Goal: Task Accomplishment & Management: Use online tool/utility

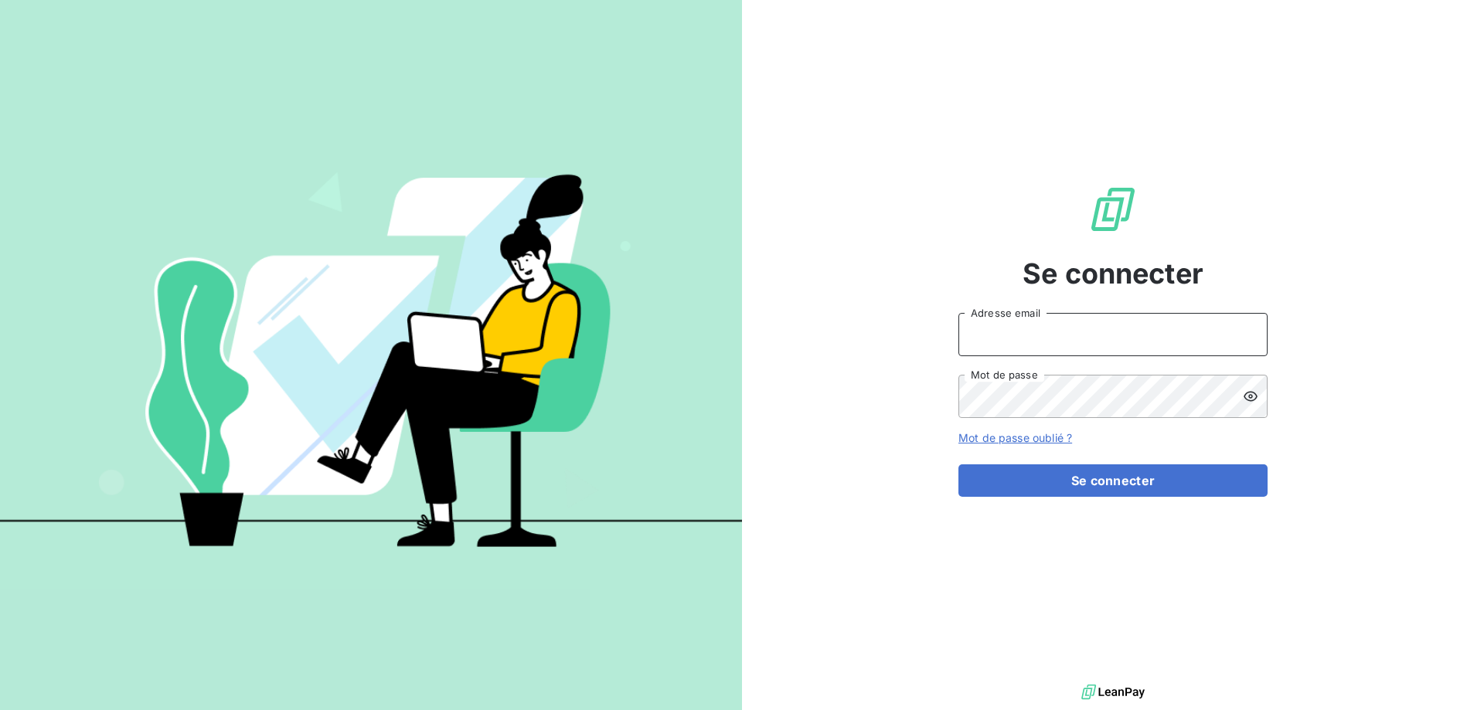
click at [1192, 348] on input "Adresse email" at bounding box center [1112, 334] width 309 height 43
type input "compta@pleco.re"
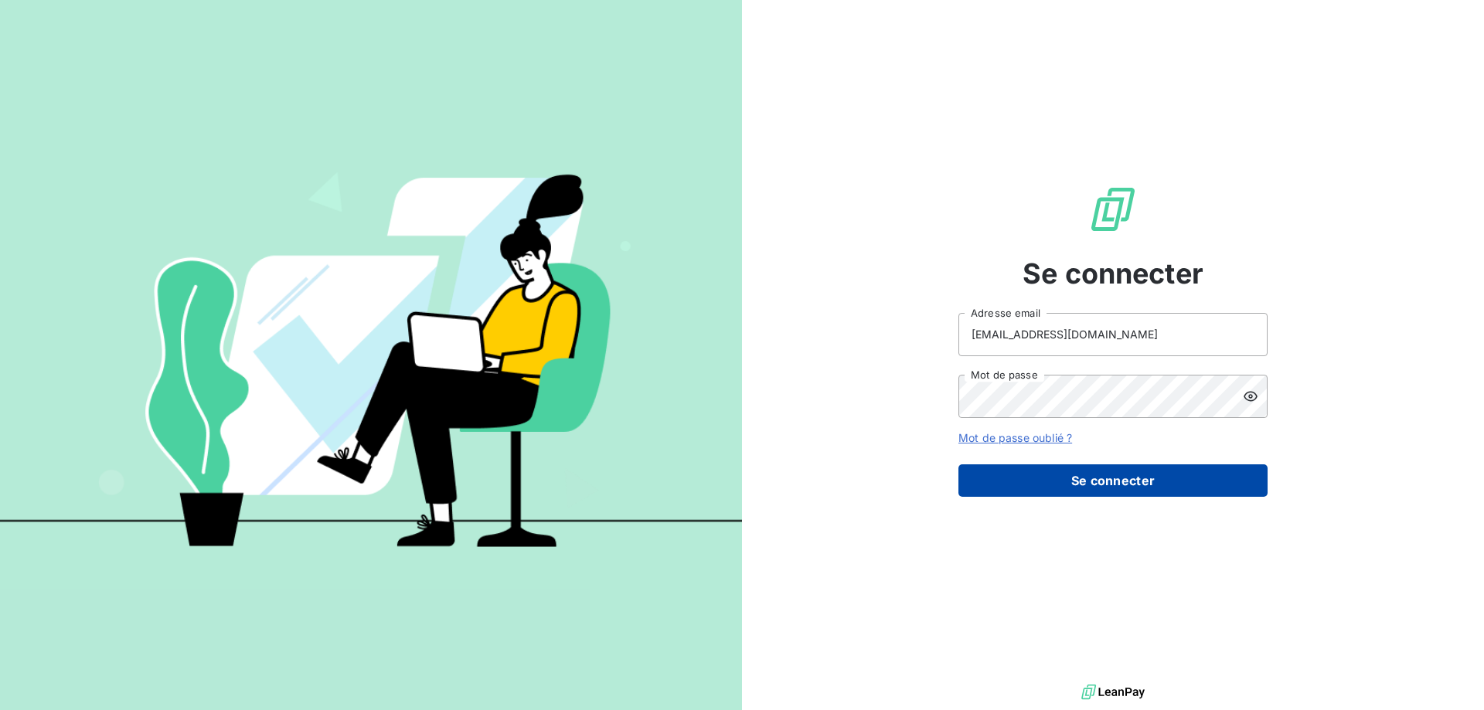
click at [1102, 485] on button "Se connecter" at bounding box center [1112, 481] width 309 height 32
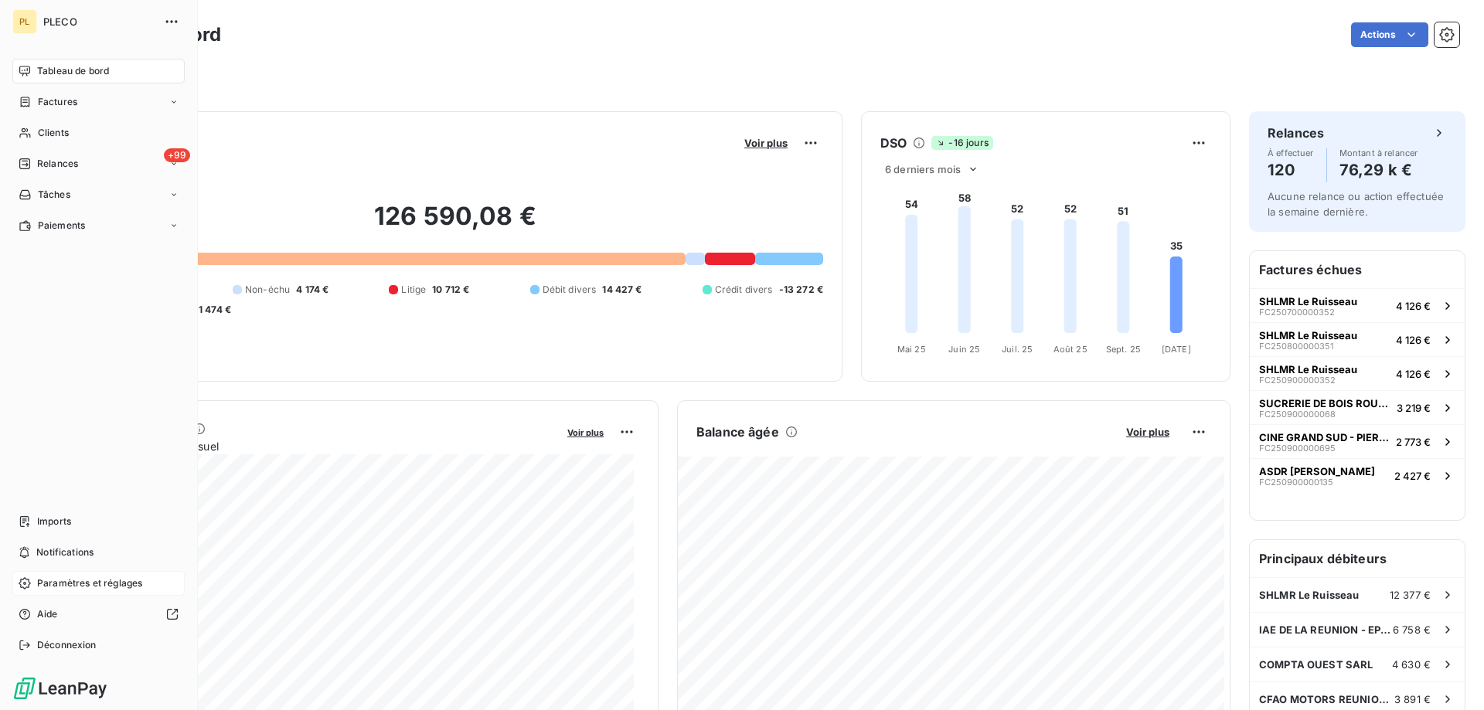
click at [97, 580] on span "Paramètres et réglages" at bounding box center [89, 584] width 105 height 14
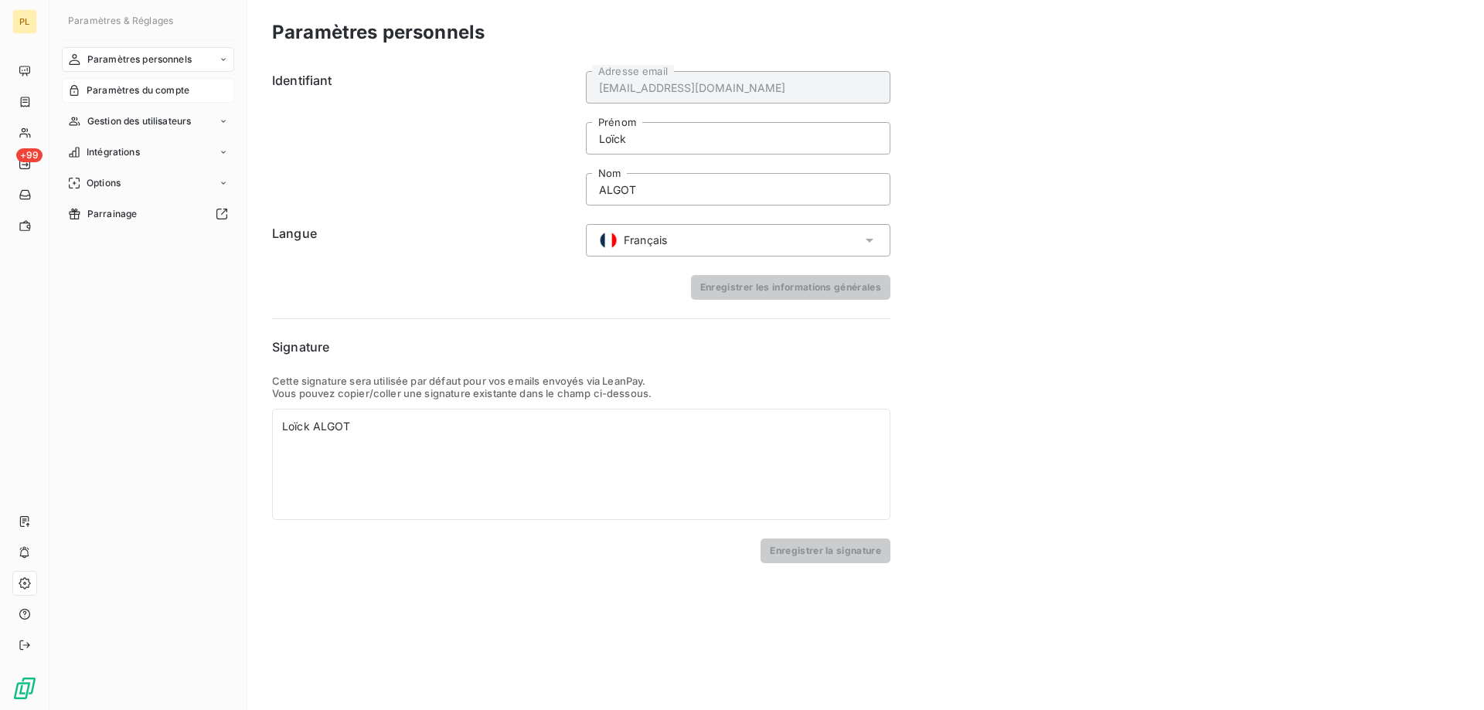
click at [129, 102] on div "Paramètres du compte" at bounding box center [148, 90] width 172 height 25
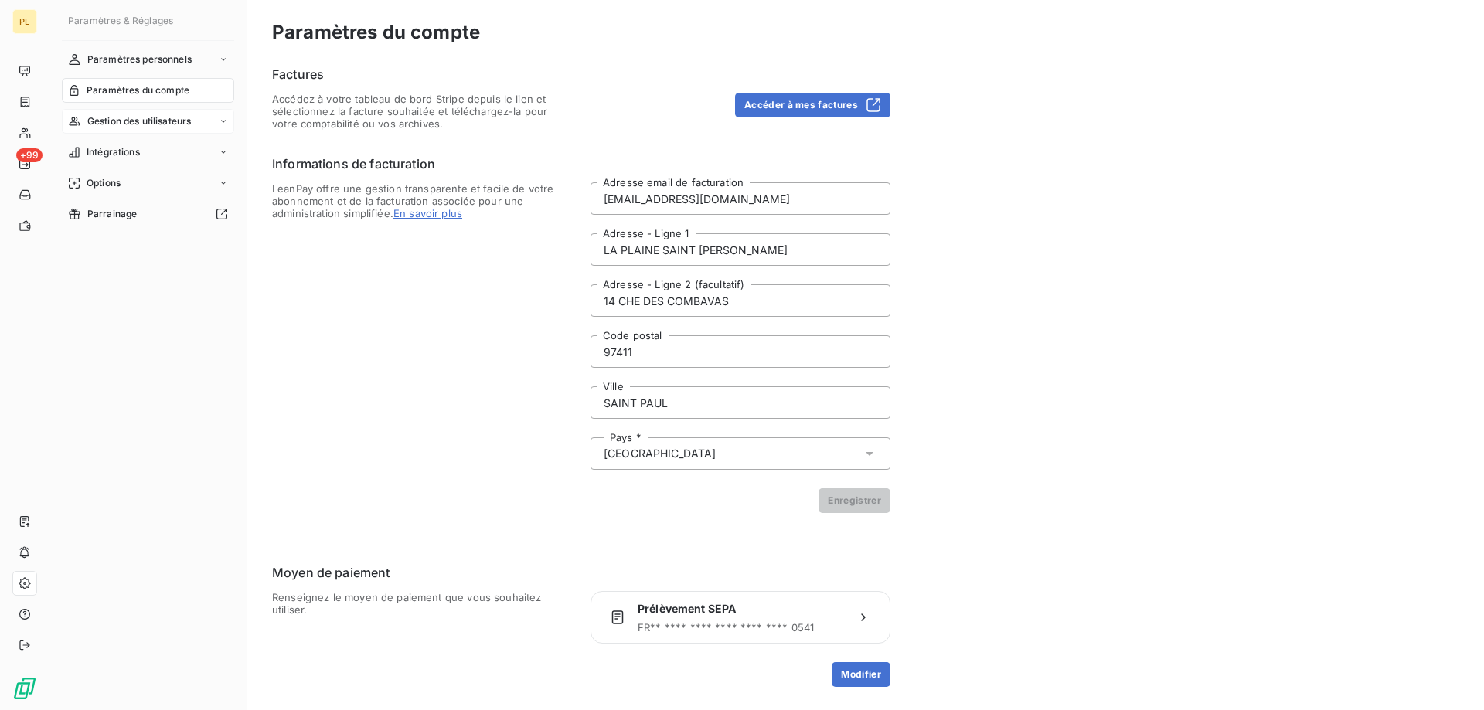
click at [155, 124] on span "Gestion des utilisateurs" at bounding box center [139, 121] width 104 height 14
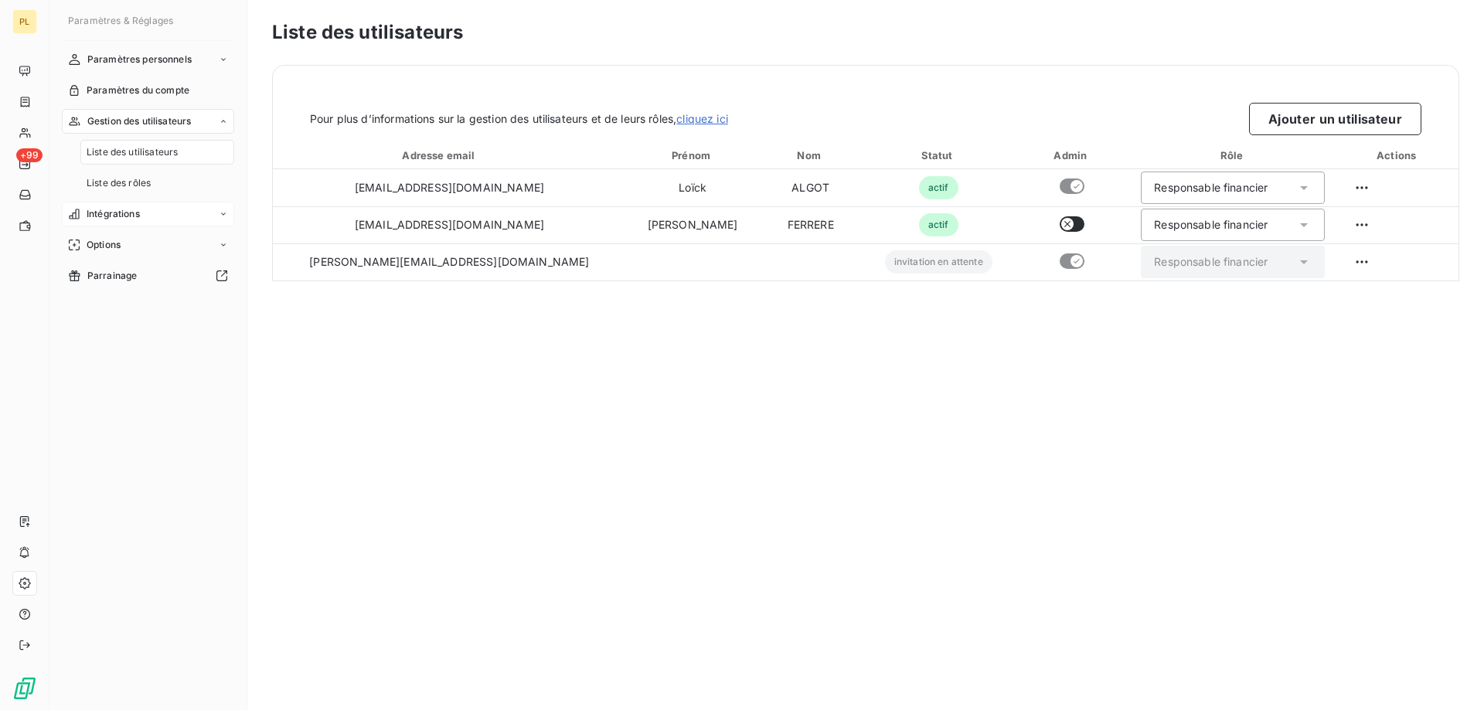
click at [134, 218] on span "Intégrations" at bounding box center [113, 214] width 53 height 14
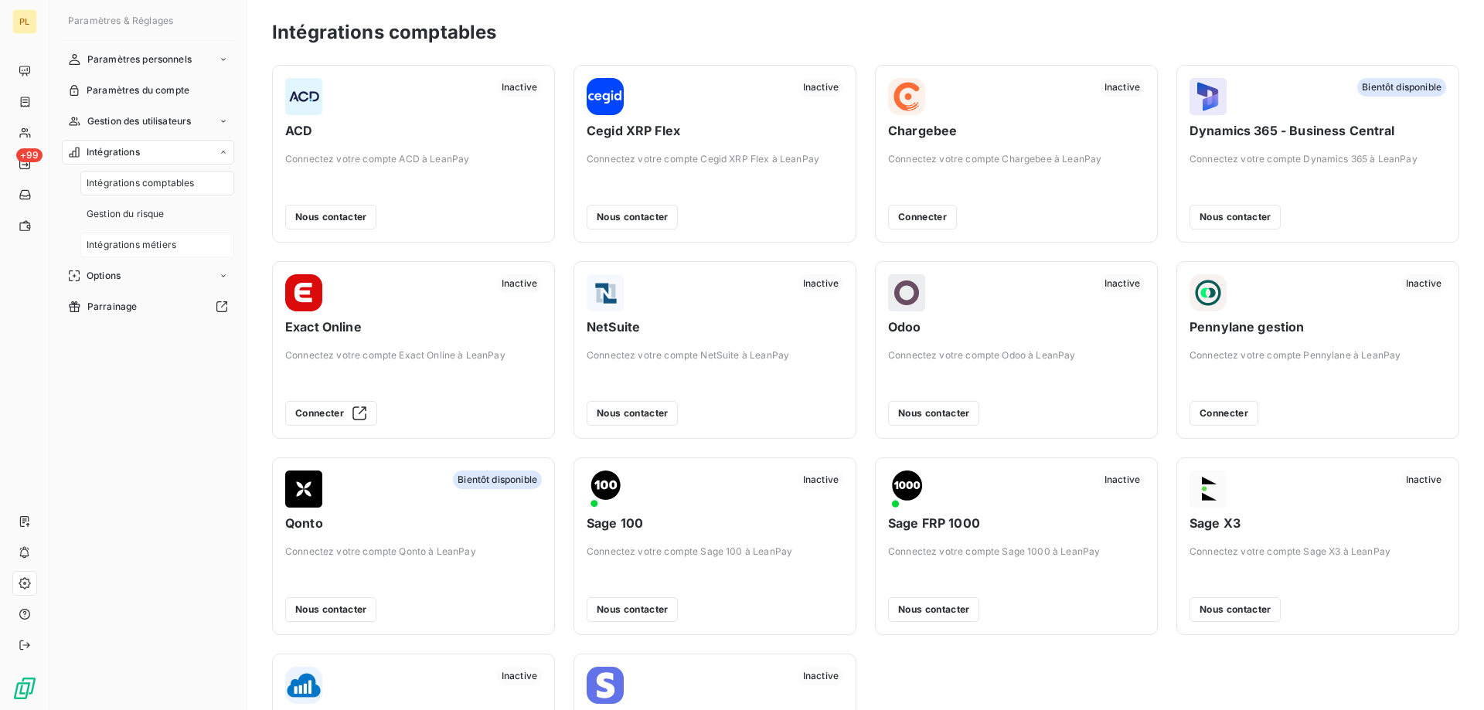
click at [113, 239] on span "Intégrations métiers" at bounding box center [132, 245] width 90 height 14
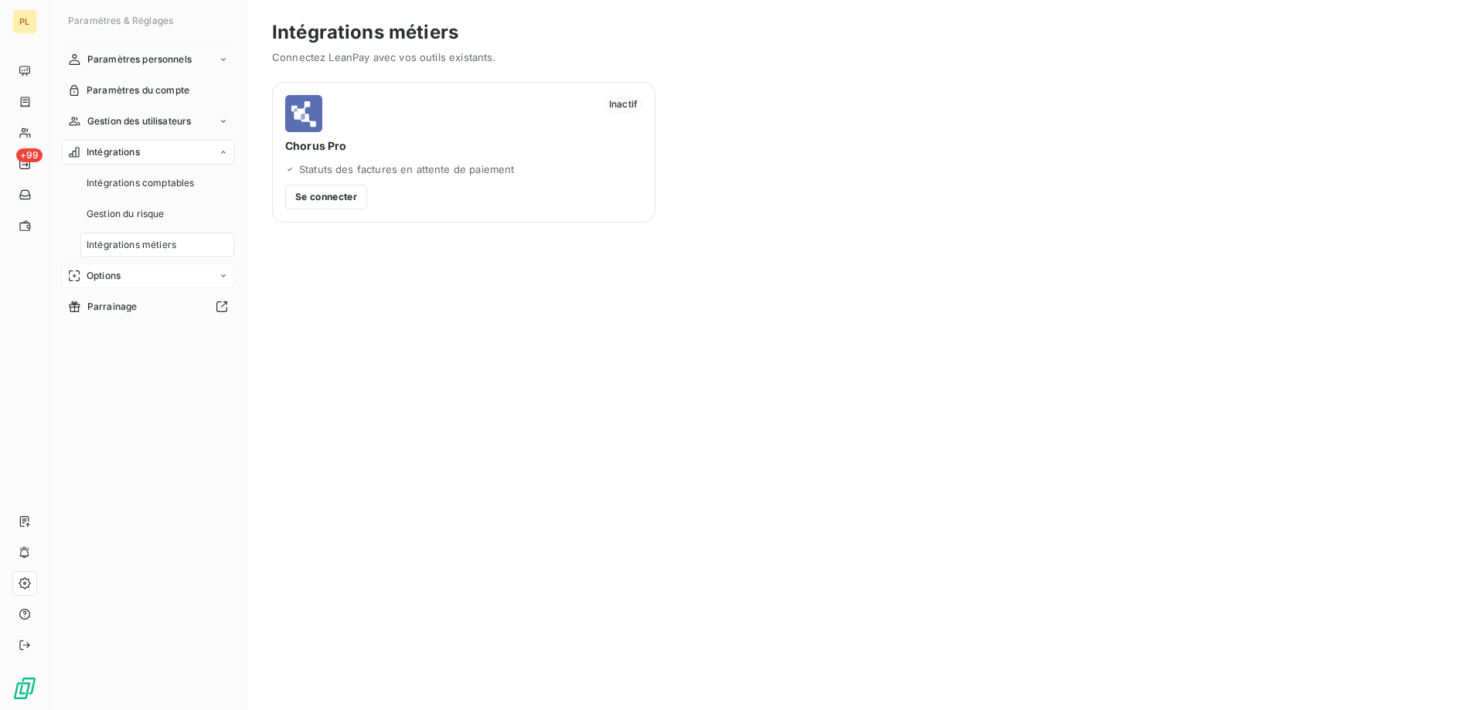
click at [157, 281] on div "Options" at bounding box center [148, 276] width 172 height 25
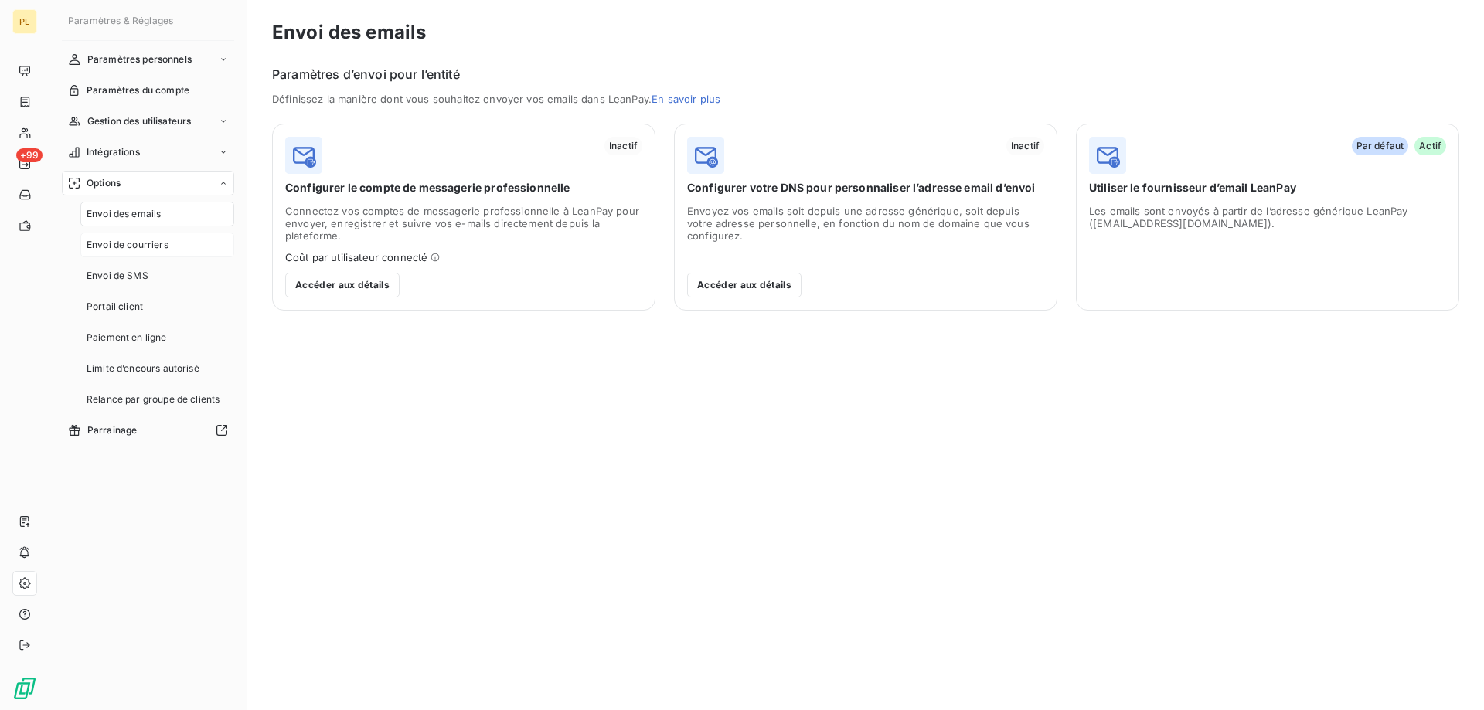
click at [121, 250] on span "Envoi de courriers" at bounding box center [128, 245] width 82 height 14
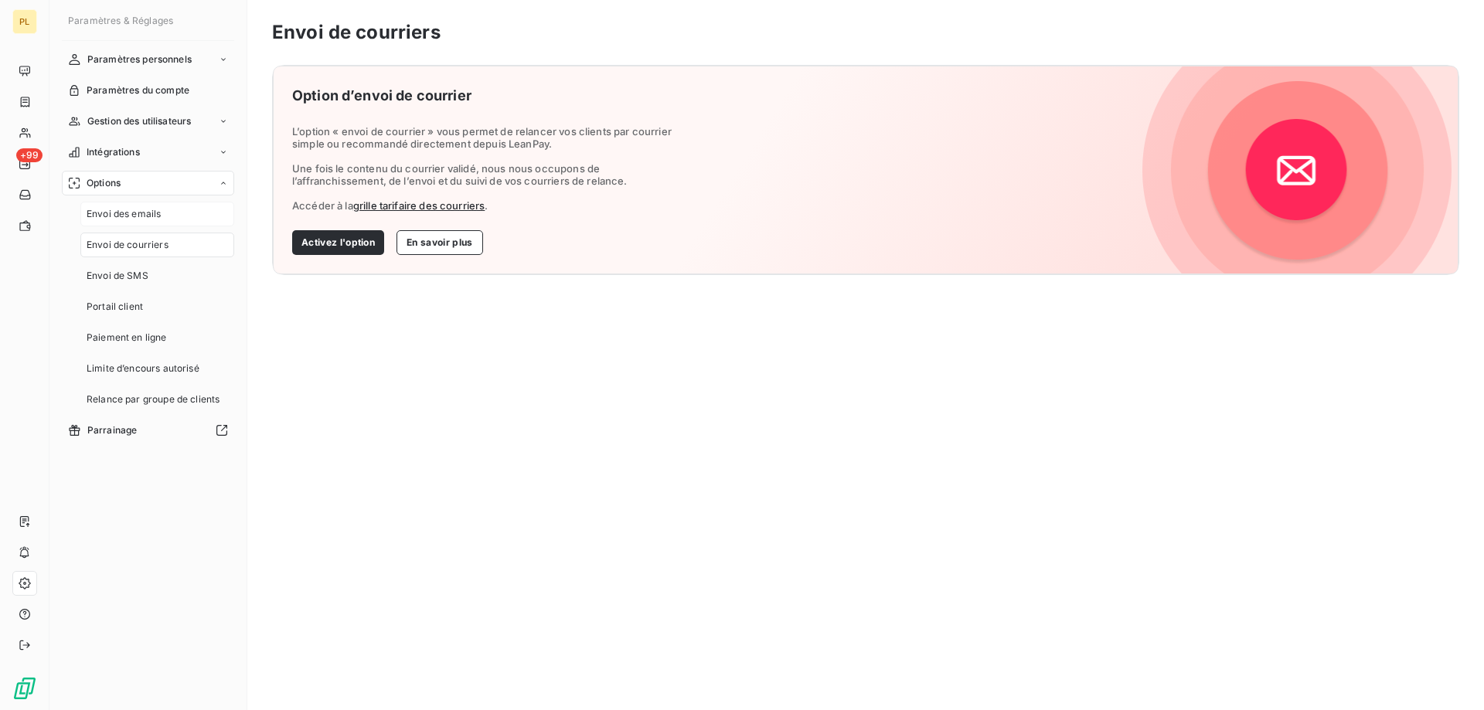
click at [124, 220] on span "Envoi des emails" at bounding box center [124, 214] width 74 height 14
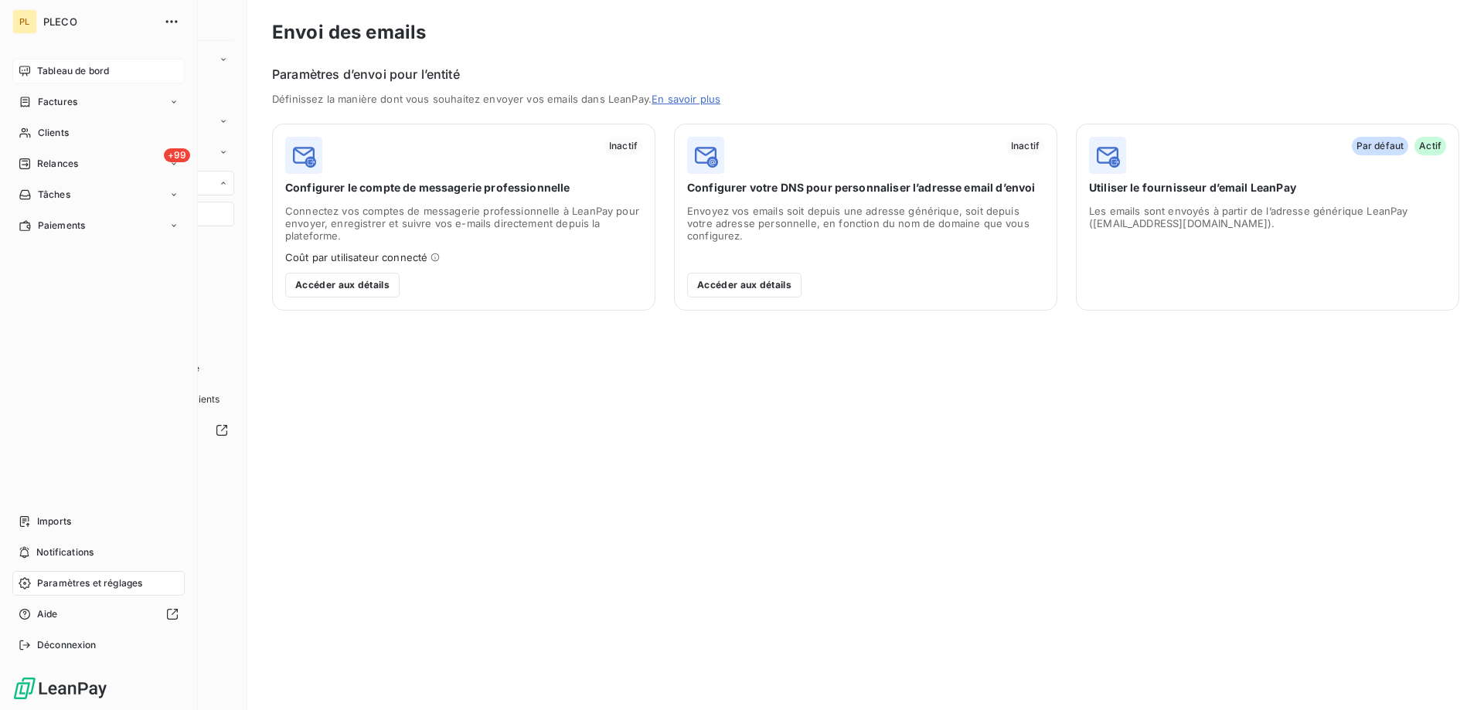
click at [32, 73] on div "Tableau de bord" at bounding box center [98, 71] width 172 height 25
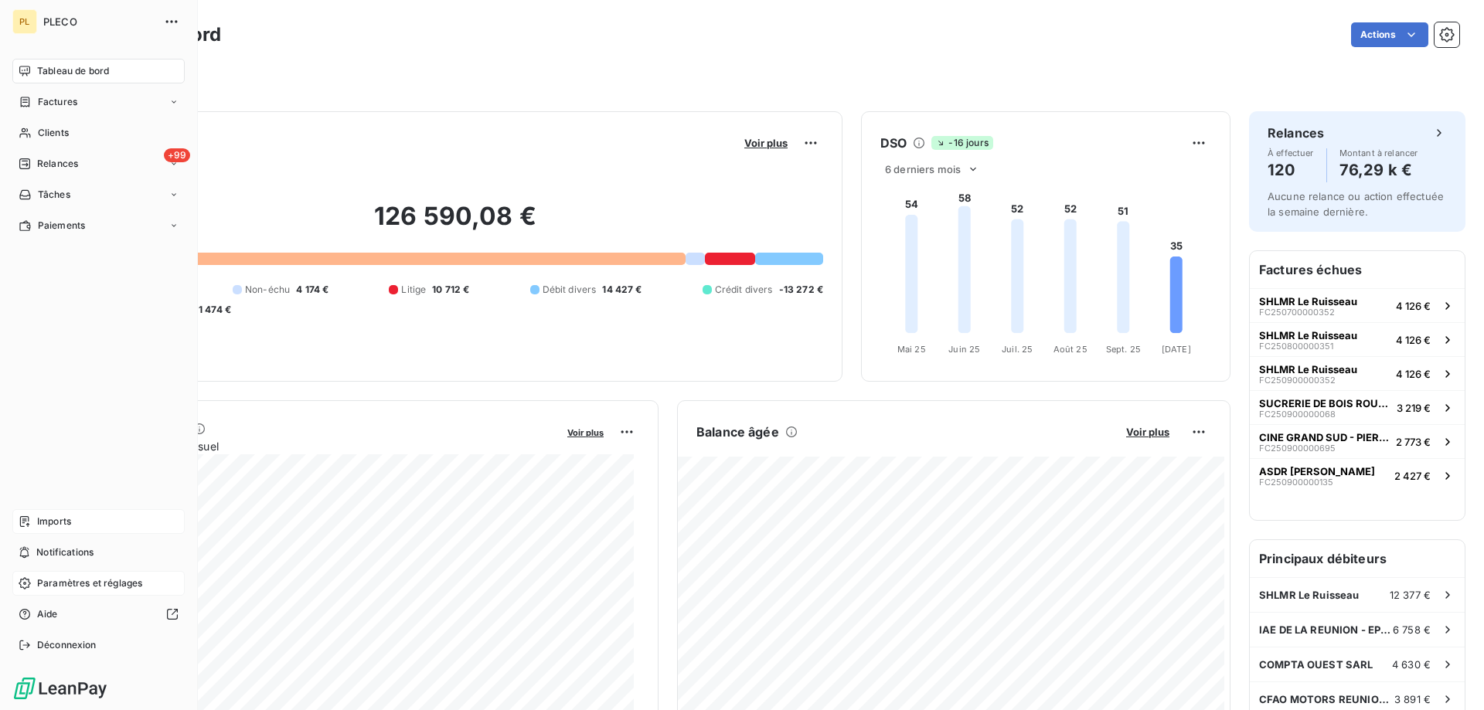
click at [47, 523] on span "Imports" at bounding box center [54, 522] width 34 height 14
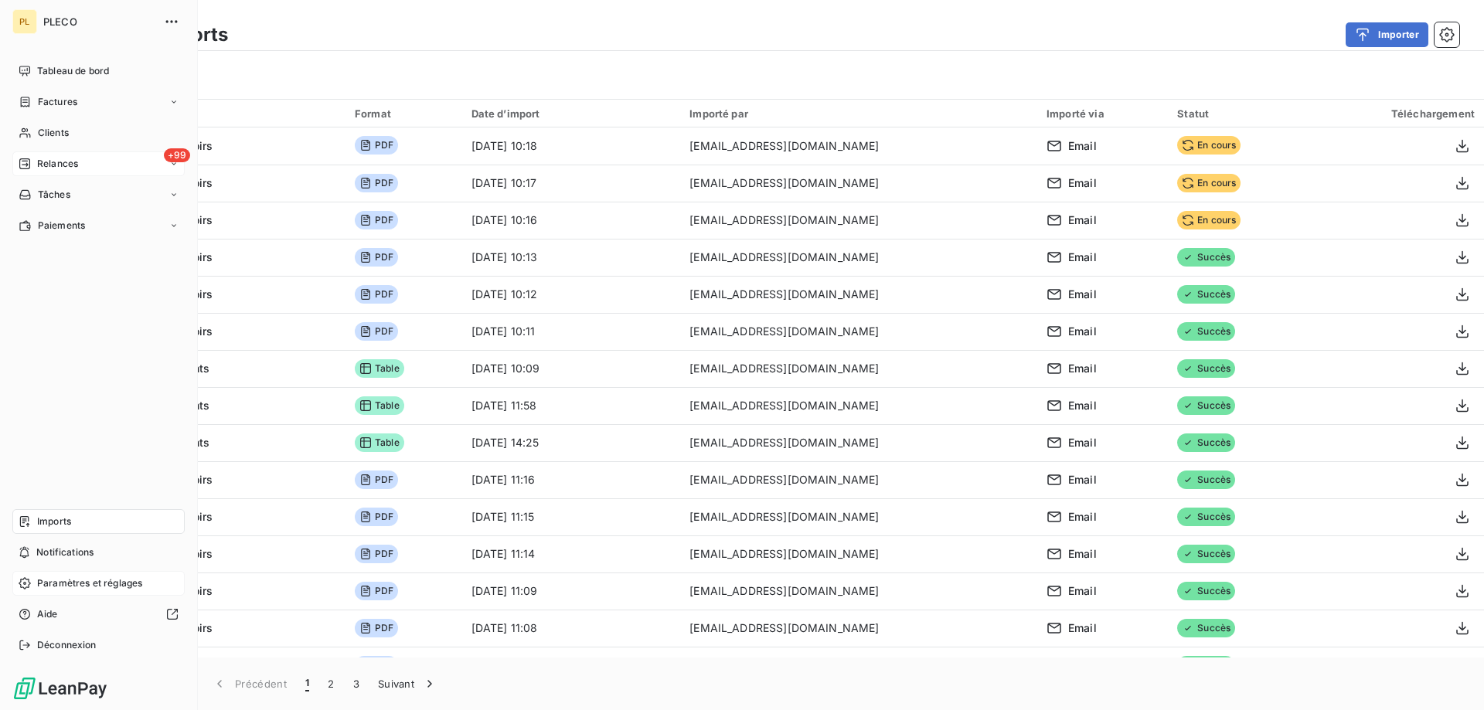
click at [71, 160] on span "Relances" at bounding box center [57, 164] width 41 height 14
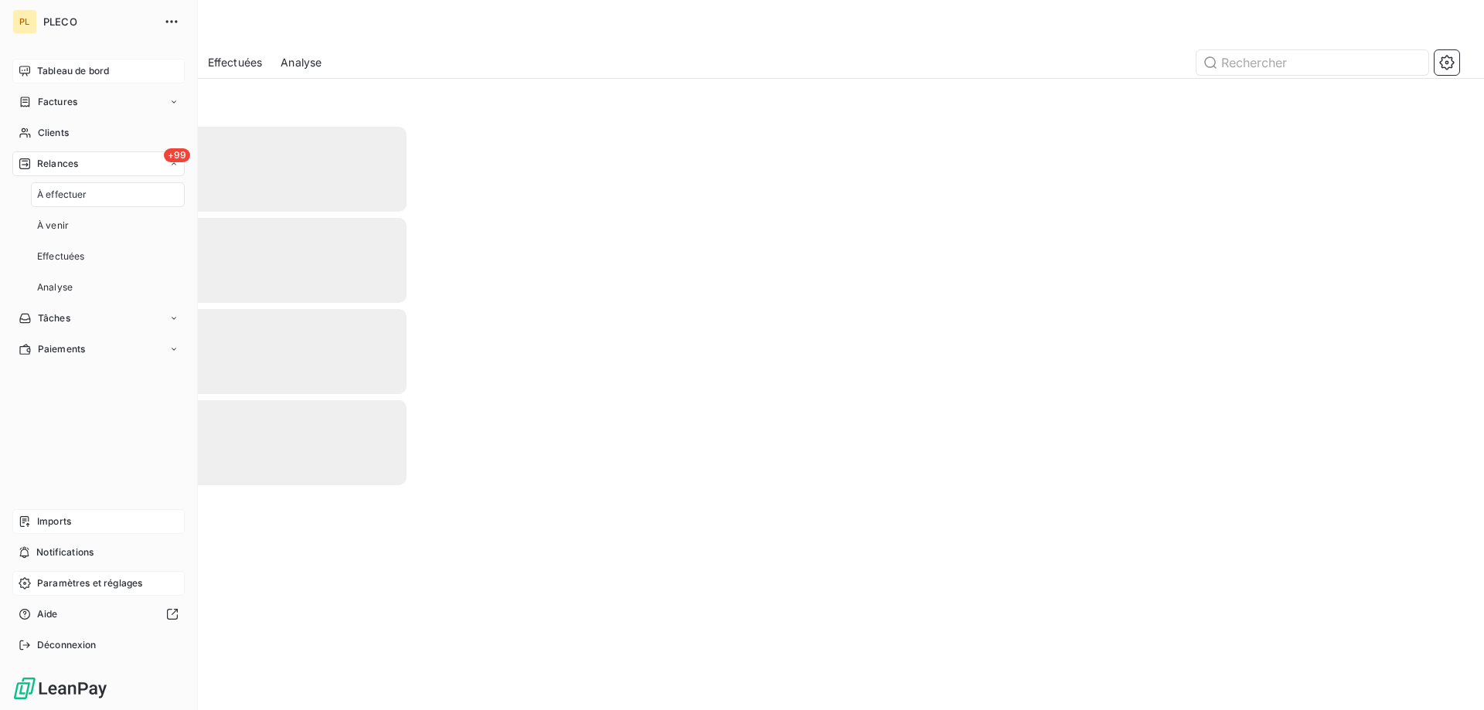
click at [89, 72] on span "Tableau de bord" at bounding box center [73, 71] width 72 height 14
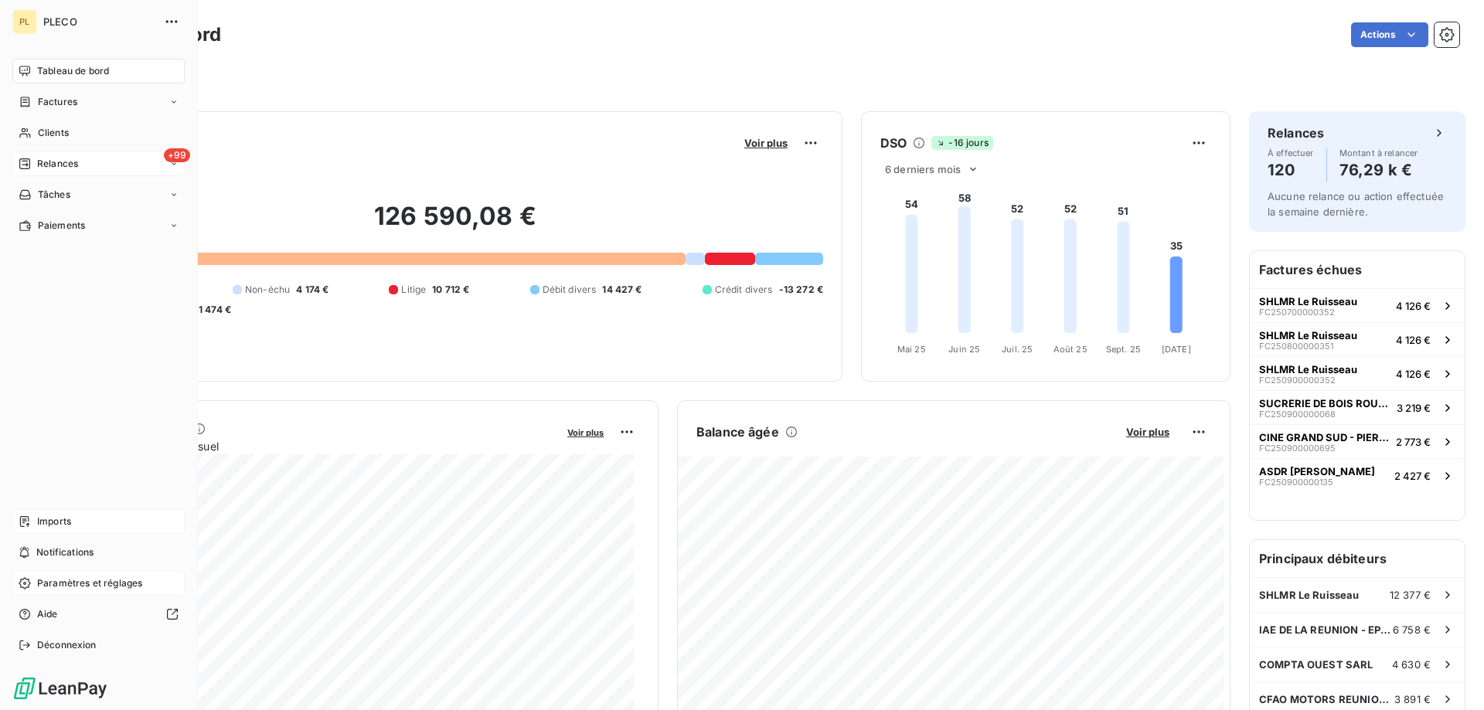
click at [43, 152] on div "+99 Relances" at bounding box center [98, 164] width 172 height 25
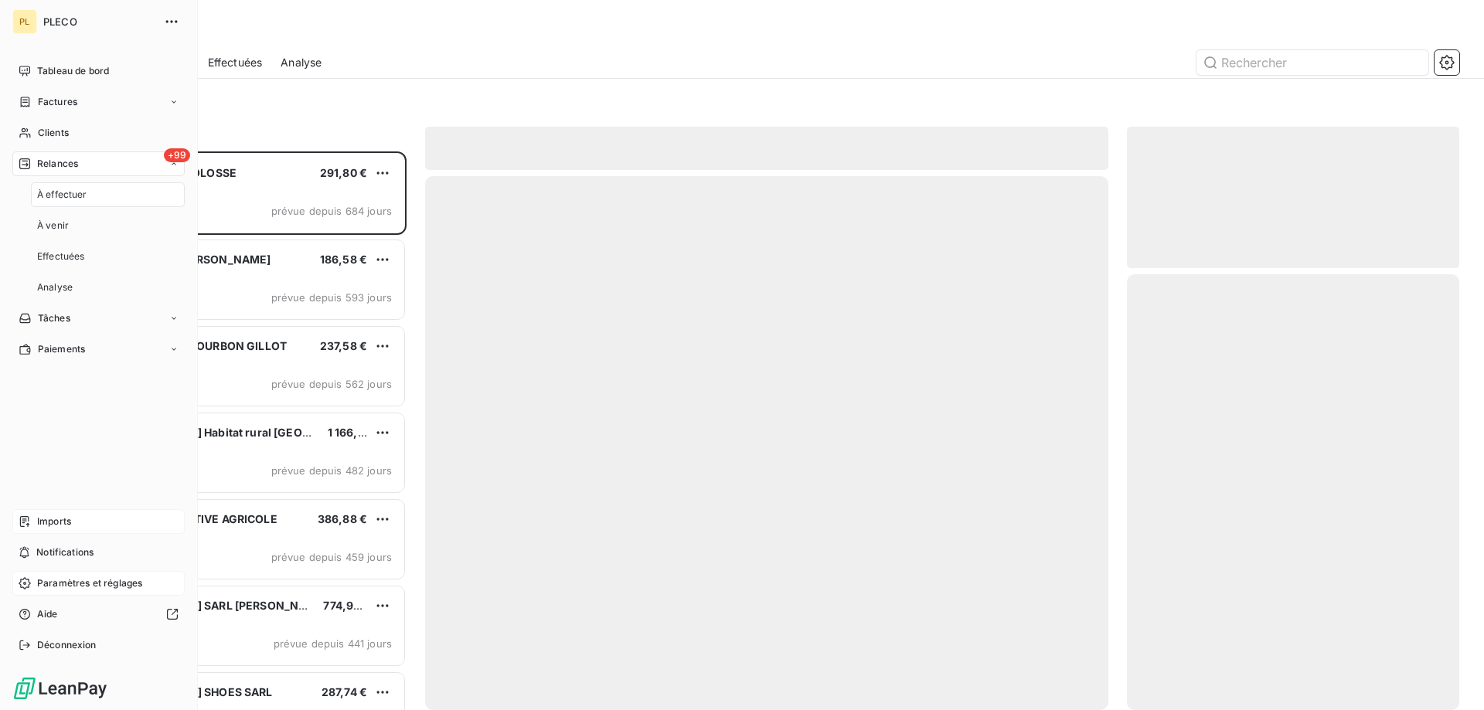
scroll to position [547, 321]
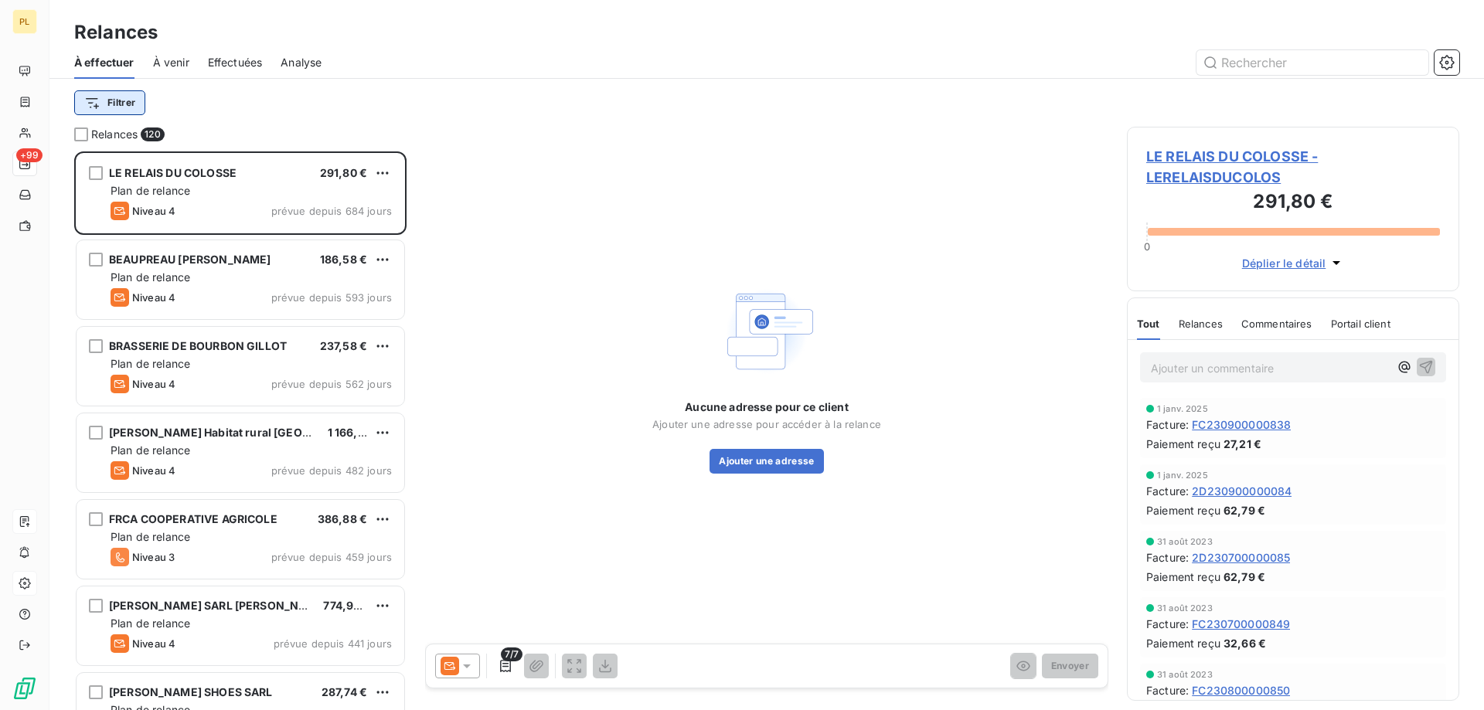
click at [114, 108] on html "PL +99 Relances À effectuer À venir Effectuées Analyse Filtrer Relances 120 LE …" at bounding box center [742, 355] width 1484 height 710
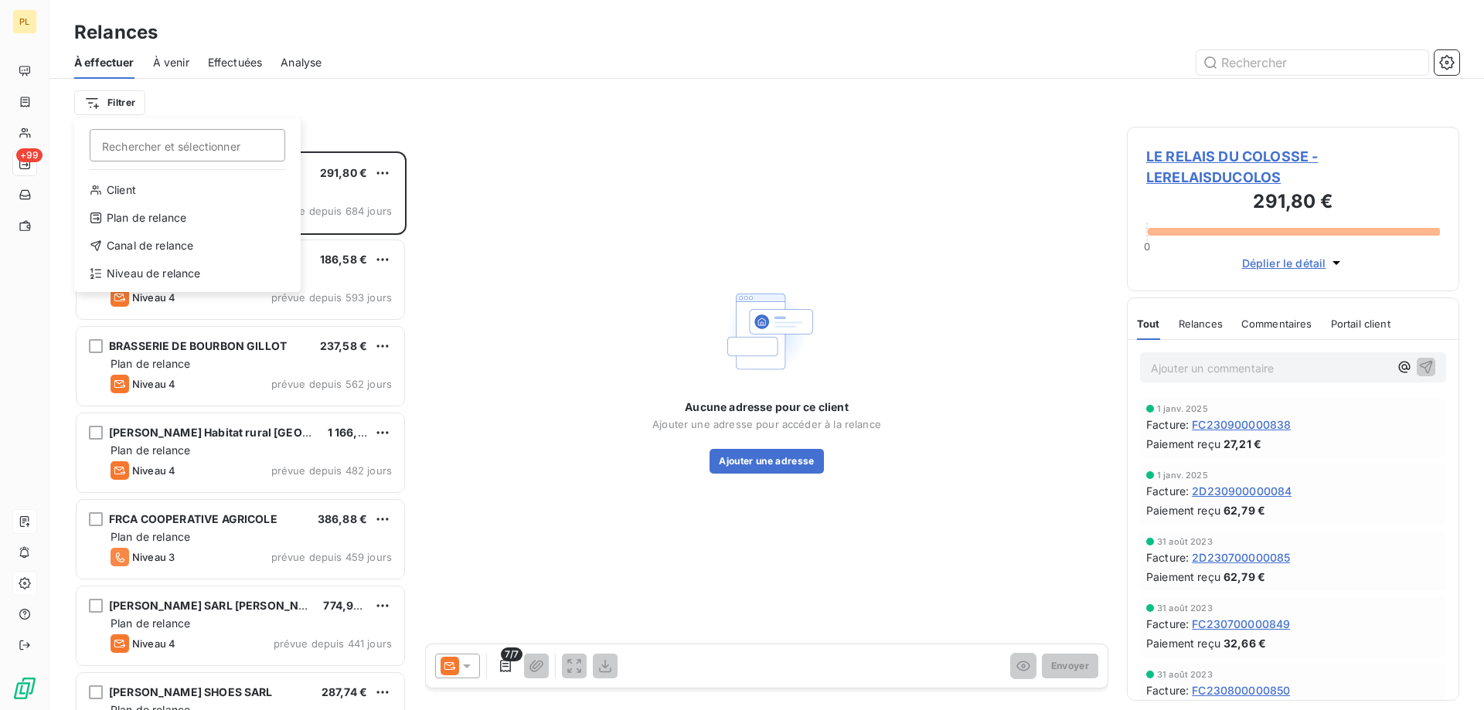
click at [21, 519] on html "PL +99 Relances À effectuer À venir Effectuées Analyse Filtrer Rechercher et sé…" at bounding box center [742, 355] width 1484 height 710
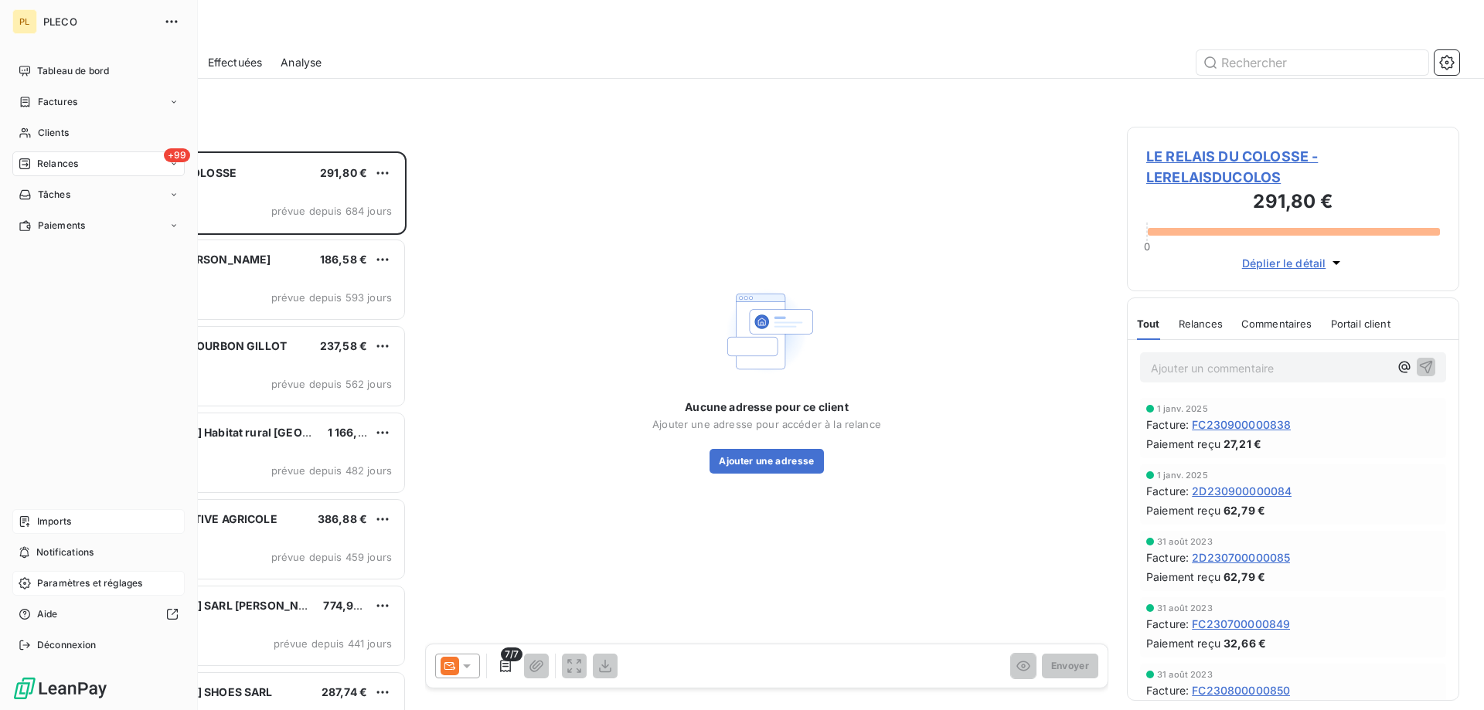
click at [43, 523] on span "Imports" at bounding box center [54, 522] width 34 height 14
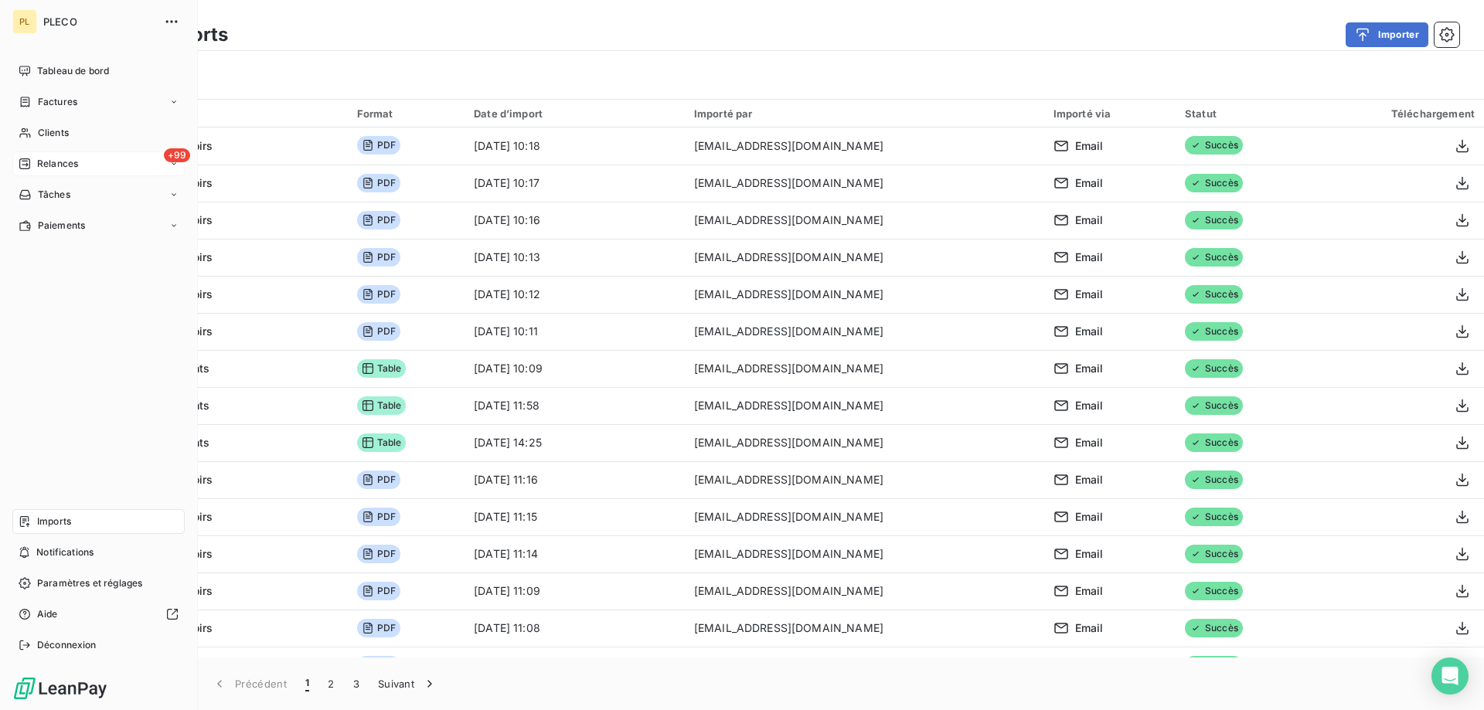
click at [43, 158] on div "+99 Relances" at bounding box center [98, 164] width 172 height 25
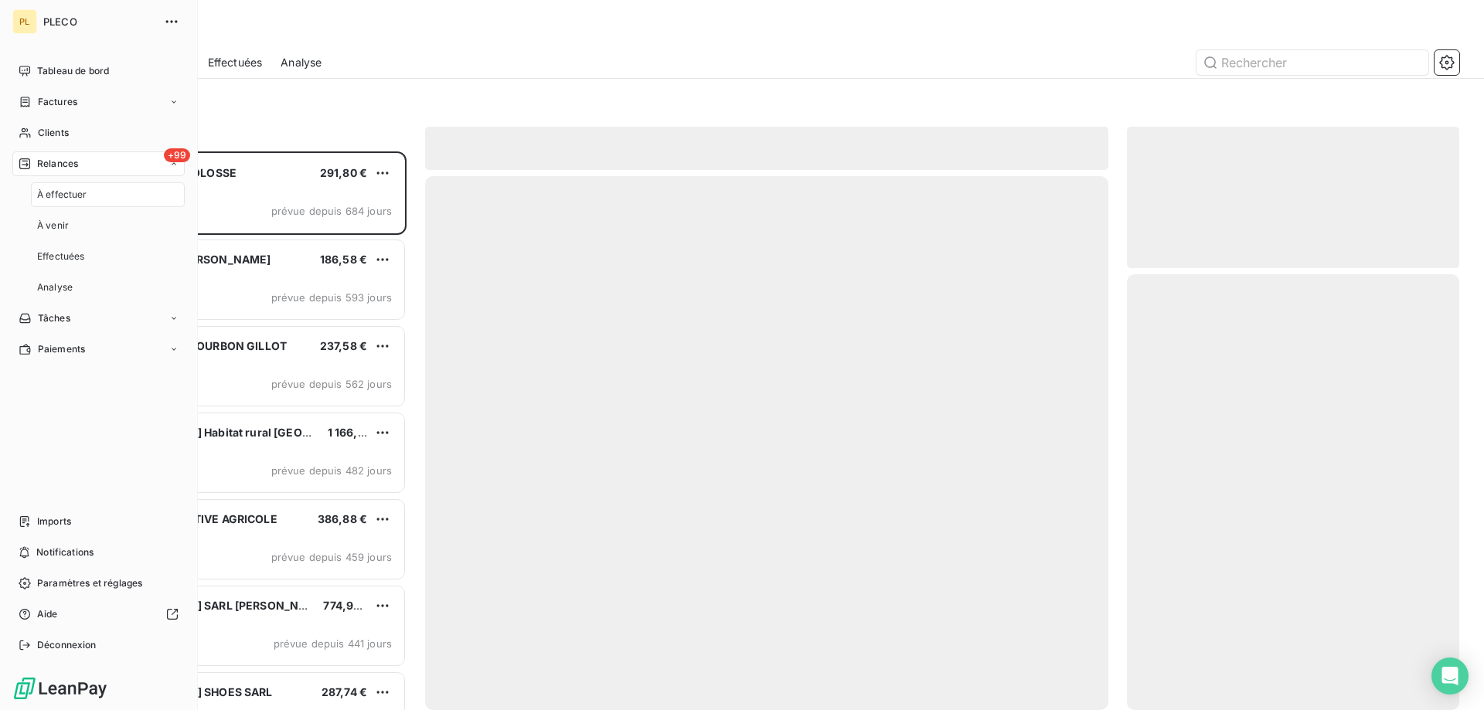
scroll to position [547, 321]
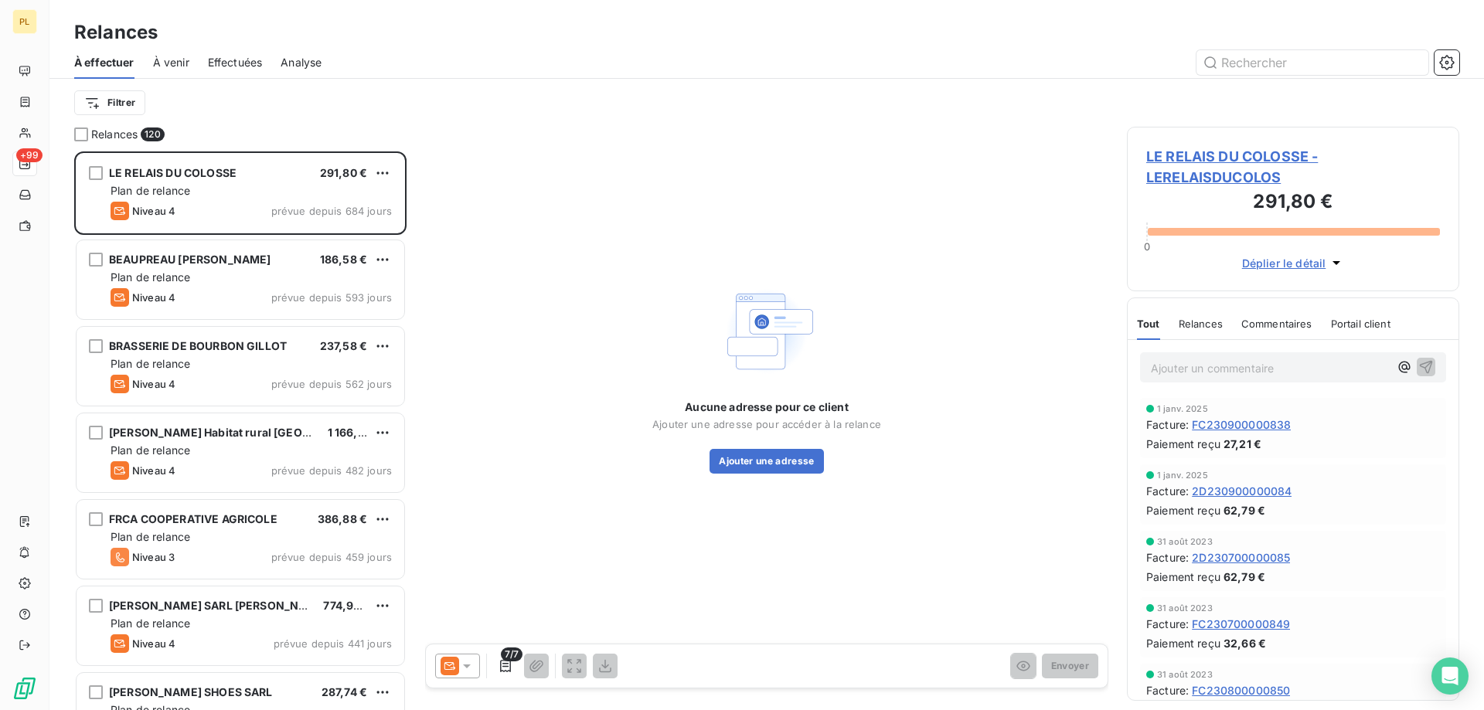
click at [128, 107] on html "PL +99 Relances À effectuer À venir Effectuées Analyse Filtrer Relances 120 LE …" at bounding box center [742, 355] width 1484 height 710
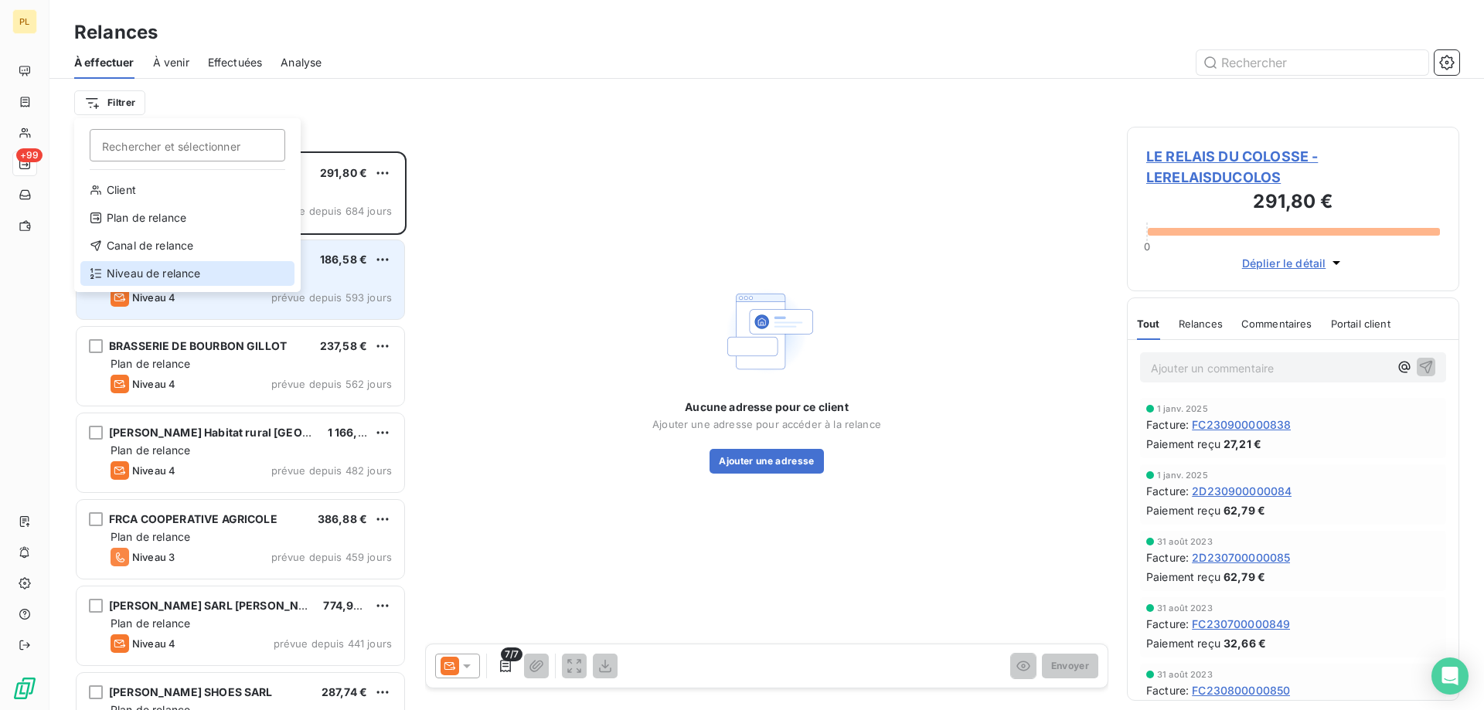
click at [164, 269] on div "Niveau de relance" at bounding box center [187, 273] width 214 height 25
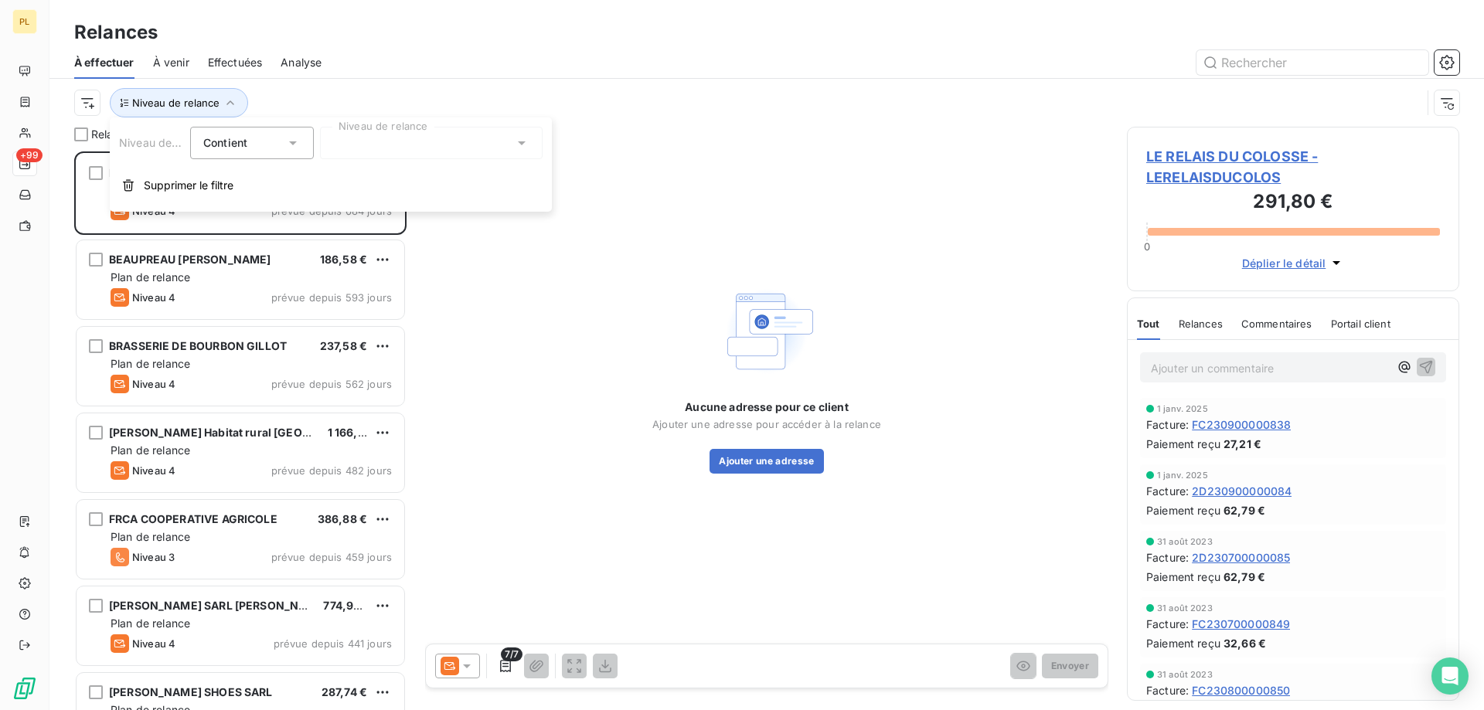
click at [407, 132] on div at bounding box center [431, 143] width 223 height 32
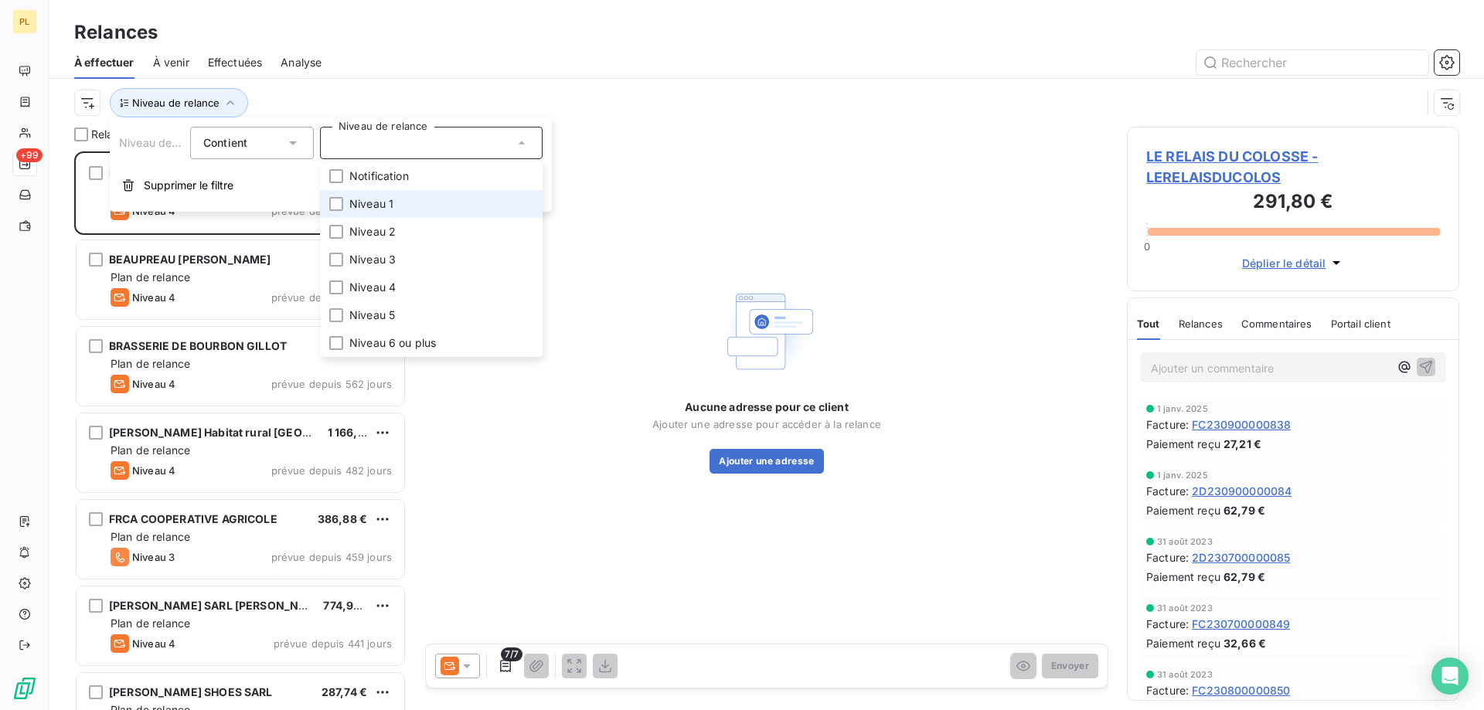
click at [378, 206] on span "Niveau 1" at bounding box center [371, 203] width 44 height 15
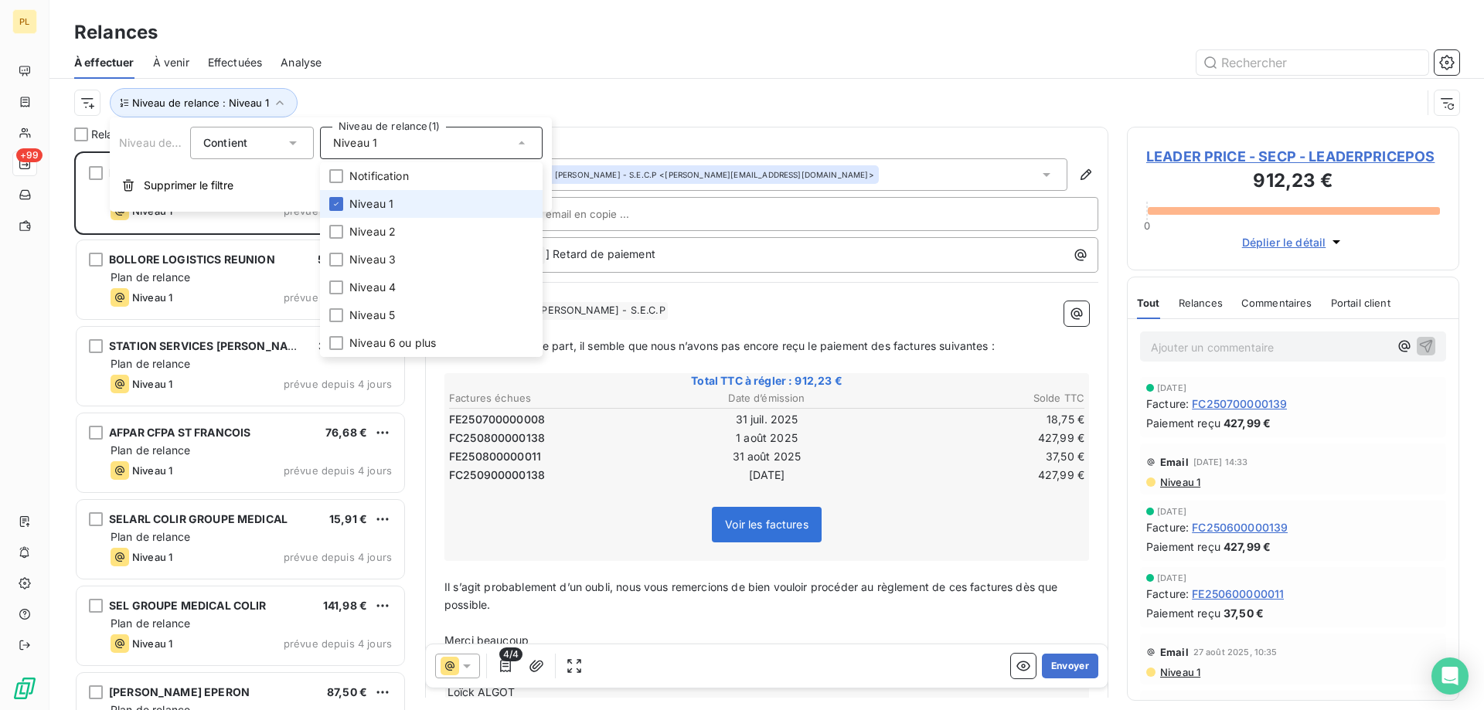
scroll to position [547, 321]
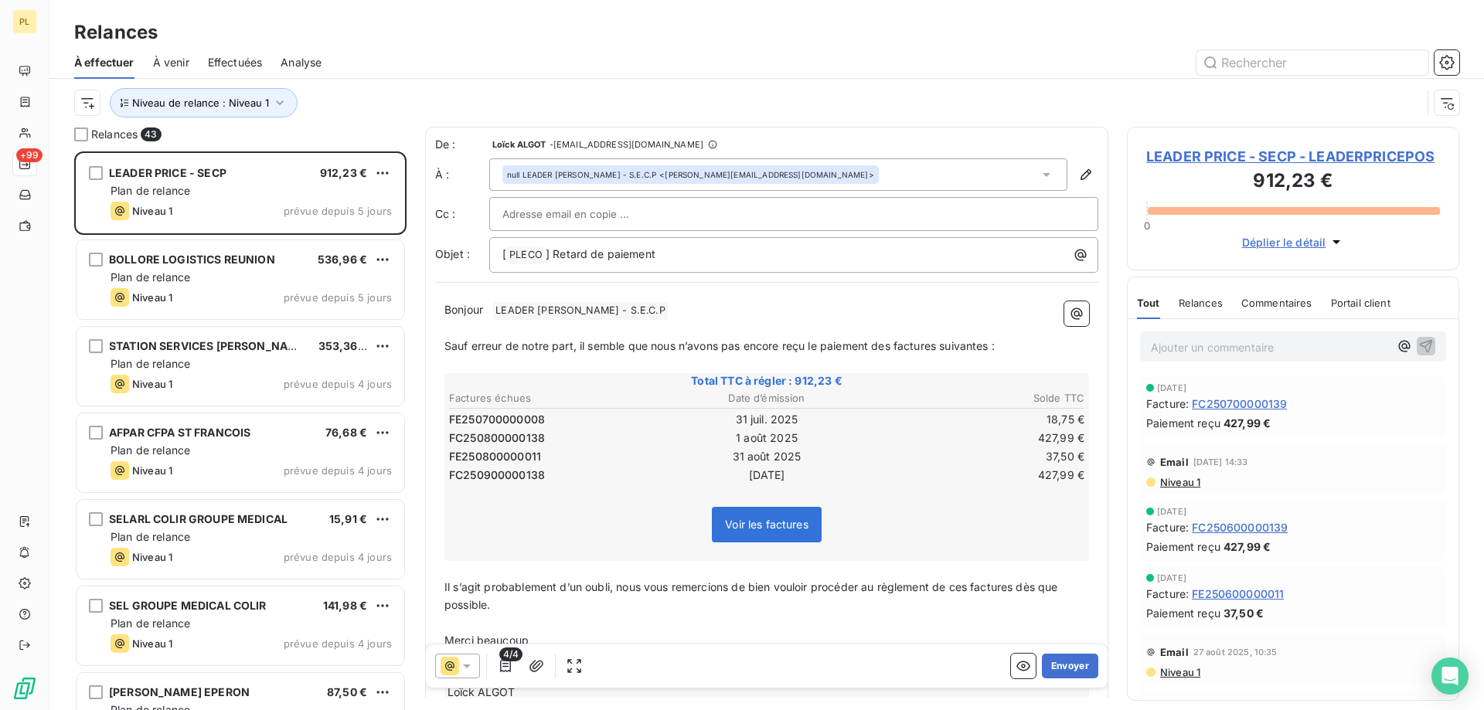
click at [710, 289] on div "De : Loïck ALGOT - rappels@leanpay.io À : null LEADER PRICE - S.E.C.P <yasmine.…" at bounding box center [766, 423] width 683 height 593
click at [1079, 666] on button "Envoyer" at bounding box center [1070, 666] width 56 height 25
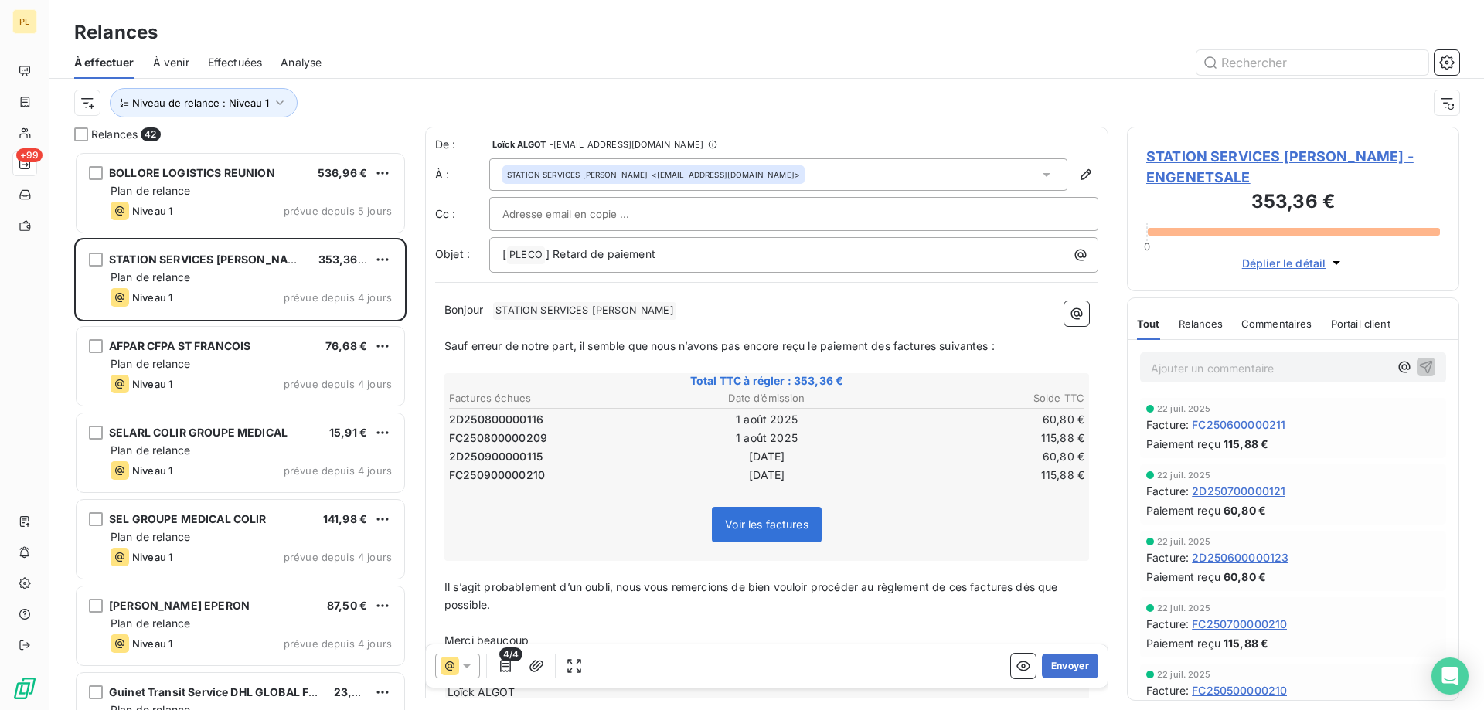
click at [1079, 666] on button "Envoyer" at bounding box center [1070, 666] width 56 height 25
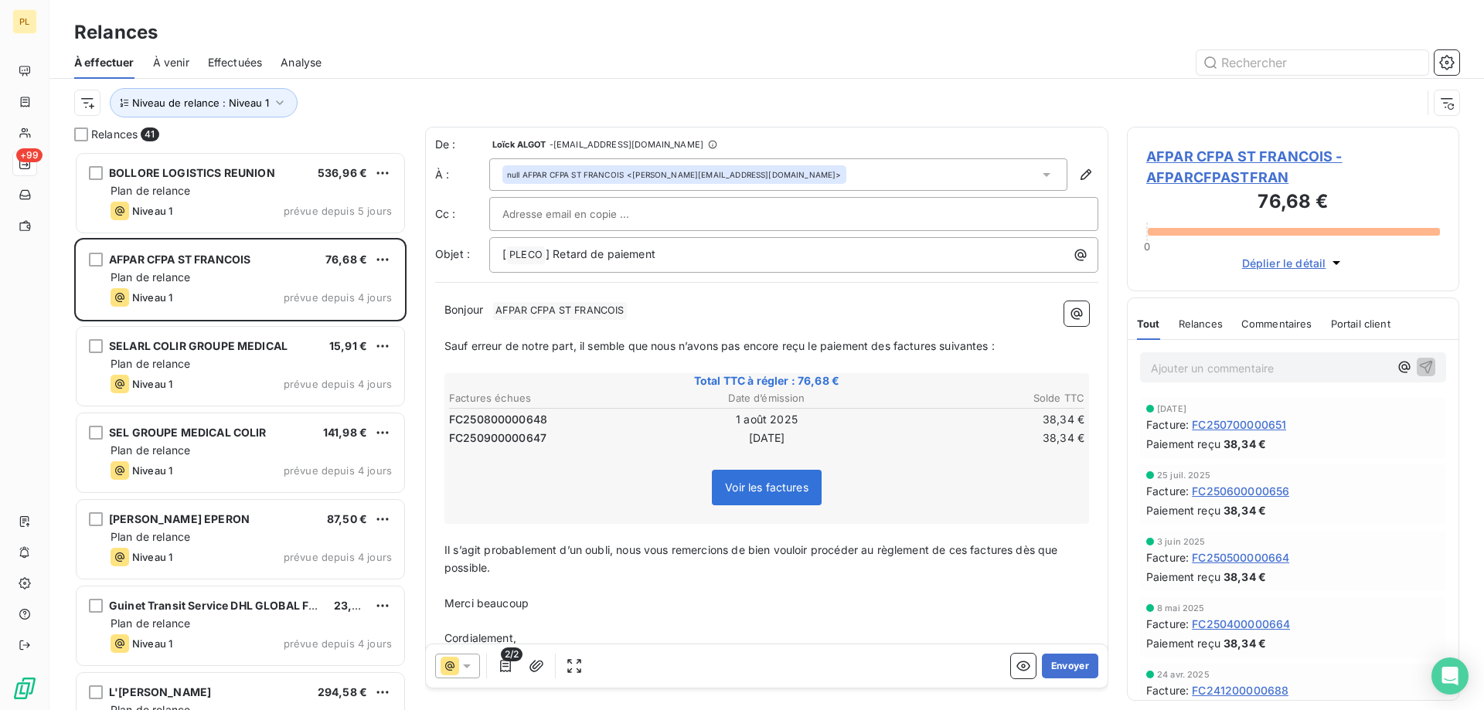
click at [1079, 666] on button "Envoyer" at bounding box center [1070, 666] width 56 height 25
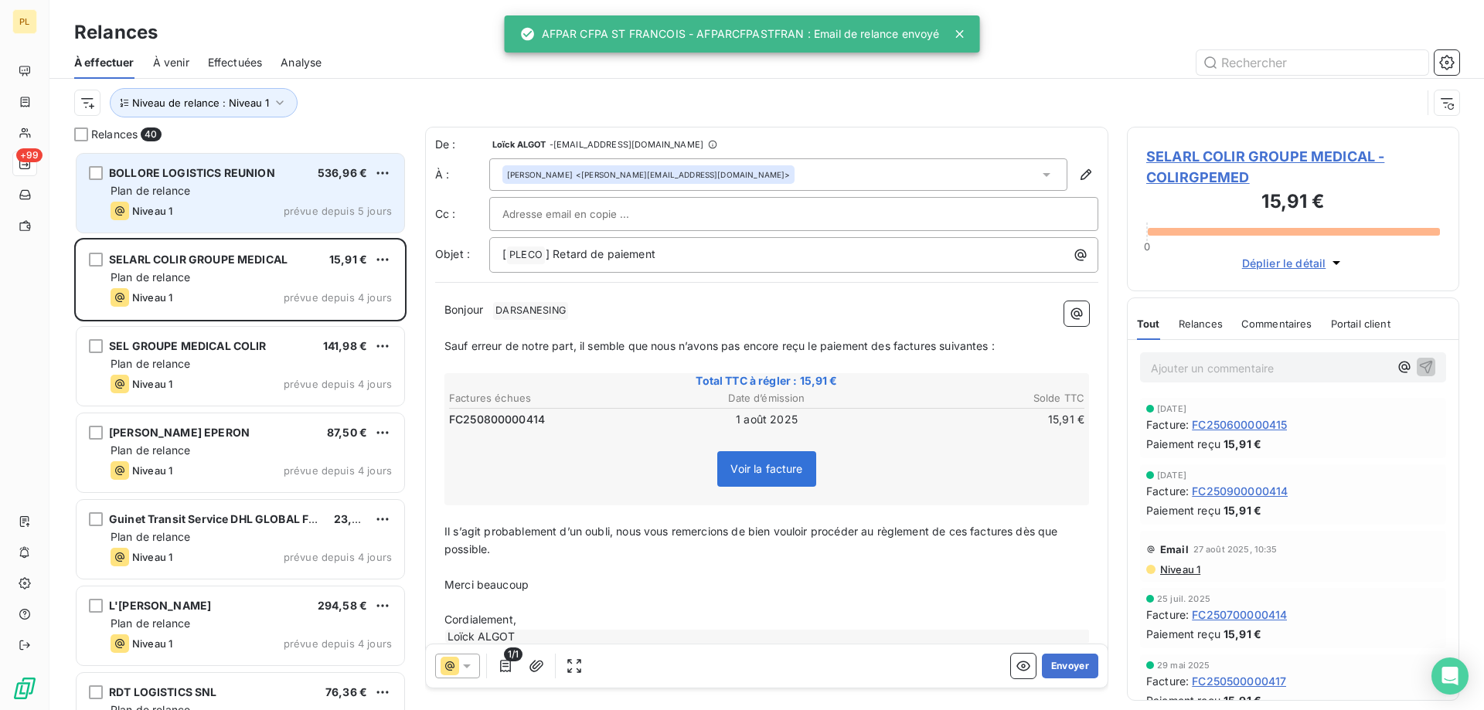
click at [305, 168] on div "BOLLORE LOGISTICS REUNION 536,96 €" at bounding box center [251, 173] width 281 height 14
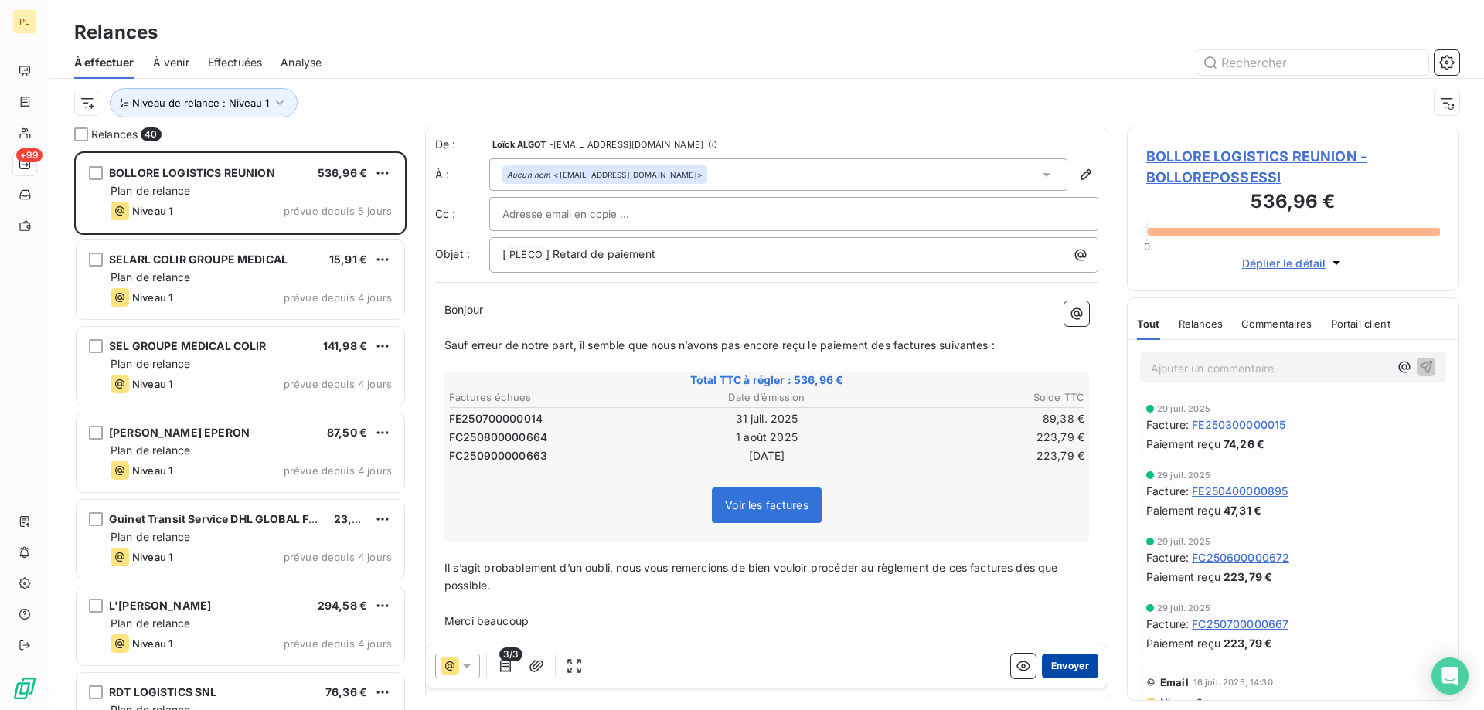
click at [1048, 672] on button "Envoyer" at bounding box center [1070, 666] width 56 height 25
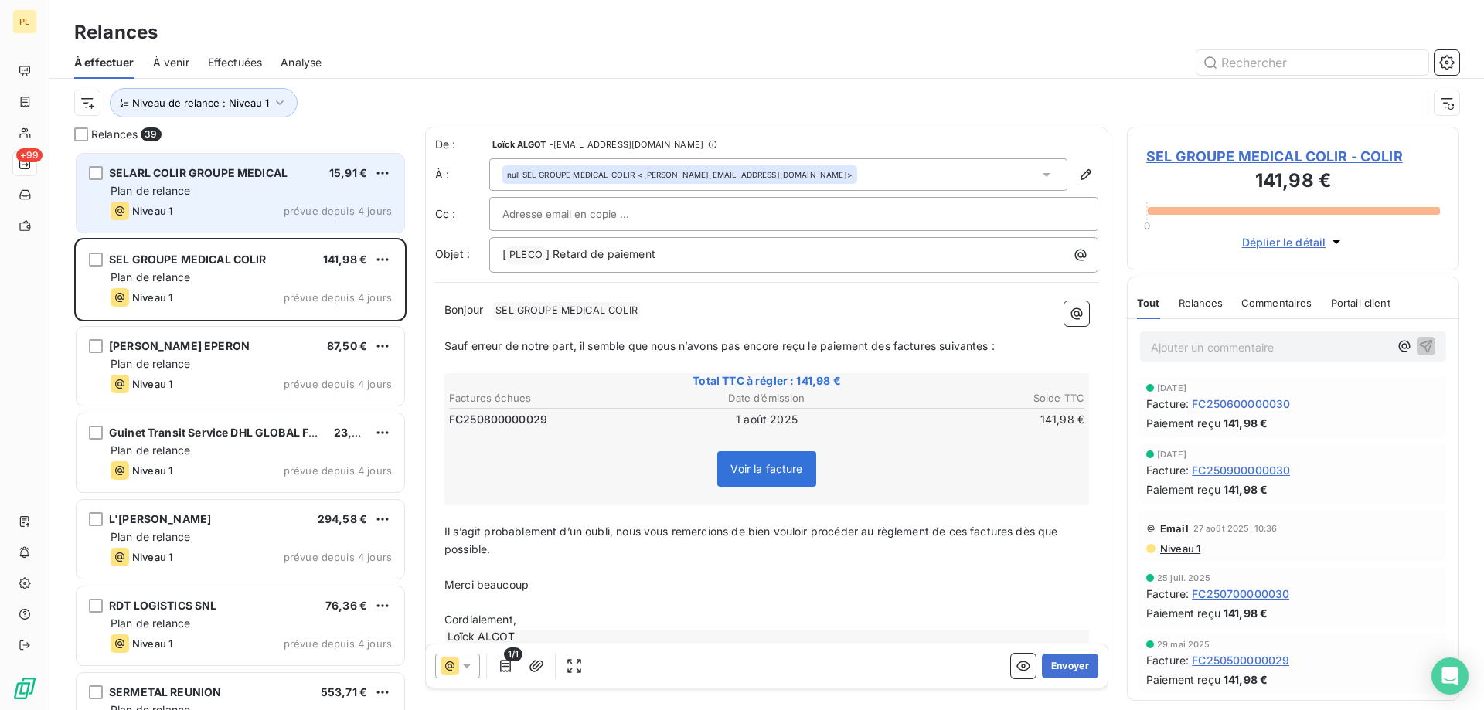
click at [265, 220] on div "Niveau 1 prévue depuis 4 jours" at bounding box center [251, 211] width 281 height 19
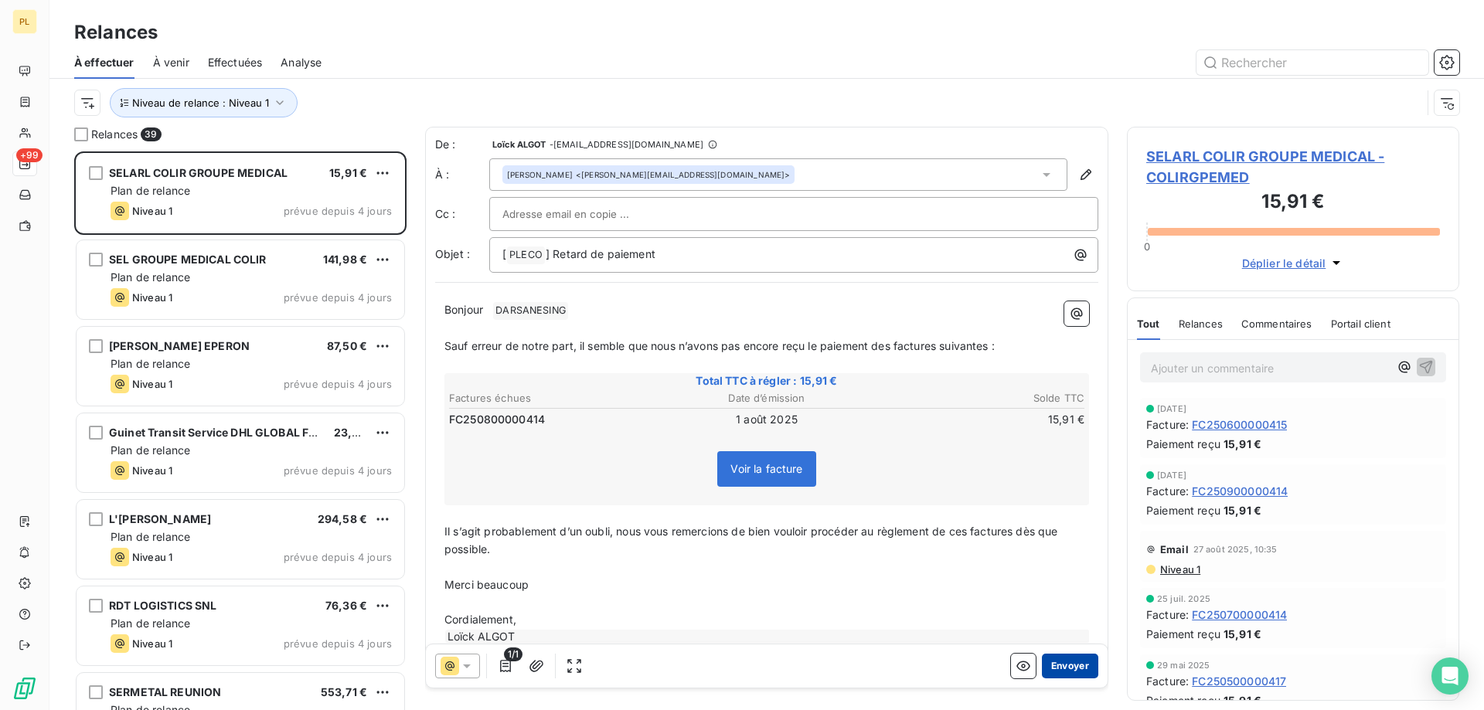
click at [1051, 675] on button "Envoyer" at bounding box center [1070, 666] width 56 height 25
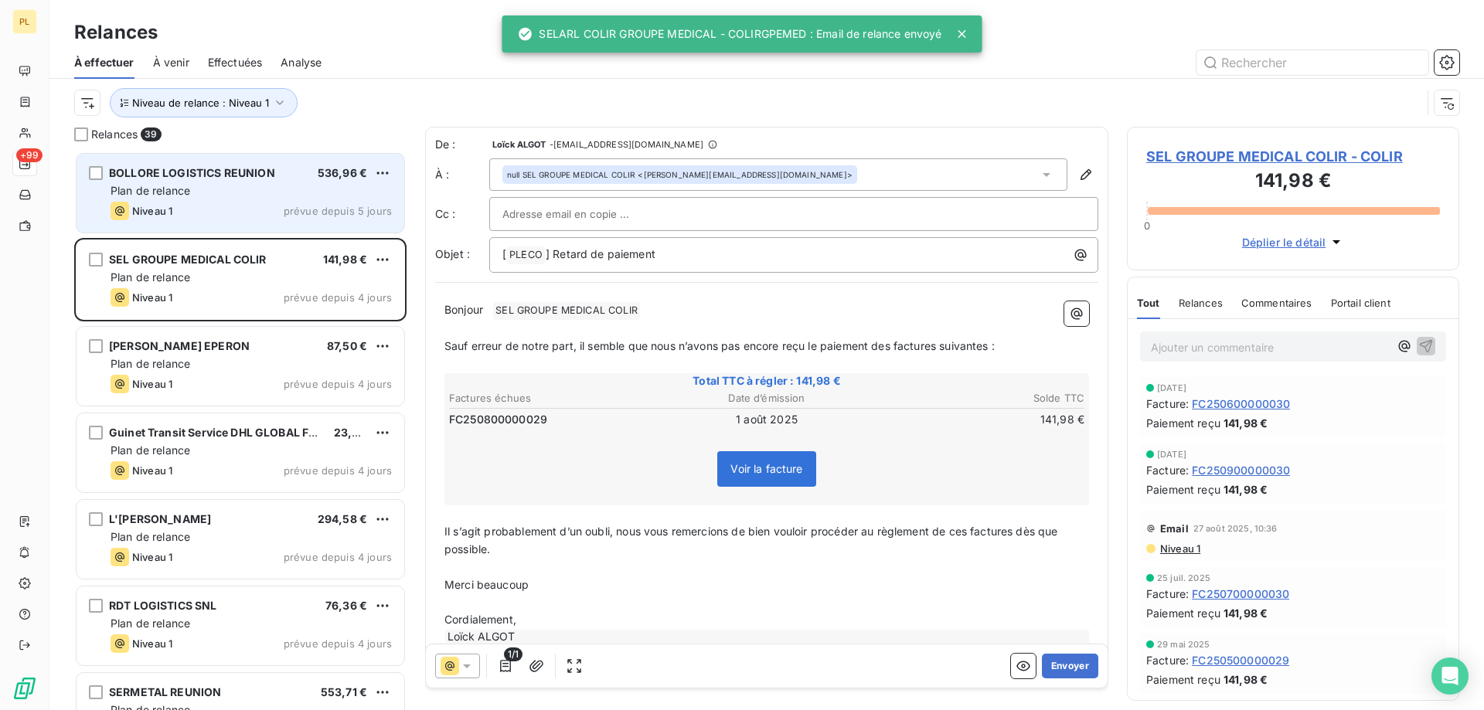
click at [234, 204] on div "Niveau 1 prévue depuis 5 jours" at bounding box center [251, 211] width 281 height 19
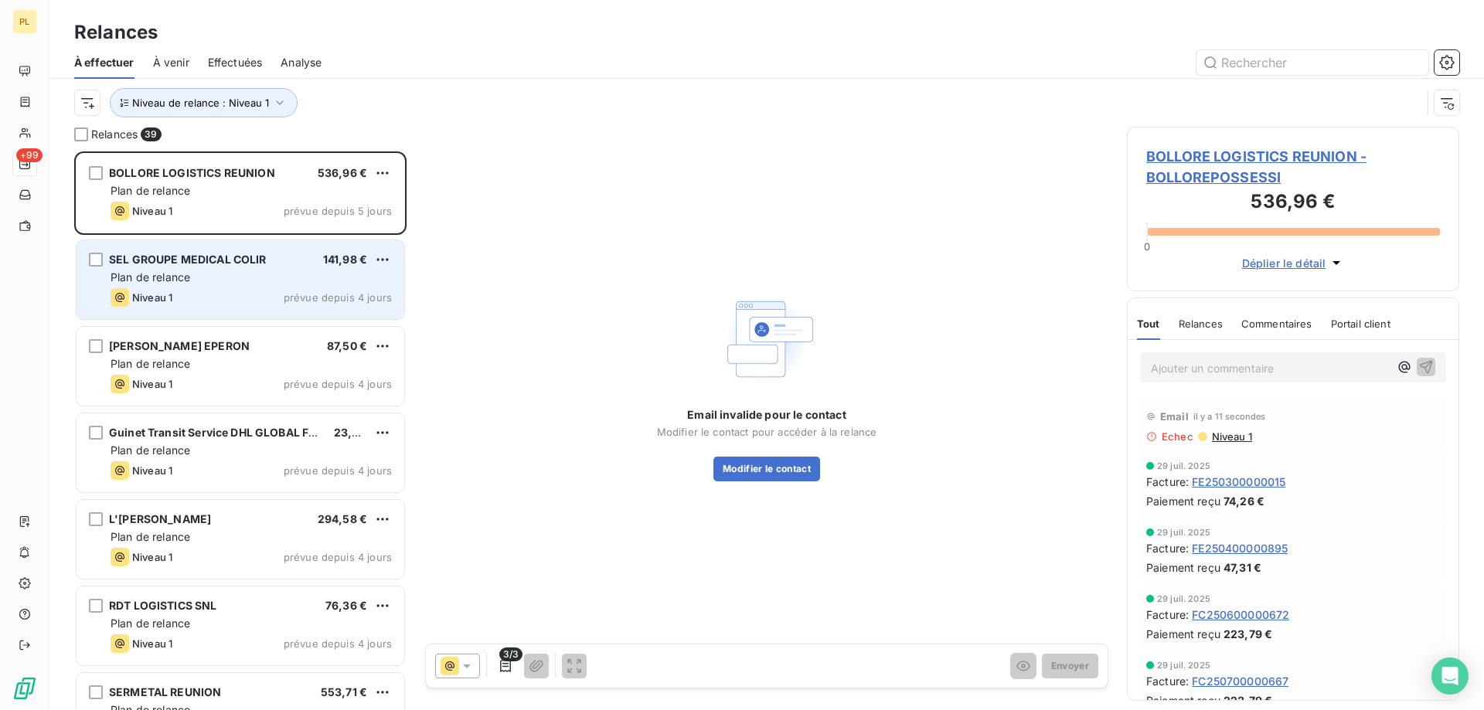
click at [230, 286] on div "SEL GROUPE MEDICAL COLIR 141,98 € Plan de relance Niveau 1 prévue depuis 4 jours" at bounding box center [241, 279] width 328 height 79
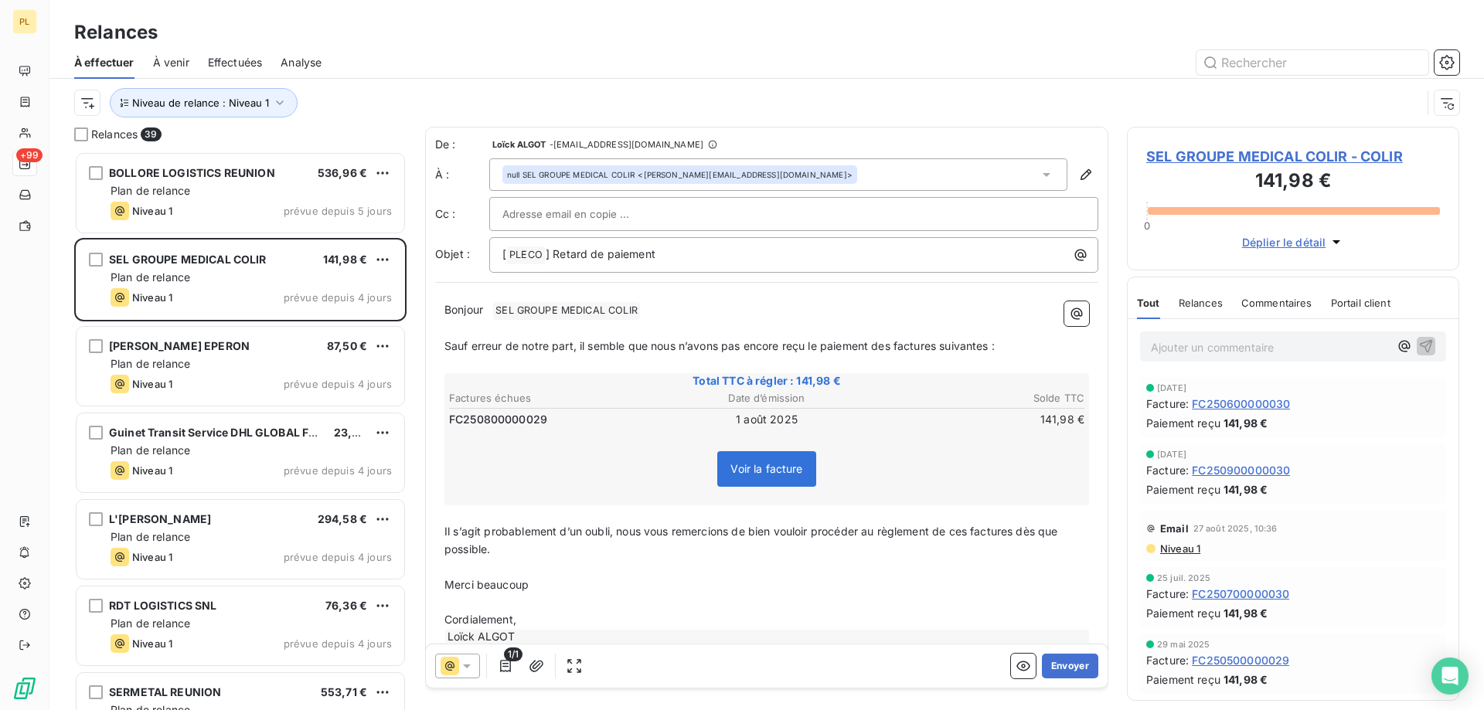
click at [1063, 683] on div "1/1 Envoyer" at bounding box center [767, 666] width 682 height 43
click at [1064, 675] on button "Envoyer" at bounding box center [1070, 666] width 56 height 25
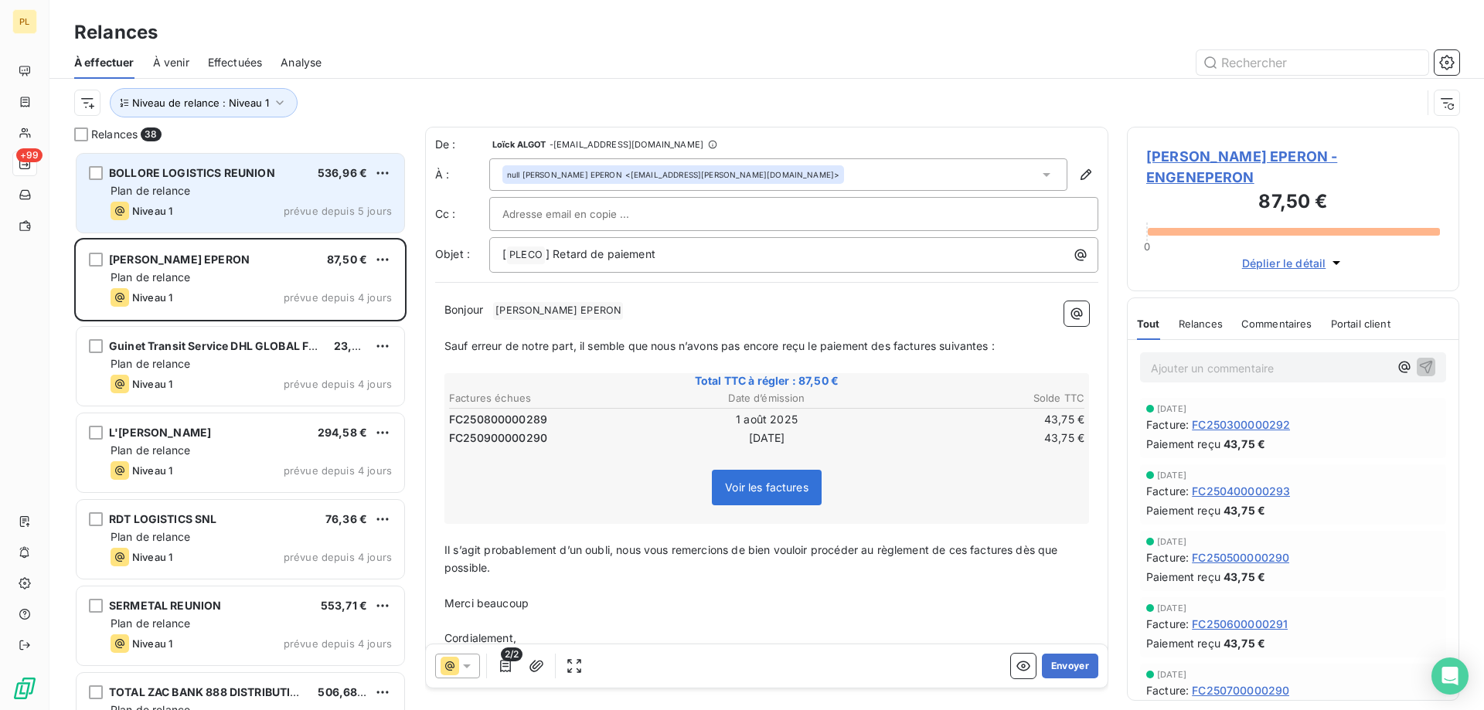
click at [315, 168] on div "BOLLORE LOGISTICS REUNION 536,96 €" at bounding box center [251, 173] width 281 height 14
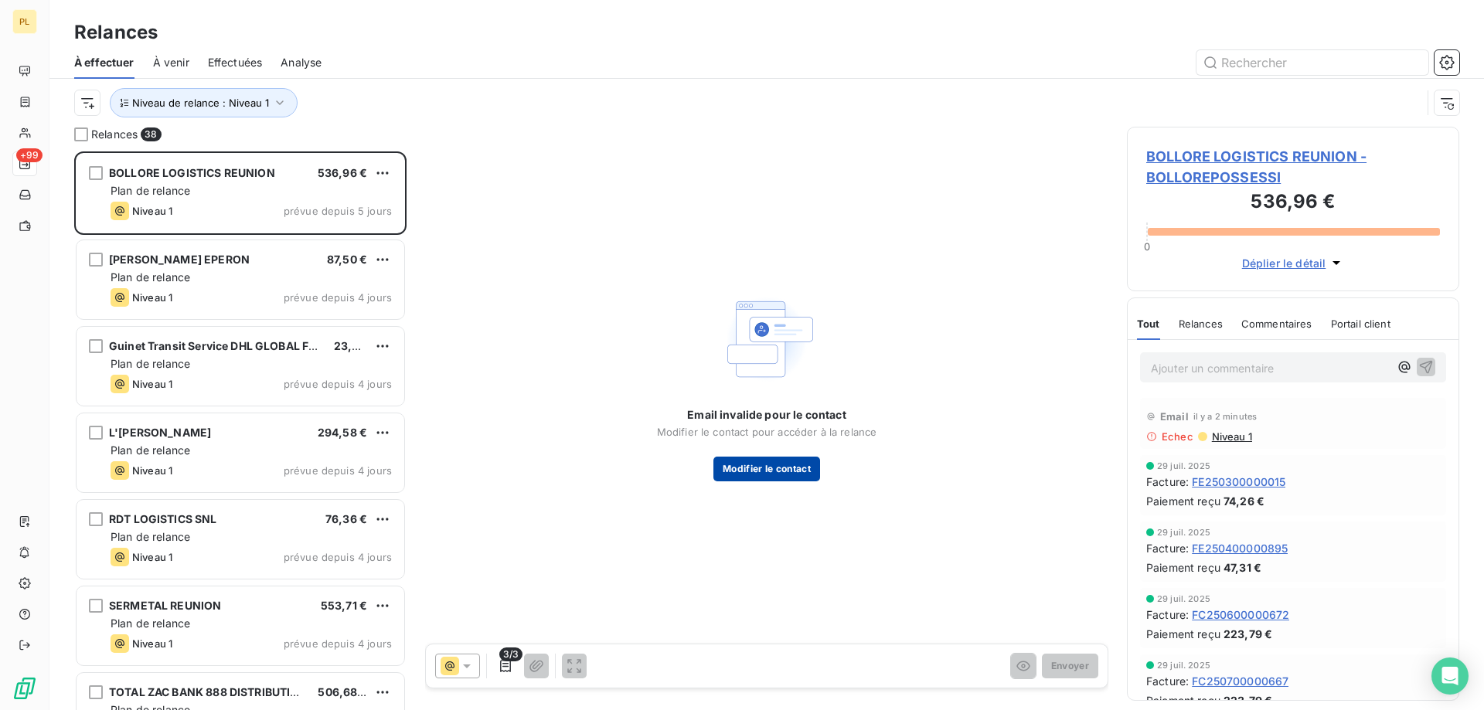
click at [798, 474] on button "Modifier le contact" at bounding box center [766, 469] width 107 height 25
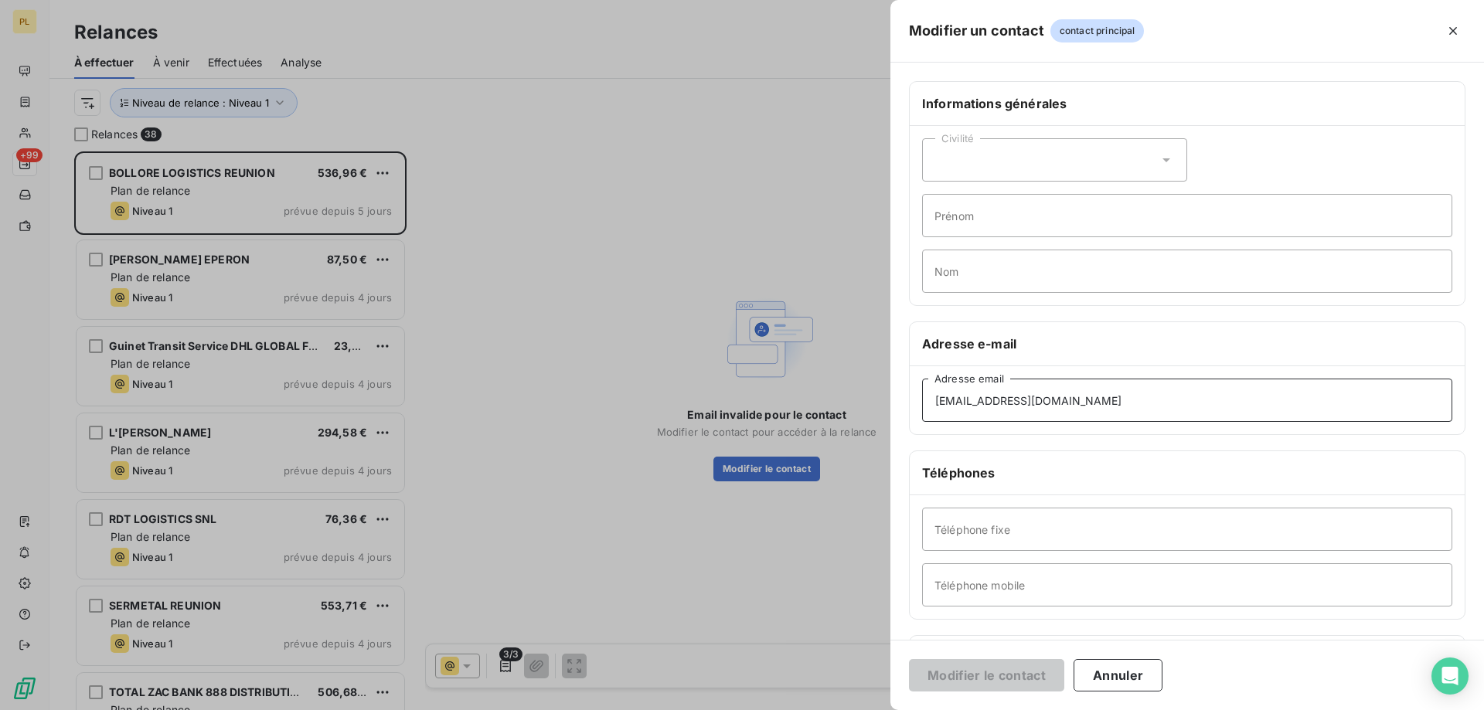
drag, startPoint x: 1118, startPoint y: 408, endPoint x: 581, endPoint y: 372, distance: 539.2
click at [581, 710] on div "Modifier un contact contact principal Informations générales Civilité Prénom No…" at bounding box center [742, 710] width 1484 height 0
paste input "cevalogistics"
type input "run.acc@cevalogistics.com"
click at [991, 669] on button "Modifier le contact" at bounding box center [986, 675] width 155 height 32
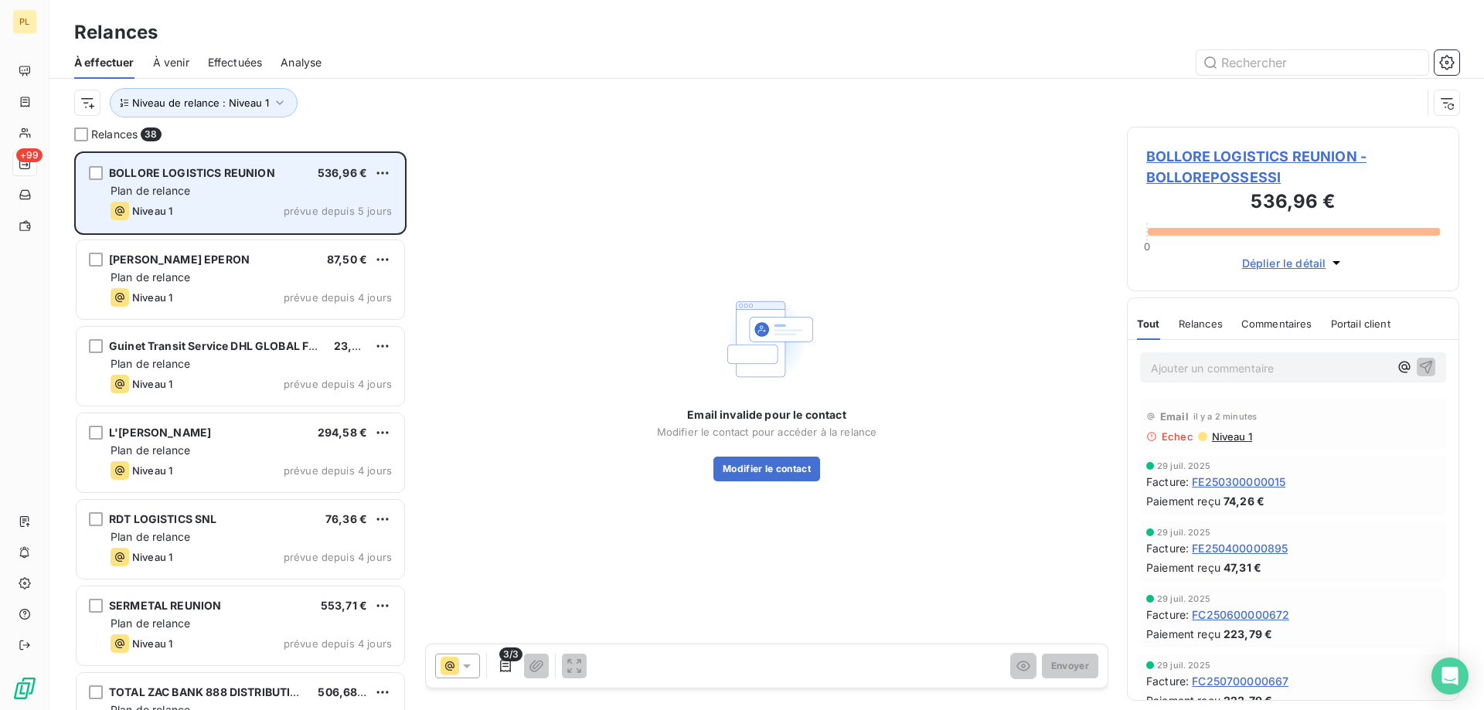
click at [199, 203] on div "Niveau 1 prévue depuis 5 jours" at bounding box center [251, 211] width 281 height 19
click at [186, 175] on span "BOLLORE LOGISTICS REUNION" at bounding box center [192, 172] width 166 height 13
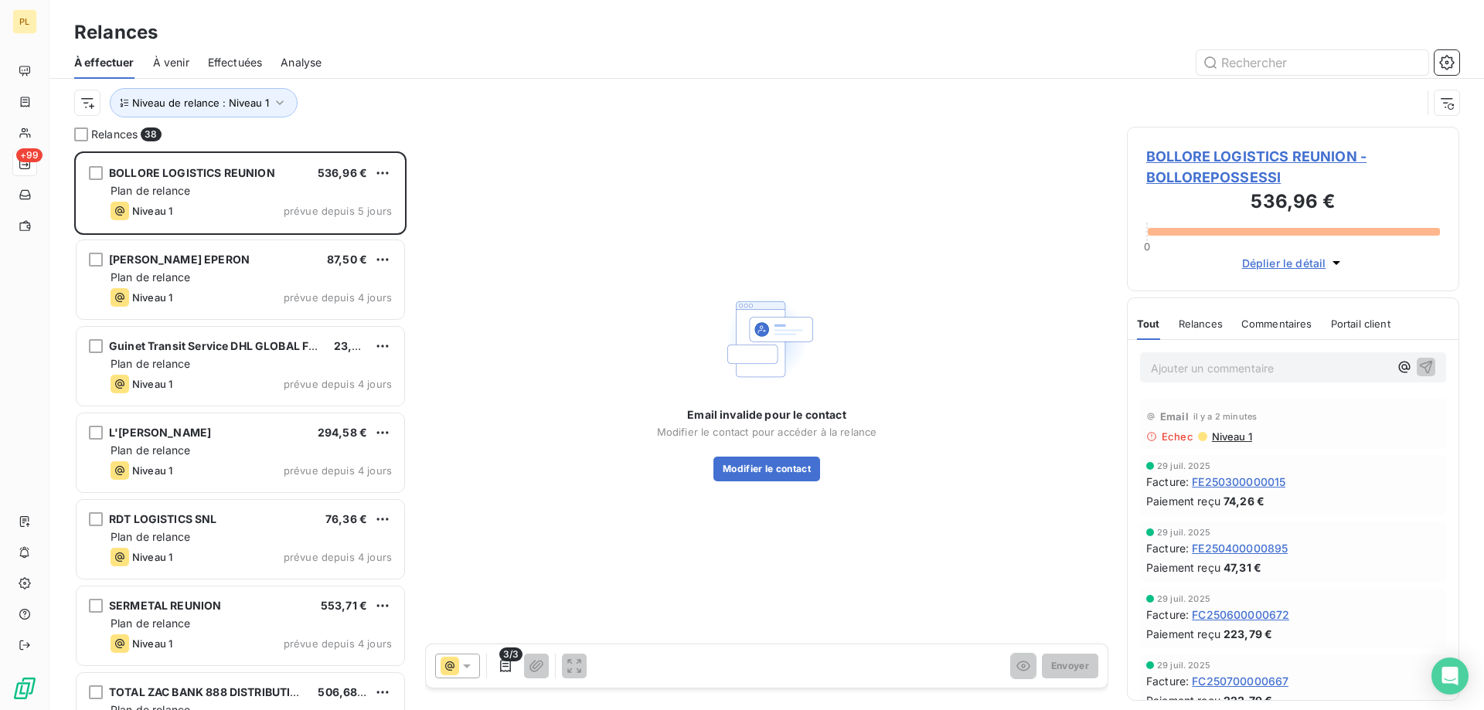
click at [785, 487] on div "Email invalide pour le contact Modifier le contact pour accéder à la relance Mo…" at bounding box center [766, 385] width 683 height 517
click at [785, 470] on button "Modifier le contact" at bounding box center [766, 469] width 107 height 25
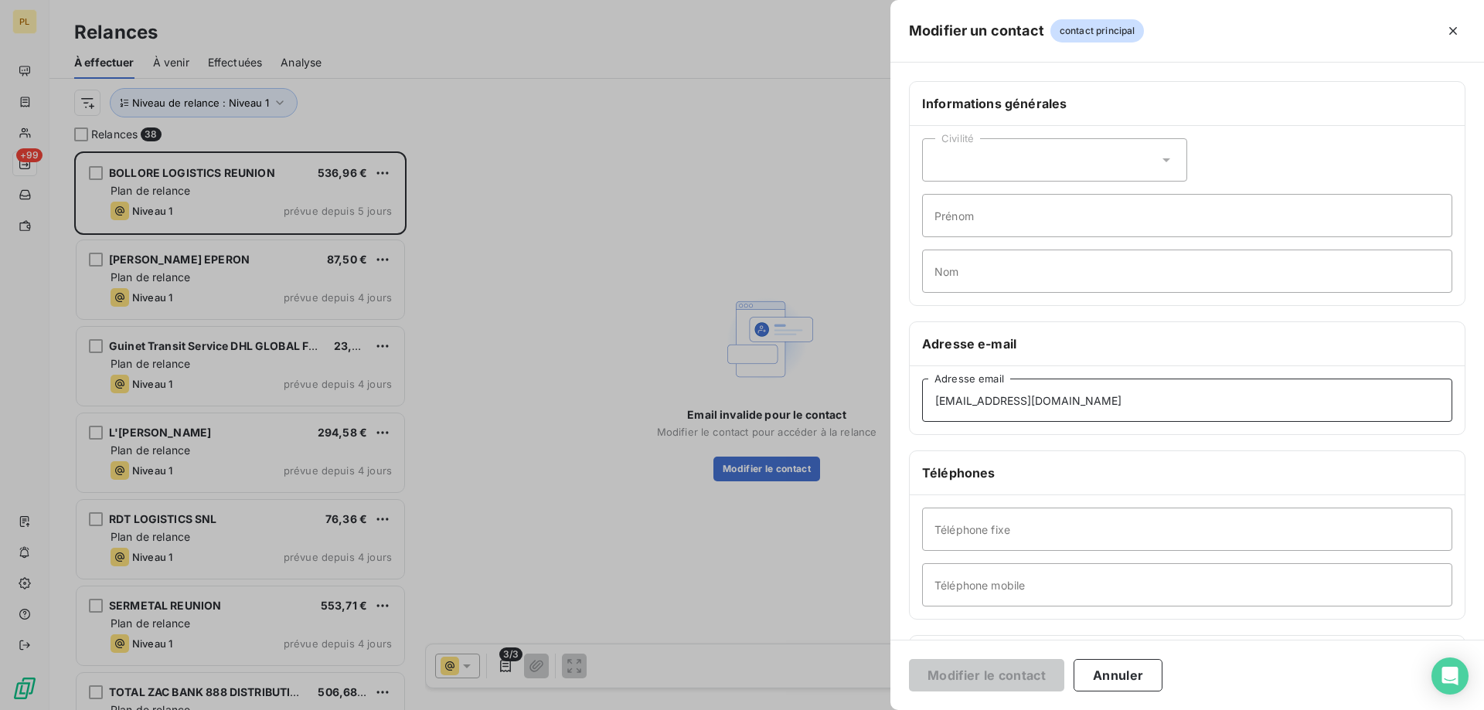
drag, startPoint x: 1092, startPoint y: 380, endPoint x: 1092, endPoint y: 392, distance: 11.6
click at [1092, 382] on input "run.acc@bollore.com" at bounding box center [1187, 400] width 530 height 43
drag, startPoint x: 1091, startPoint y: 409, endPoint x: 666, endPoint y: 401, distance: 424.4
click at [645, 710] on div "Modifier un contact contact principal Informations générales Civilité Prénom No…" at bounding box center [742, 710] width 1484 height 0
paste input "cevalogistics"
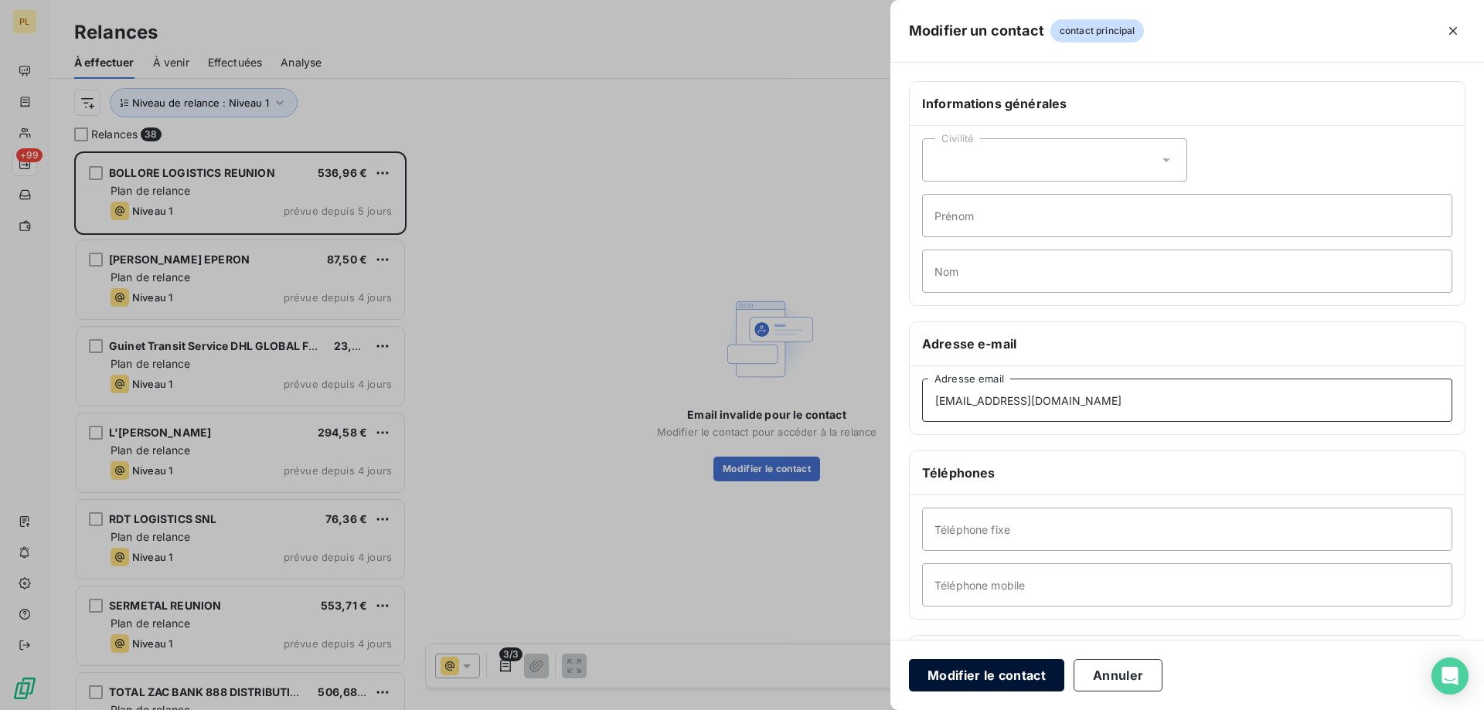
type input "run.acc@cevalogistics.com"
click at [1010, 674] on button "Modifier le contact" at bounding box center [986, 675] width 155 height 32
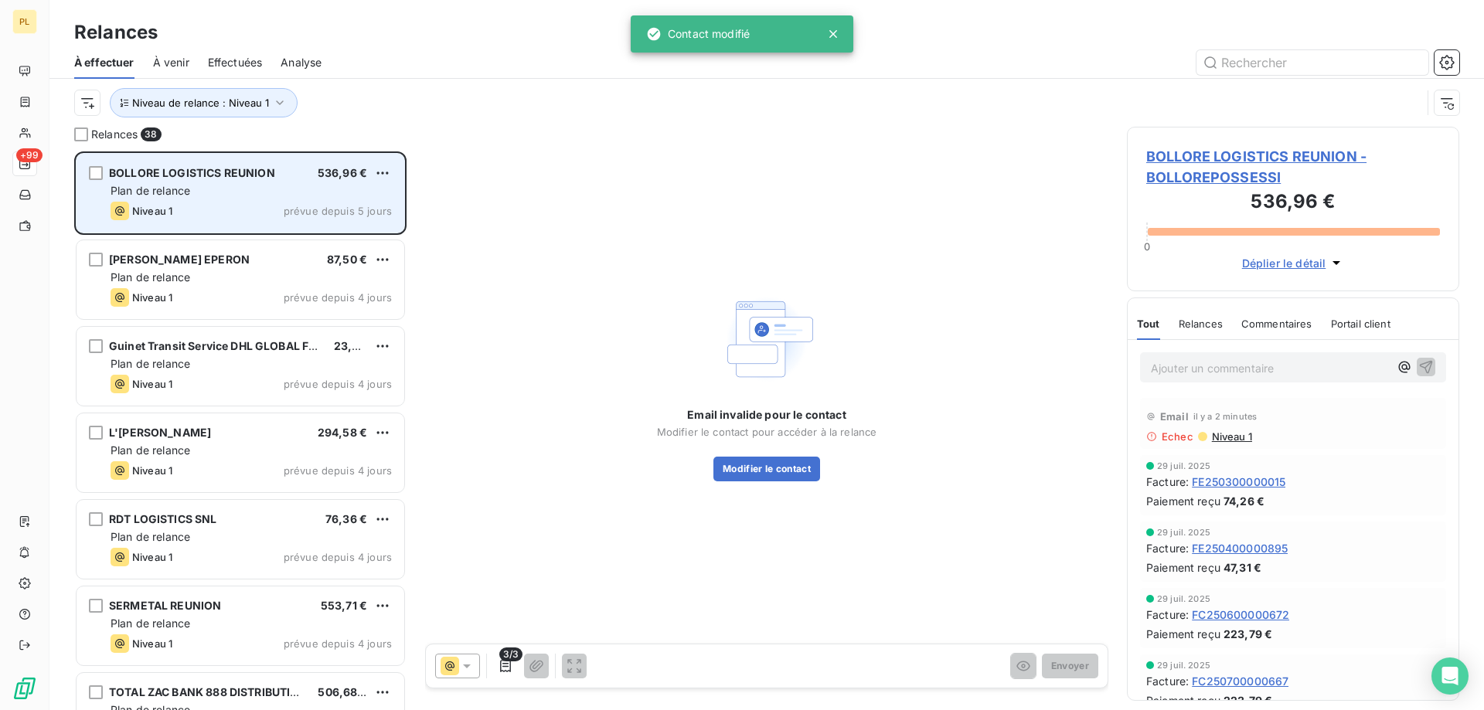
click at [271, 195] on div "Plan de relance" at bounding box center [251, 190] width 281 height 15
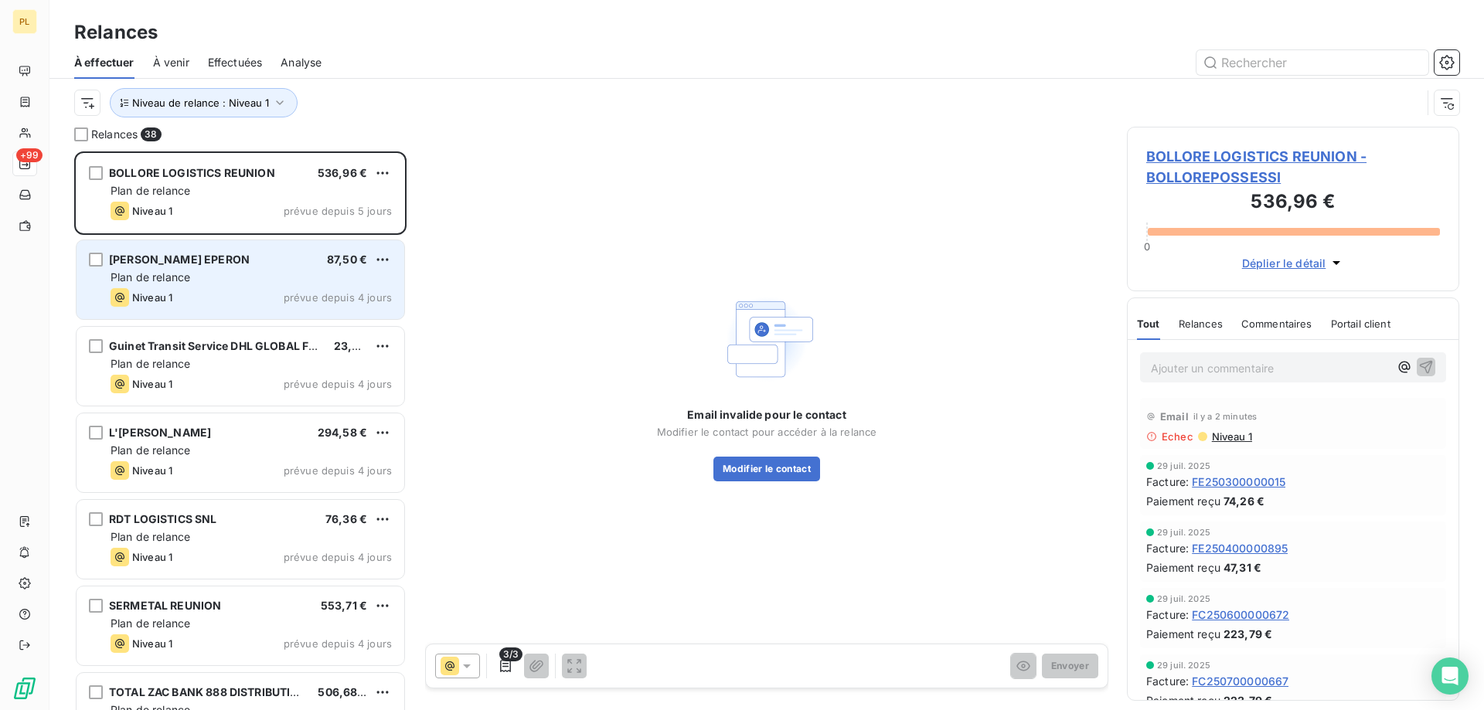
click at [231, 301] on div "Niveau 1 prévue depuis 4 jours" at bounding box center [251, 297] width 281 height 19
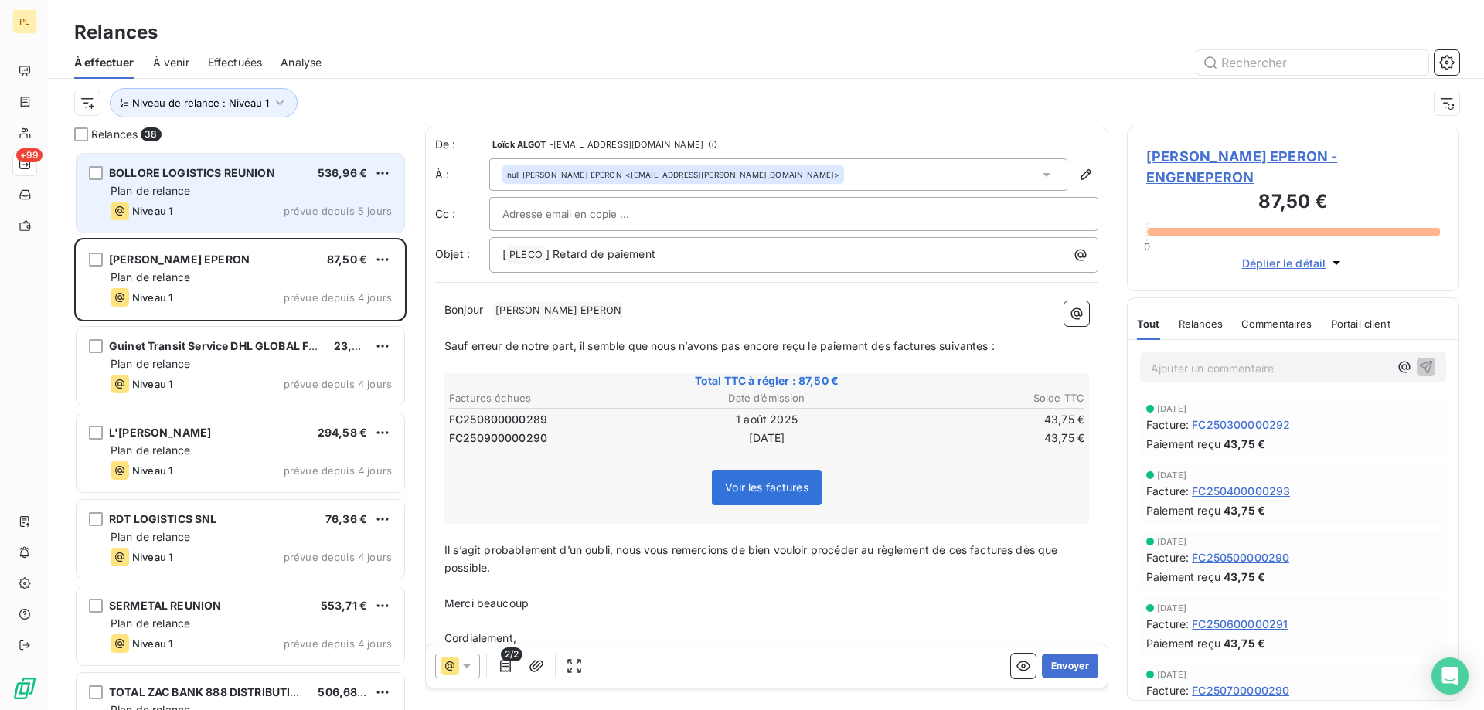
click at [178, 175] on span "BOLLORE LOGISTICS REUNION" at bounding box center [192, 172] width 166 height 13
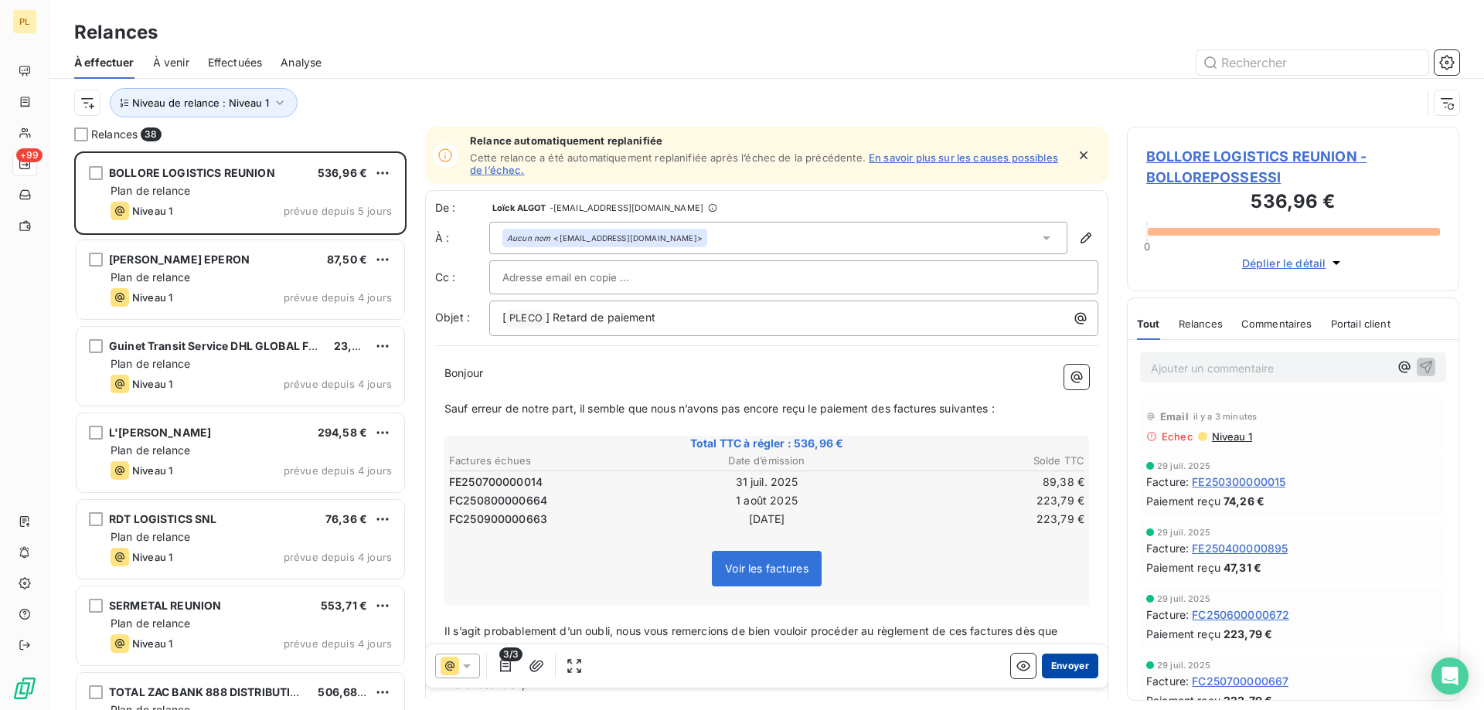
click at [1066, 662] on button "Envoyer" at bounding box center [1070, 666] width 56 height 25
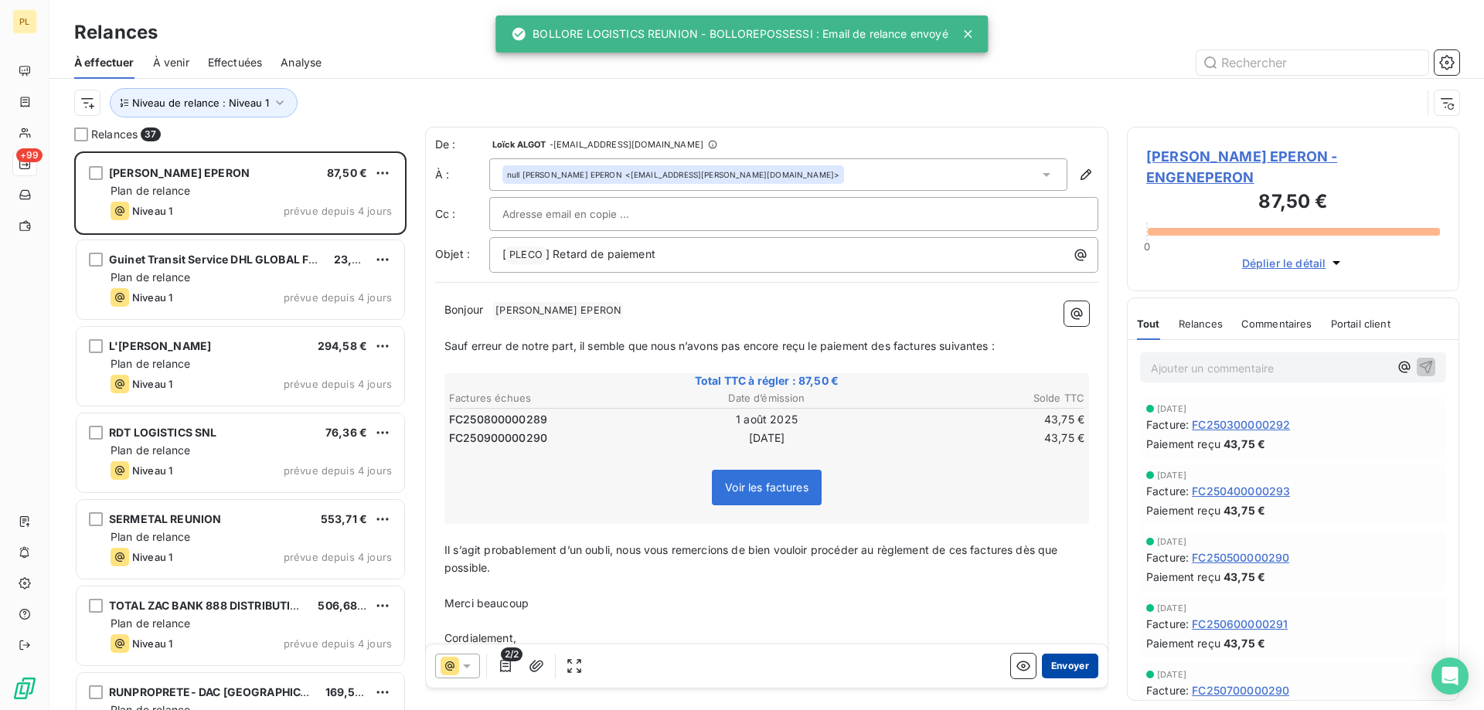
click at [1066, 669] on button "Envoyer" at bounding box center [1070, 666] width 56 height 25
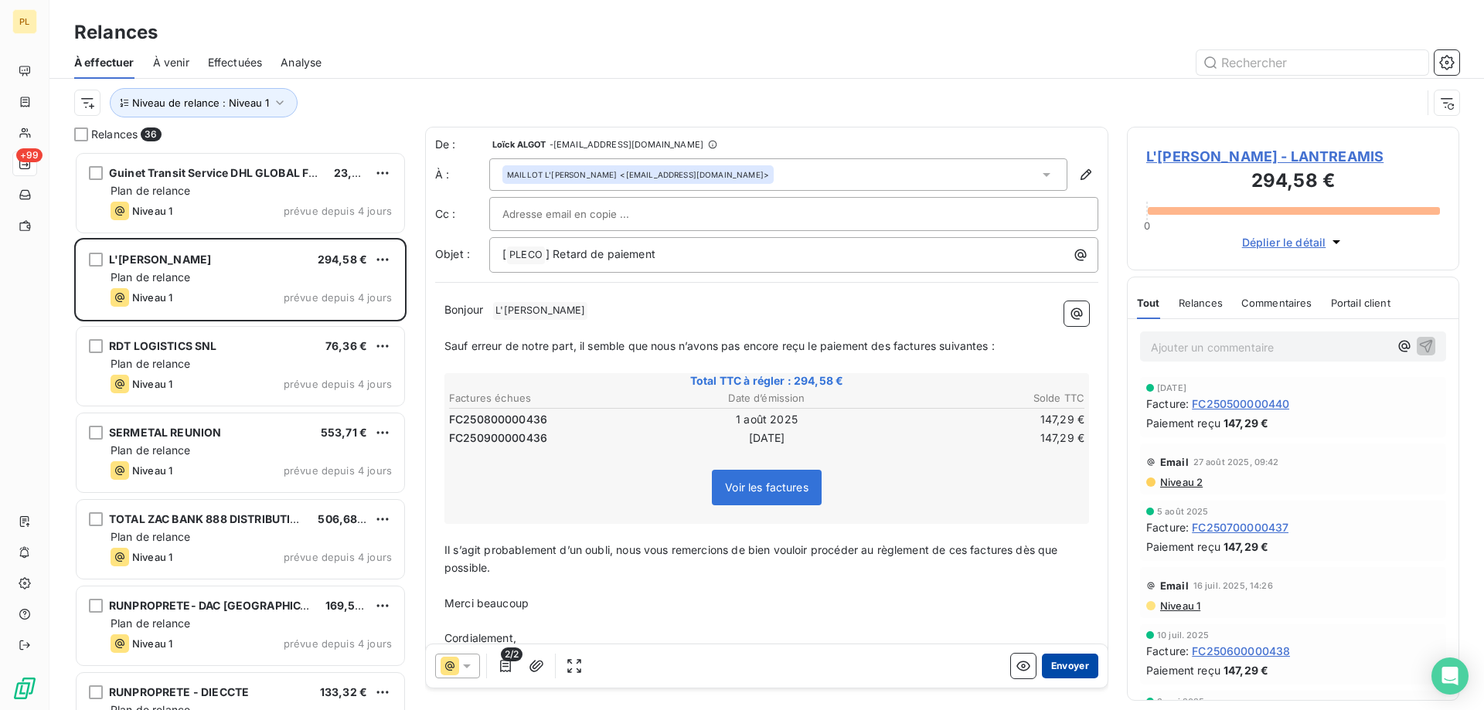
click at [1065, 664] on button "Envoyer" at bounding box center [1070, 666] width 56 height 25
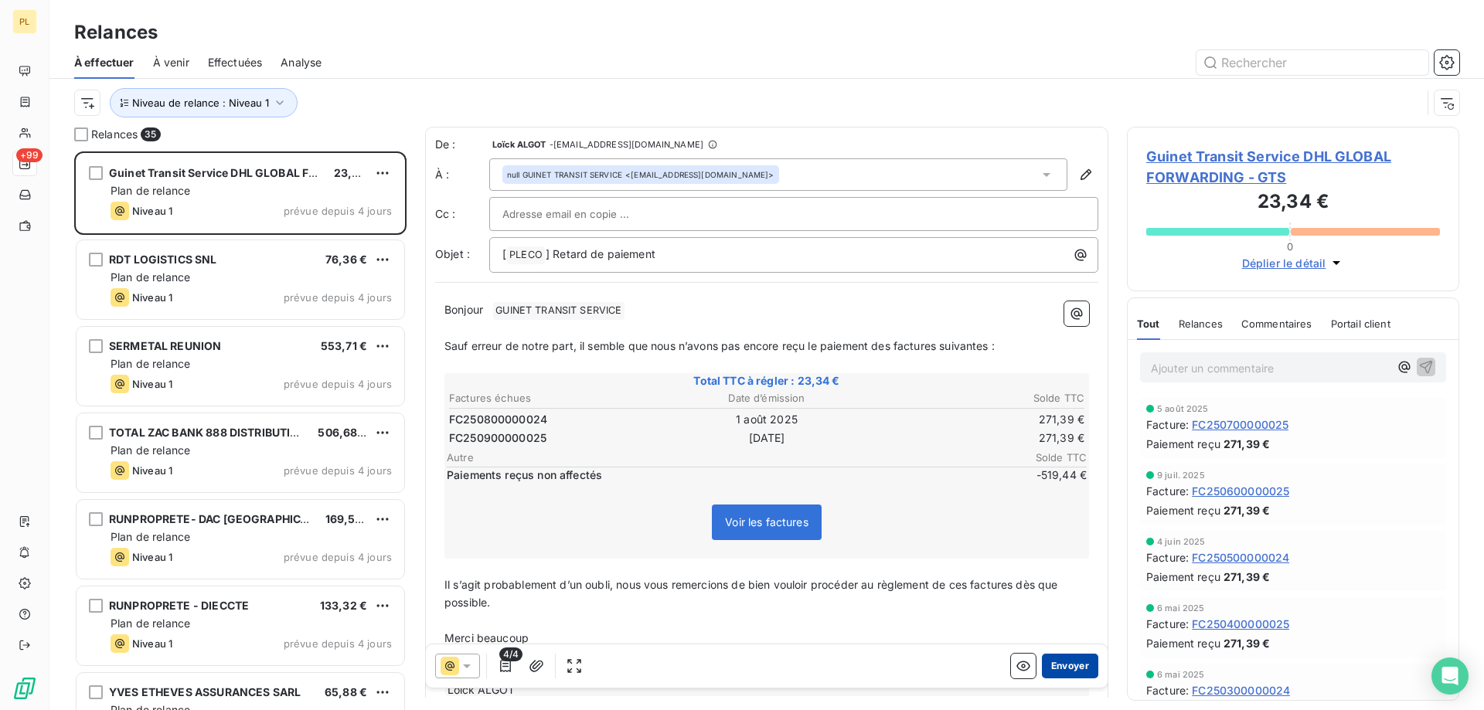
click at [1065, 663] on button "Envoyer" at bounding box center [1070, 666] width 56 height 25
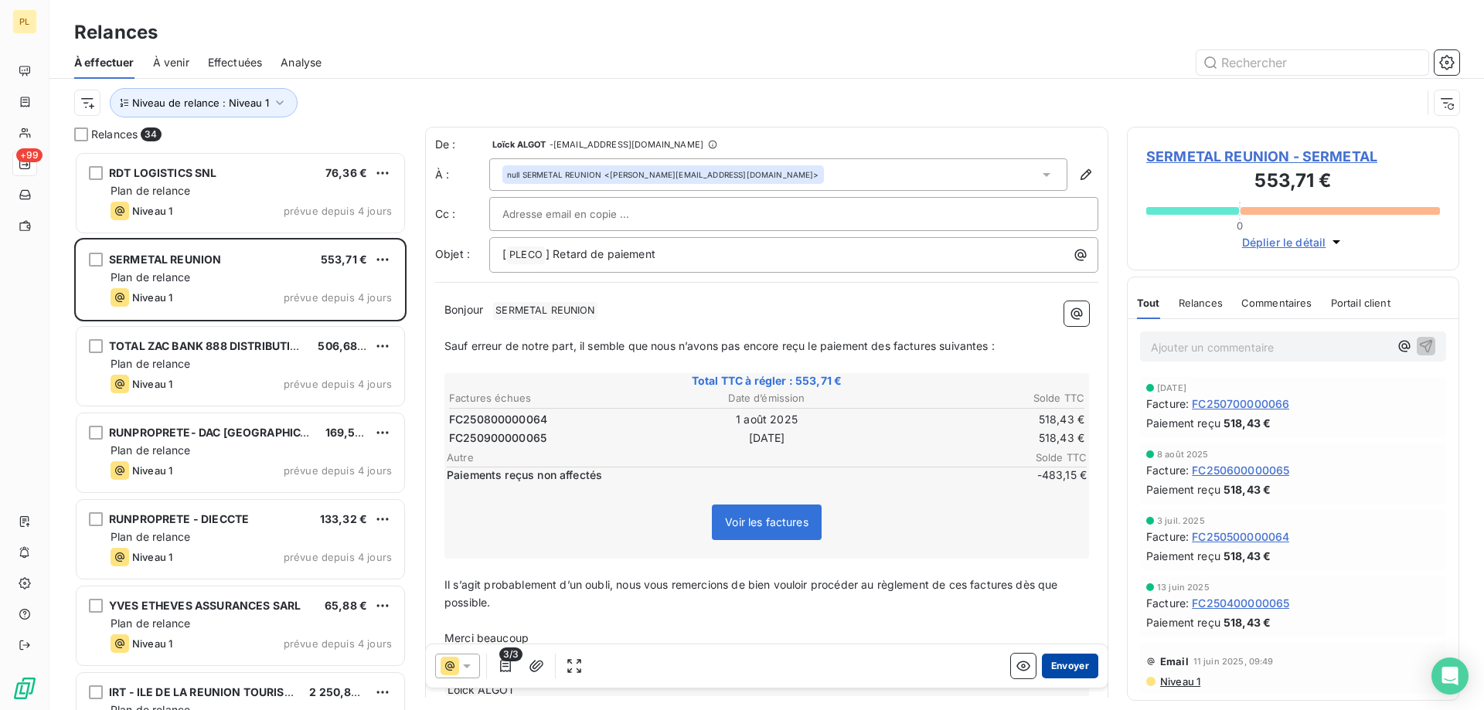
click at [1050, 667] on button "Envoyer" at bounding box center [1070, 666] width 56 height 25
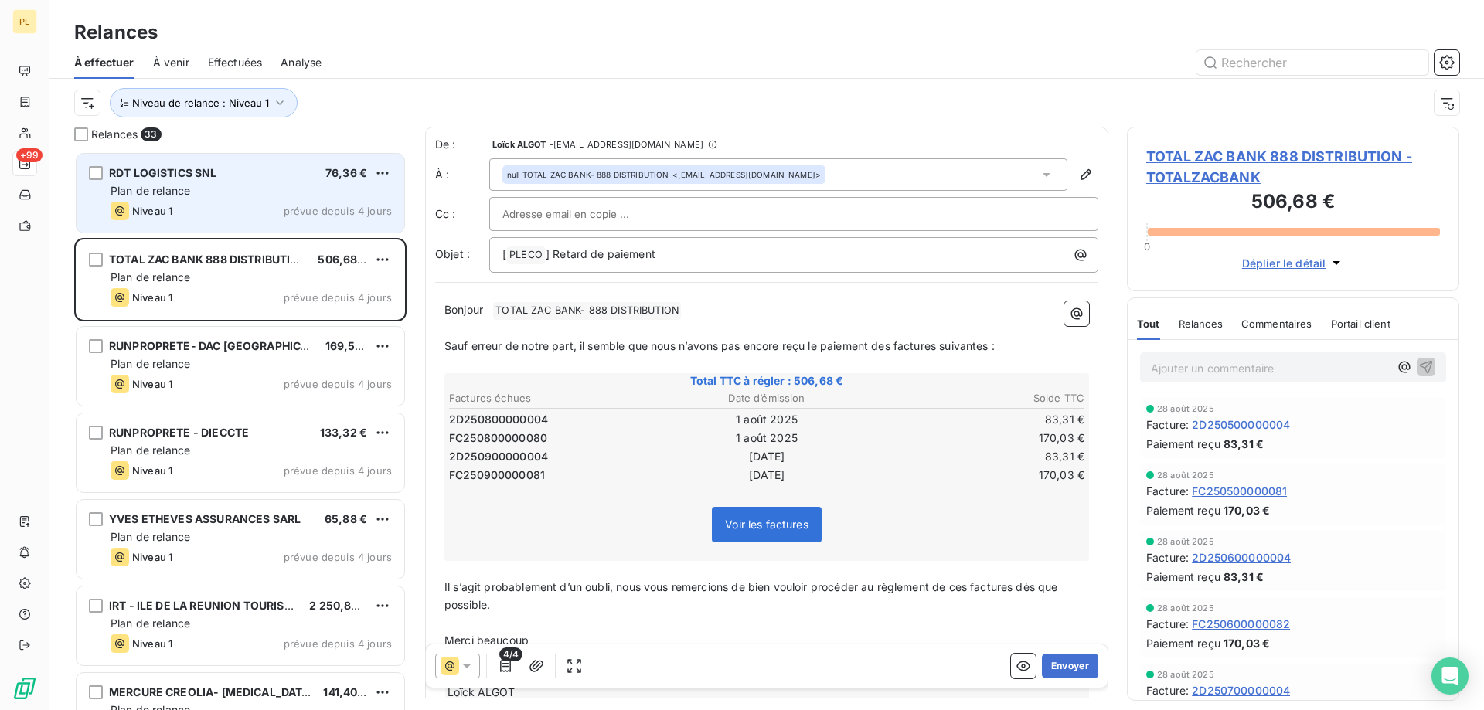
click at [257, 211] on div "Niveau 1 prévue depuis 4 jours" at bounding box center [251, 211] width 281 height 19
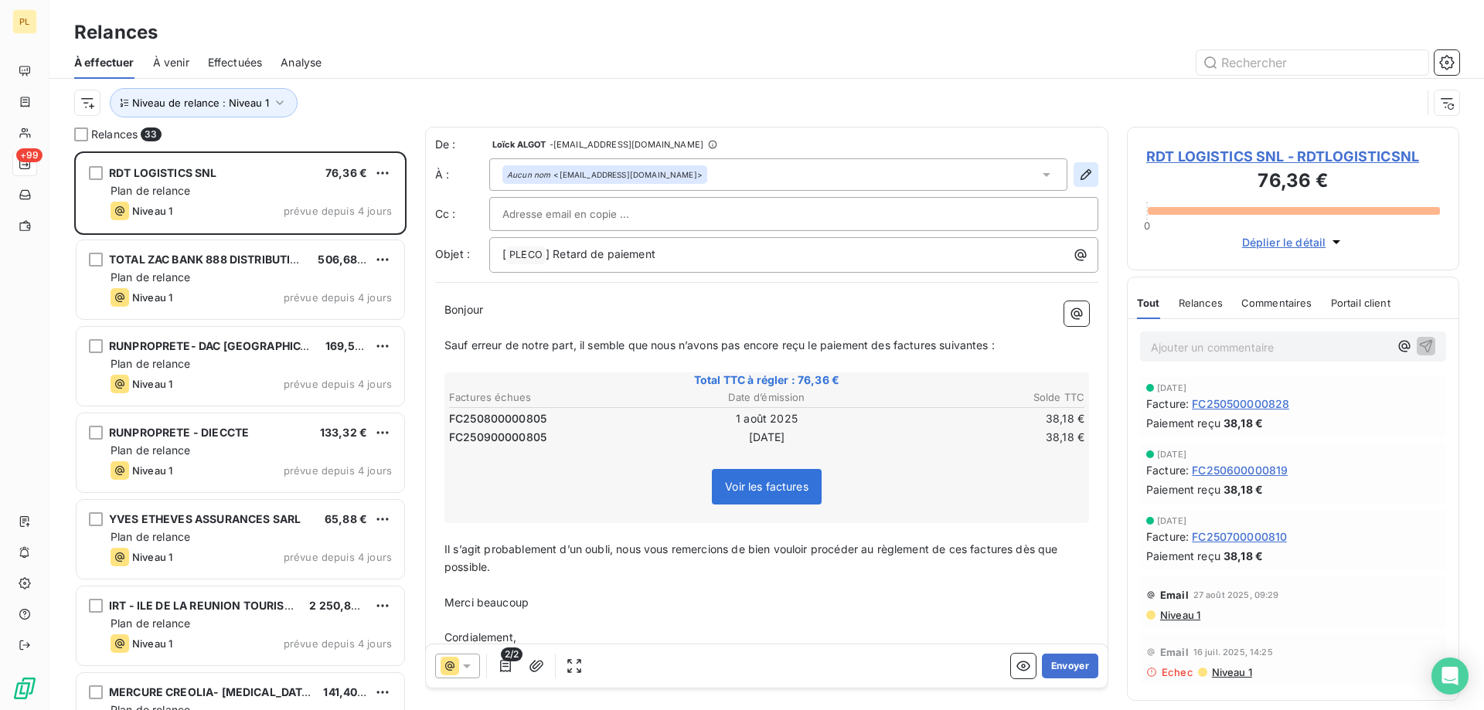
click at [1081, 172] on icon "button" at bounding box center [1086, 174] width 11 height 11
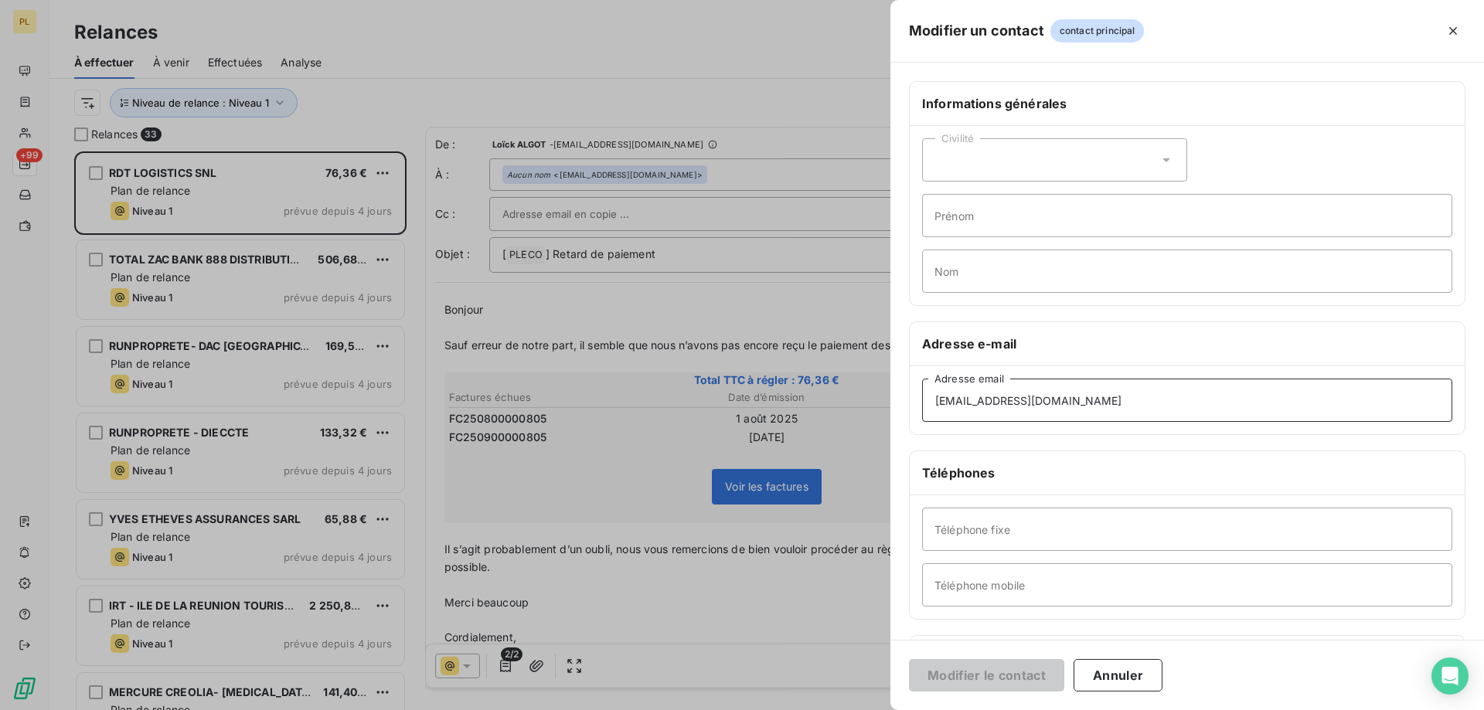
drag, startPoint x: 873, startPoint y: 386, endPoint x: 781, endPoint y: 390, distance: 92.1
click at [781, 710] on div "Modifier un contact contact principal Informations générales Civilité Prénom No…" at bounding box center [742, 710] width 1484 height 0
paste input "fsn"
type input "fsnl@rdtlogistic.com"
click at [1005, 682] on button "Modifier le contact" at bounding box center [986, 675] width 155 height 32
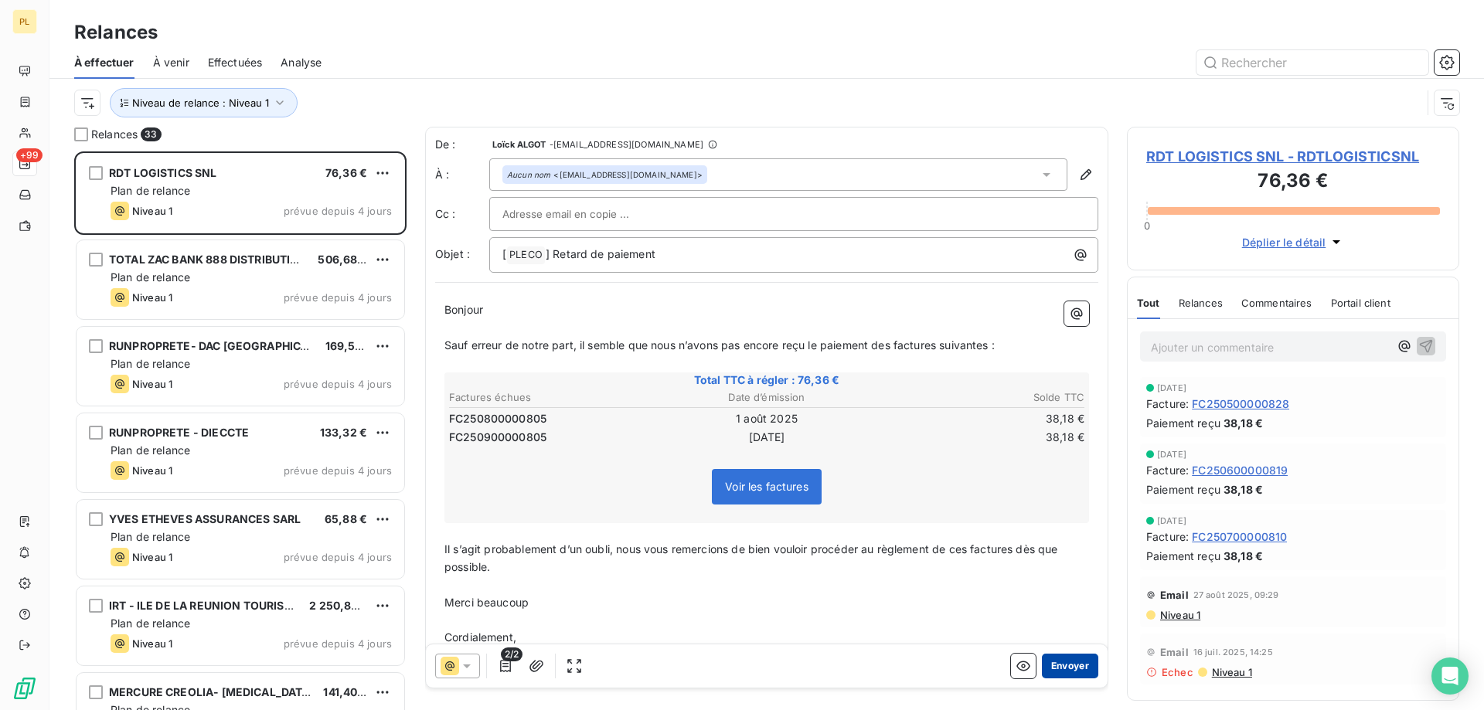
click at [1061, 669] on button "Envoyer" at bounding box center [1070, 666] width 56 height 25
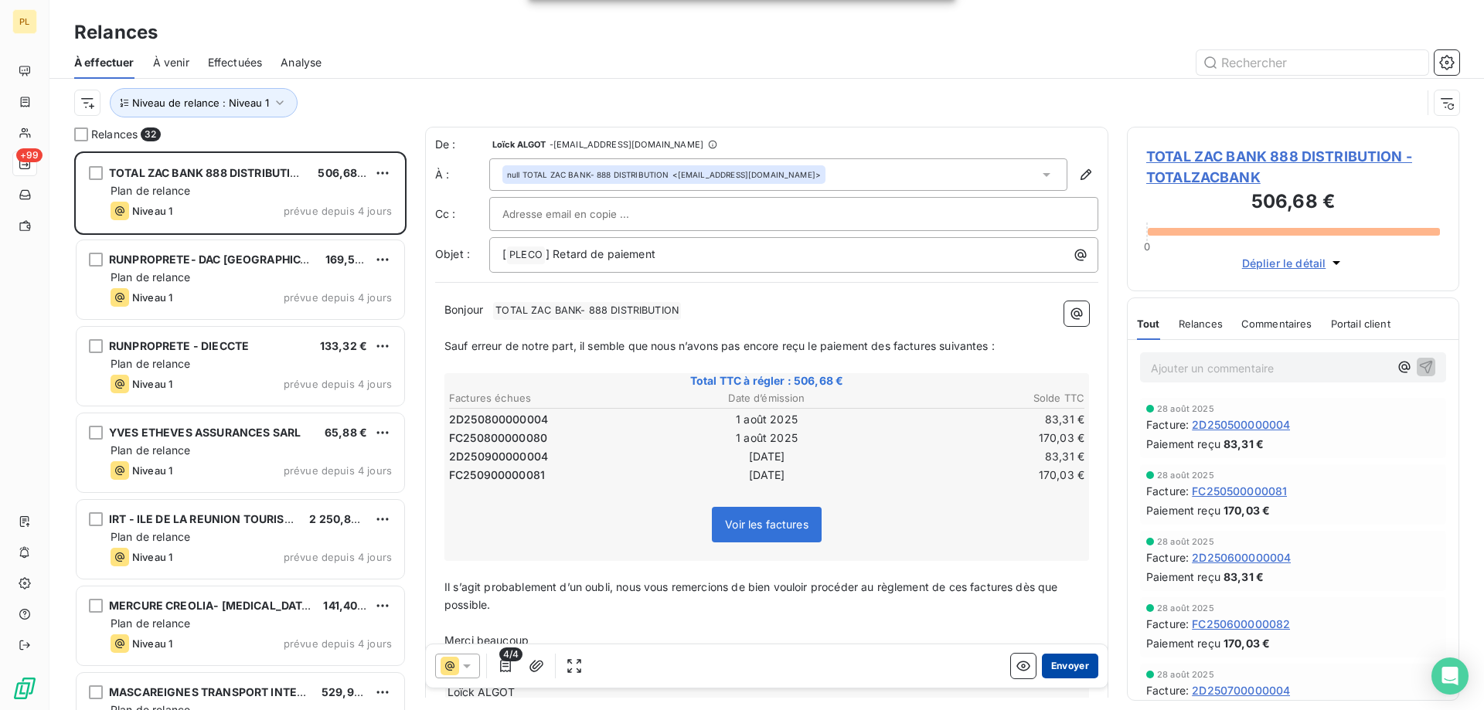
click at [1050, 661] on button "Envoyer" at bounding box center [1070, 666] width 56 height 25
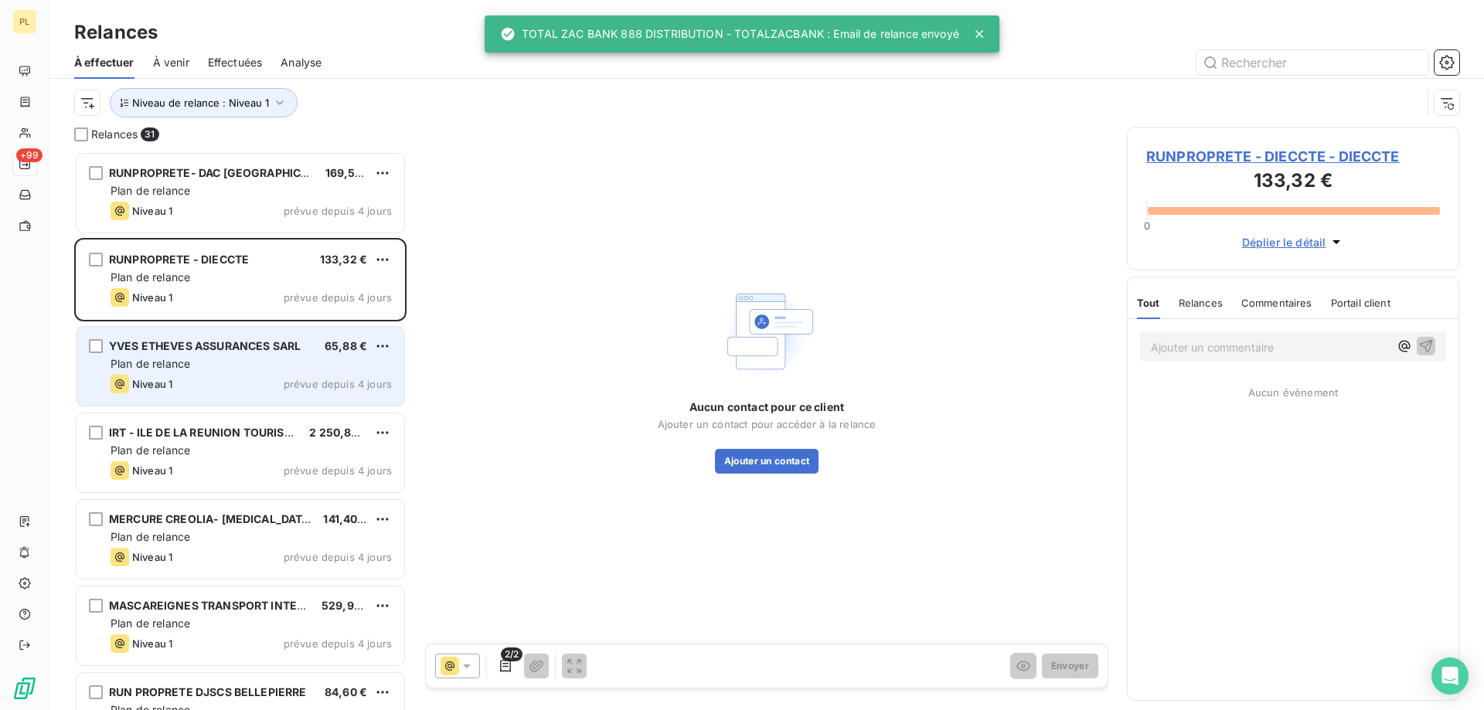
drag, startPoint x: 146, startPoint y: 376, endPoint x: 199, endPoint y: 378, distance: 53.4
click at [146, 377] on div "Niveau 1" at bounding box center [142, 384] width 62 height 19
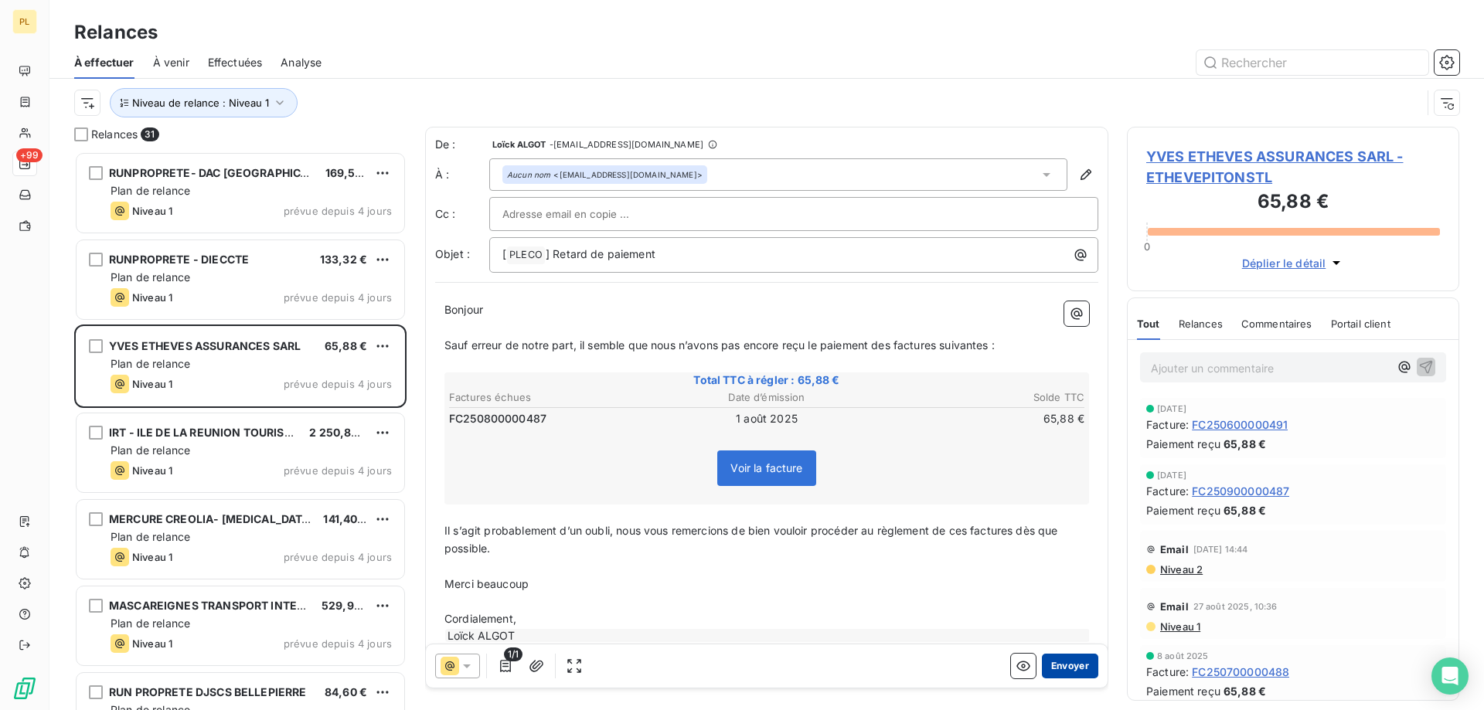
click at [1074, 664] on button "Envoyer" at bounding box center [1070, 666] width 56 height 25
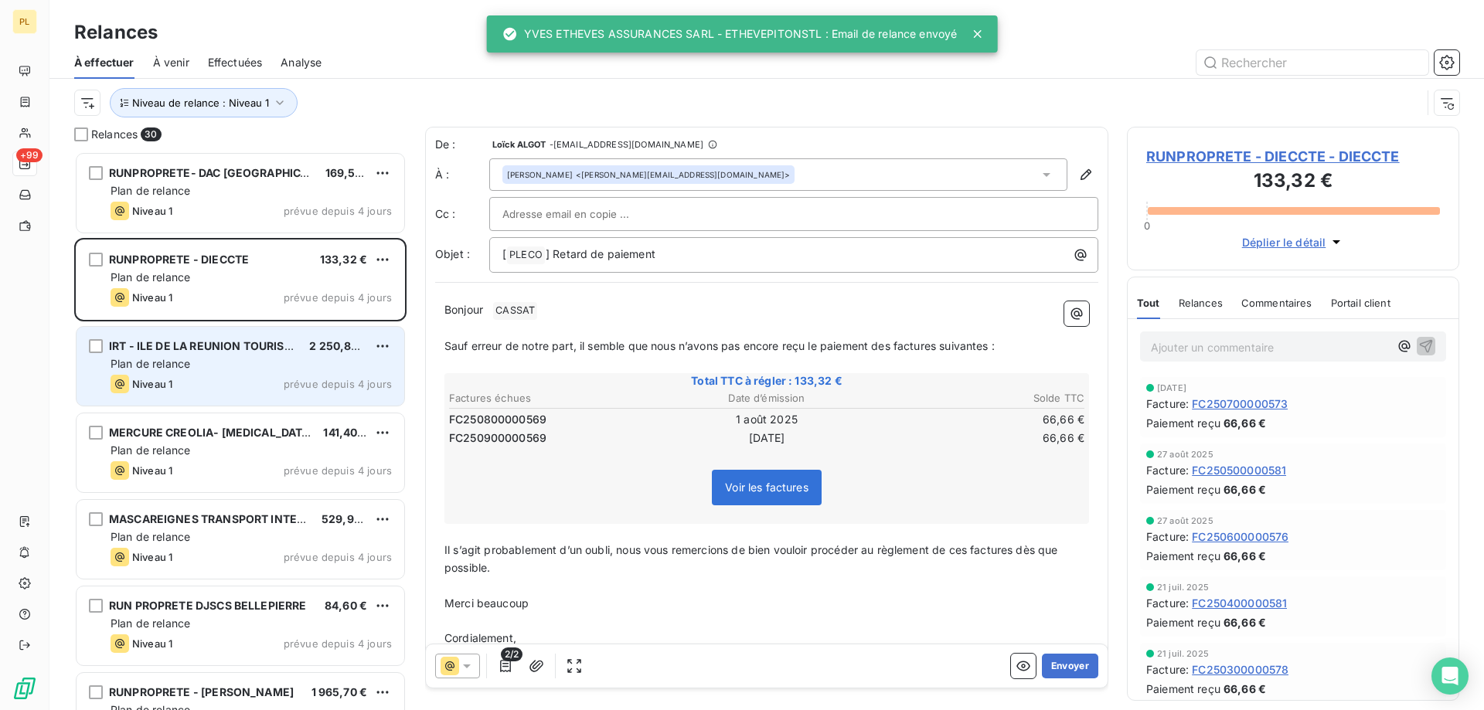
click at [291, 383] on span "prévue depuis 4 jours" at bounding box center [338, 384] width 108 height 12
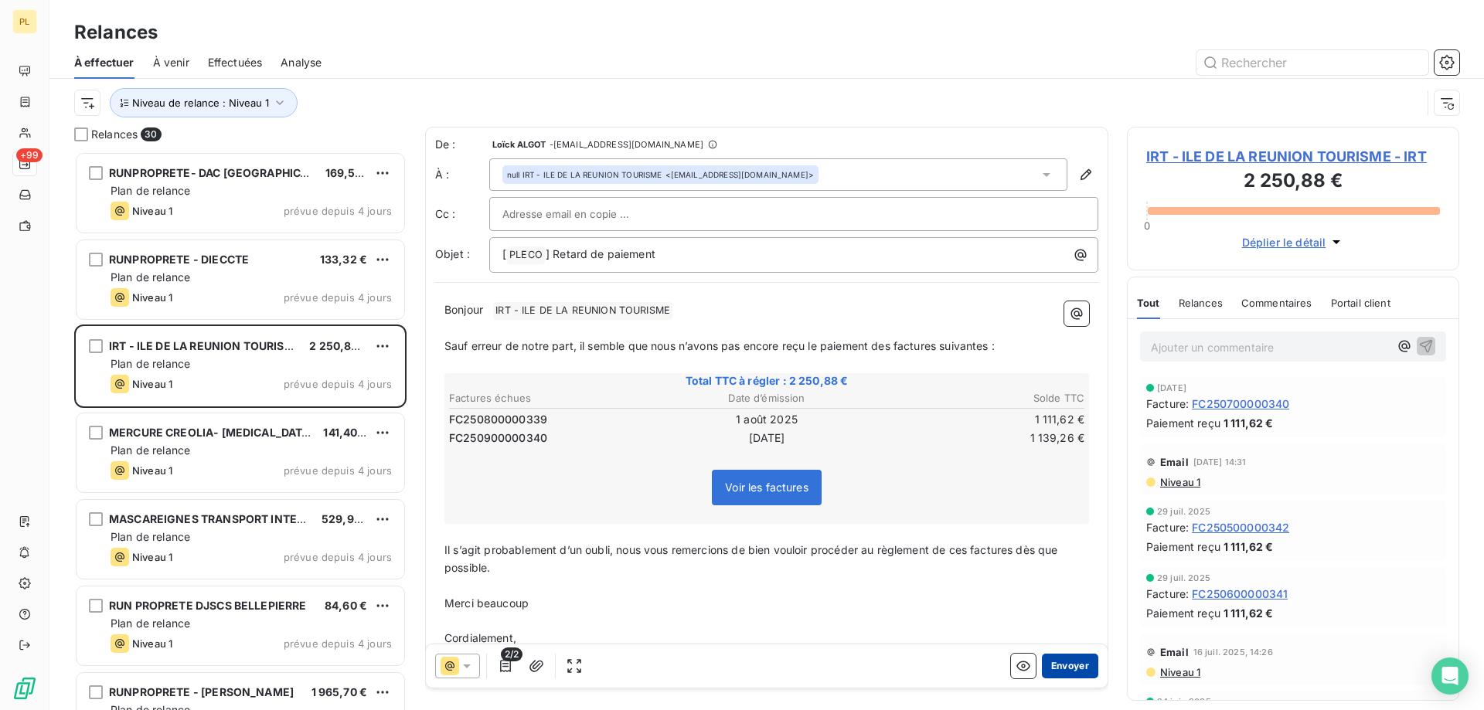
click at [1052, 670] on button "Envoyer" at bounding box center [1070, 666] width 56 height 25
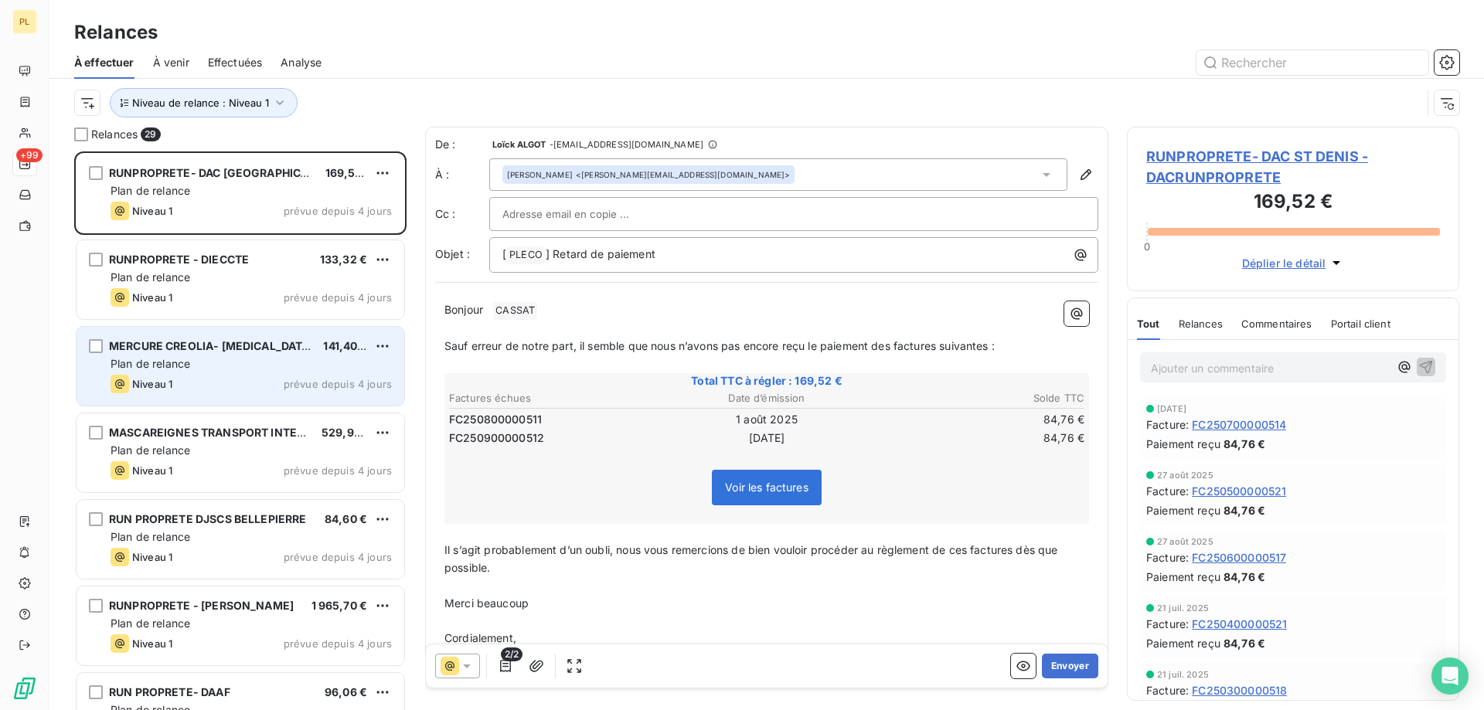
click at [260, 386] on div "Niveau 1 prévue depuis 4 jours" at bounding box center [251, 384] width 281 height 19
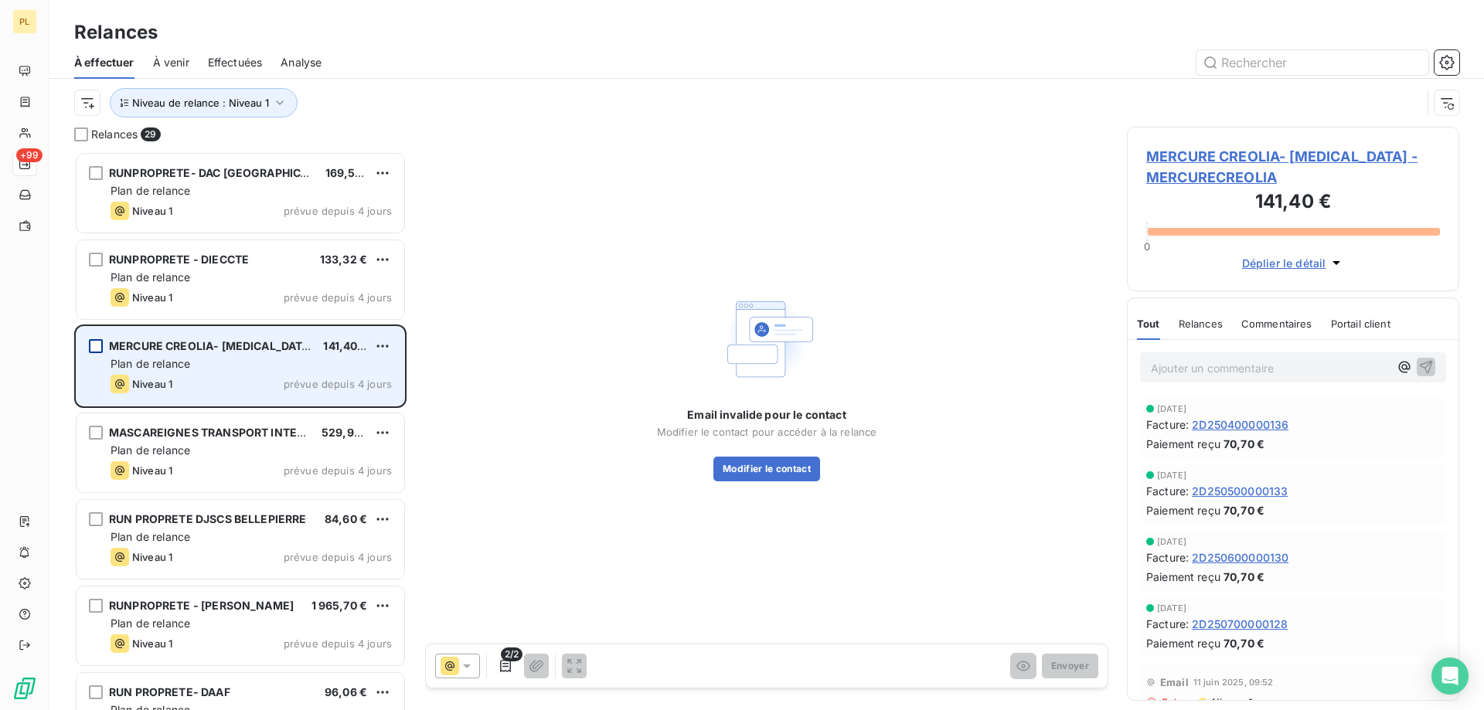
click at [98, 346] on div "grid" at bounding box center [96, 346] width 14 height 14
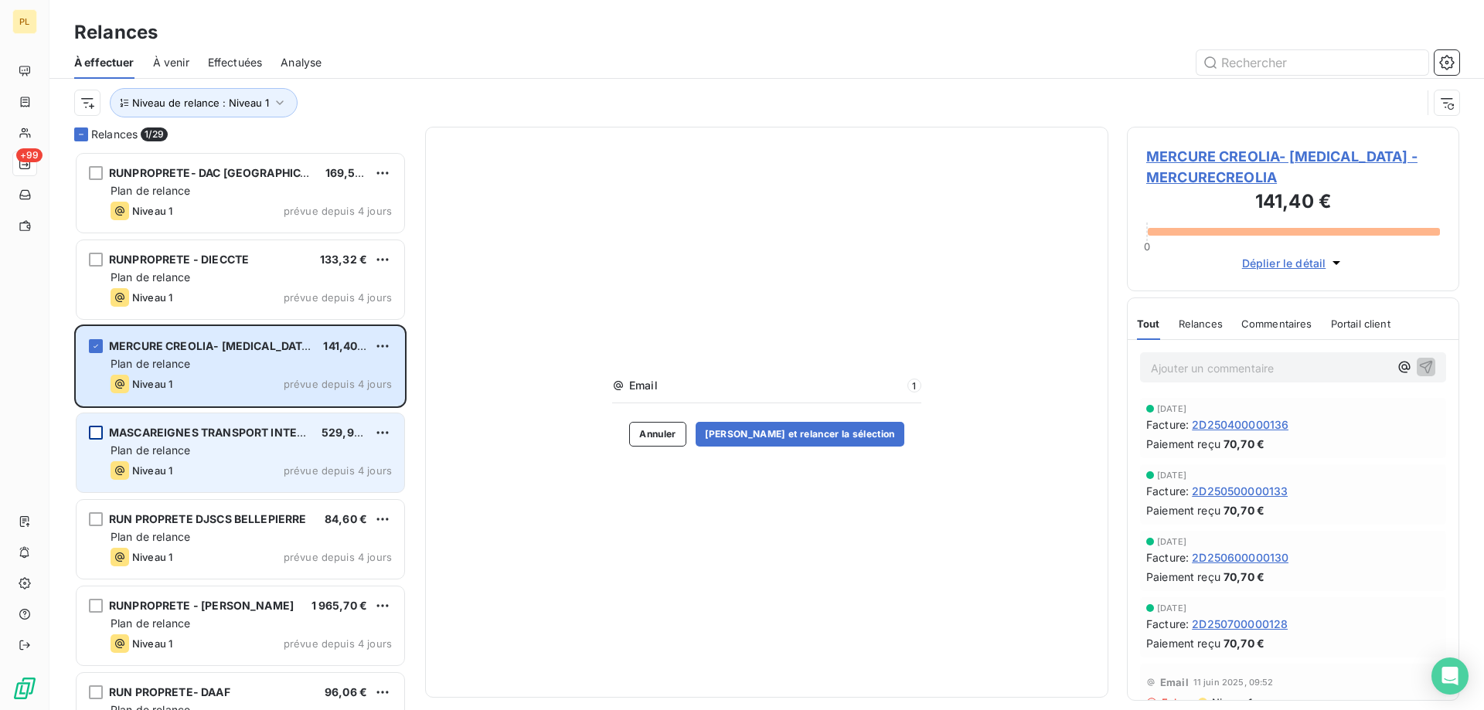
click at [100, 438] on div "grid" at bounding box center [96, 433] width 14 height 14
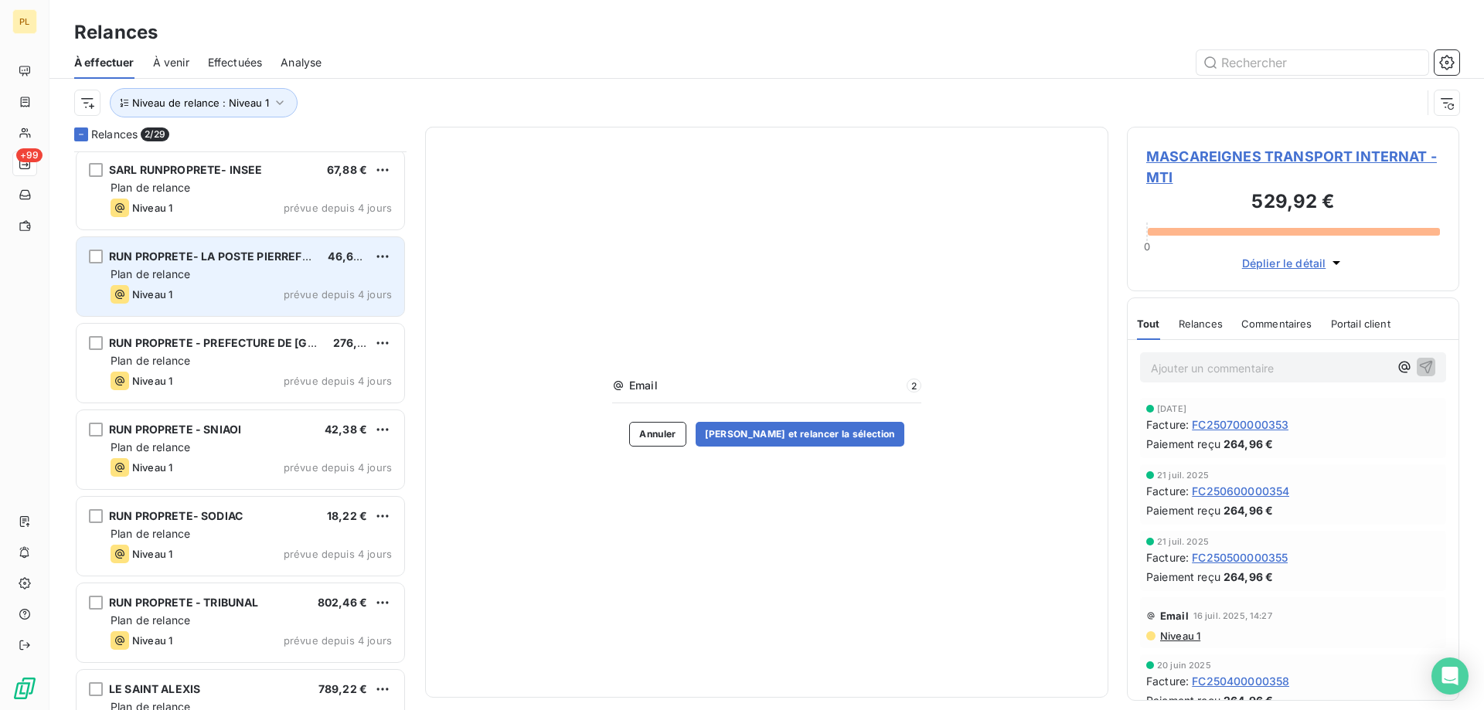
scroll to position [851, 0]
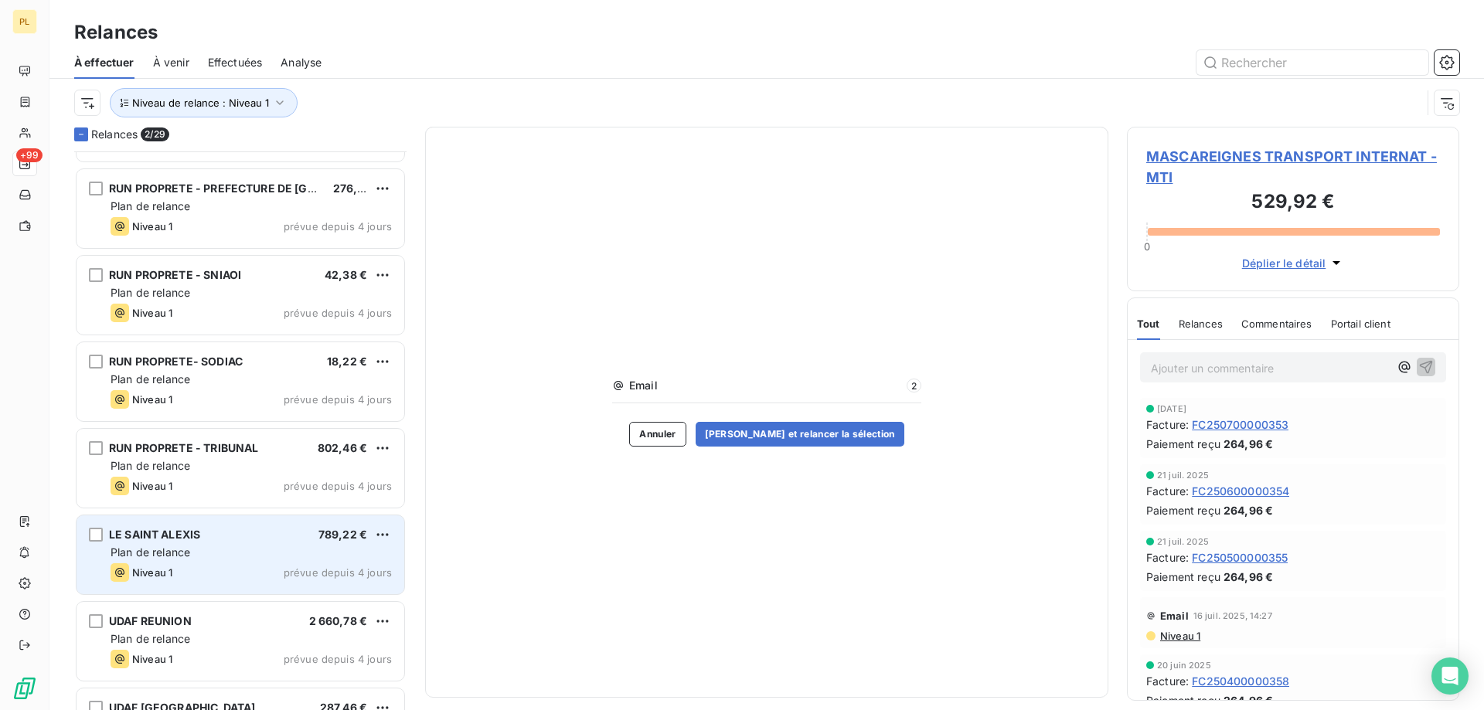
click at [90, 533] on div "grid" at bounding box center [96, 535] width 14 height 14
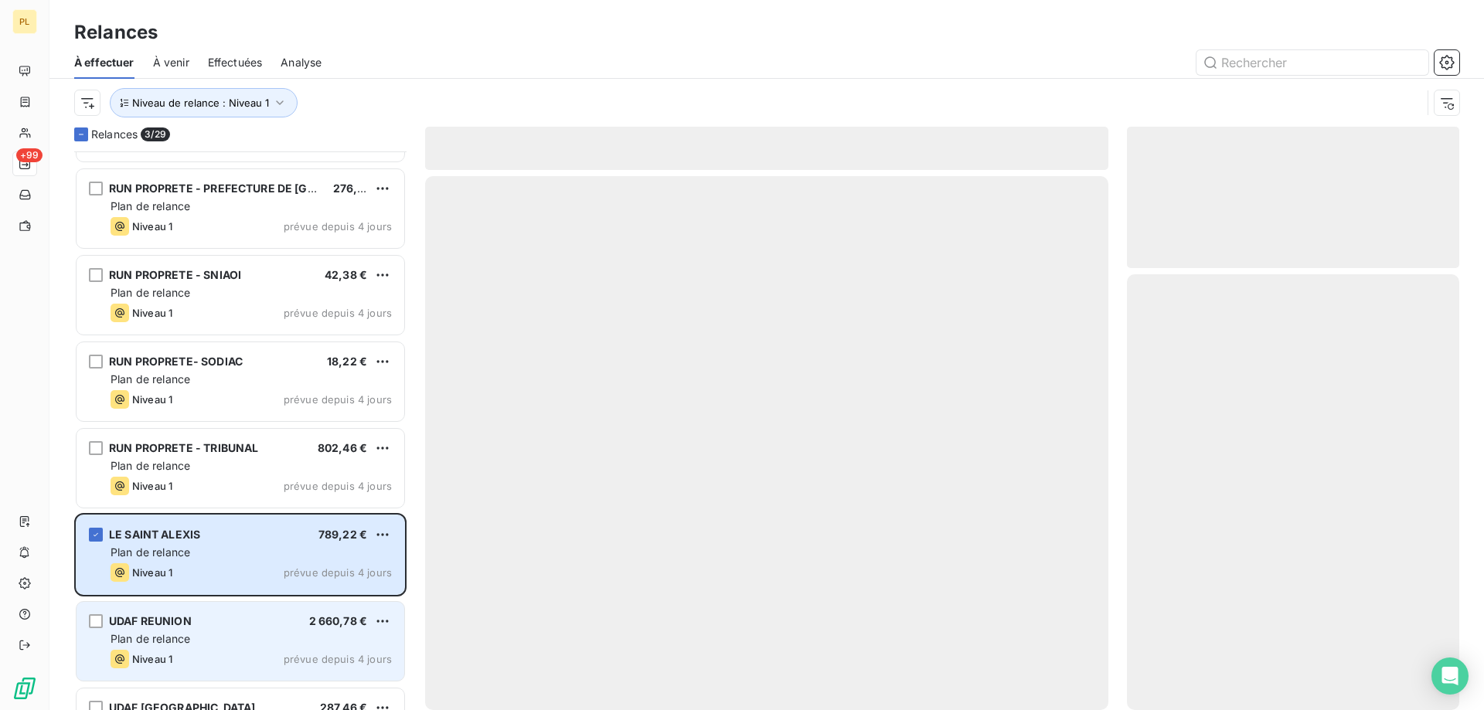
scroll to position [928, 0]
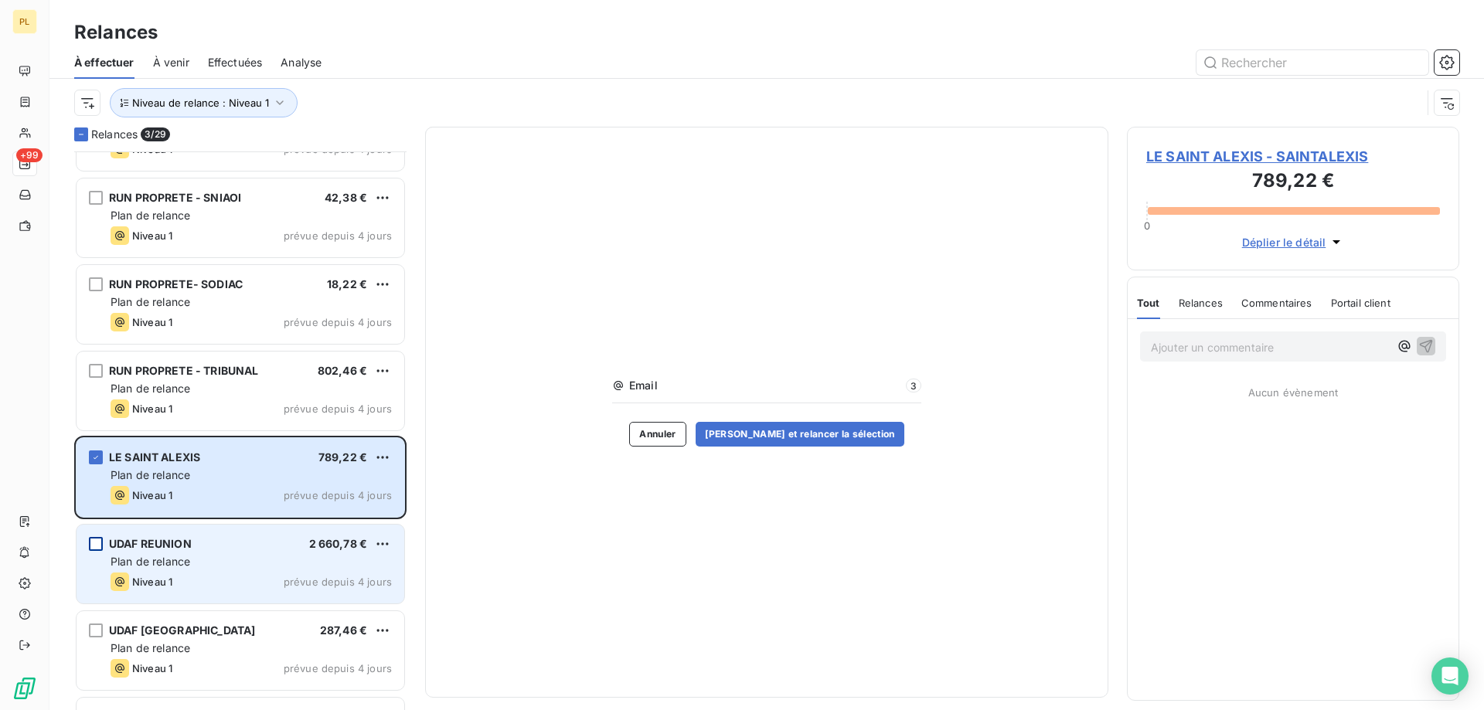
click at [94, 550] on div "grid" at bounding box center [96, 544] width 14 height 14
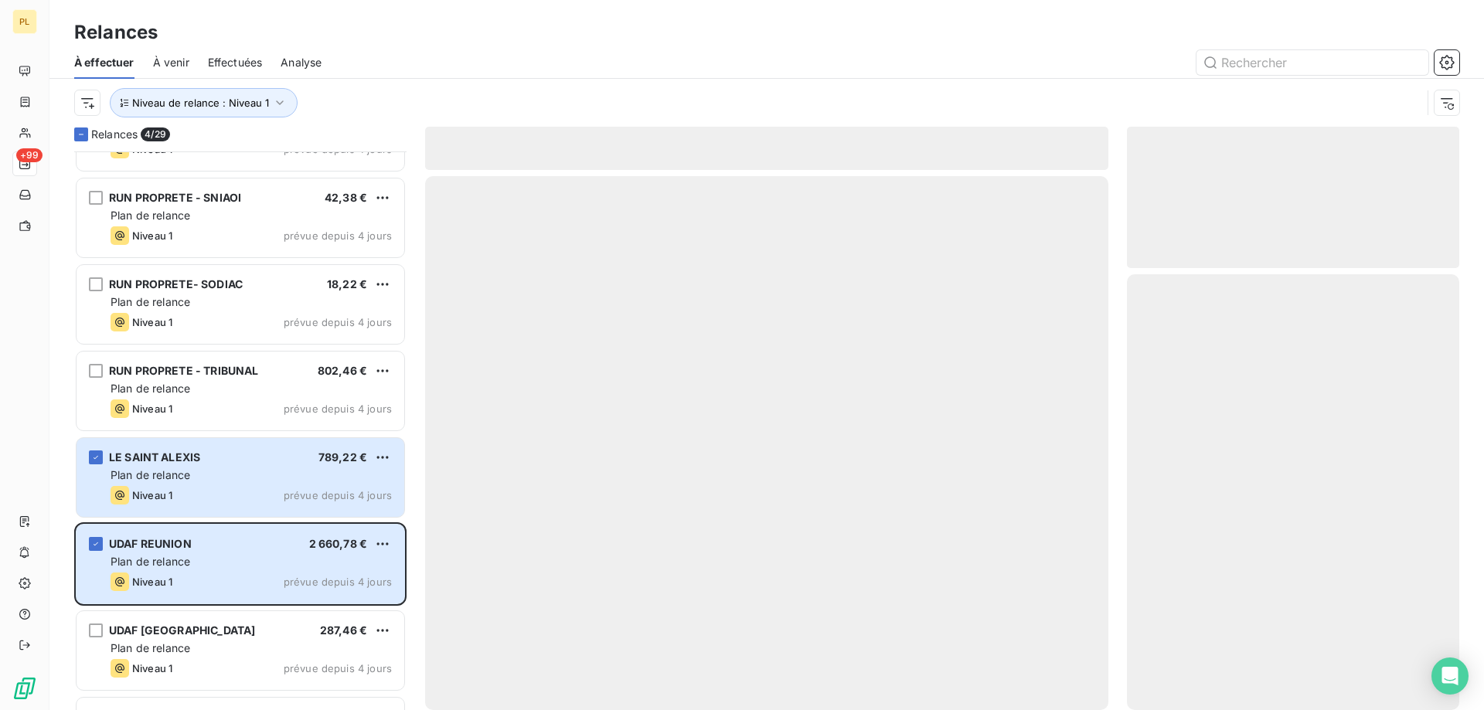
scroll to position [1160, 0]
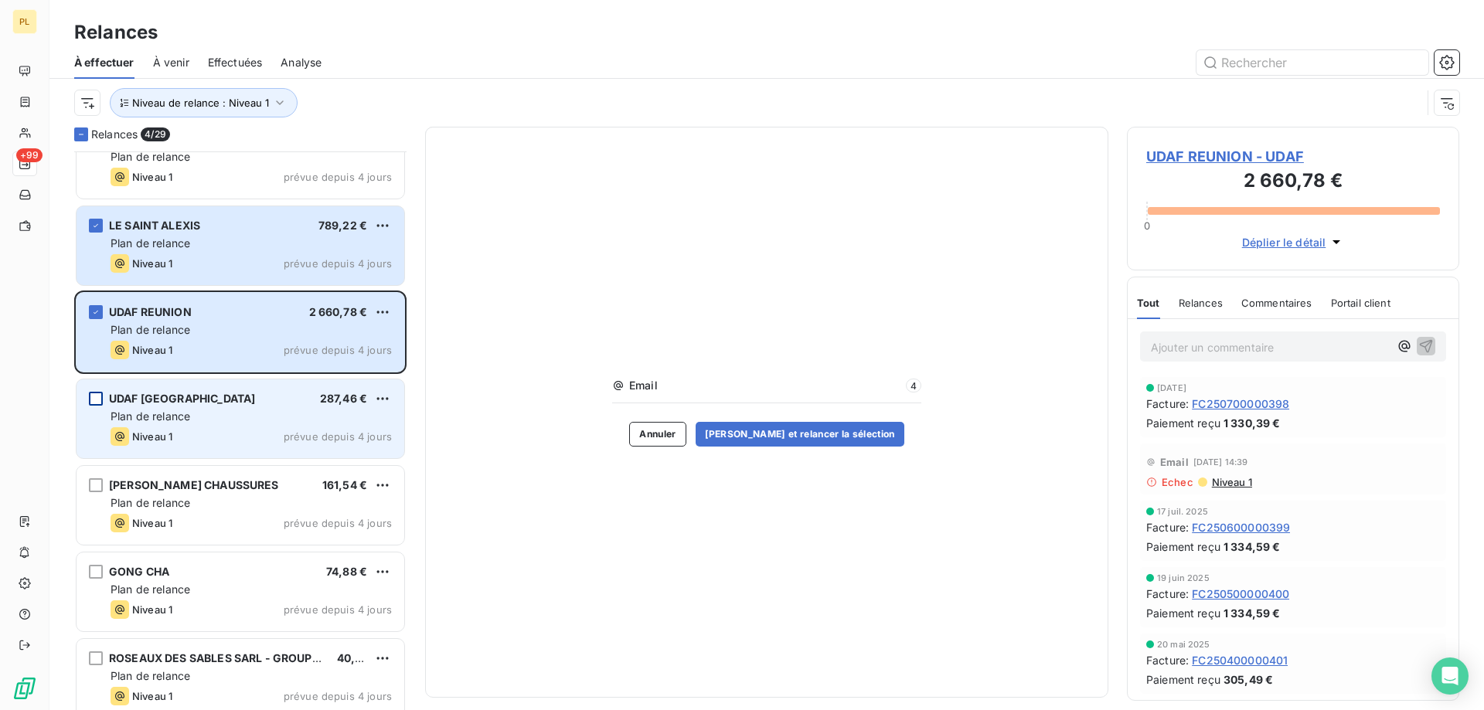
click at [97, 401] on div "grid" at bounding box center [96, 399] width 14 height 14
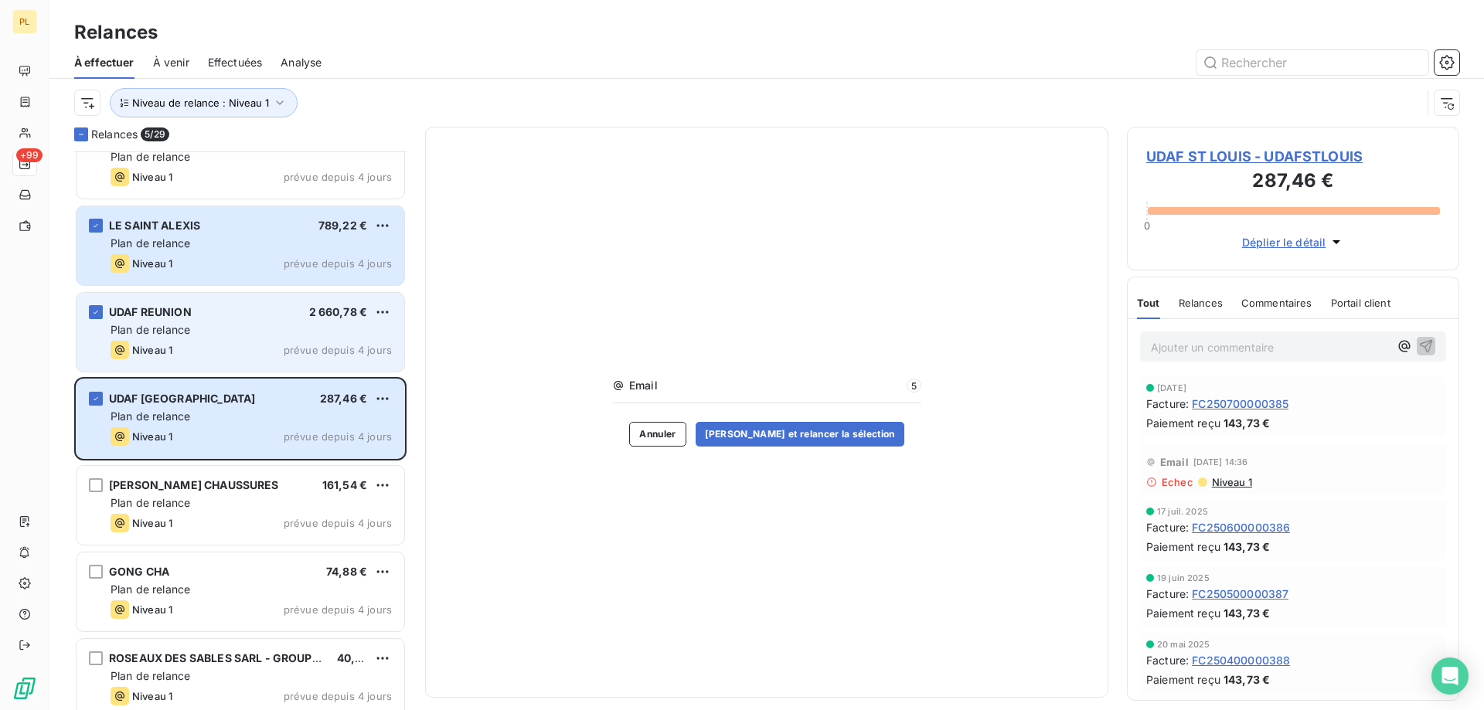
drag, startPoint x: 96, startPoint y: 401, endPoint x: 97, endPoint y: 323, distance: 78.1
click at [96, 400] on icon "grid" at bounding box center [95, 398] width 9 height 9
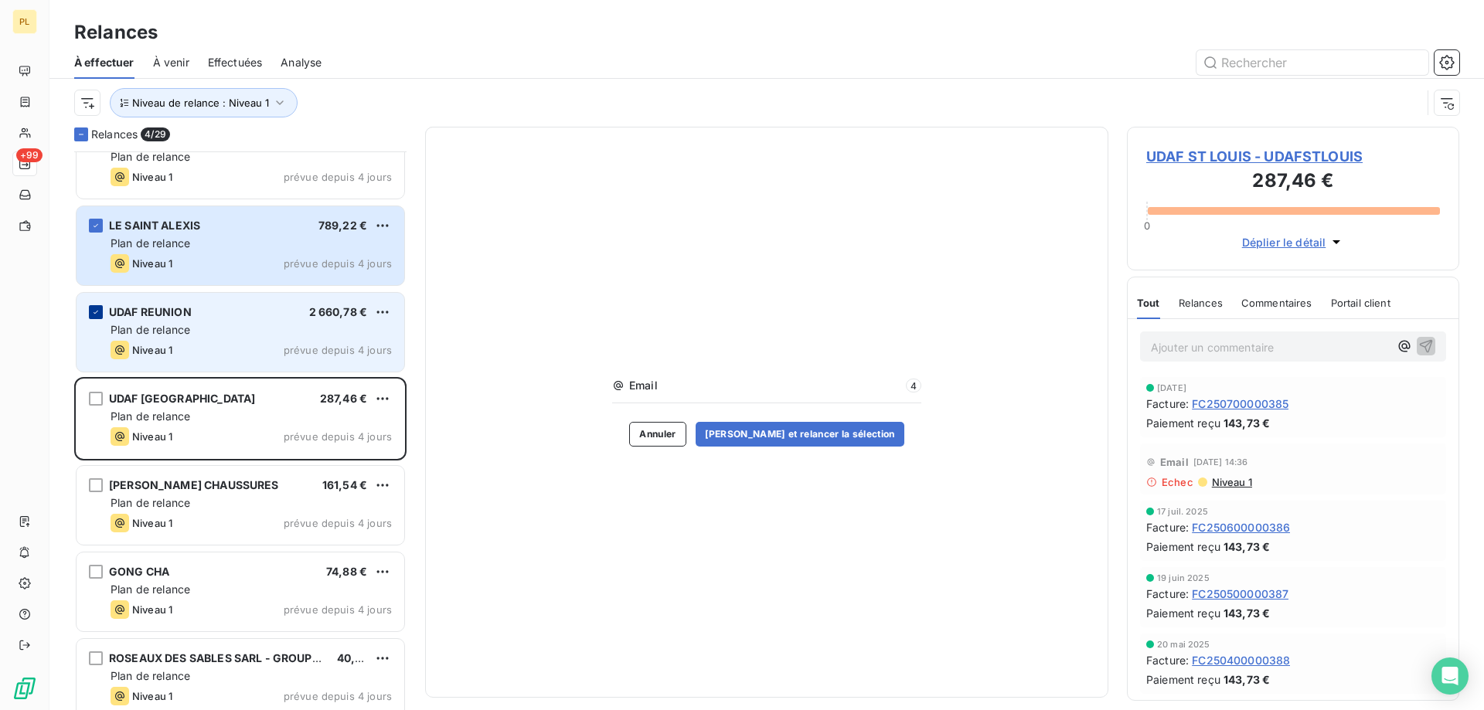
click at [97, 307] on div "grid" at bounding box center [96, 312] width 14 height 14
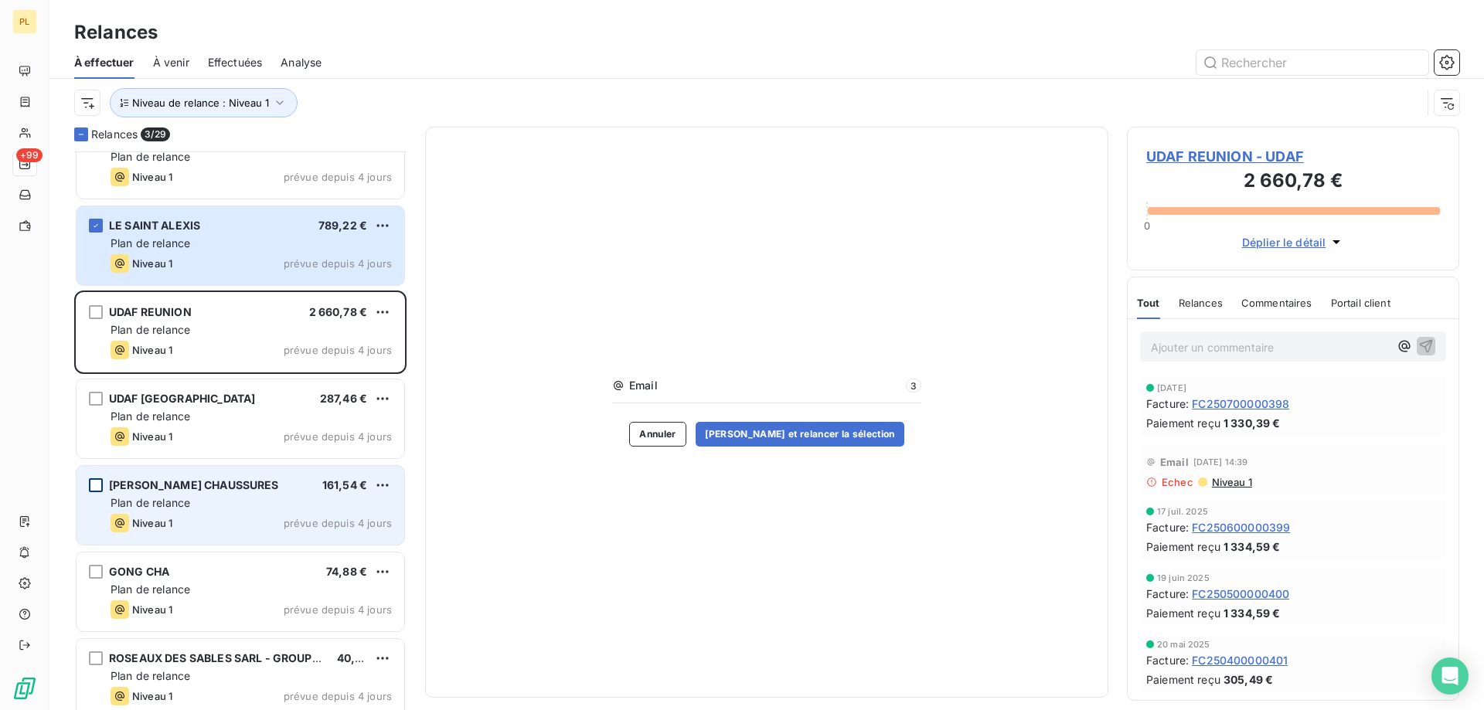
click at [99, 480] on div "grid" at bounding box center [96, 485] width 14 height 14
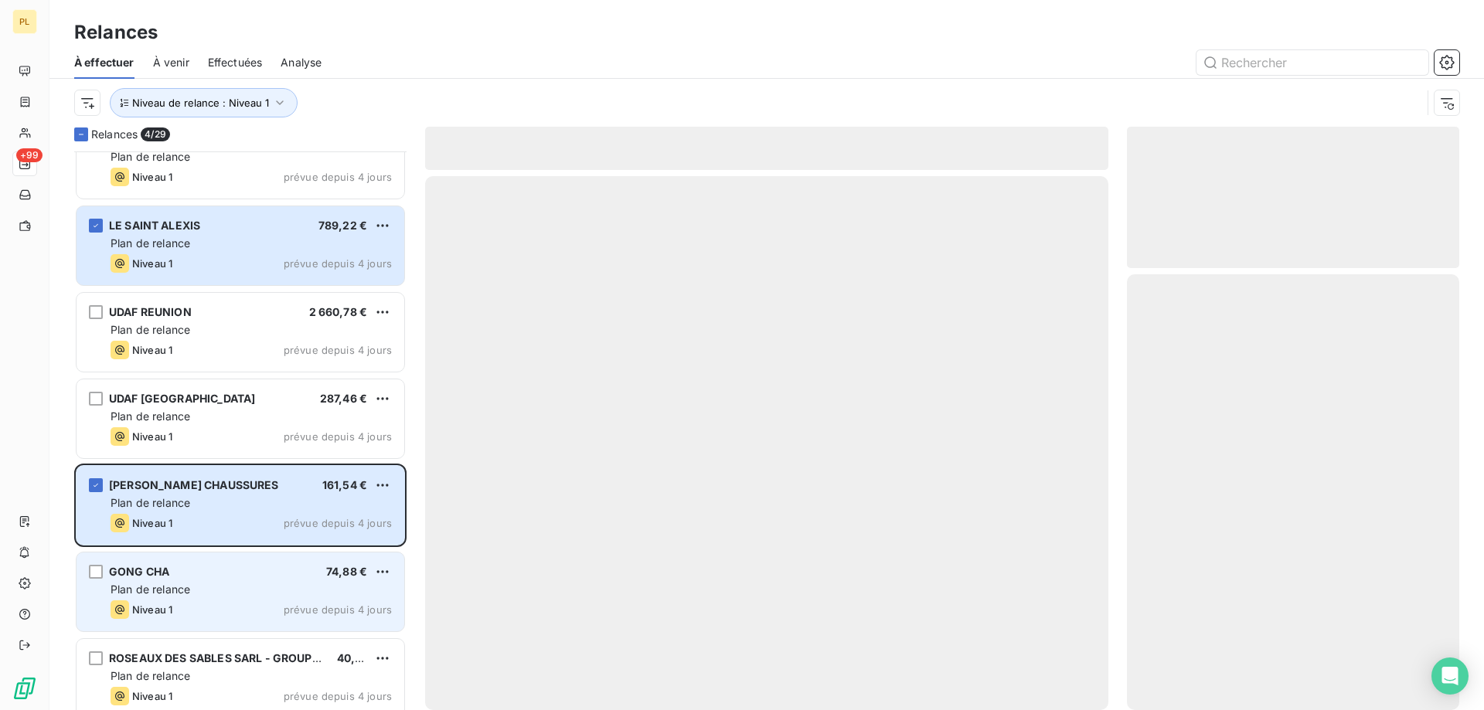
scroll to position [1238, 0]
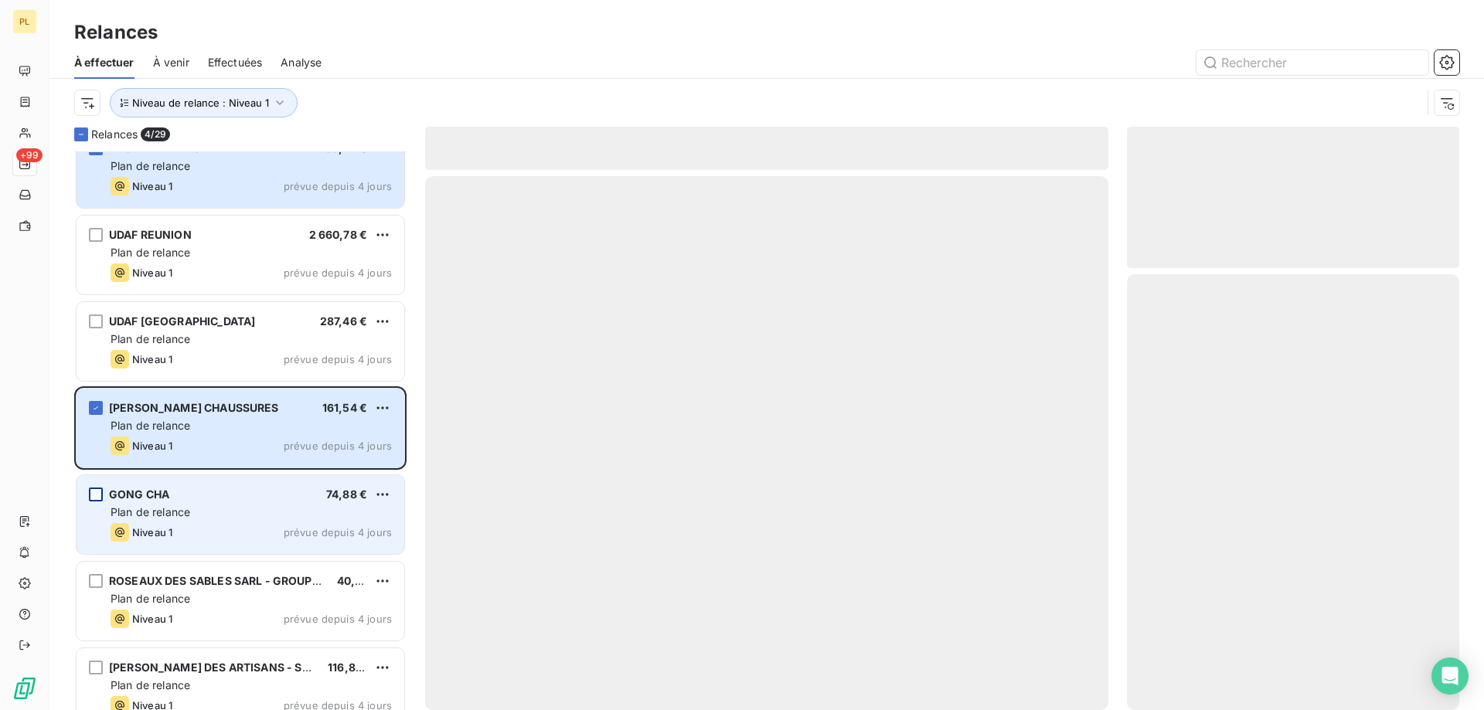
click at [100, 493] on div "grid" at bounding box center [96, 495] width 14 height 14
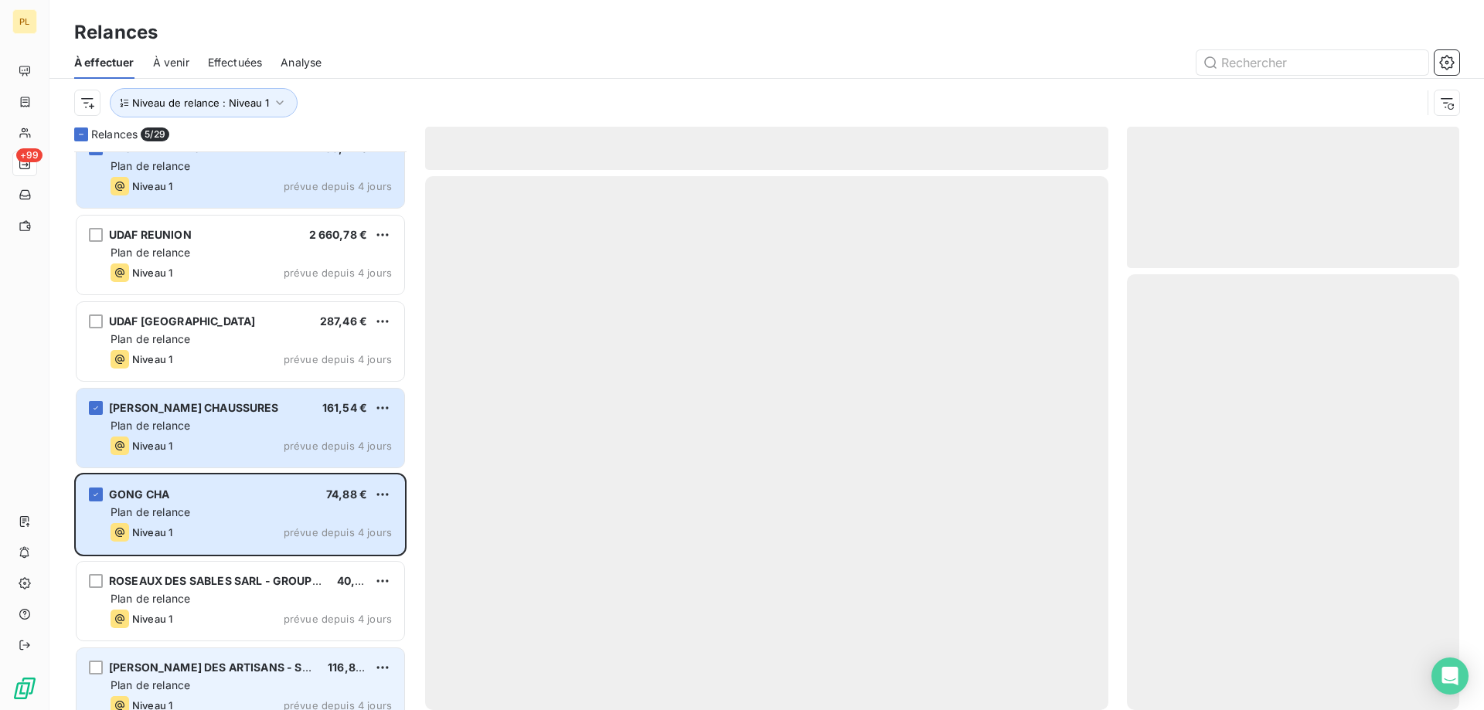
scroll to position [1315, 0]
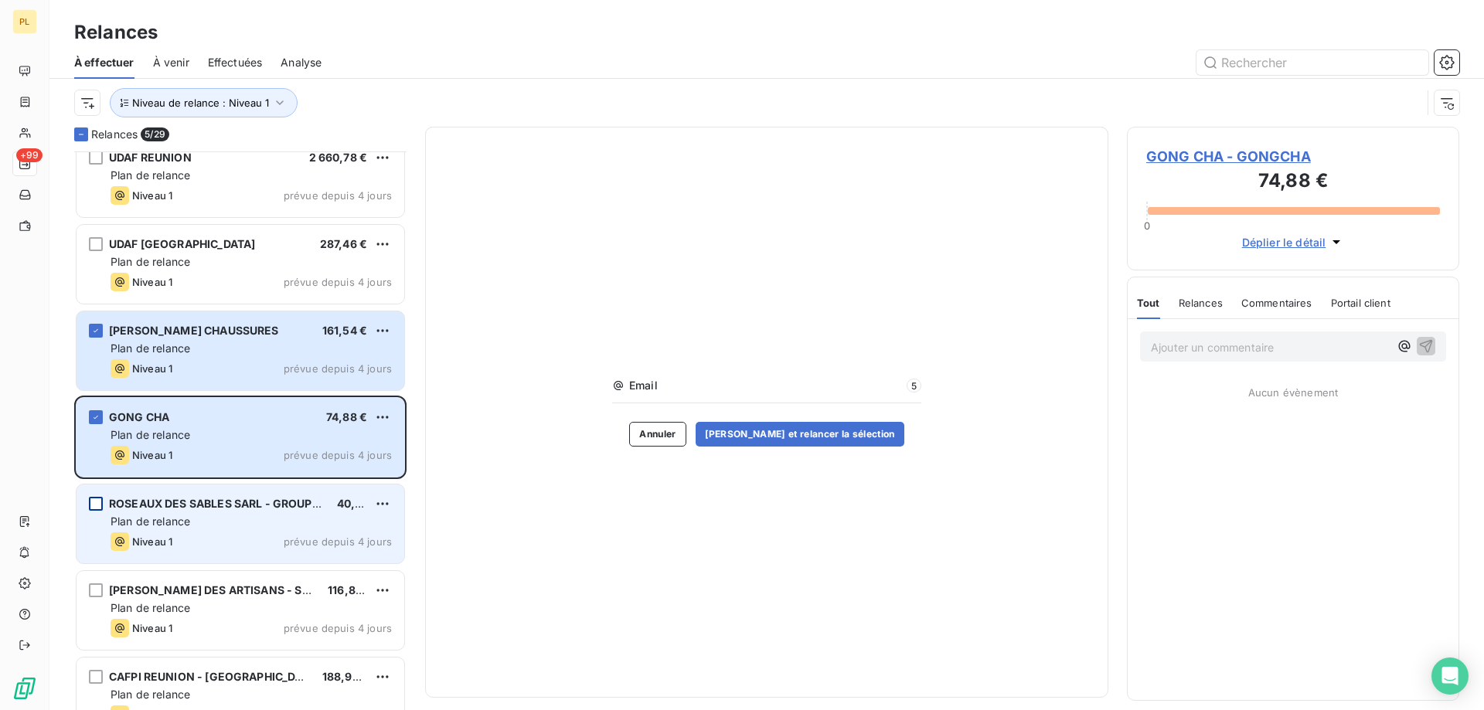
click at [90, 503] on div "grid" at bounding box center [96, 504] width 14 height 14
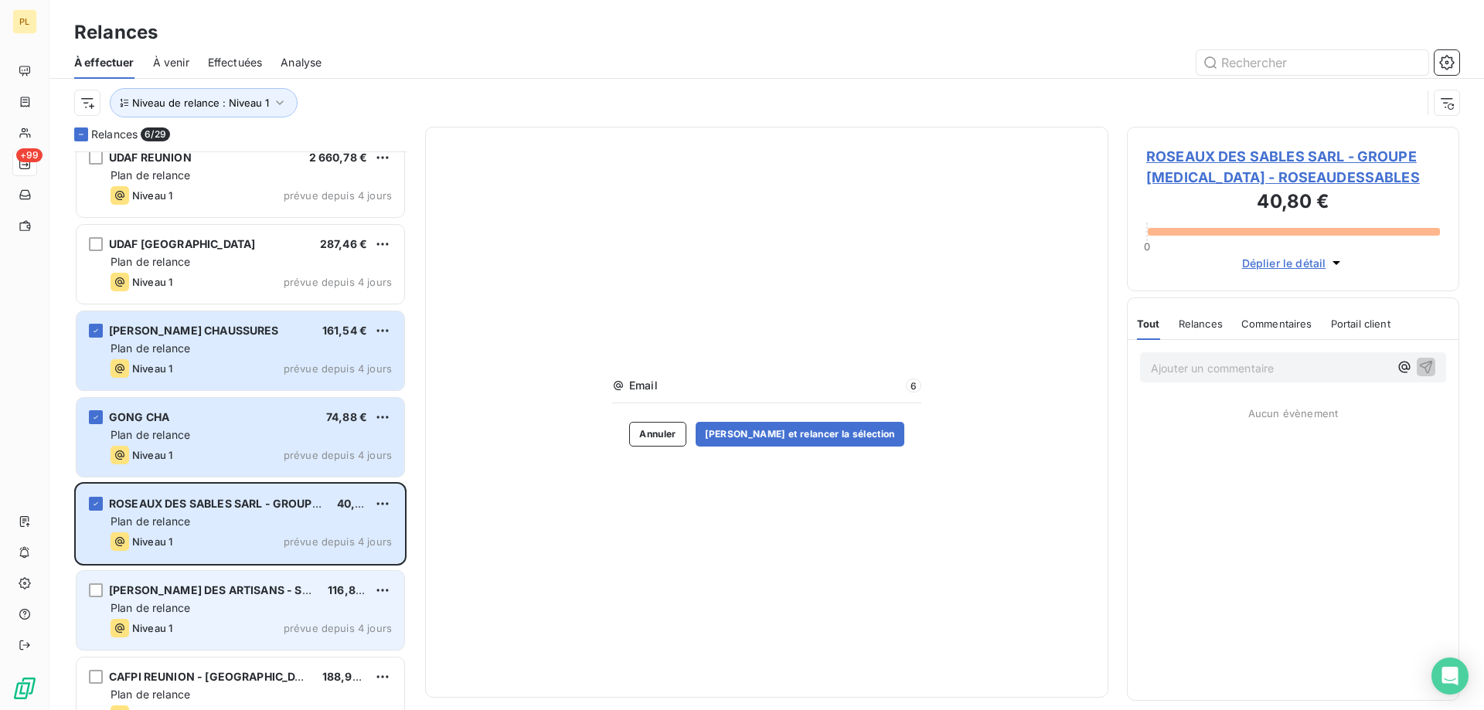
scroll to position [1469, 0]
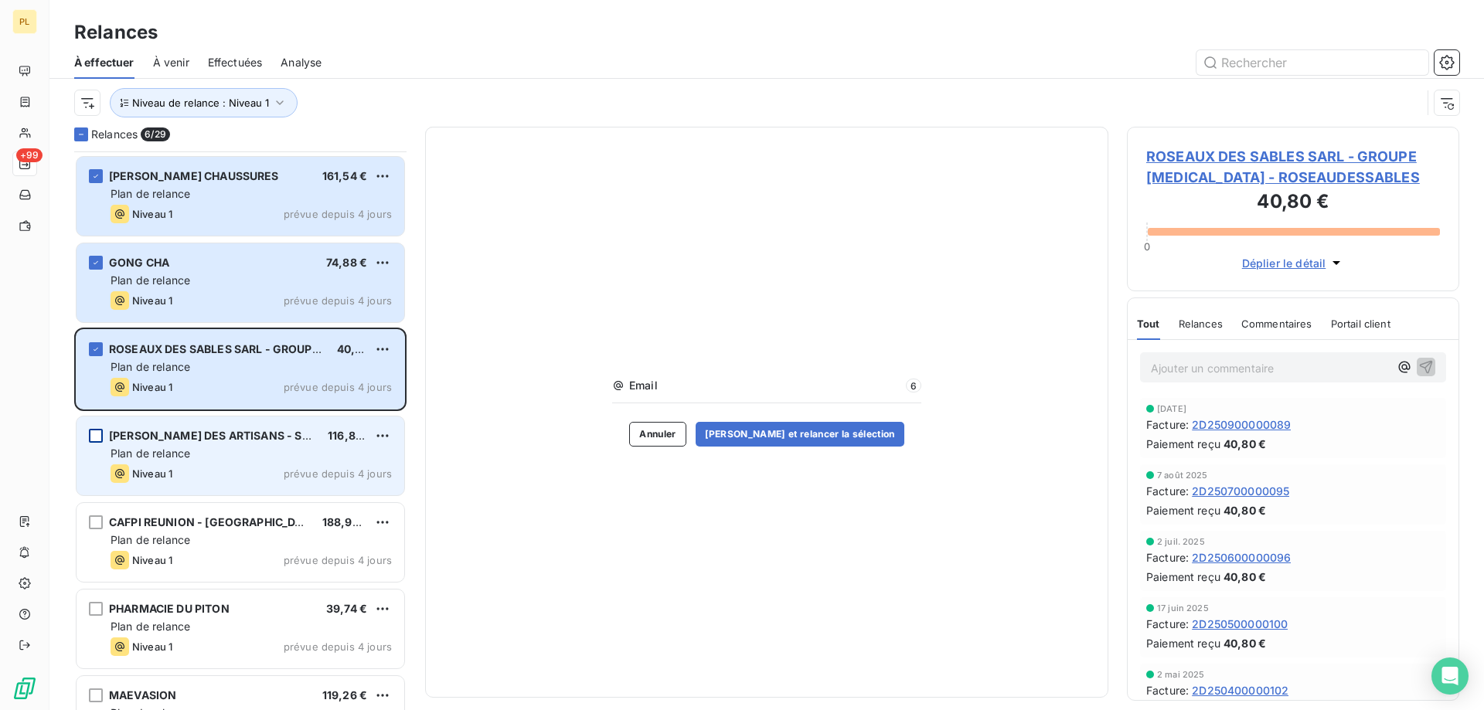
click at [90, 439] on div "grid" at bounding box center [96, 436] width 14 height 14
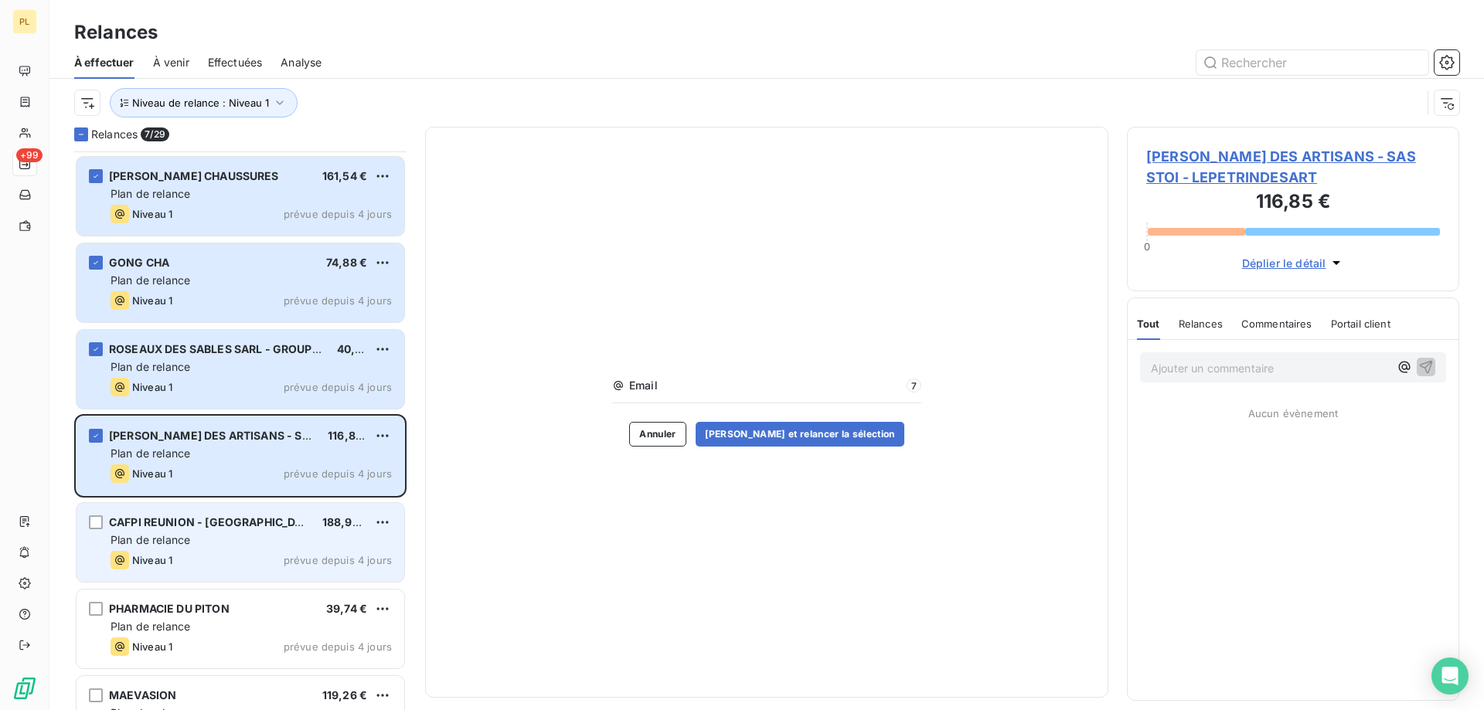
scroll to position [1547, 0]
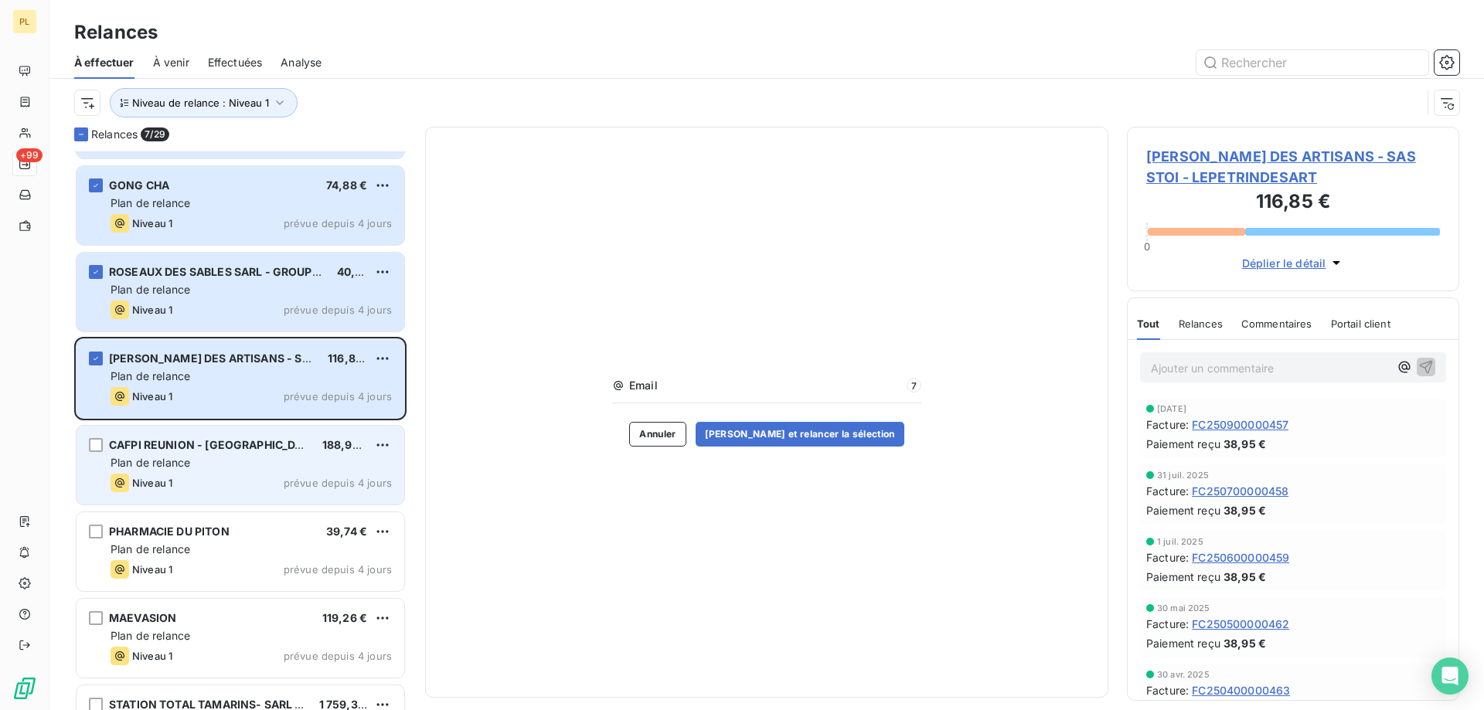
click at [92, 435] on div "CAFPI REUNION - MAYOTTE 188,90 € Plan de relance Niveau 1 prévue depuis 4 jours" at bounding box center [241, 465] width 328 height 79
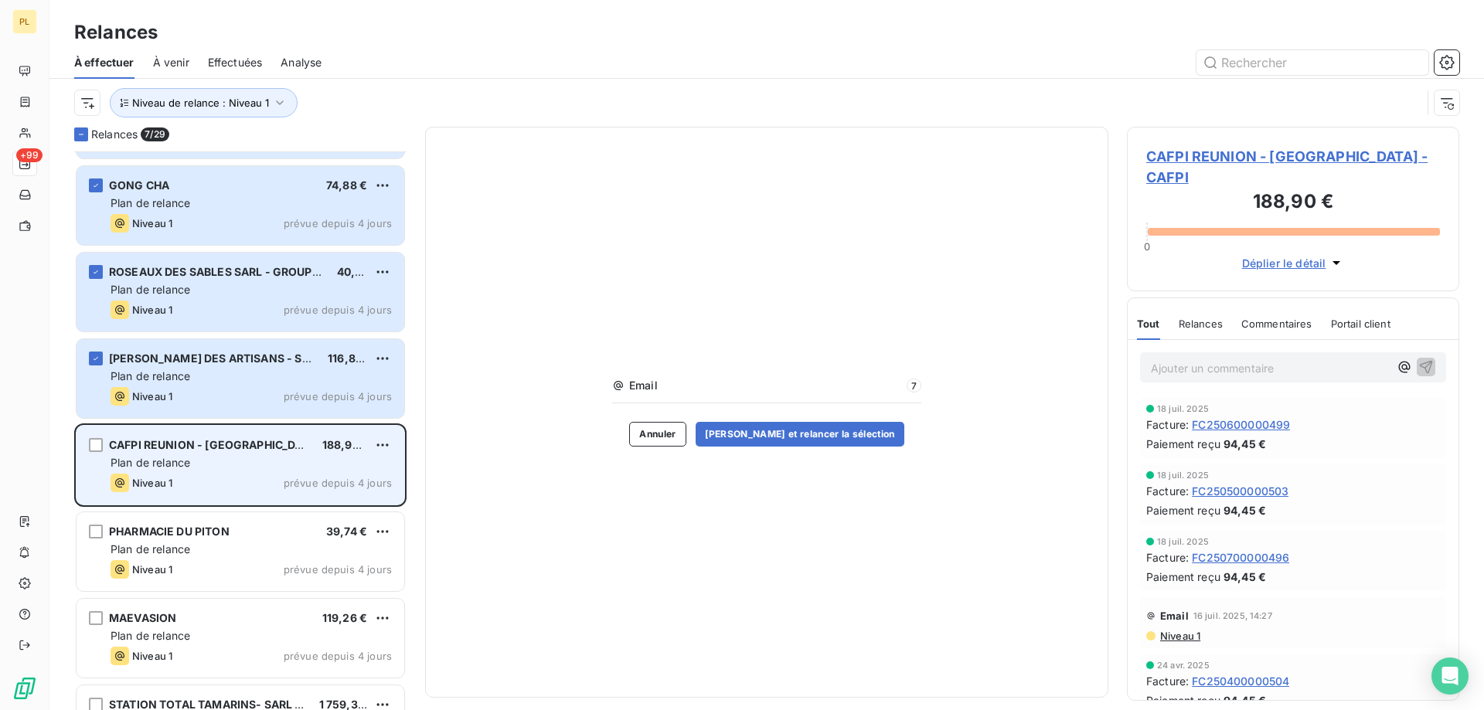
drag, startPoint x: 97, startPoint y: 444, endPoint x: 95, endPoint y: 461, distance: 17.1
click at [97, 444] on div "grid" at bounding box center [96, 445] width 14 height 14
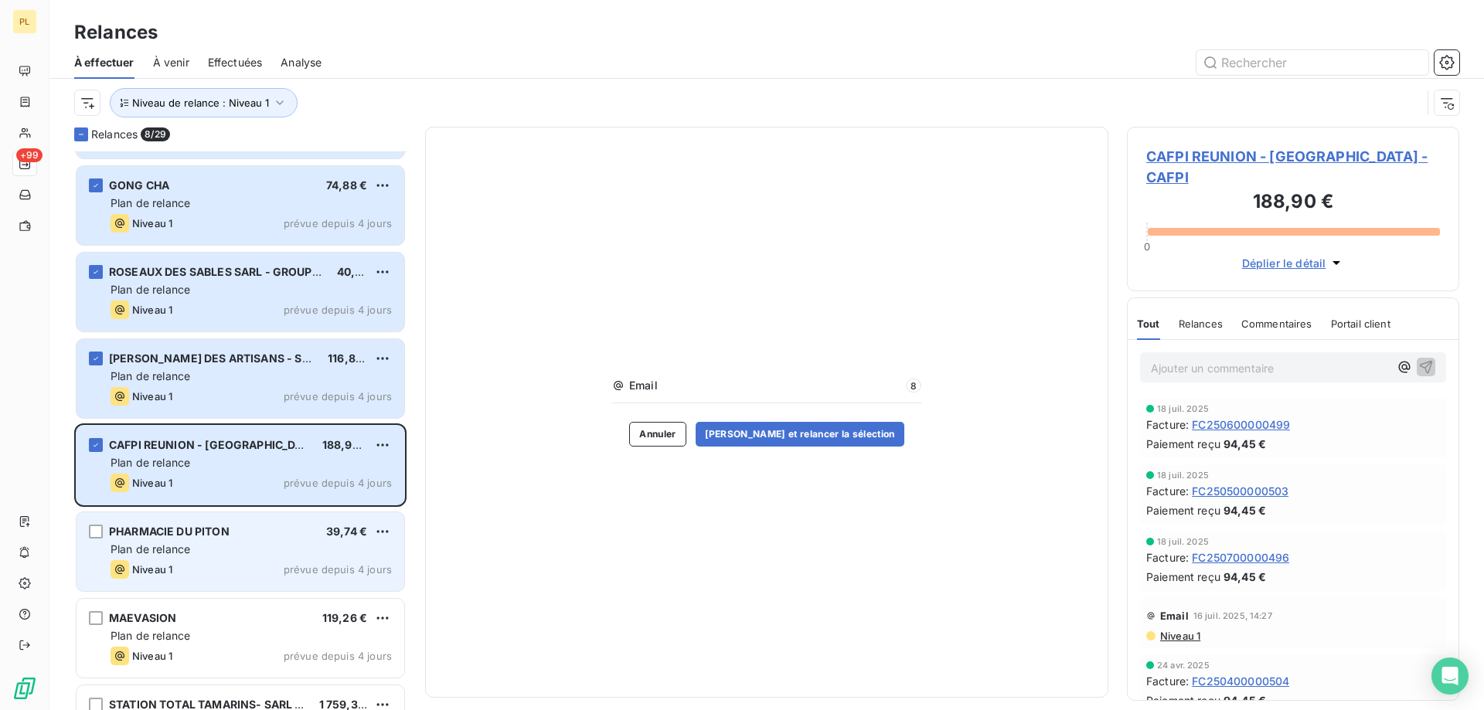
drag, startPoint x: 93, startPoint y: 530, endPoint x: 104, endPoint y: 547, distance: 20.6
click at [93, 531] on div "grid" at bounding box center [96, 532] width 14 height 14
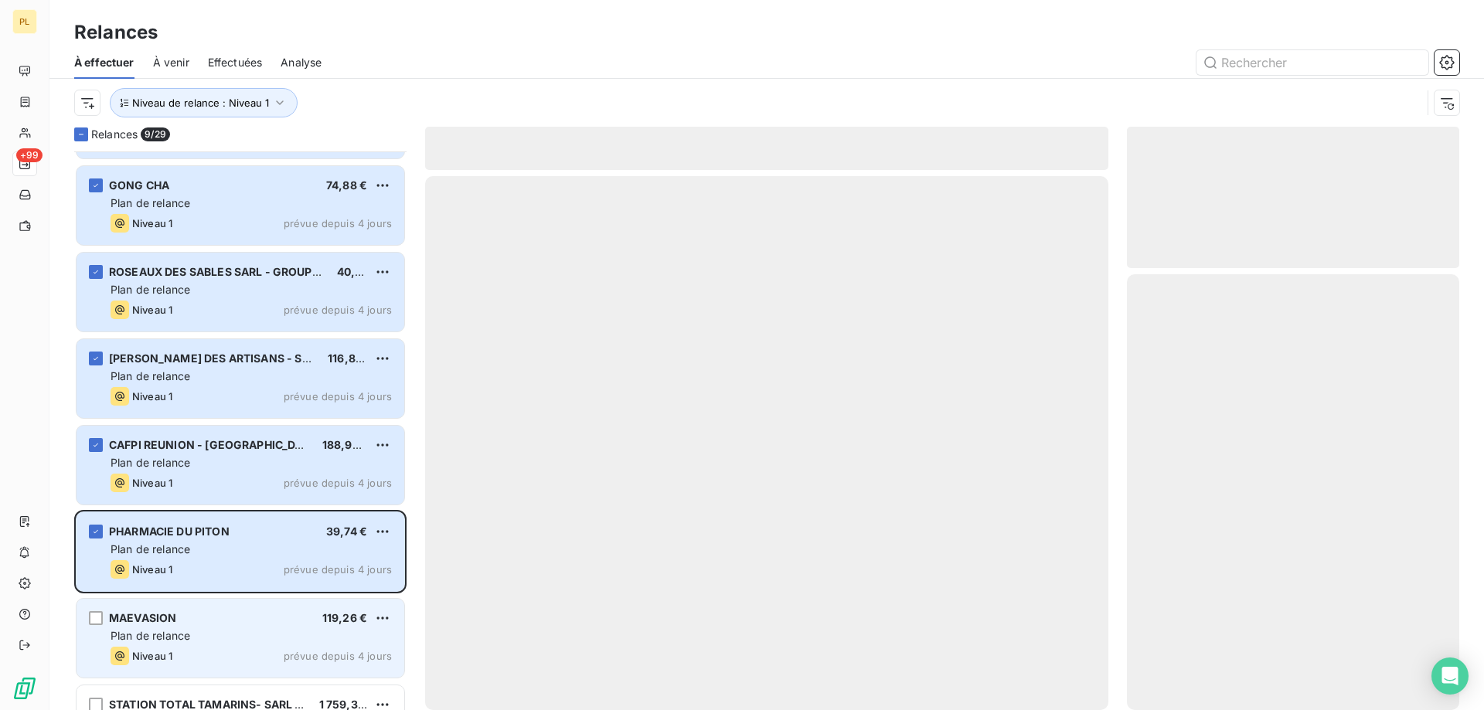
scroll to position [1701, 0]
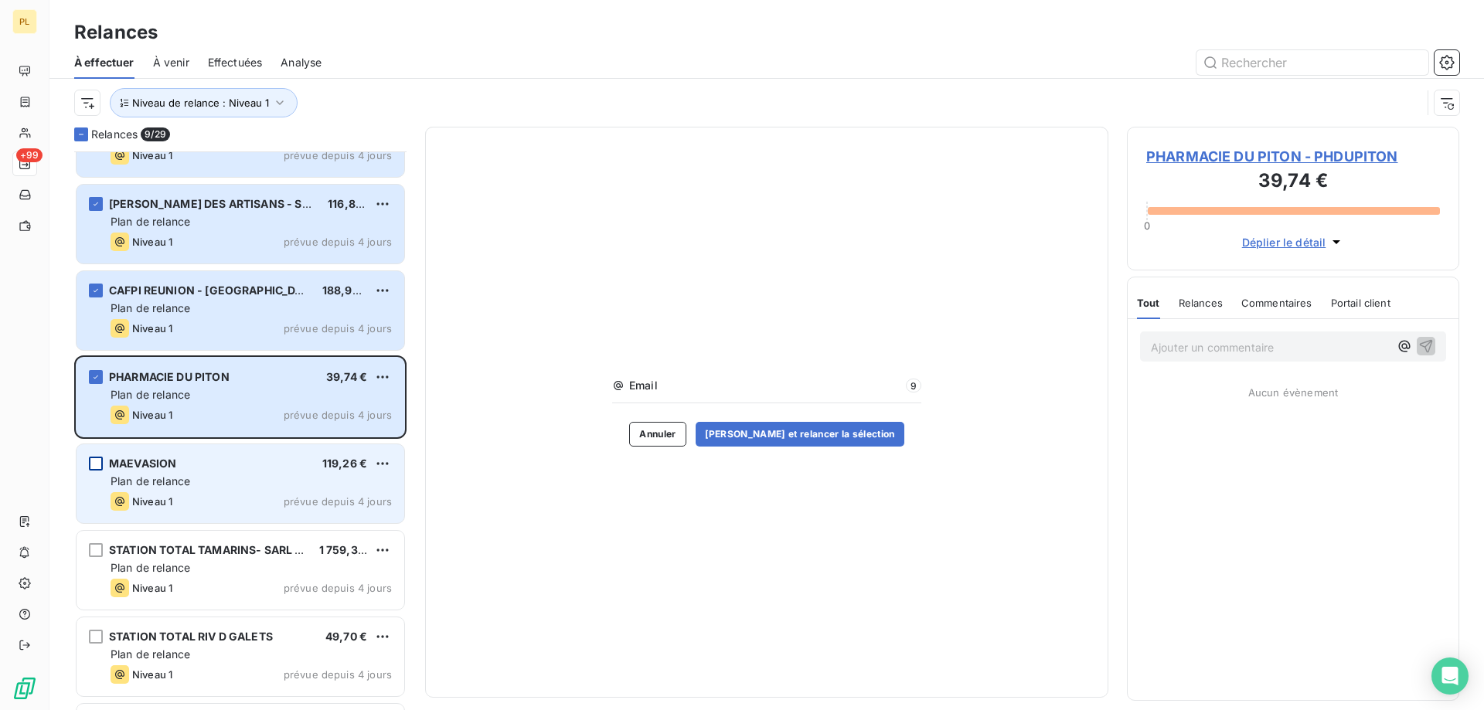
click at [100, 458] on div "grid" at bounding box center [96, 464] width 14 height 14
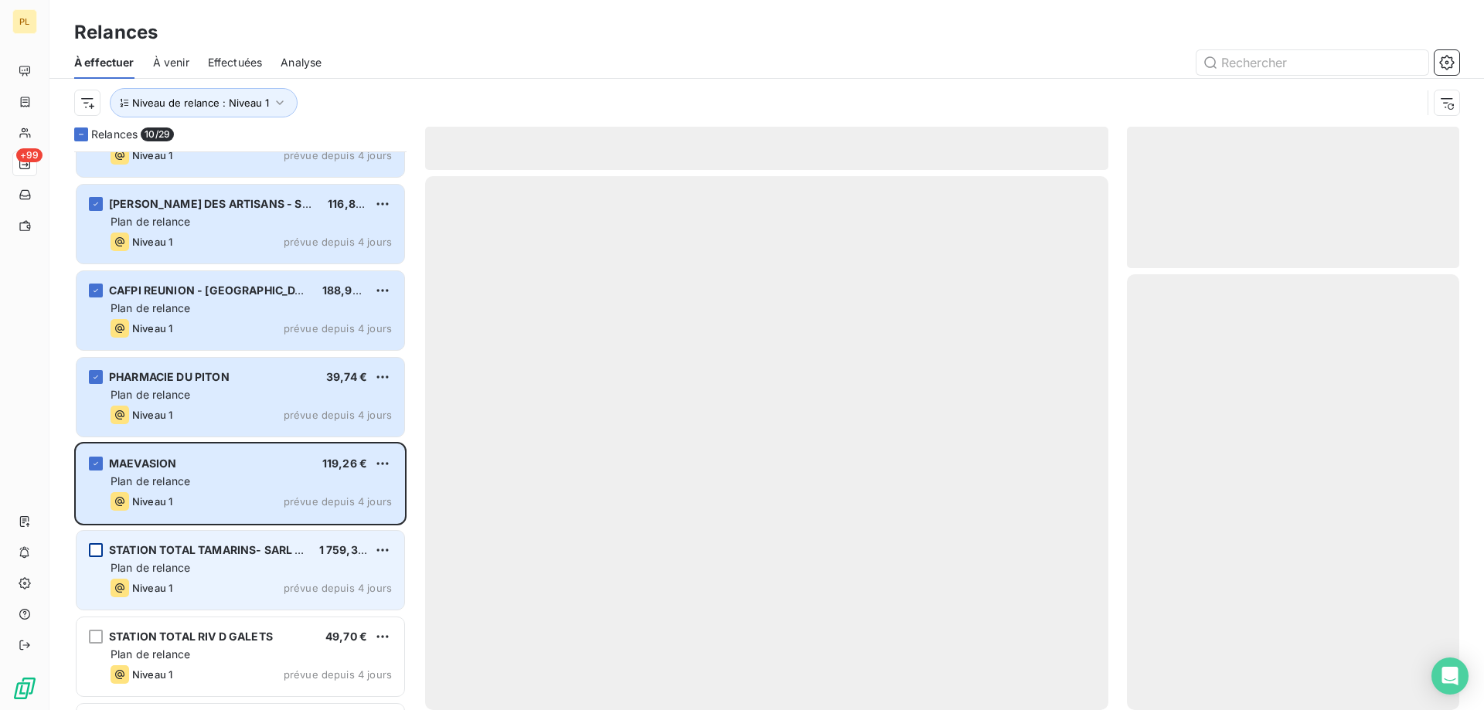
click at [100, 552] on div "grid" at bounding box center [96, 550] width 14 height 14
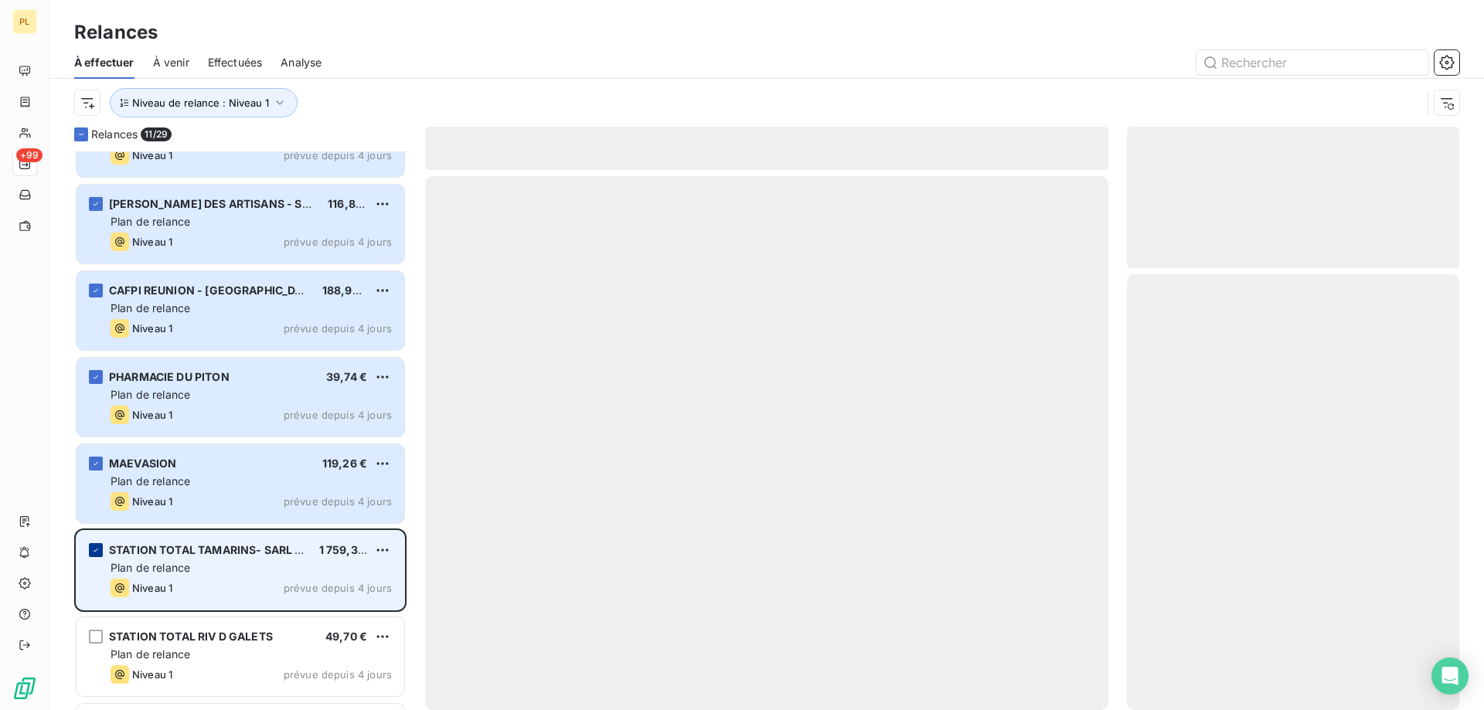
scroll to position [1856, 0]
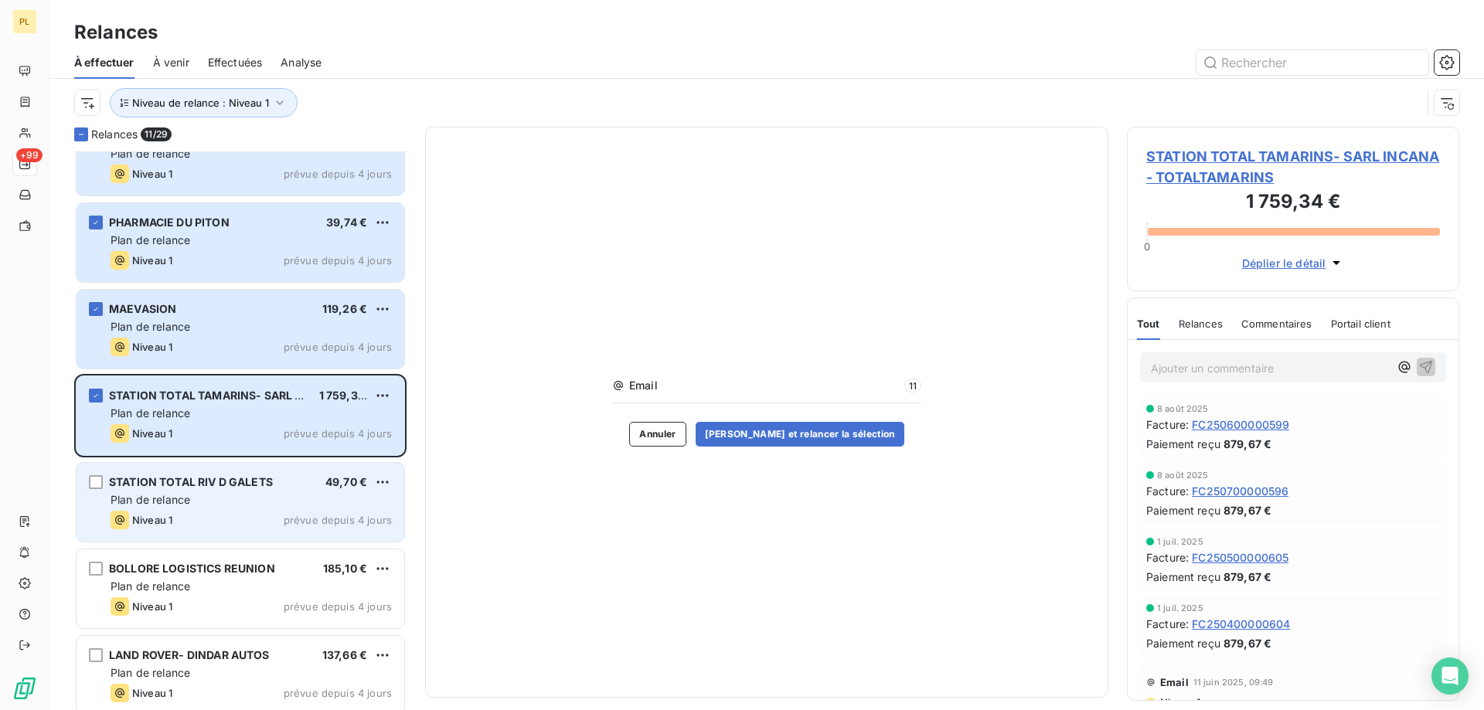
click at [87, 482] on div "STATION TOTAL RIV D GALETS 49,70 € Plan de relance Niveau 1 prévue depuis 4 jou…" at bounding box center [241, 502] width 328 height 79
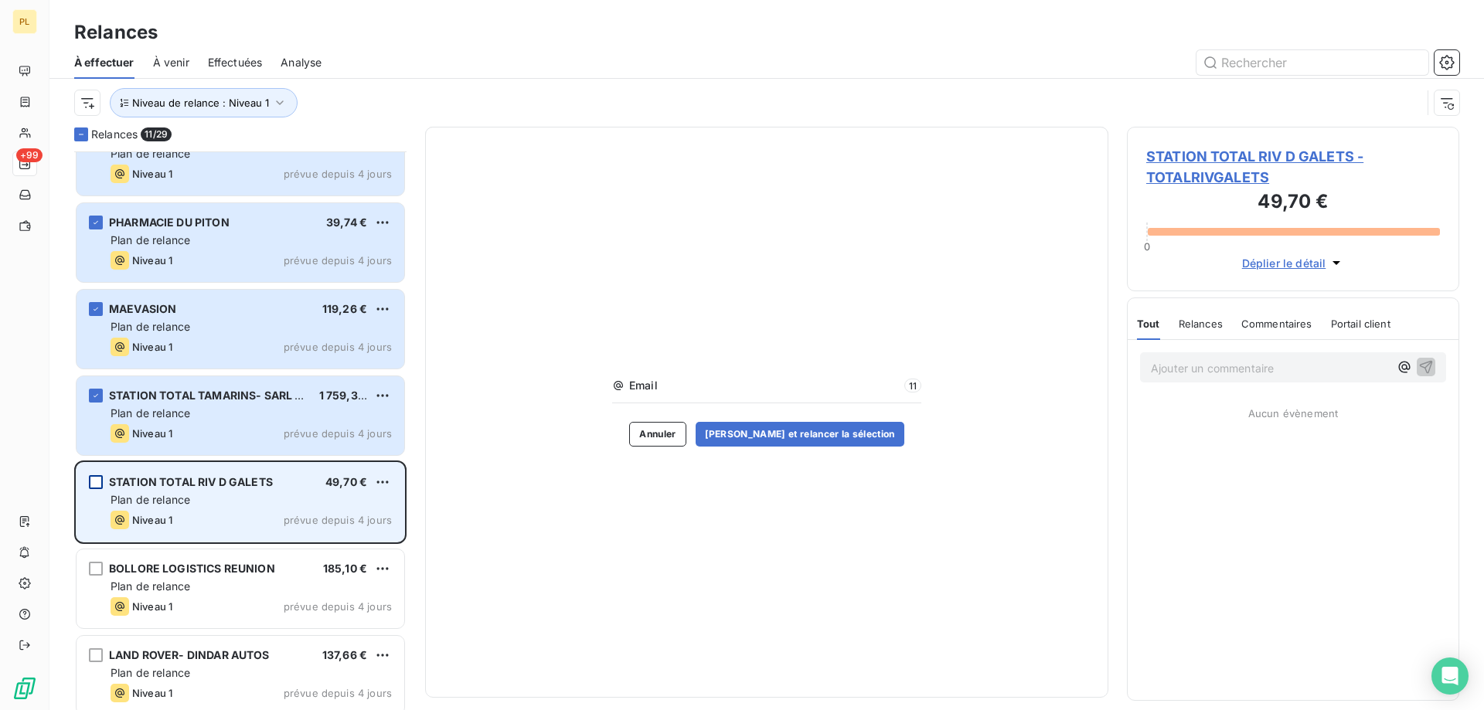
click at [92, 482] on div "grid" at bounding box center [96, 482] width 14 height 14
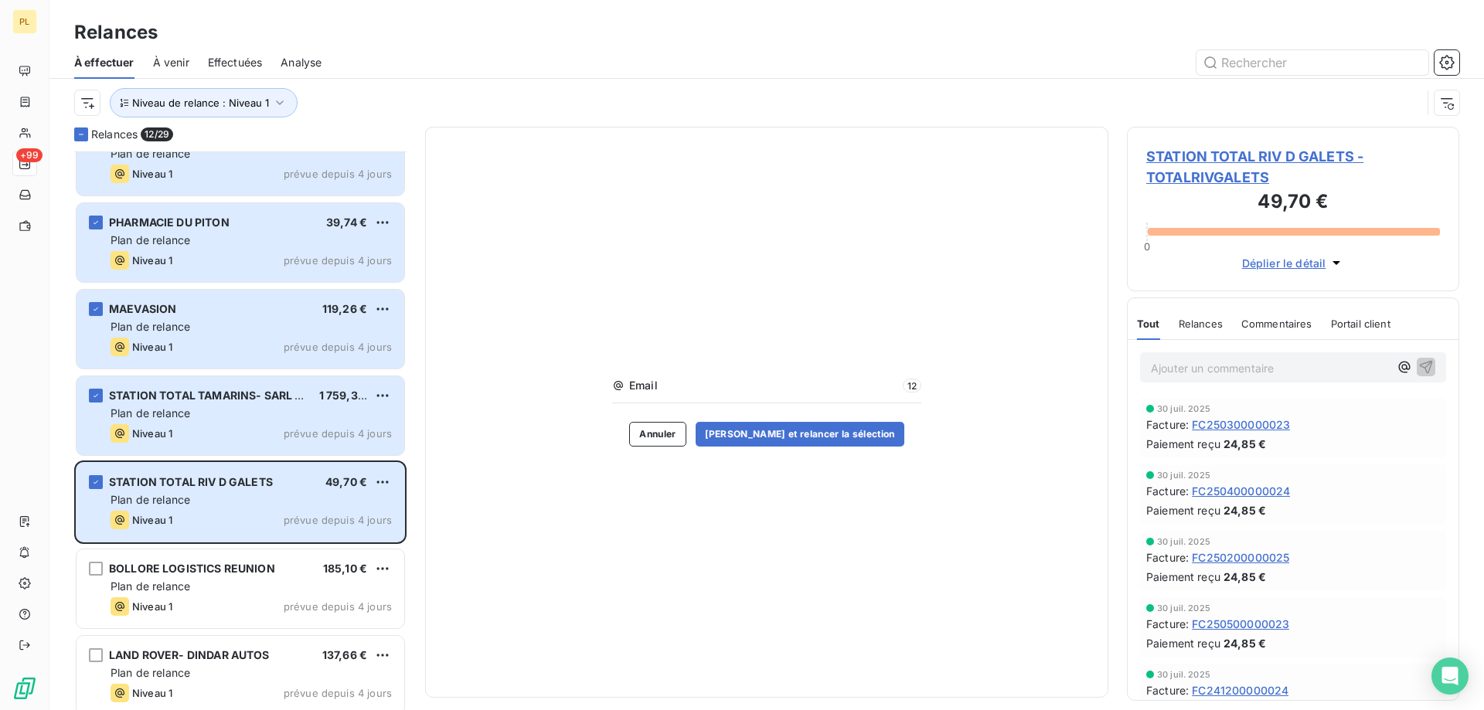
scroll to position [1953, 0]
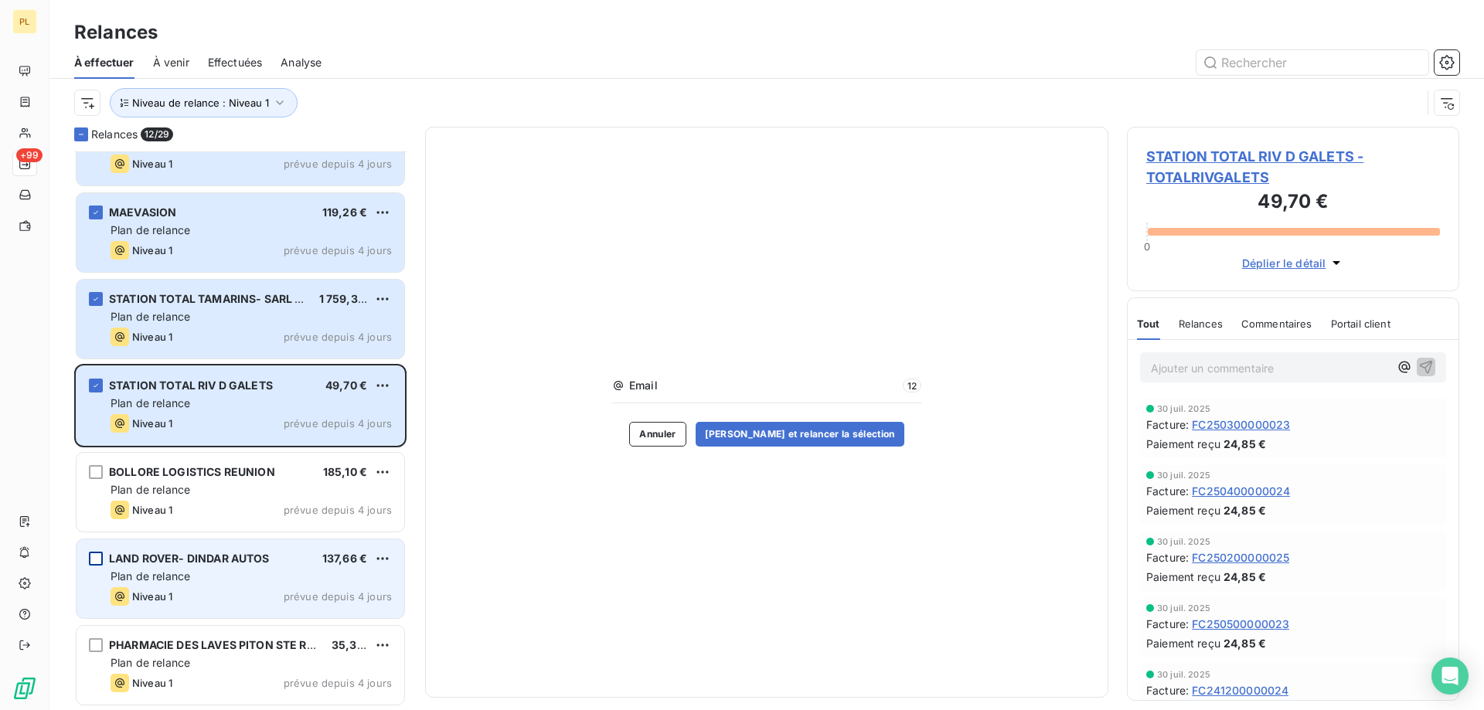
click at [89, 563] on div "grid" at bounding box center [96, 559] width 14 height 14
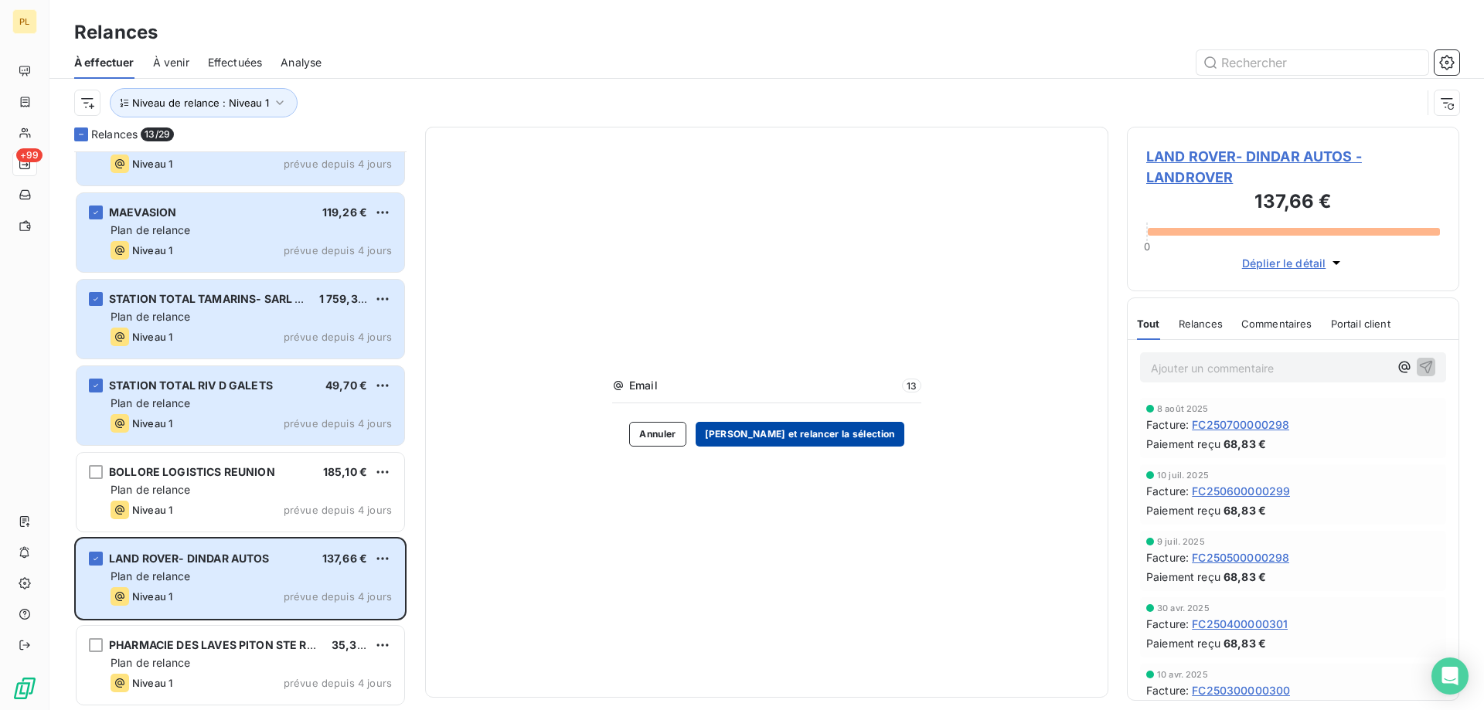
click at [764, 431] on button "Valider et relancer la sélection" at bounding box center [800, 434] width 209 height 25
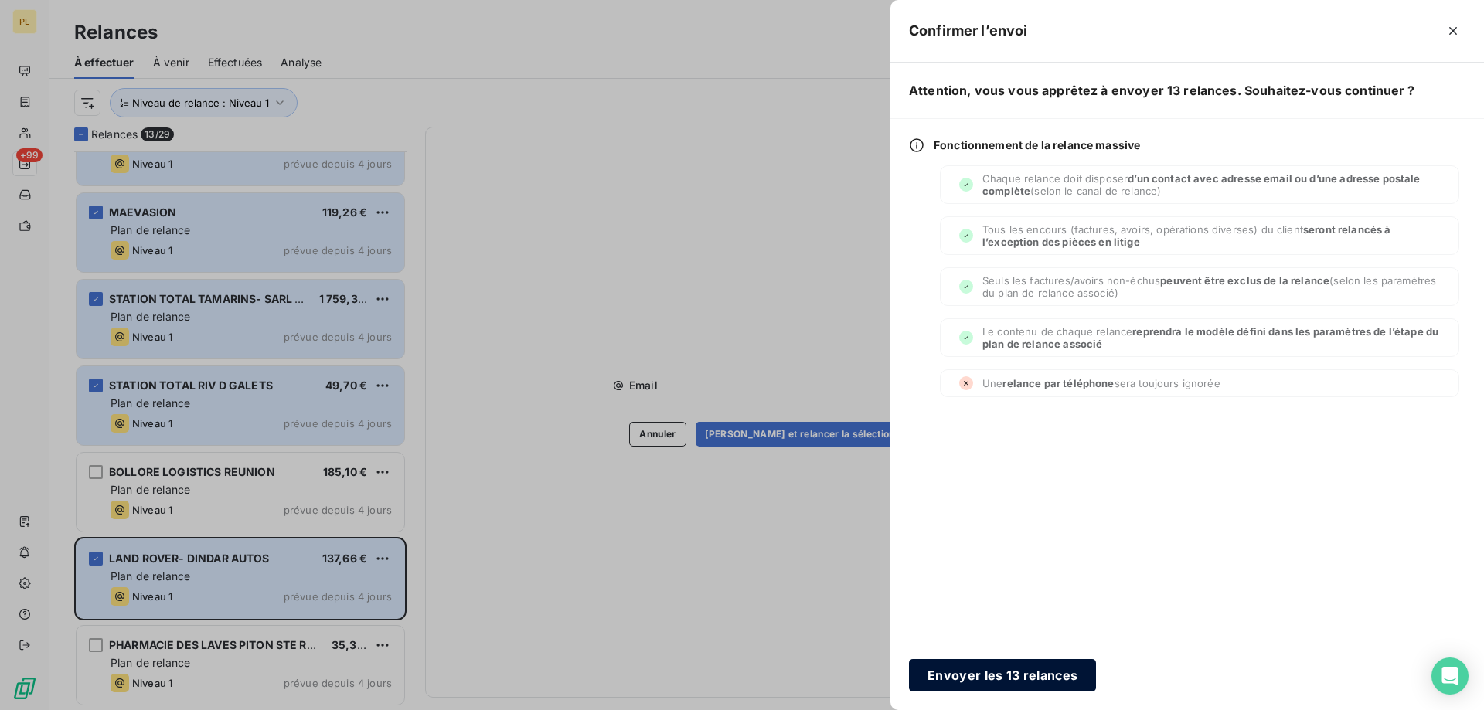
click at [1061, 668] on button "Envoyer les 13 relances" at bounding box center [1002, 675] width 187 height 32
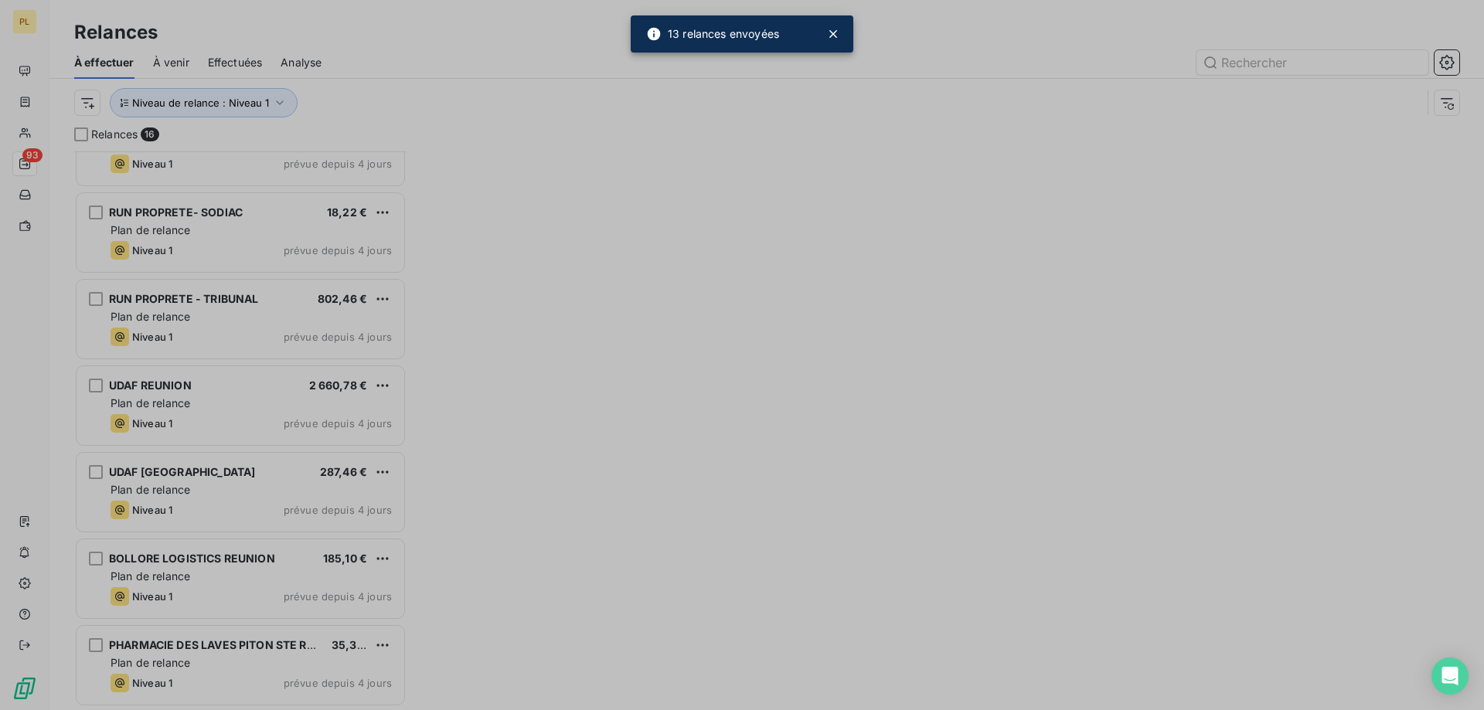
scroll to position [826, 0]
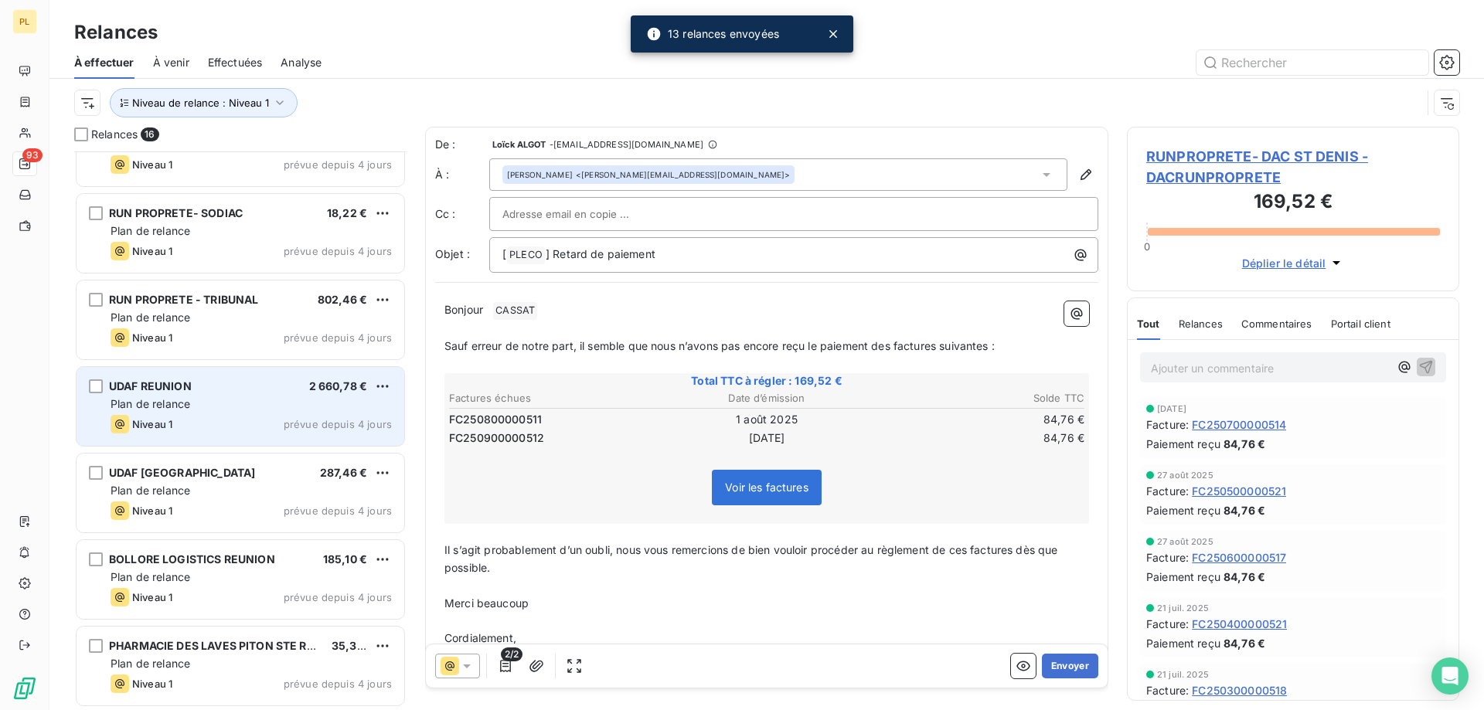
click at [196, 406] on div "Plan de relance" at bounding box center [251, 404] width 281 height 15
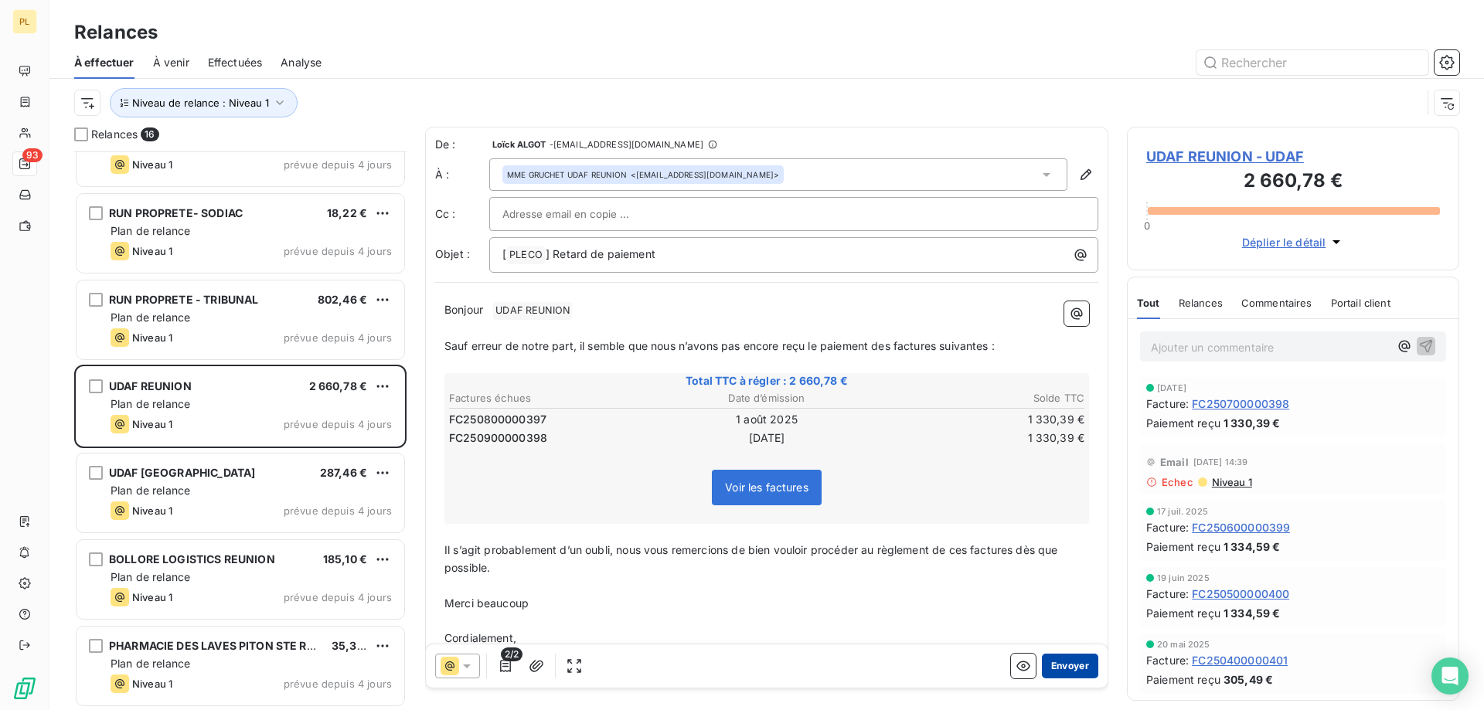
click at [1065, 672] on button "Envoyer" at bounding box center [1070, 666] width 56 height 25
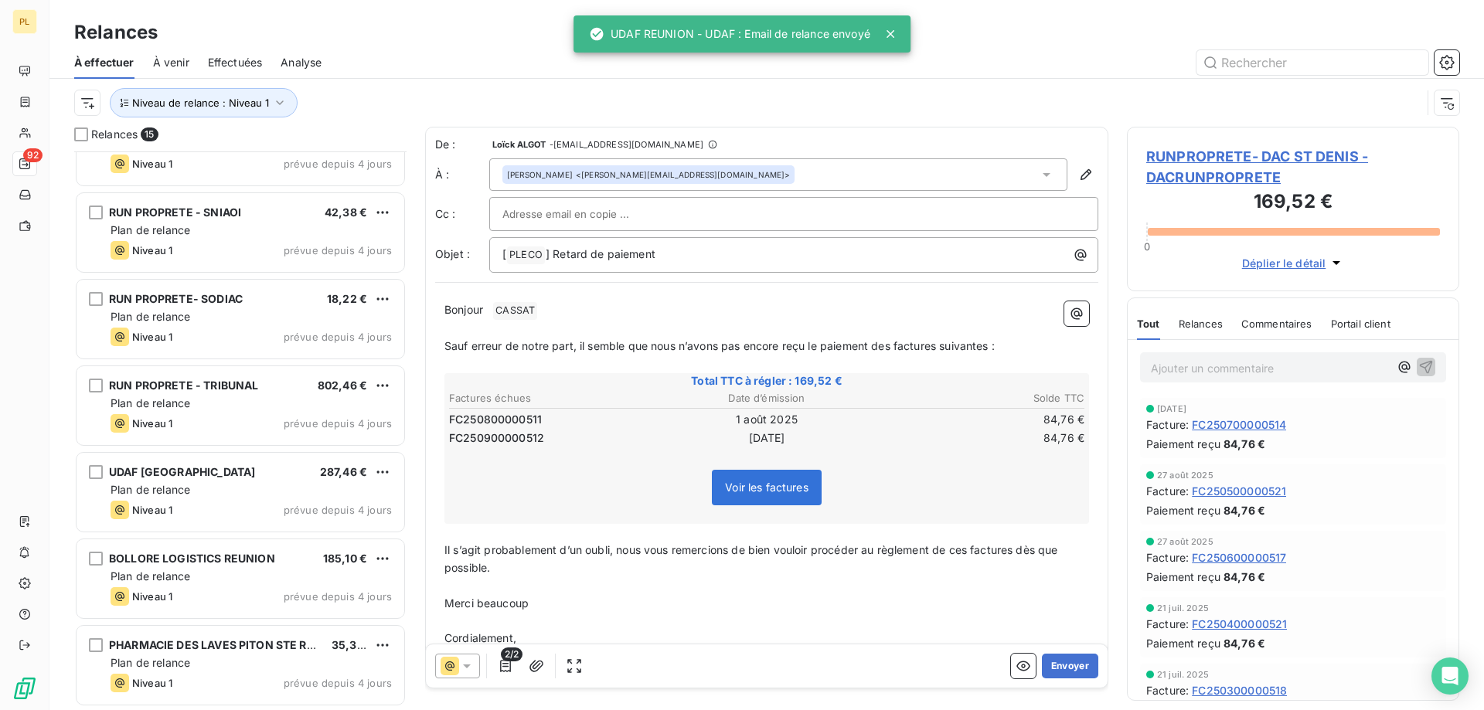
scroll to position [740, 0]
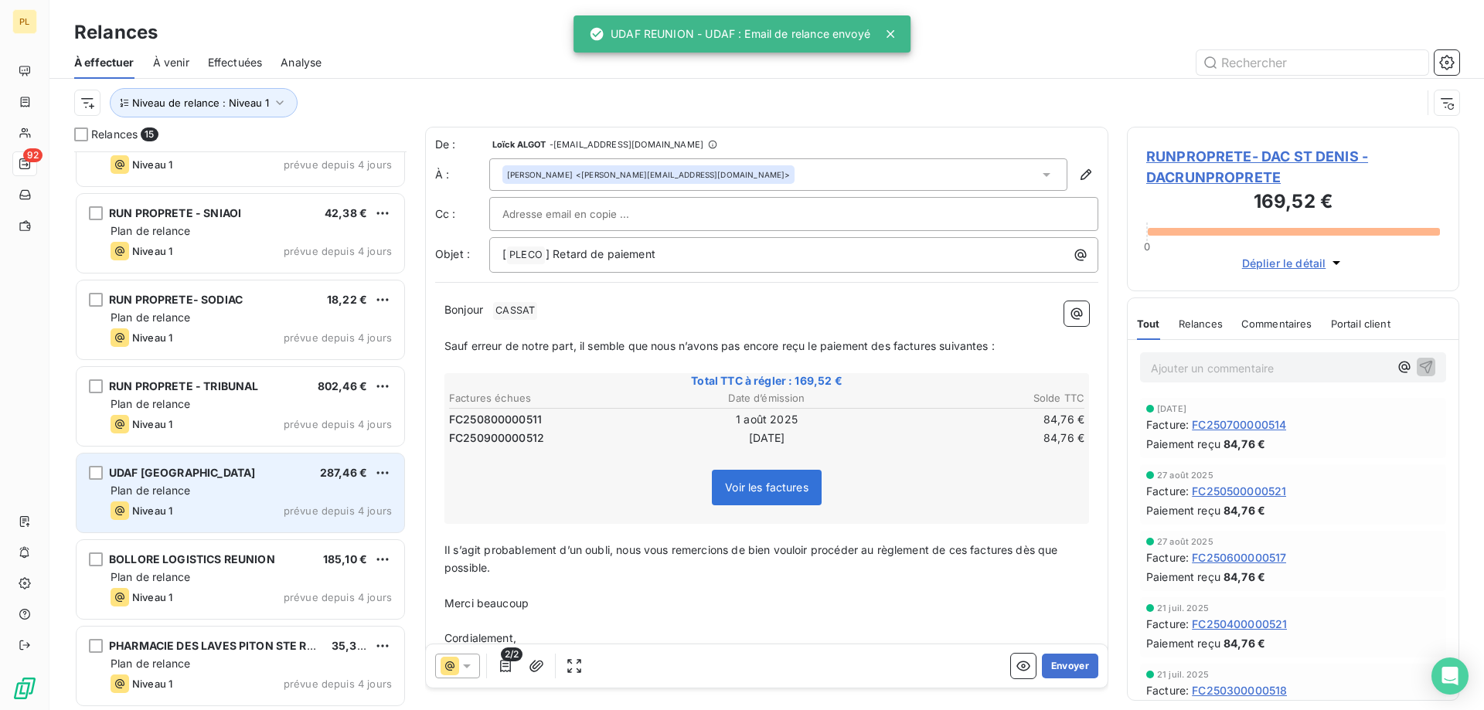
click at [137, 477] on span "UDAF [GEOGRAPHIC_DATA]" at bounding box center [182, 472] width 146 height 13
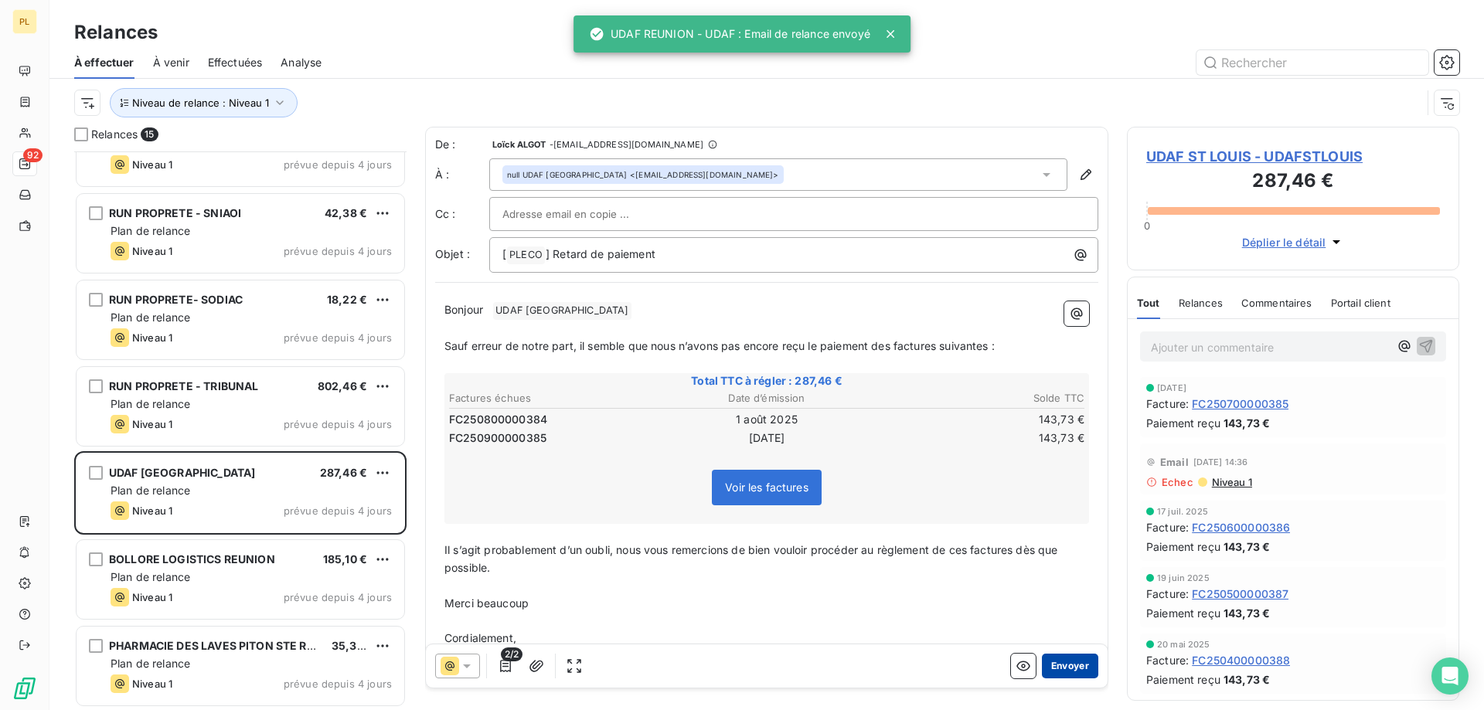
click at [1045, 674] on button "Envoyer" at bounding box center [1070, 666] width 56 height 25
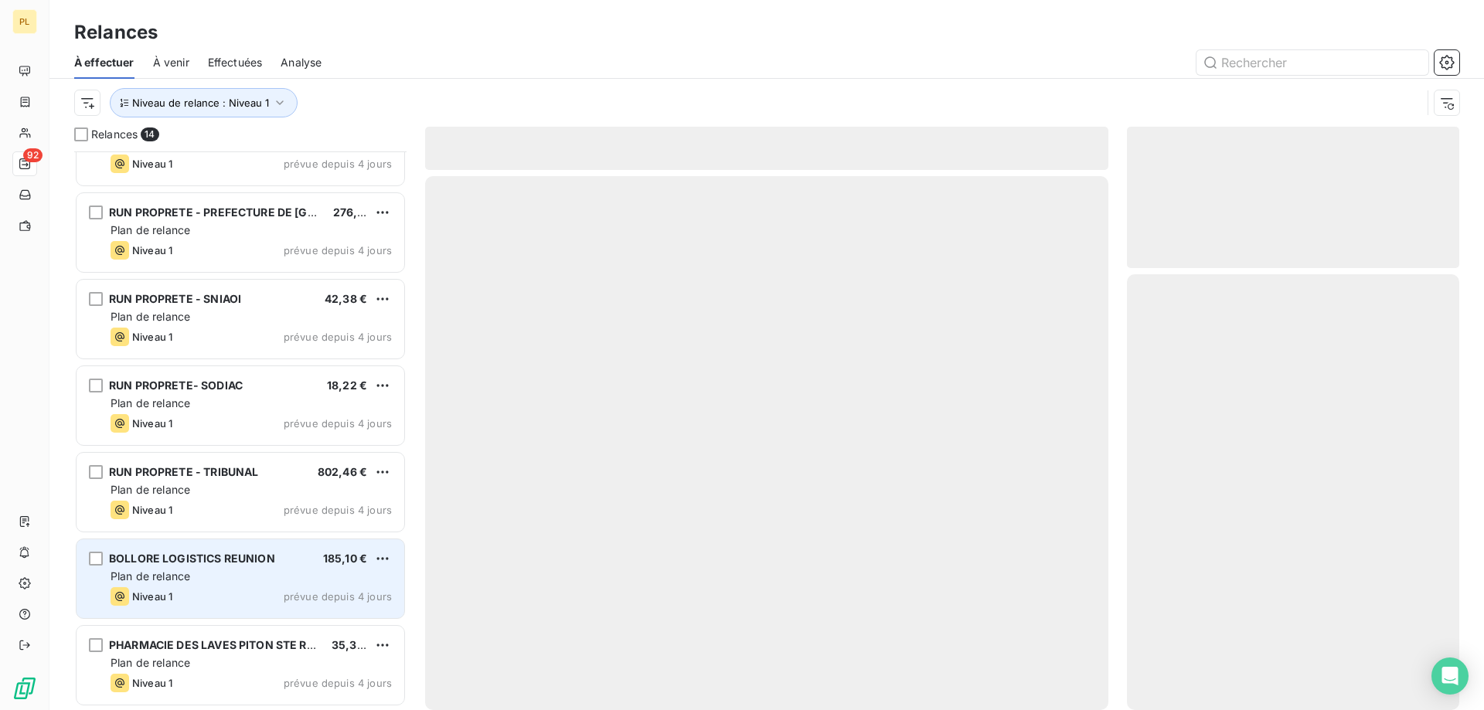
scroll to position [653, 0]
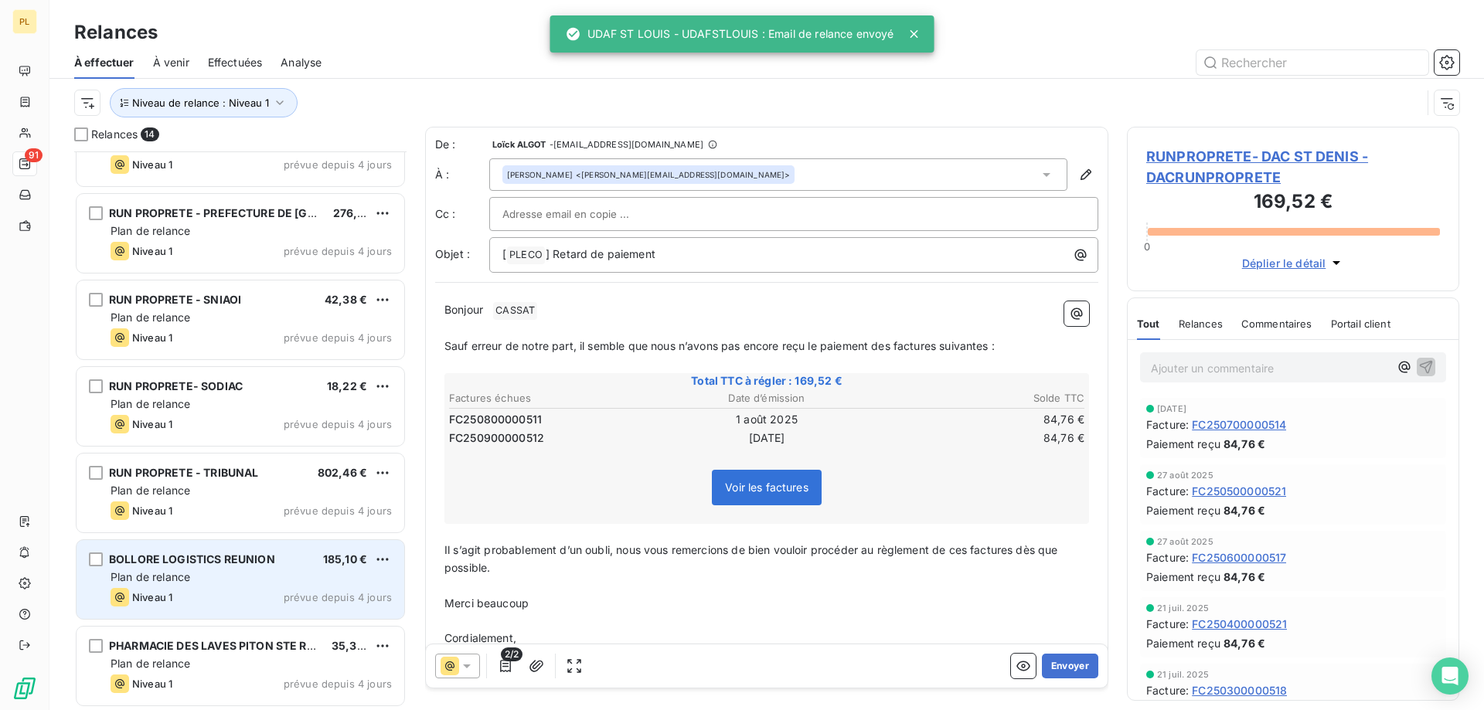
scroll to position [654, 0]
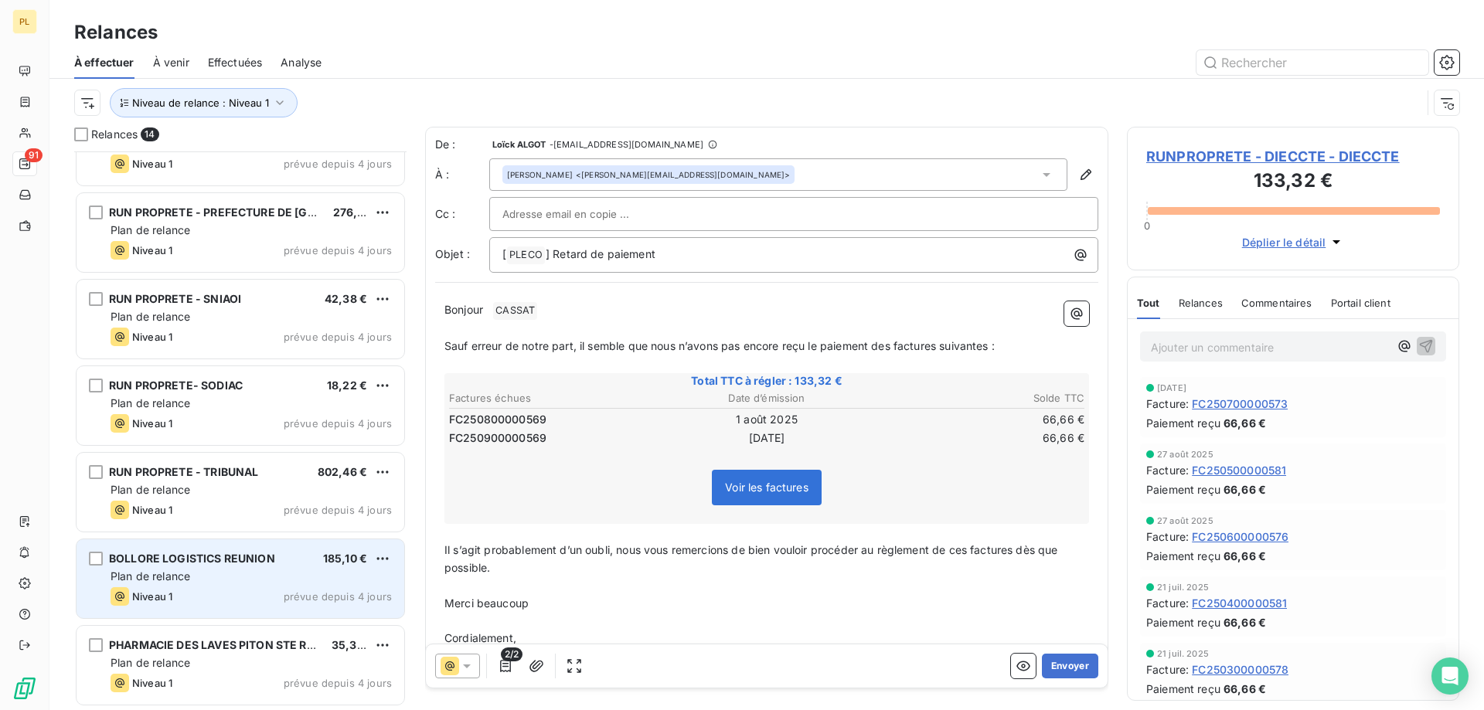
click at [267, 584] on div "BOLLORE LOGISTICS REUNION 185,10 € Plan de relance Niveau 1 prévue depuis 4 jou…" at bounding box center [241, 579] width 328 height 79
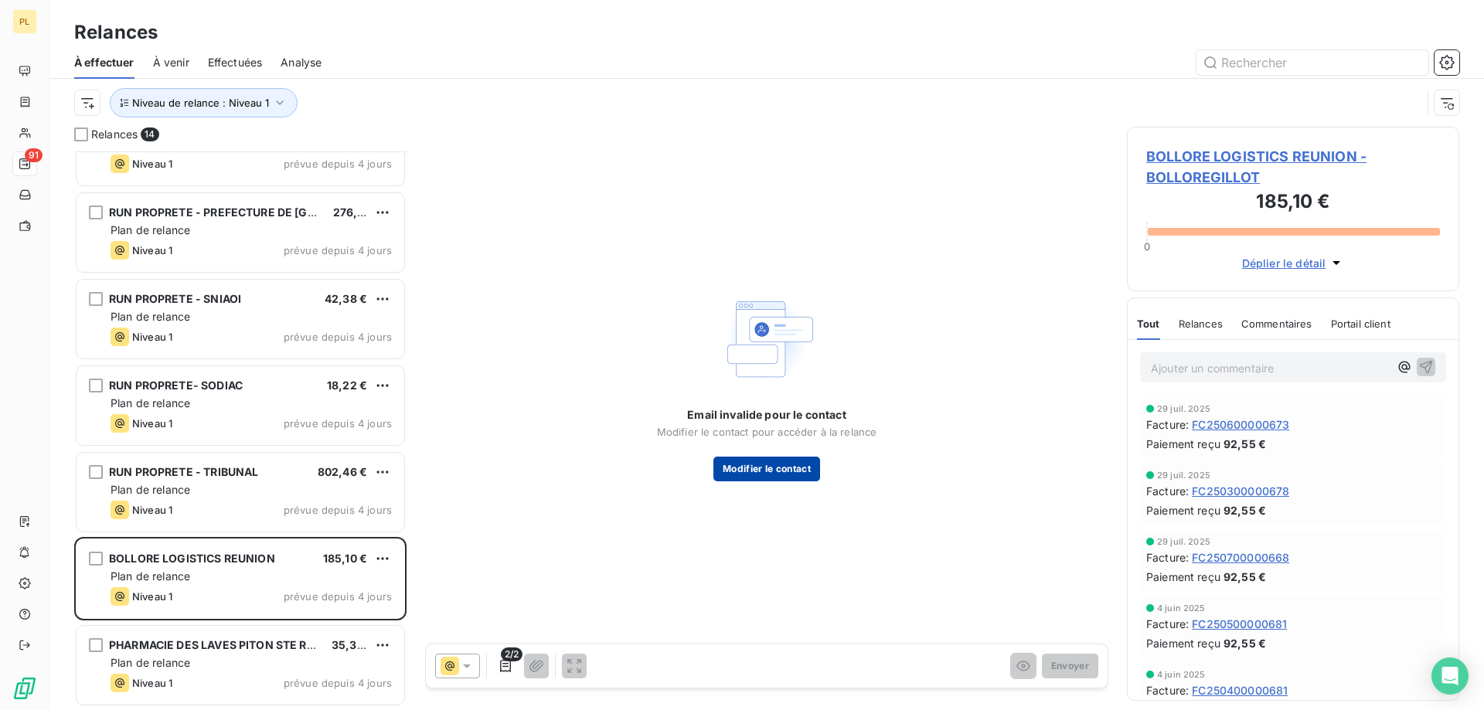
click at [781, 462] on button "Modifier le contact" at bounding box center [766, 469] width 107 height 25
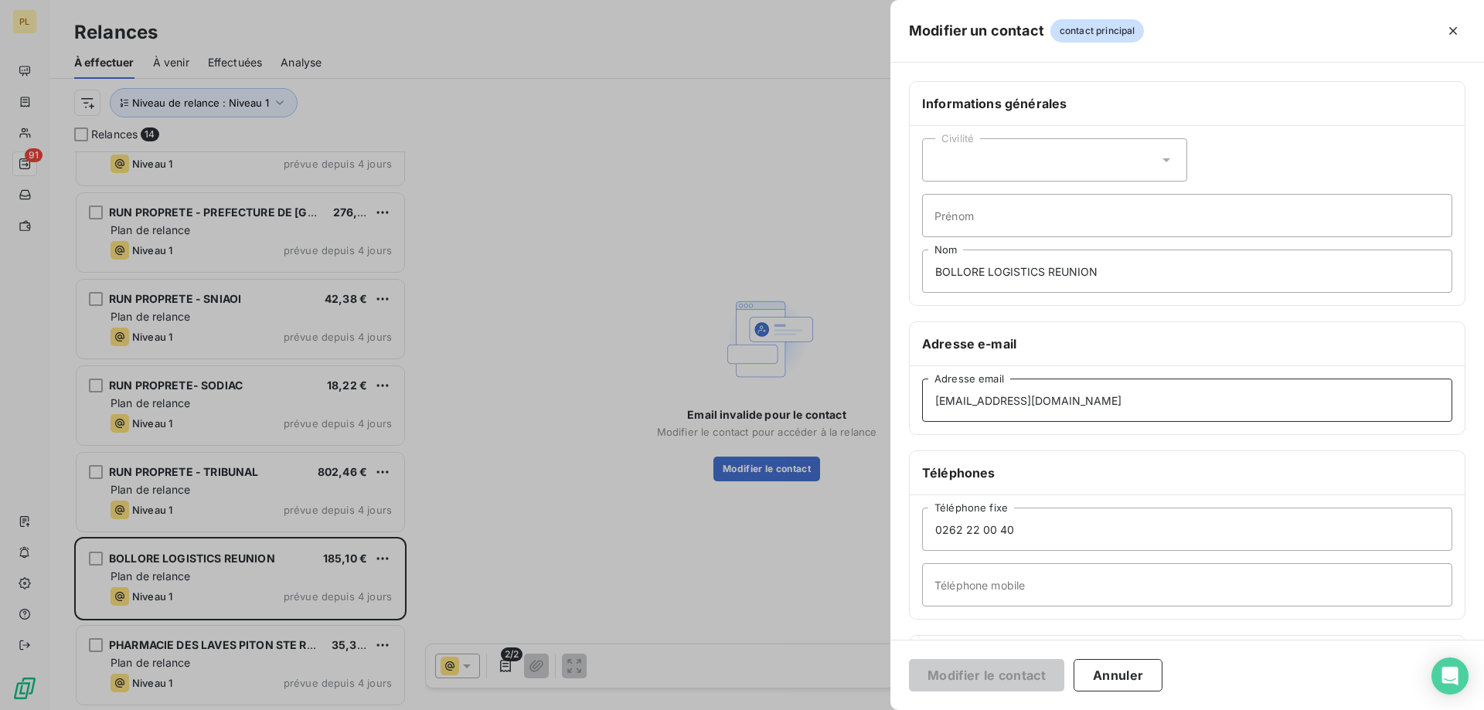
drag, startPoint x: 1079, startPoint y: 407, endPoint x: 727, endPoint y: 407, distance: 352.5
click at [754, 710] on div "Modifier un contact contact principal Informations générales Civilité Prénom BO…" at bounding box center [742, 710] width 1484 height 0
paste input "fsnl@rdtlogistic"
drag, startPoint x: 1144, startPoint y: 406, endPoint x: 740, endPoint y: 398, distance: 404.3
click at [740, 710] on div "Modifier un contact contact principal Informations générales Civilité Prénom BO…" at bounding box center [742, 710] width 1484 height 0
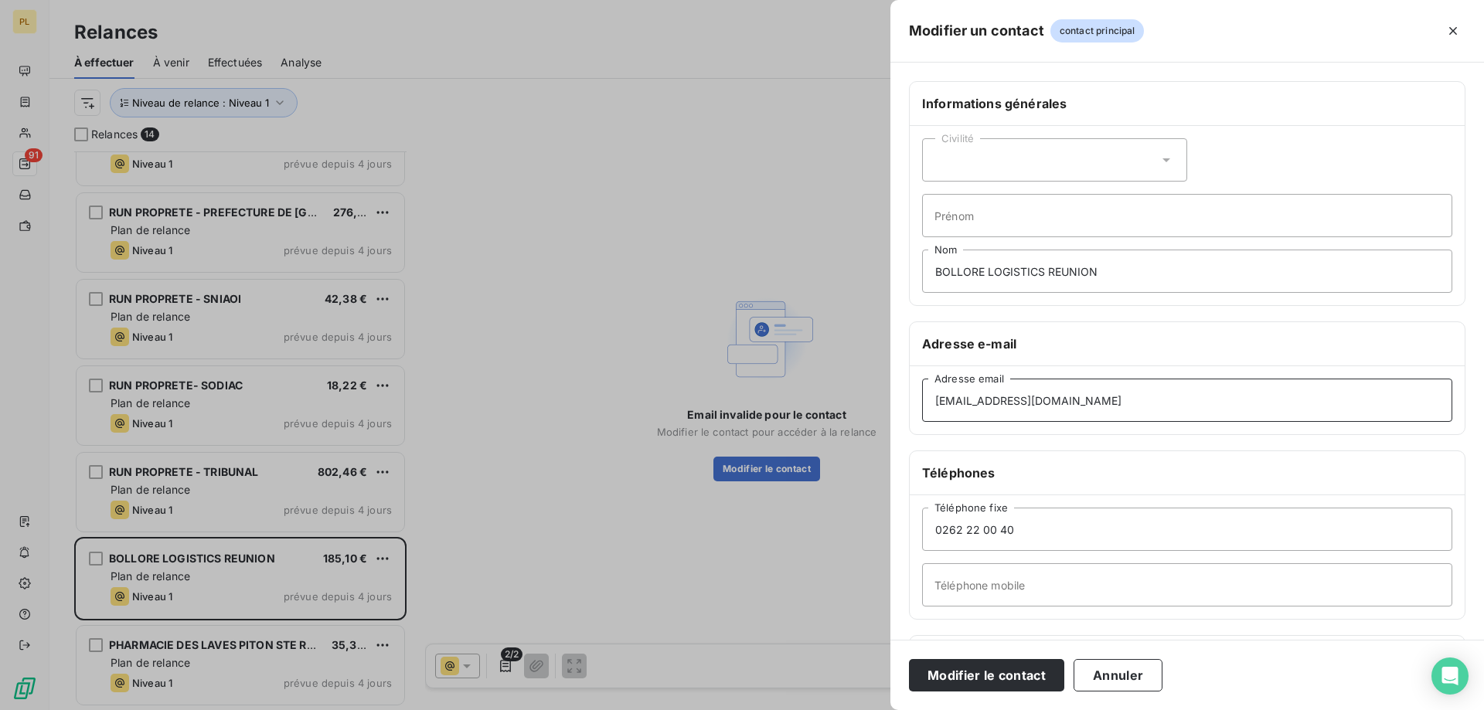
paste input "run.acc@cevalogistics"
type input "run.acc@cevalogistics.com"
click at [980, 675] on button "Modifier le contact" at bounding box center [986, 675] width 155 height 32
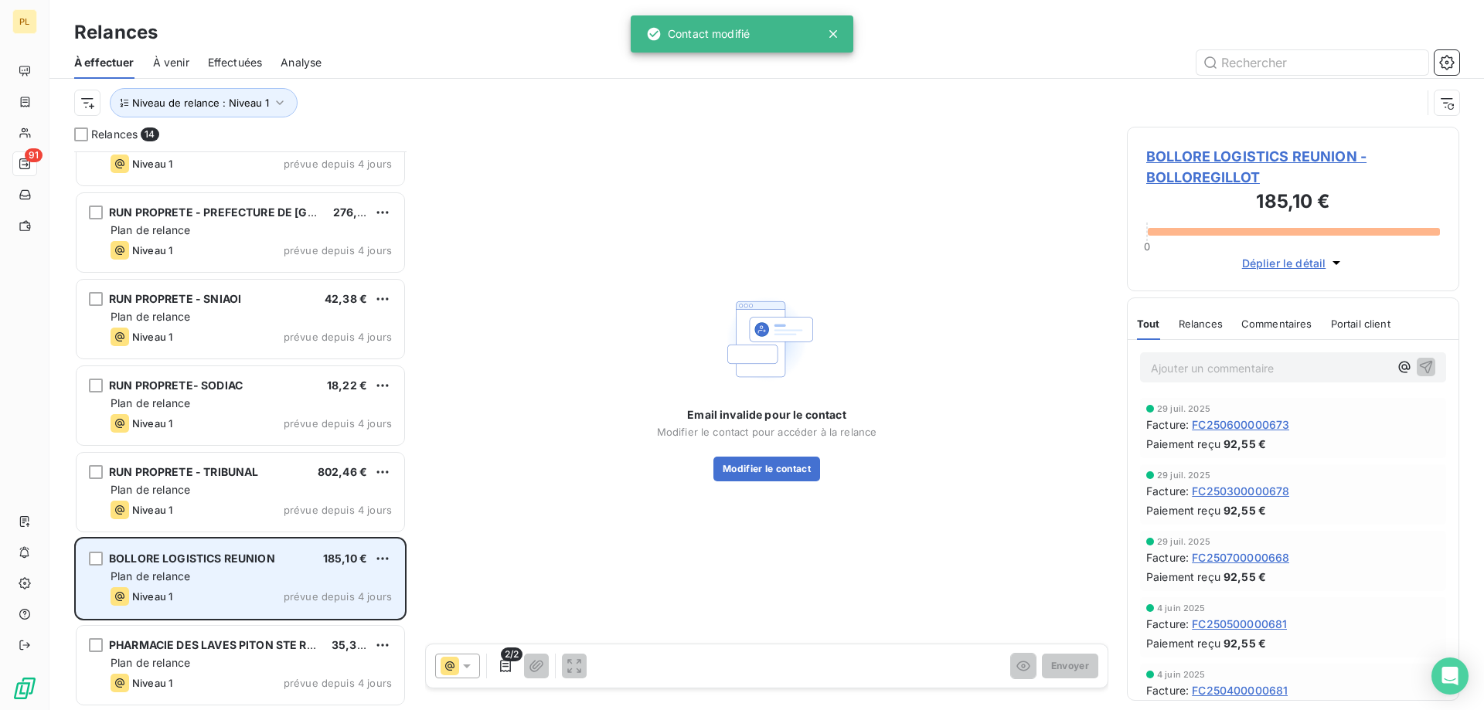
click at [258, 567] on div "BOLLORE LOGISTICS REUNION" at bounding box center [192, 558] width 166 height 15
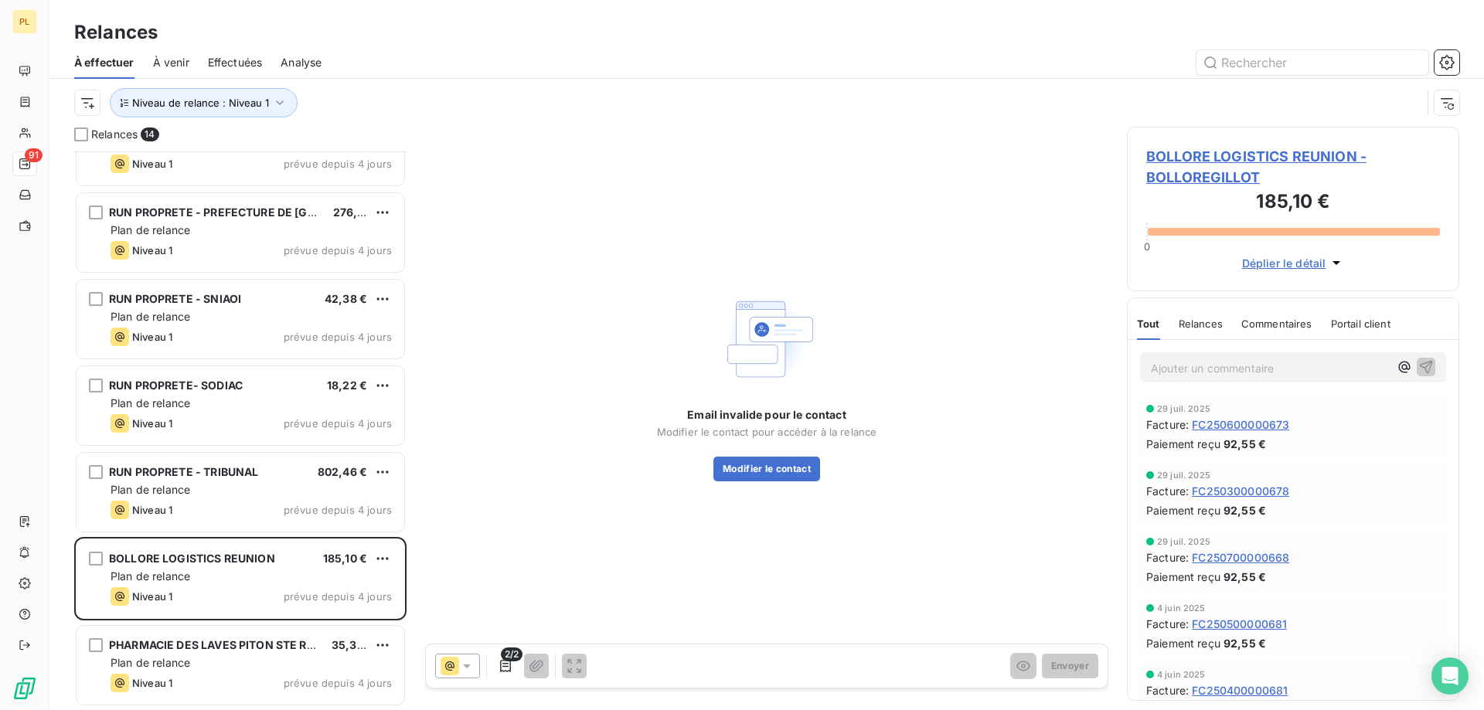
click at [807, 676] on div "2/2 Envoyer" at bounding box center [767, 666] width 682 height 43
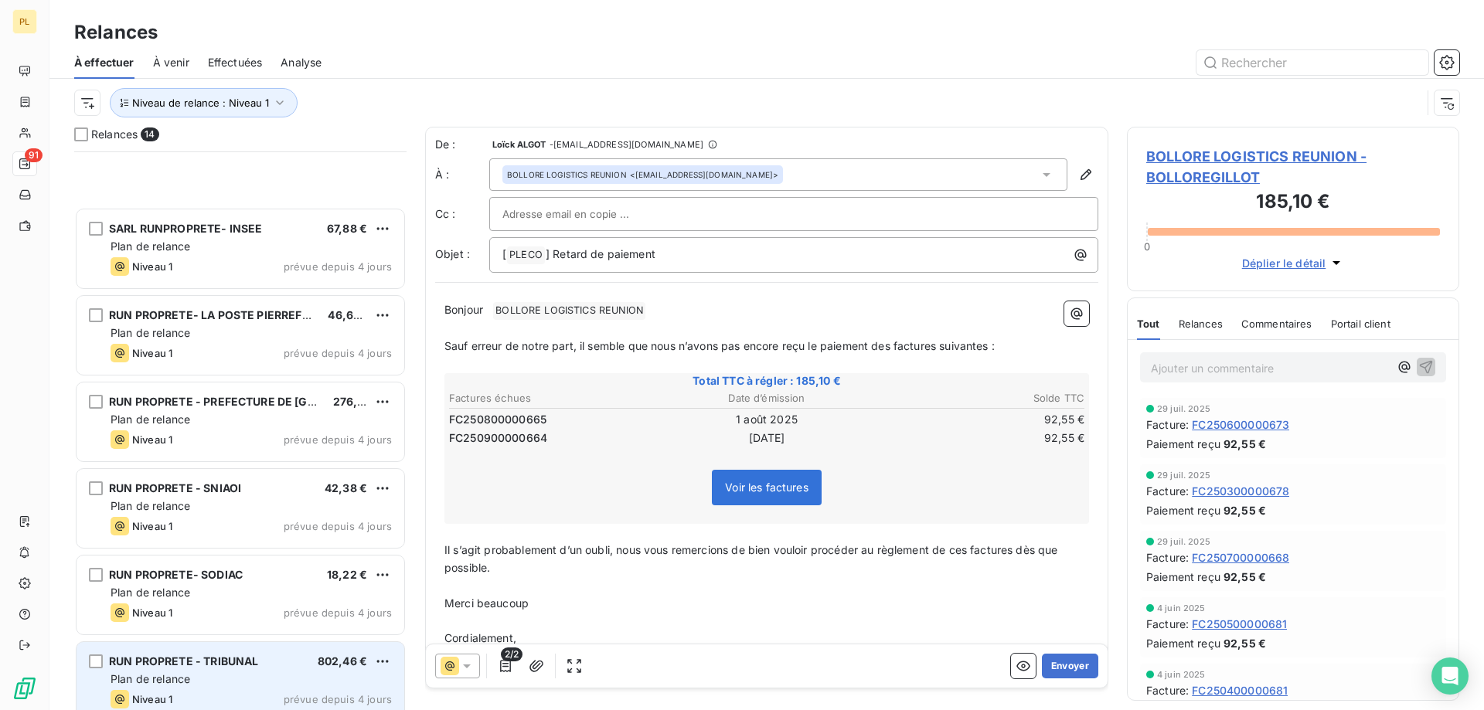
scroll to position [654, 0]
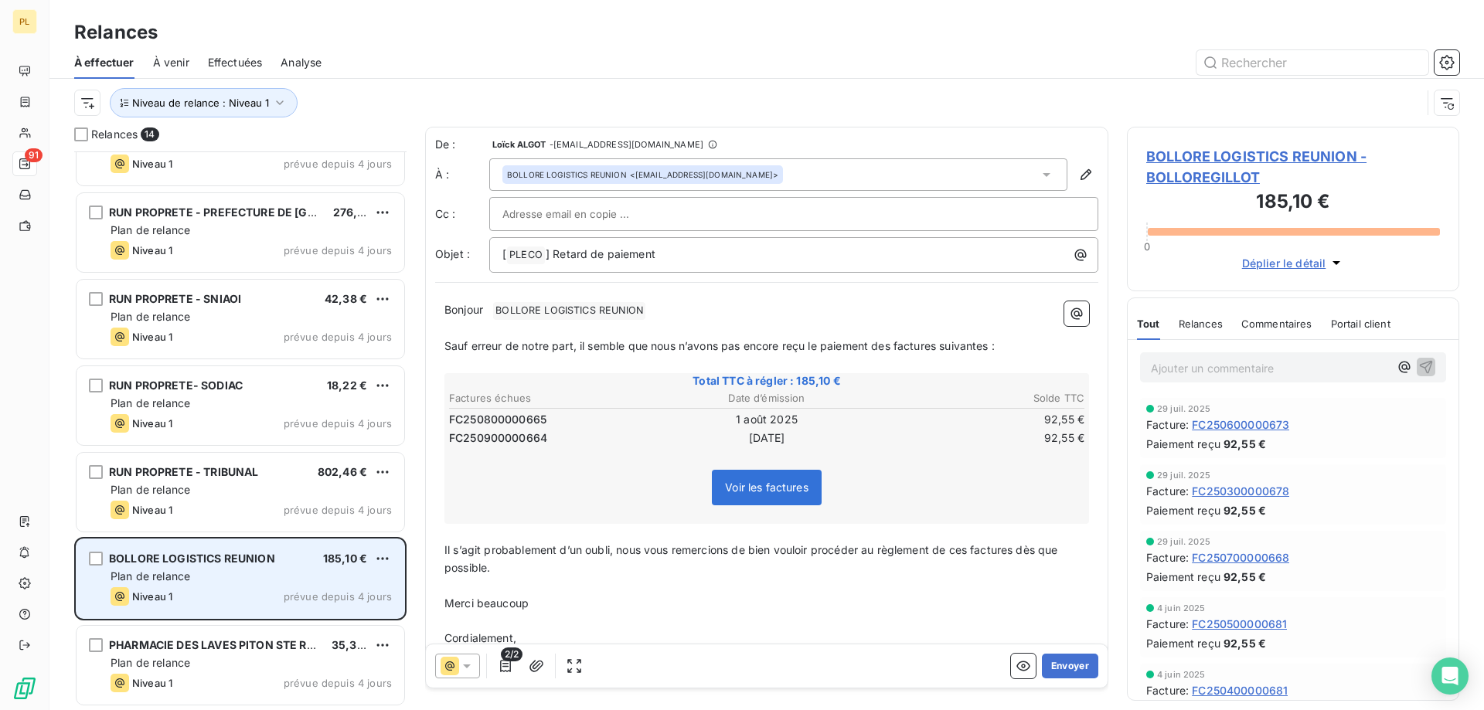
click at [244, 552] on span "BOLLORE LOGISTICS REUNION" at bounding box center [192, 558] width 166 height 13
click at [246, 579] on div "Plan de relance" at bounding box center [251, 576] width 281 height 15
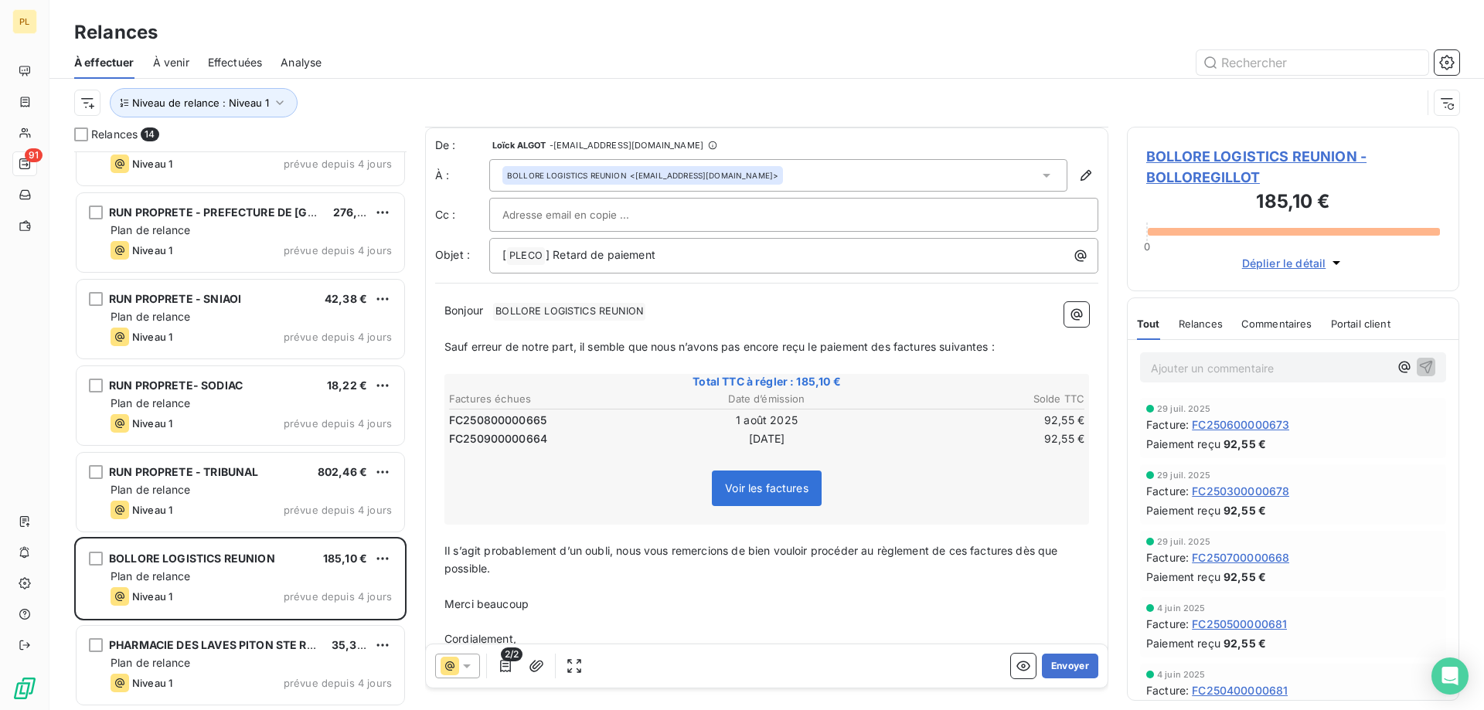
scroll to position [57, 0]
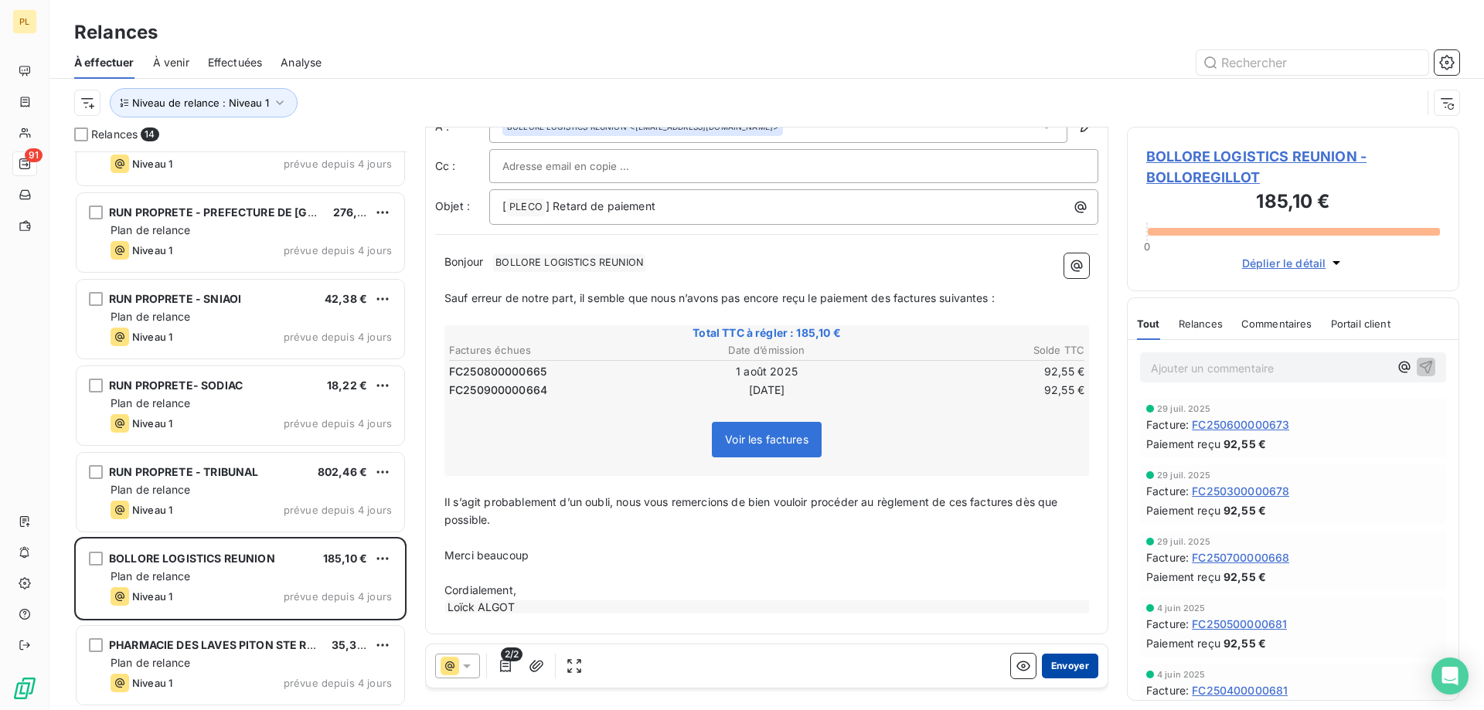
click at [1055, 671] on button "Envoyer" at bounding box center [1070, 666] width 56 height 25
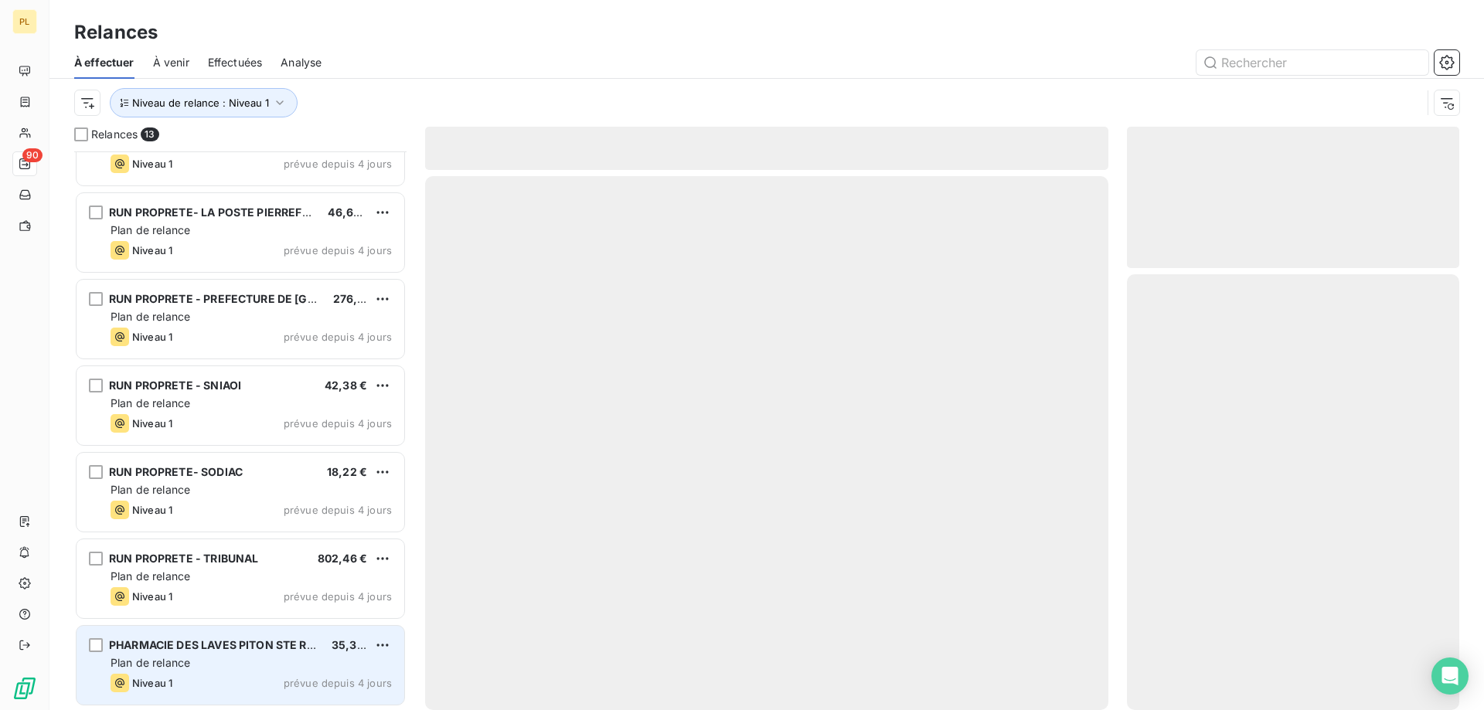
scroll to position [567, 0]
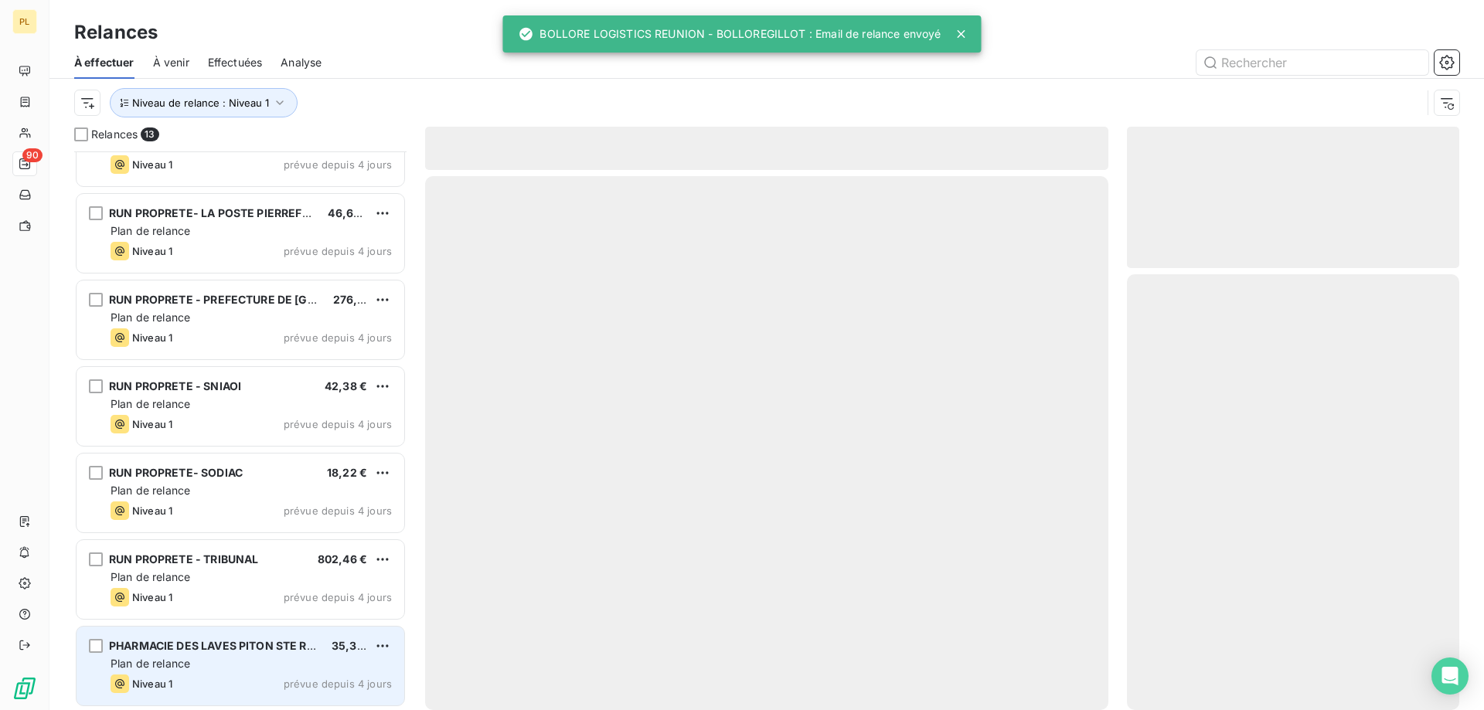
click at [184, 673] on div "PHARMACIE DES LAVES PITON STE ROSE SARL 35,32 € Plan de relance Niveau 1 prévue…" at bounding box center [241, 666] width 328 height 79
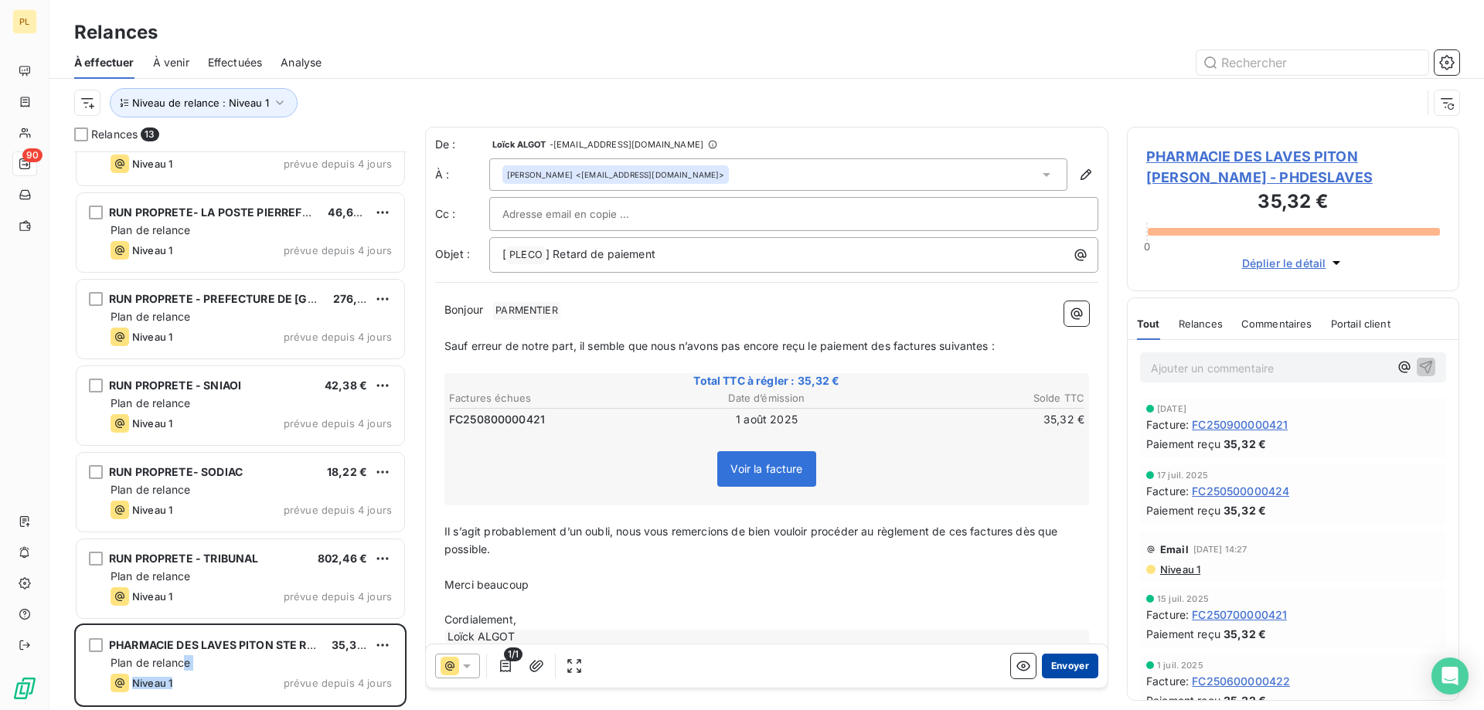
click at [1042, 671] on button "Envoyer" at bounding box center [1070, 666] width 56 height 25
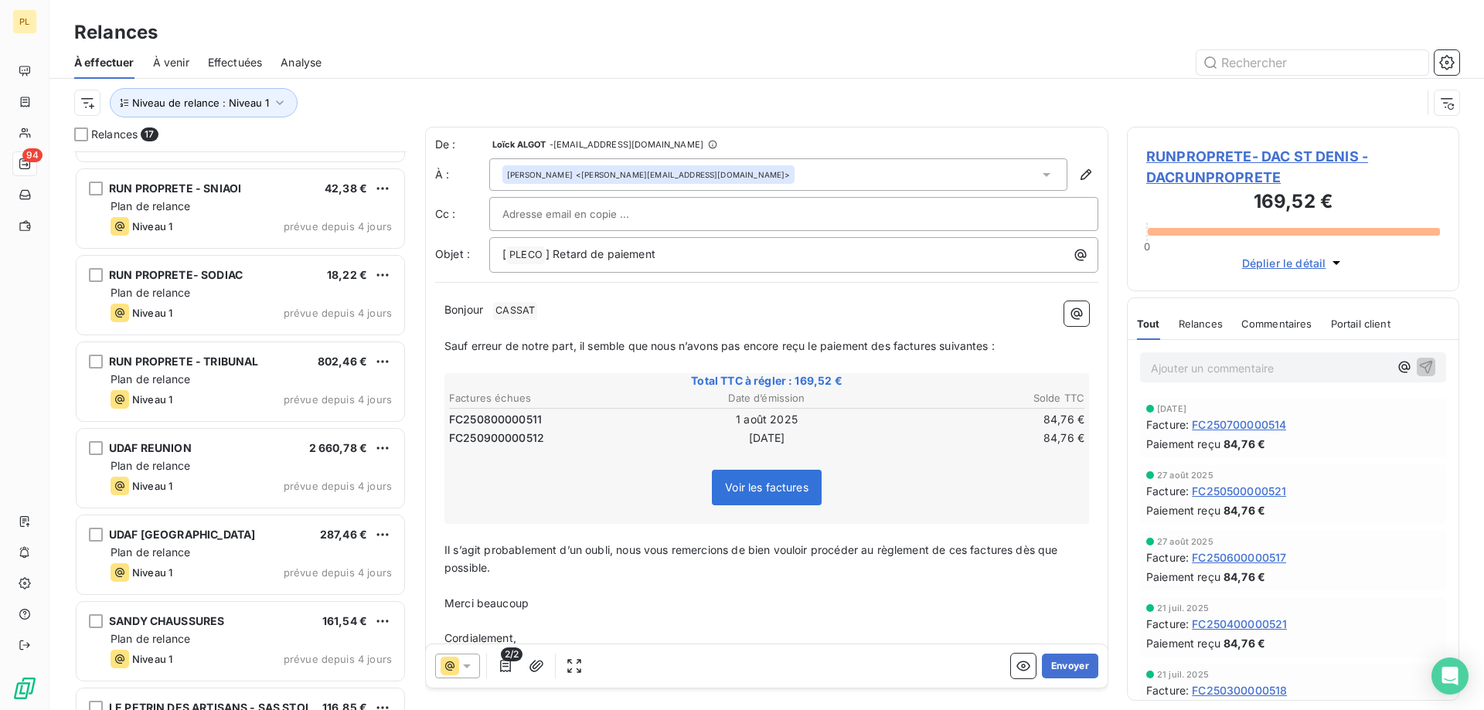
scroll to position [914, 0]
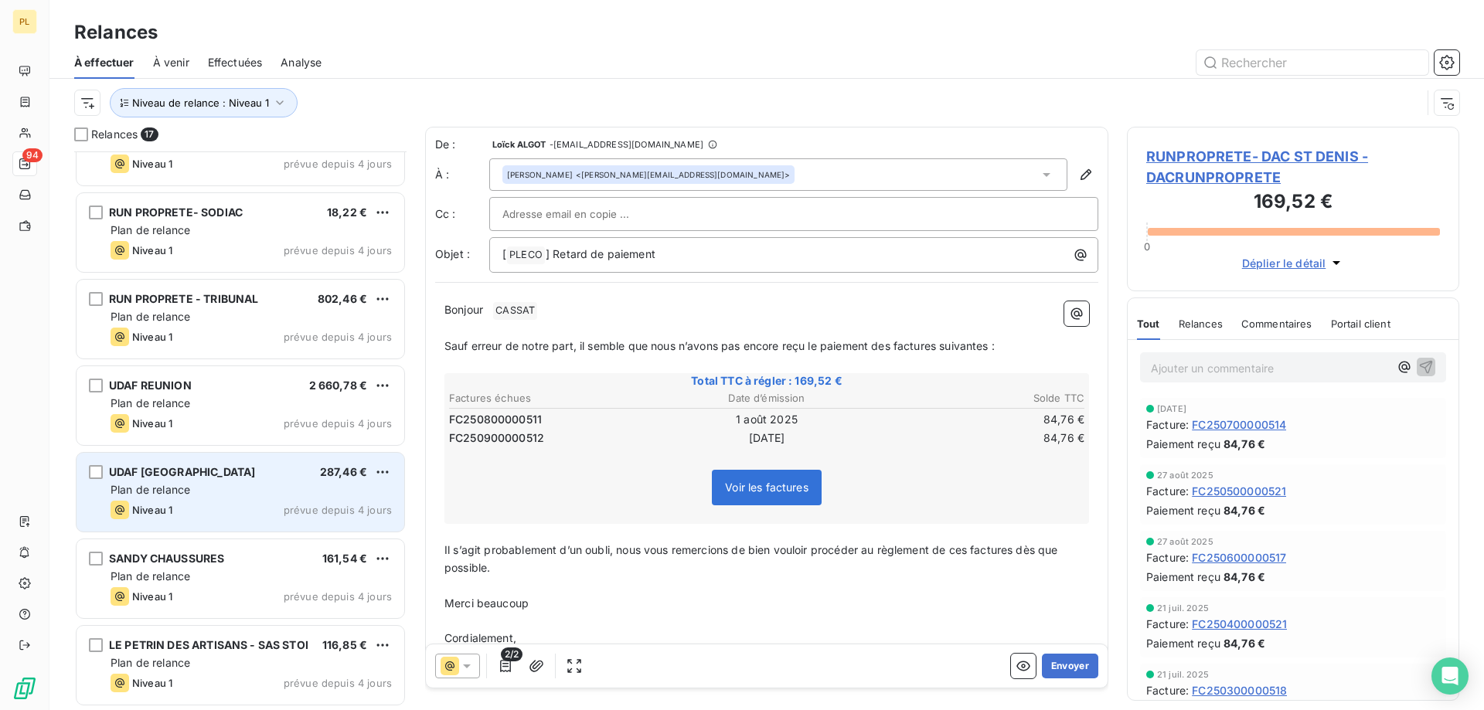
click at [234, 493] on div "Plan de relance" at bounding box center [251, 489] width 281 height 15
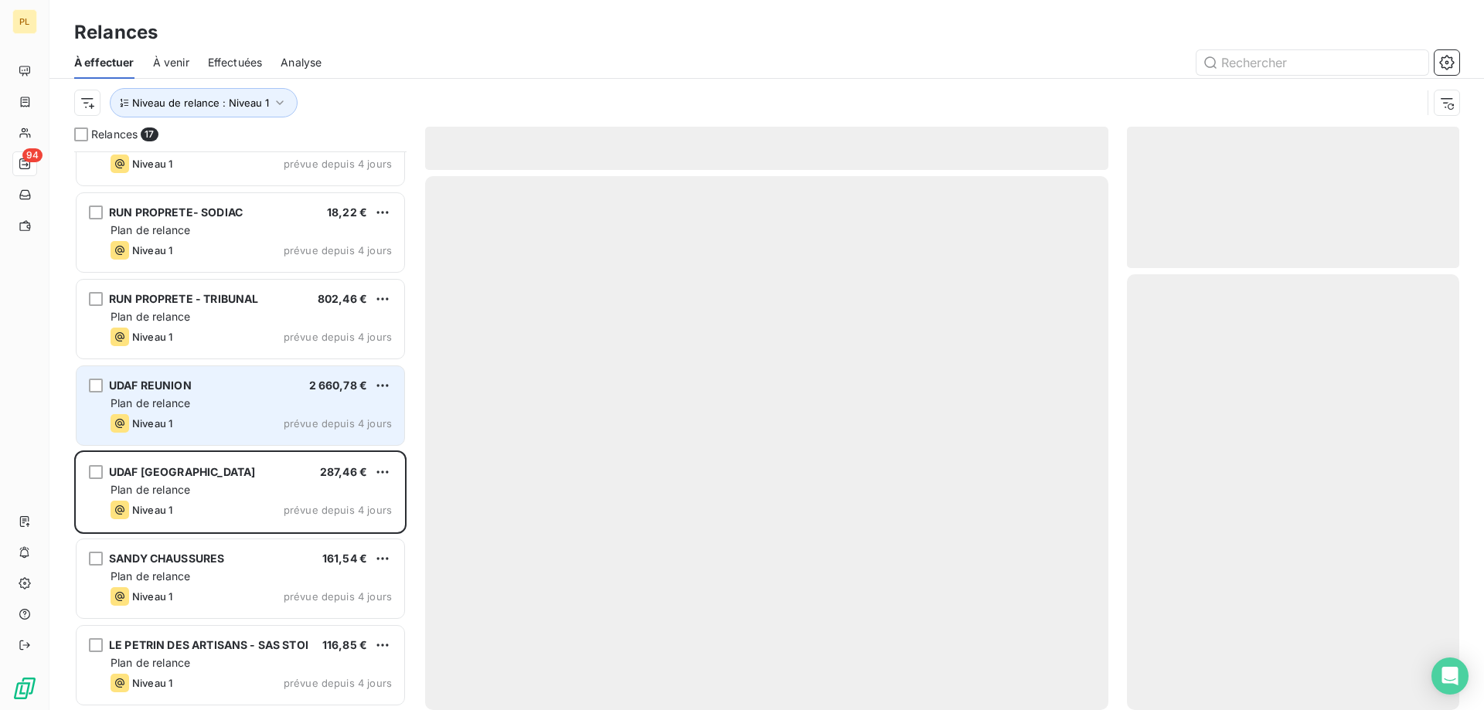
click at [230, 424] on div "Niveau 1 prévue depuis 4 jours" at bounding box center [251, 423] width 281 height 19
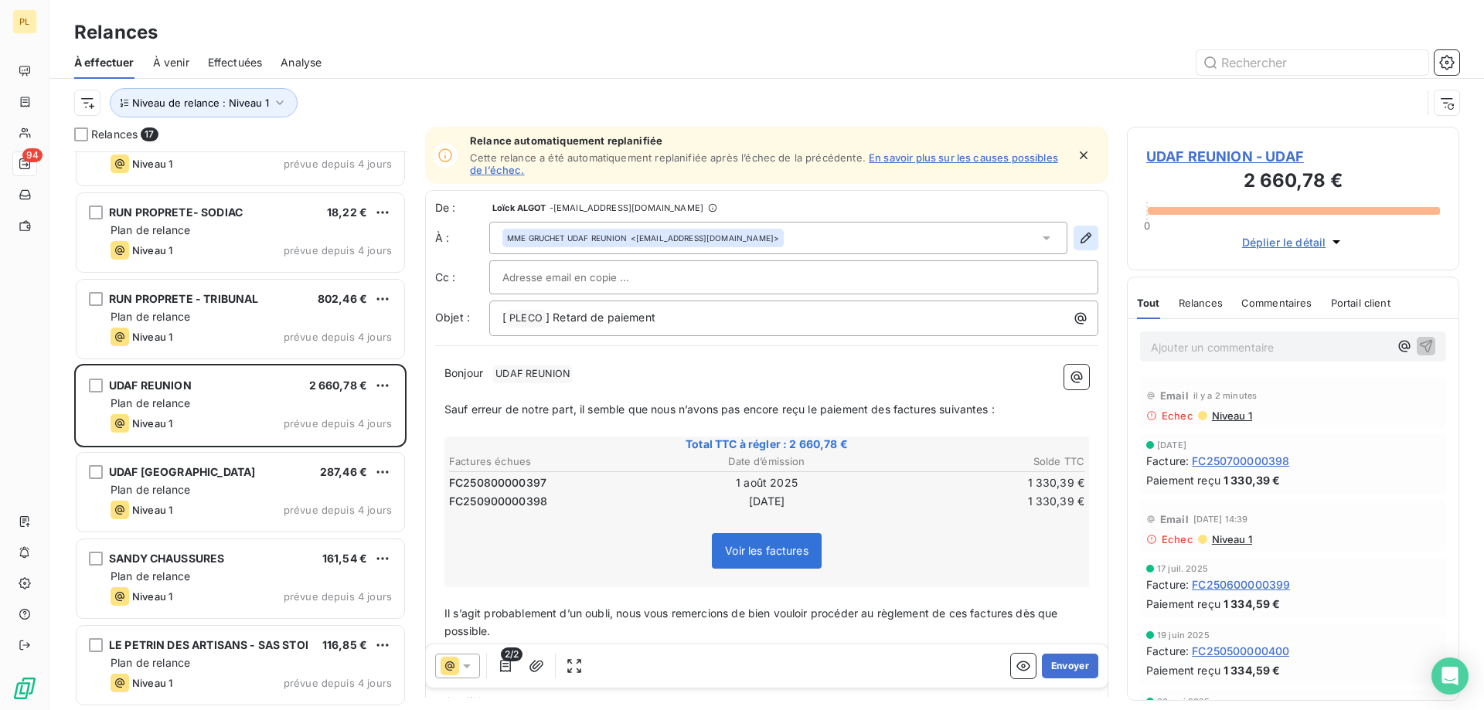
click at [1078, 240] on icon "button" at bounding box center [1085, 237] width 15 height 15
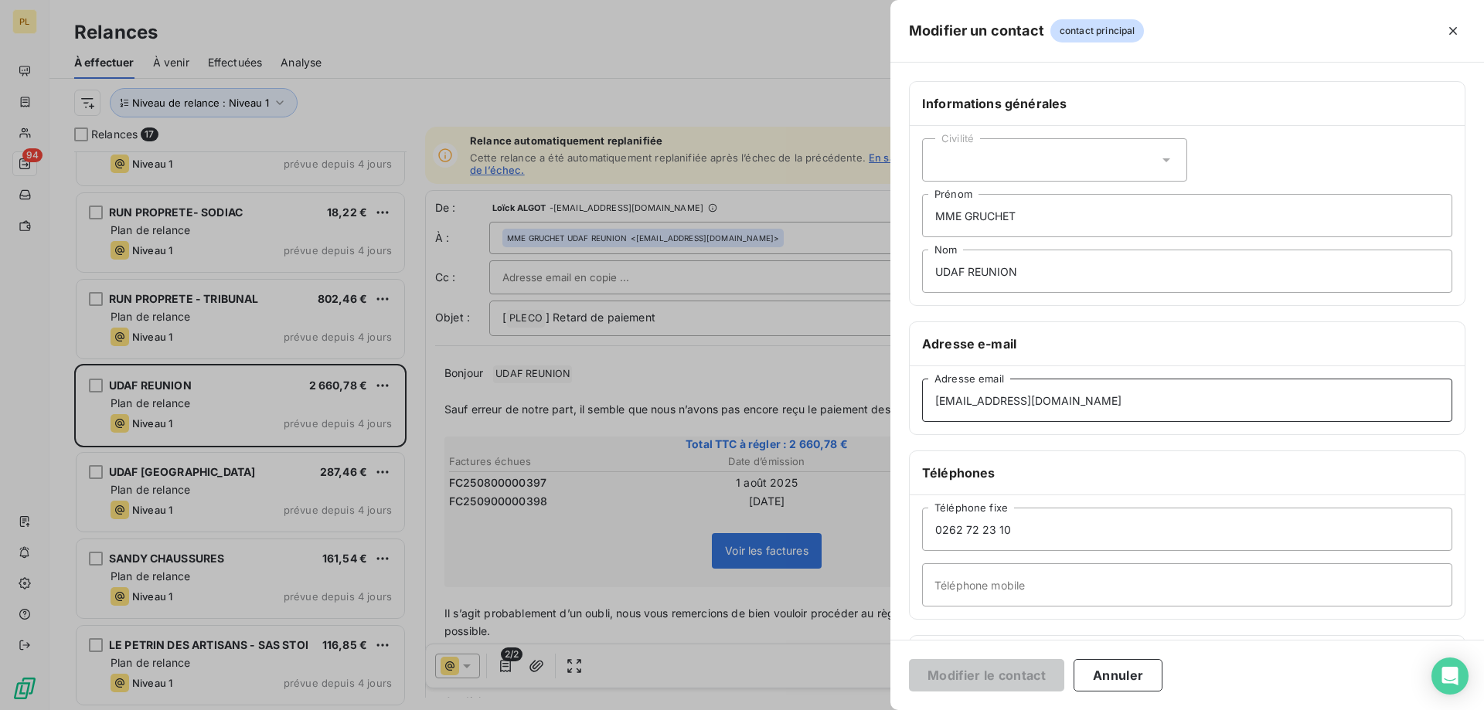
drag, startPoint x: 1081, startPoint y: 409, endPoint x: 583, endPoint y: 429, distance: 498.2
click at [583, 710] on div "Modifier un contact contact principal Informations générales Civilité MME GRUCH…" at bounding box center [742, 710] width 1484 height 0
paste input
type input "[EMAIL_ADDRESS][DOMAIN_NAME]"
click at [1037, 666] on button "Modifier le contact" at bounding box center [986, 675] width 155 height 32
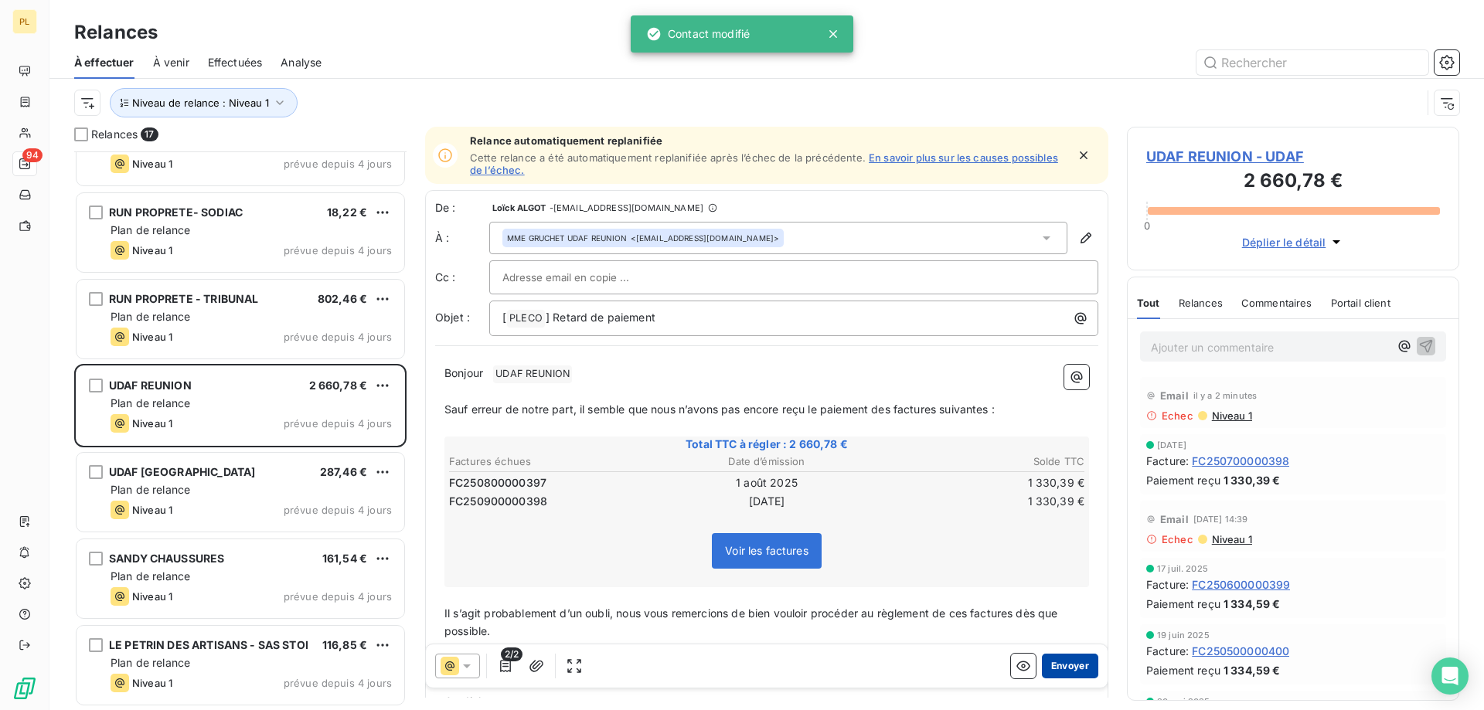
click at [1057, 662] on button "Envoyer" at bounding box center [1070, 666] width 56 height 25
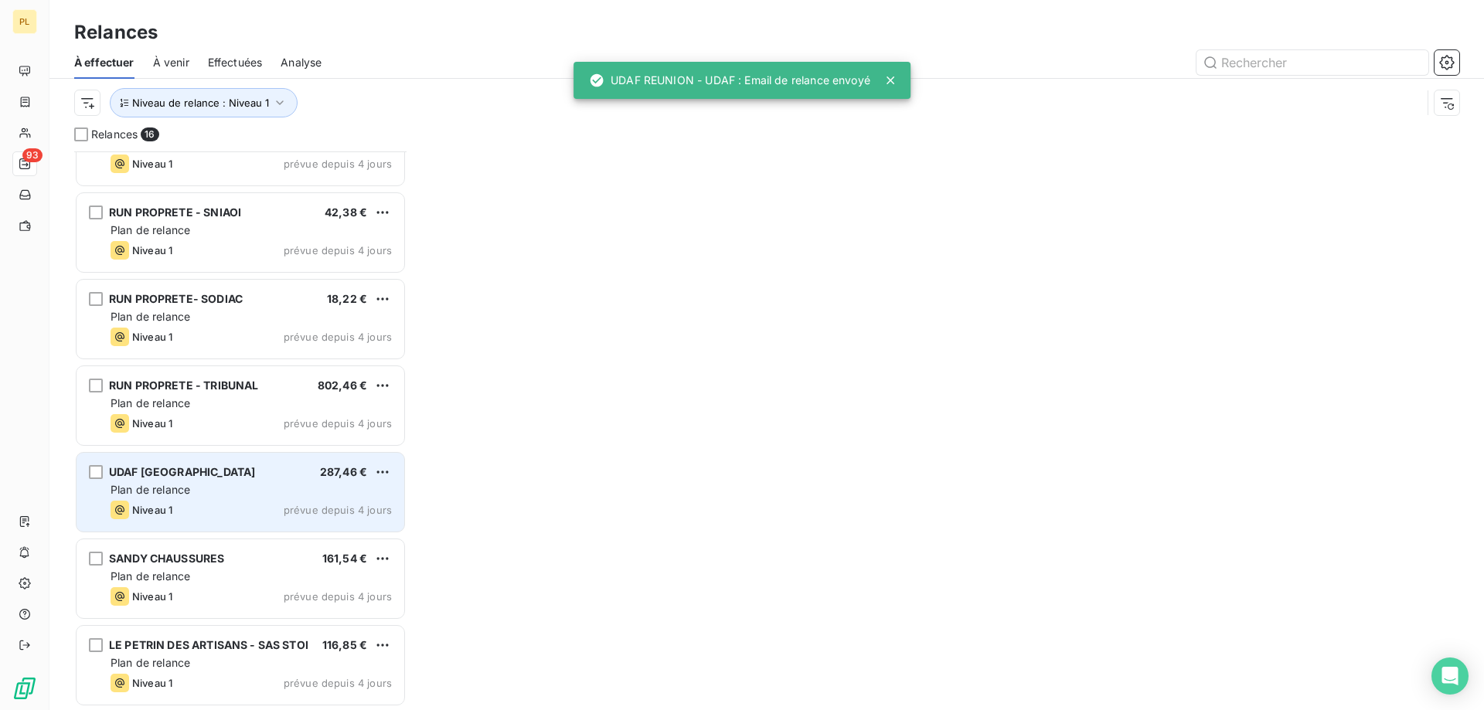
scroll to position [826, 0]
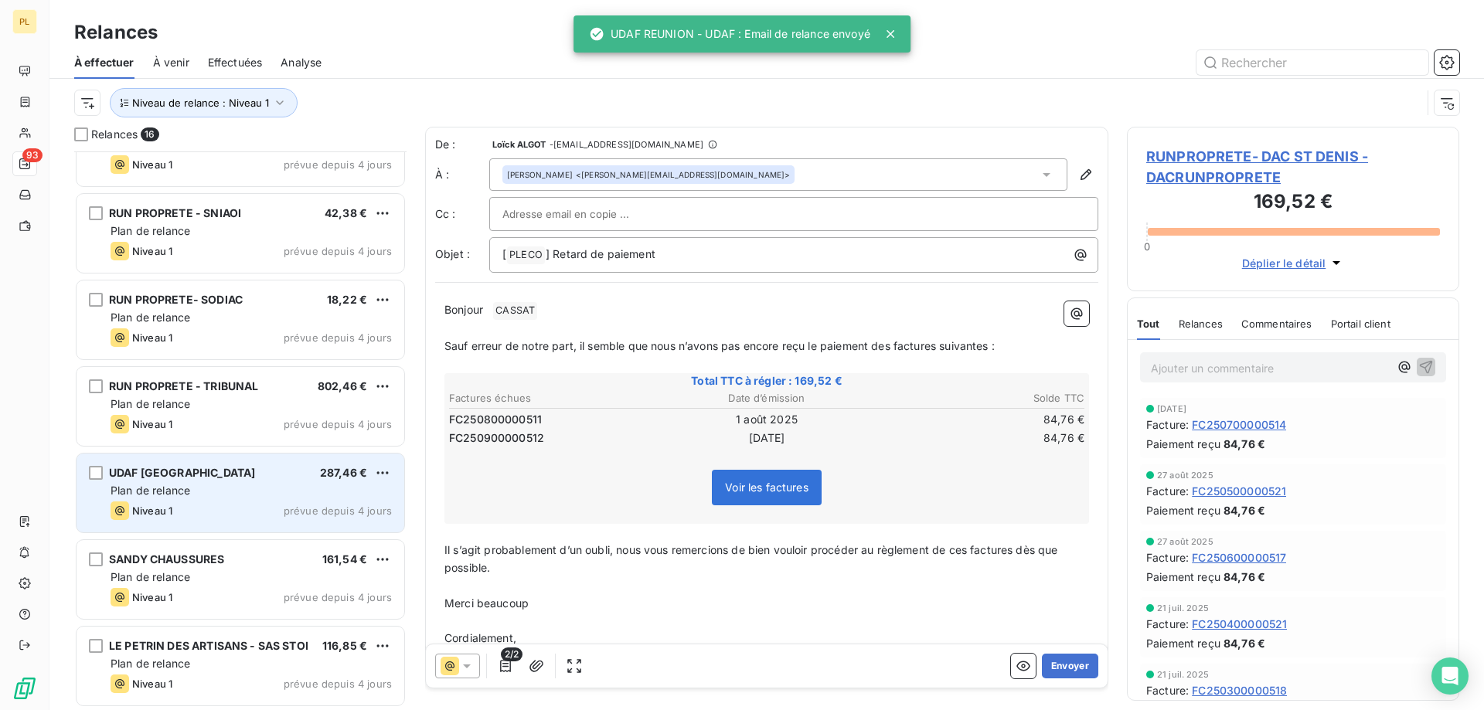
click at [222, 468] on div "UDAF ST LOUIS 287,46 €" at bounding box center [251, 473] width 281 height 14
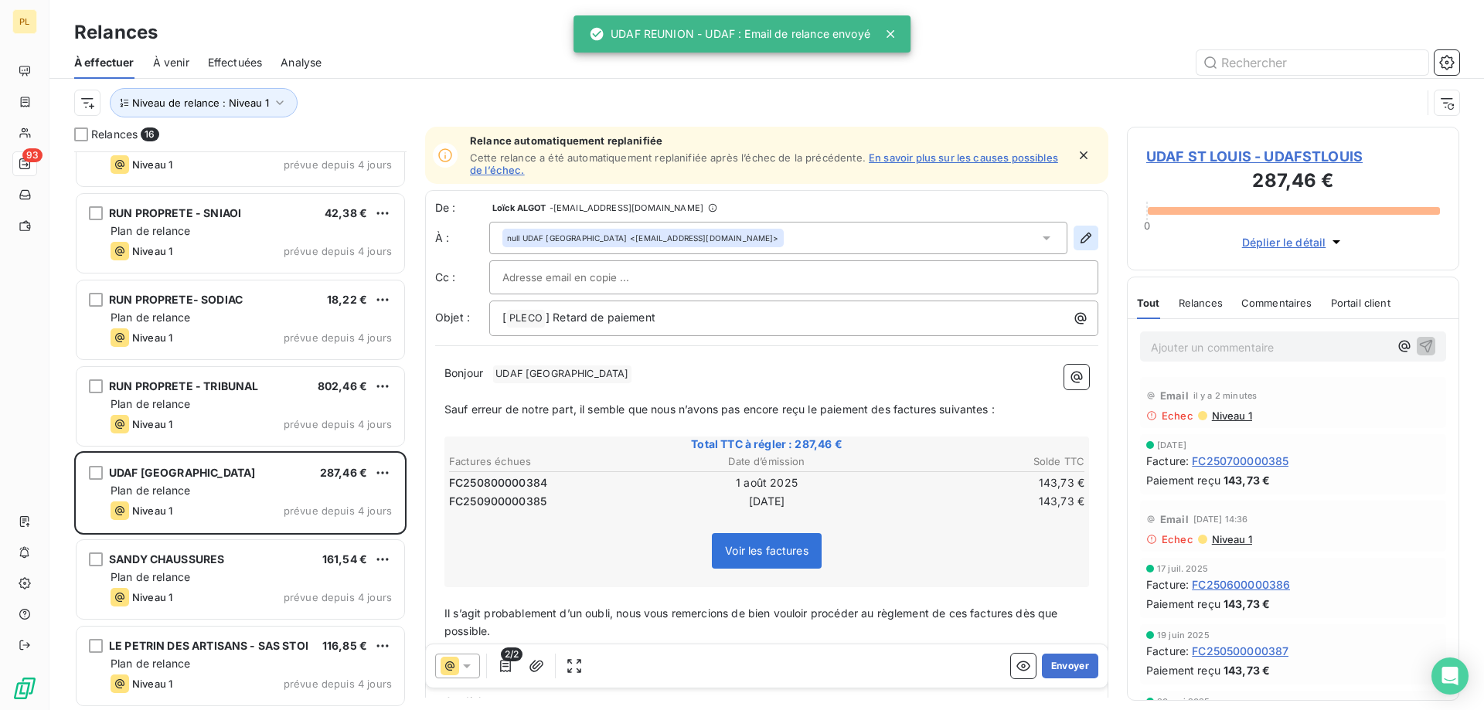
click at [1078, 235] on icon "button" at bounding box center [1085, 237] width 15 height 15
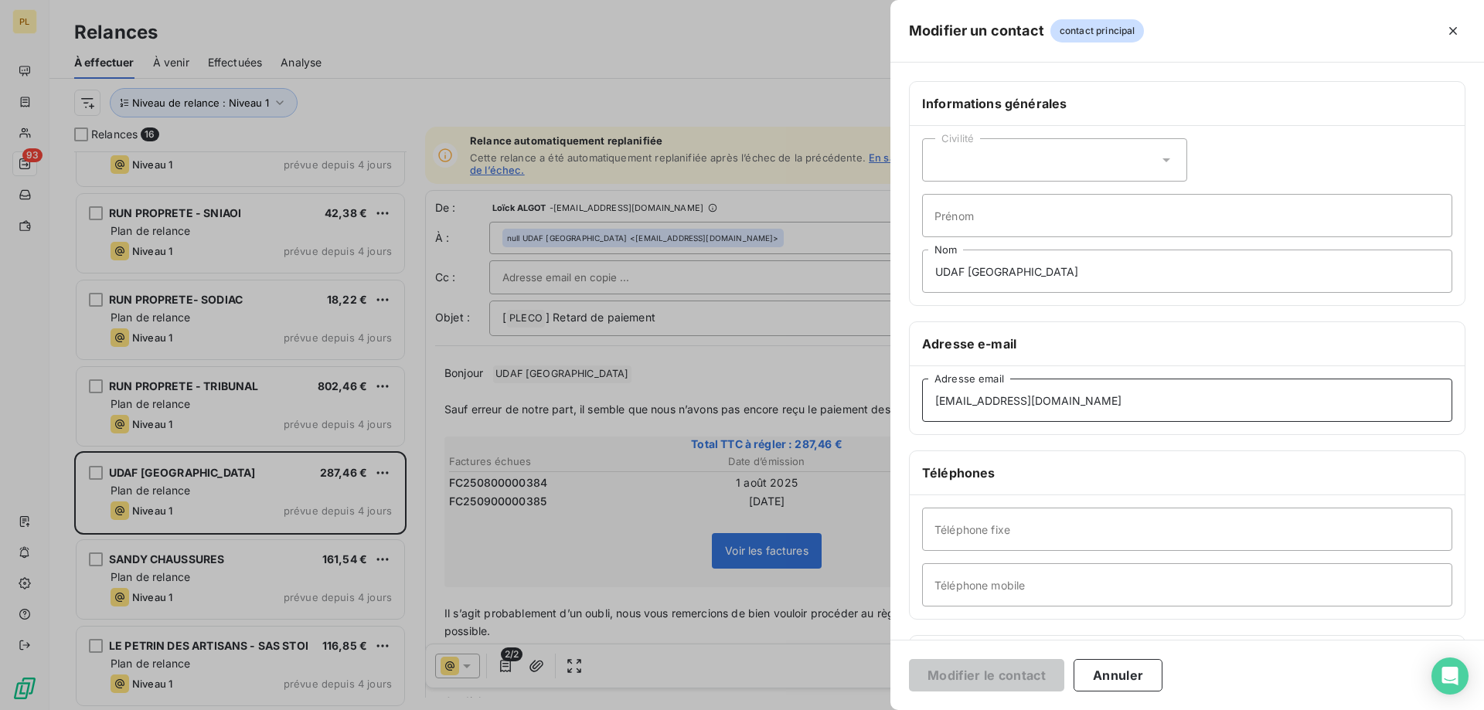
drag, startPoint x: 1125, startPoint y: 396, endPoint x: 614, endPoint y: 406, distance: 511.0
click at [615, 710] on div "Modifier un contact contact principal Informations générales Civilité Prénom UD…" at bounding box center [742, 710] width 1484 height 0
paste input
type input "[EMAIL_ADDRESS][DOMAIN_NAME]"
click at [988, 668] on button "Modifier le contact" at bounding box center [986, 675] width 155 height 32
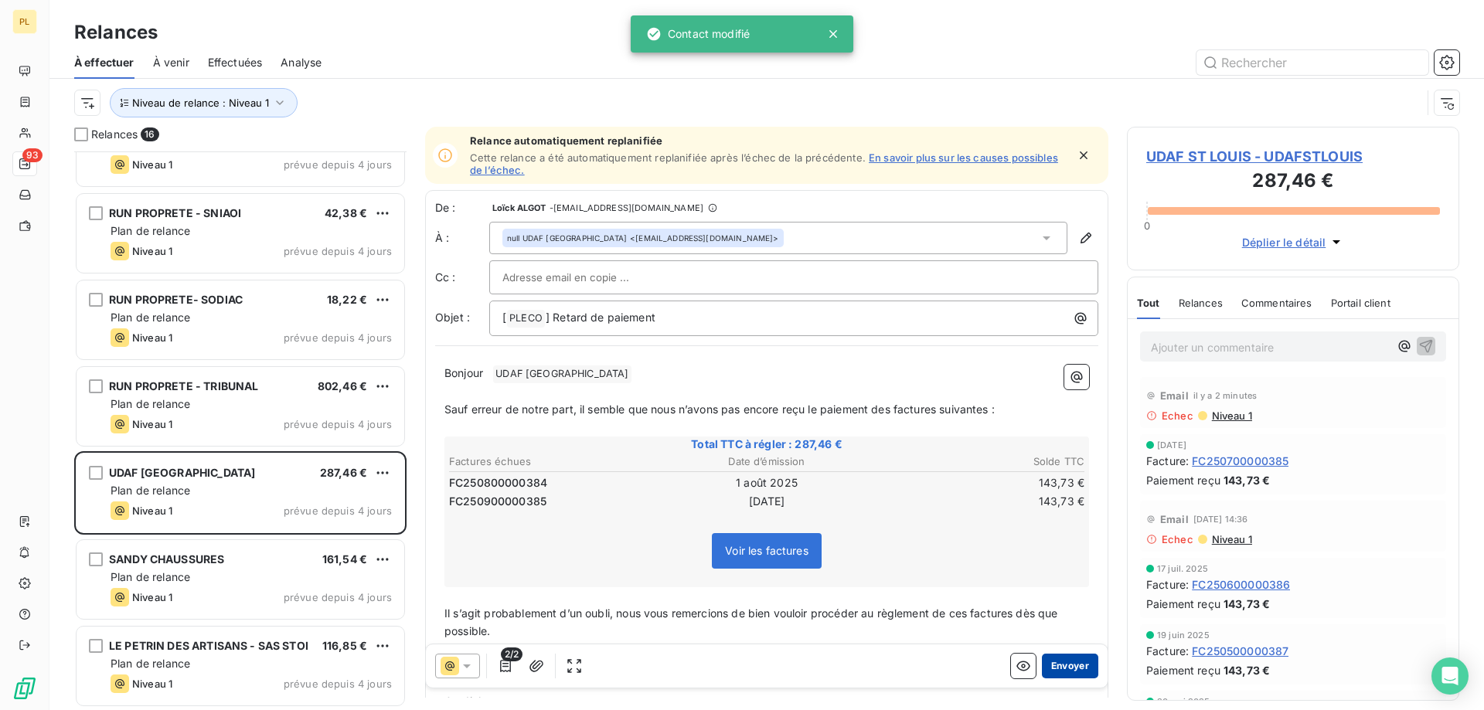
click at [1070, 666] on button "Envoyer" at bounding box center [1070, 666] width 56 height 25
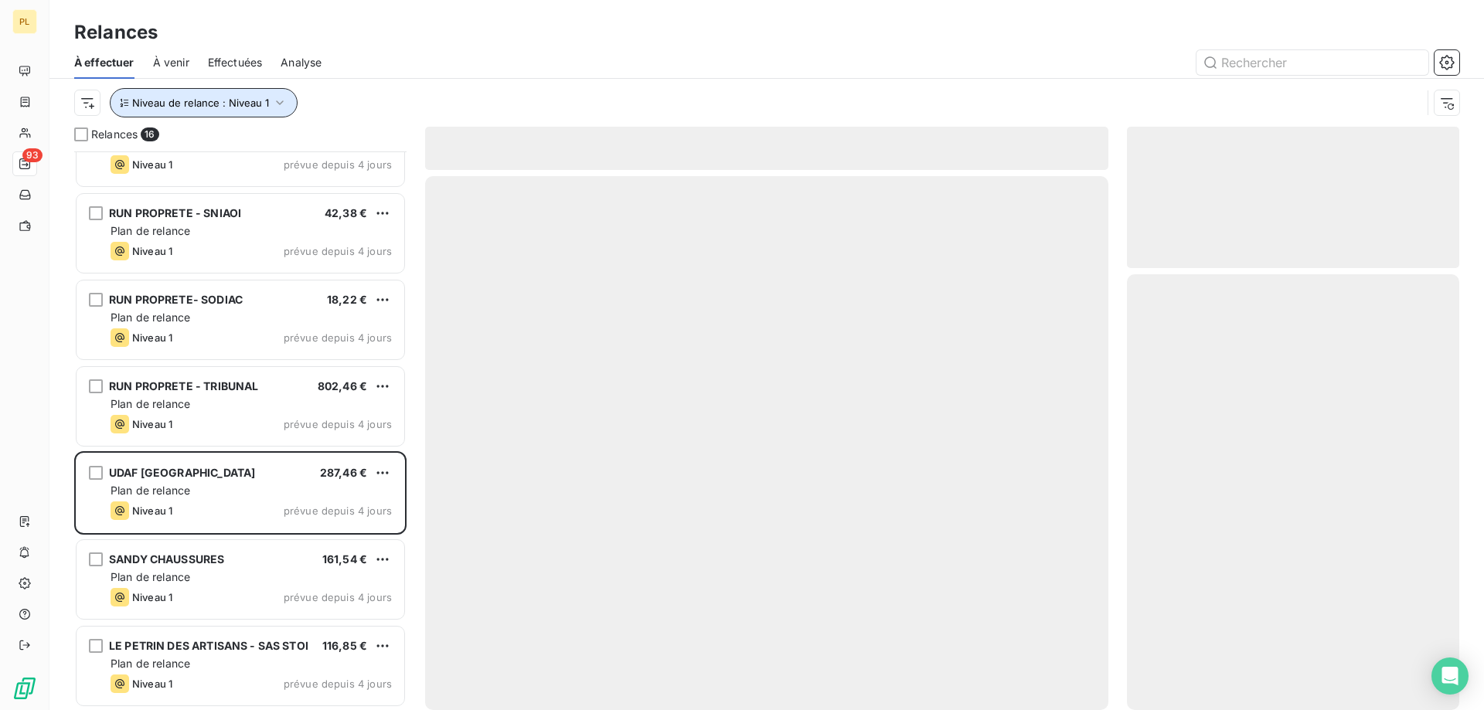
click at [247, 111] on button "Niveau de relance : Niveau 1" at bounding box center [204, 102] width 188 height 29
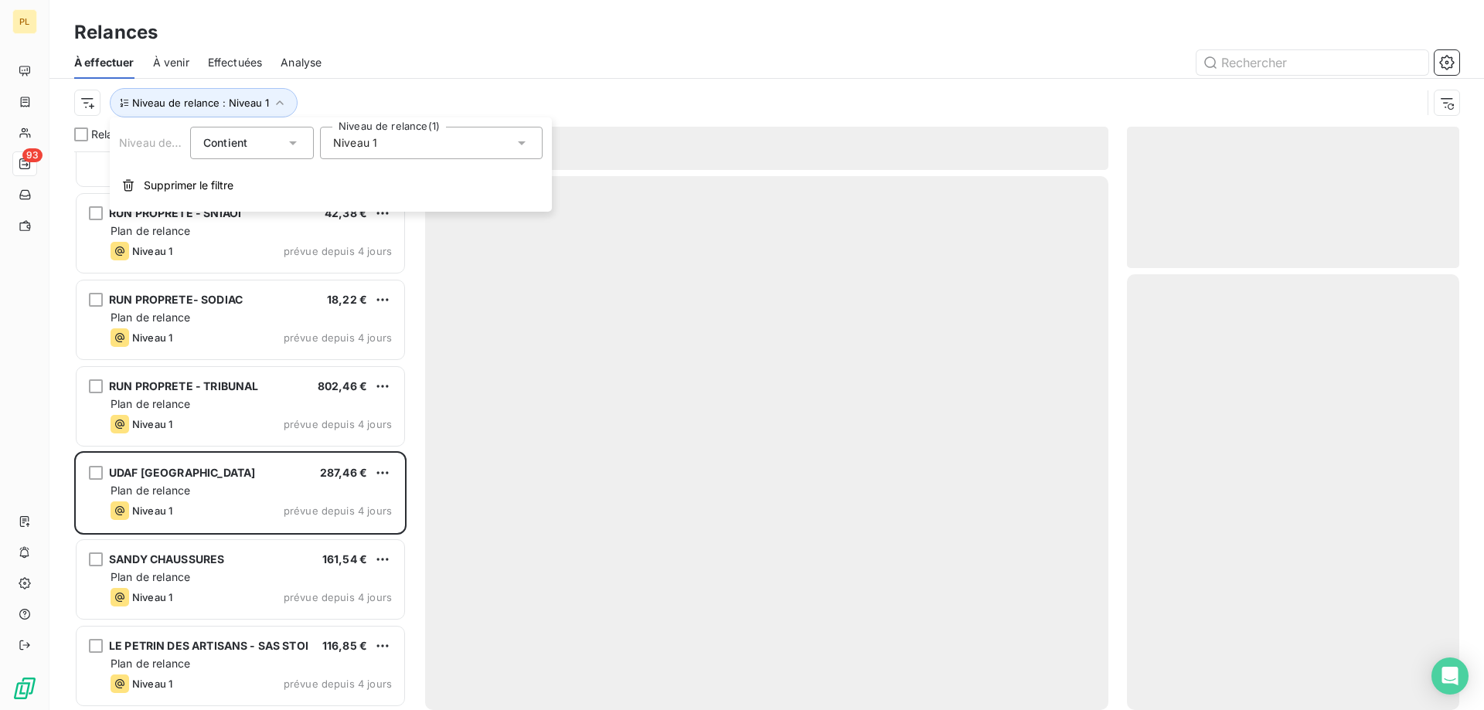
click at [417, 138] on div "Niveau 1" at bounding box center [431, 143] width 223 height 32
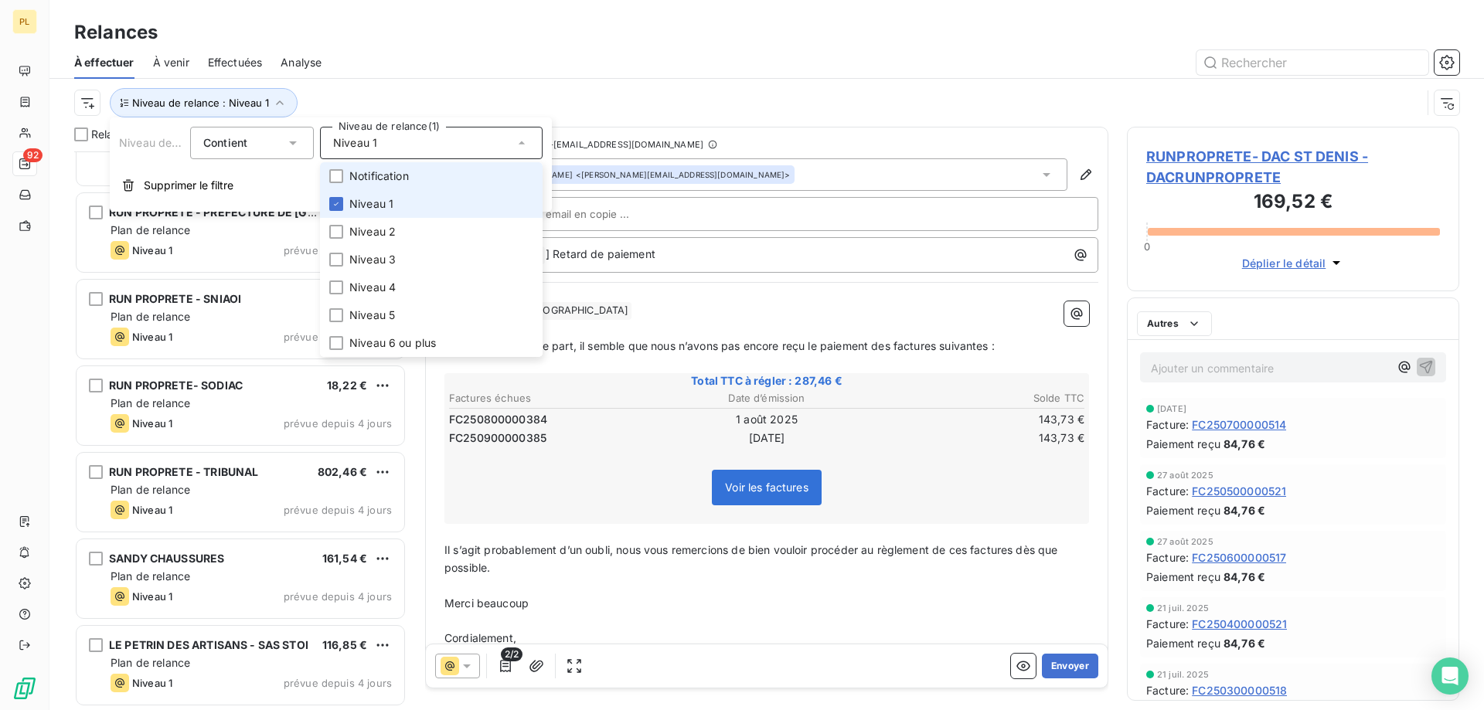
scroll to position [740, 0]
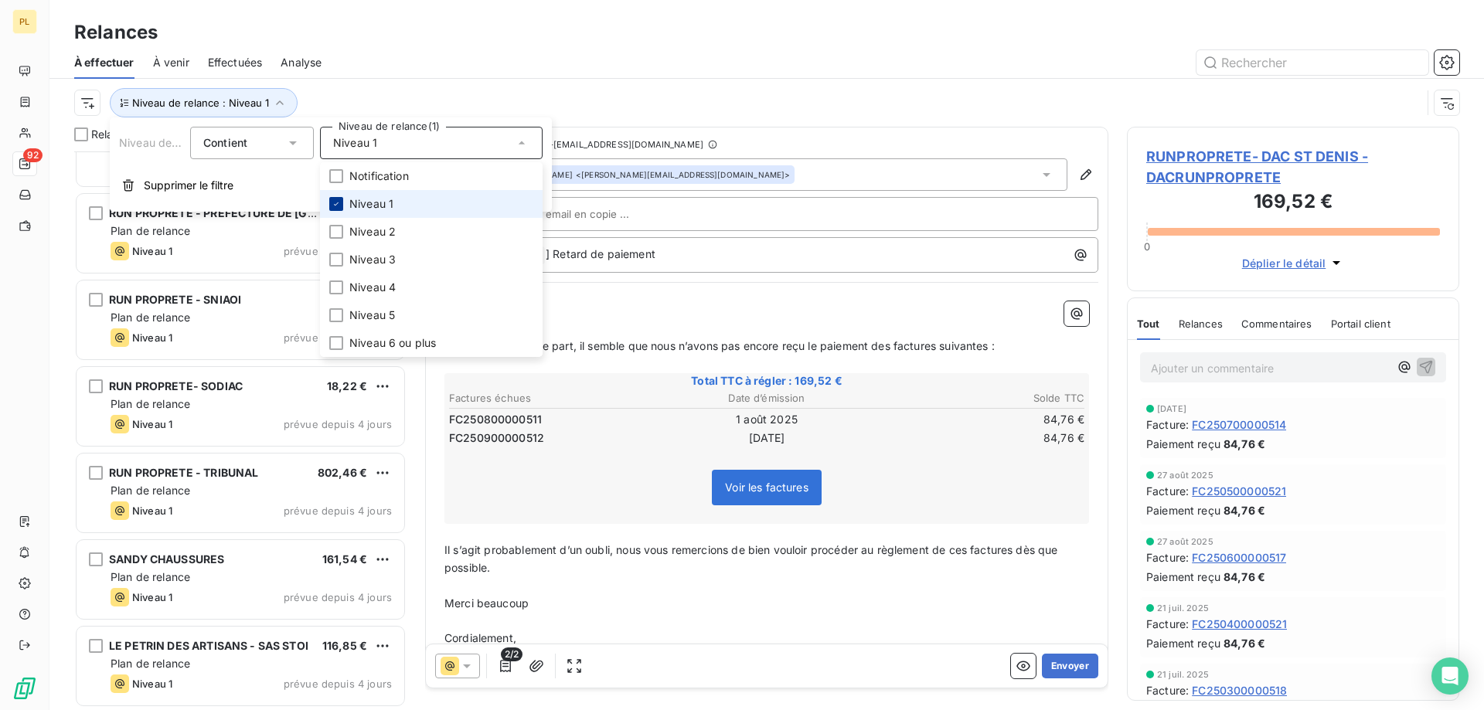
click at [336, 203] on icon at bounding box center [336, 203] width 9 height 9
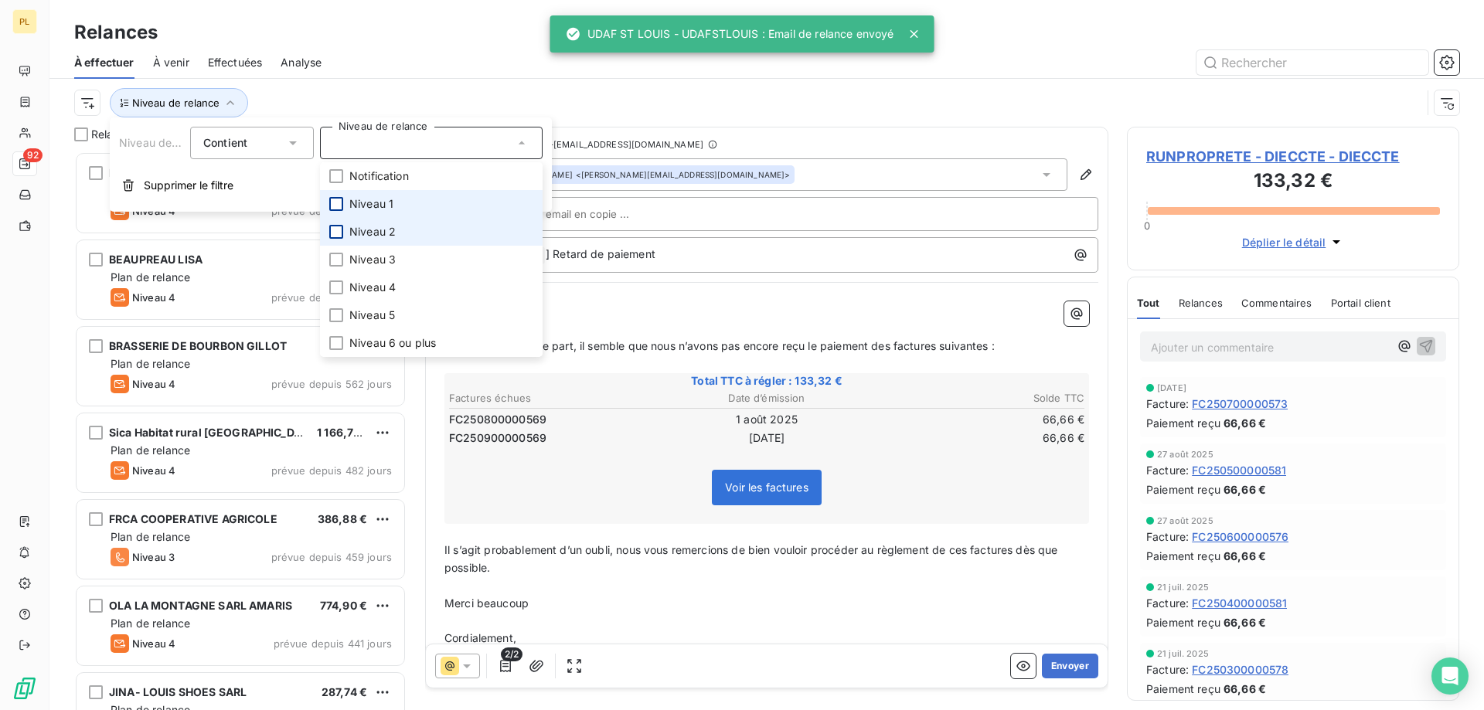
click at [332, 229] on div at bounding box center [336, 232] width 14 height 14
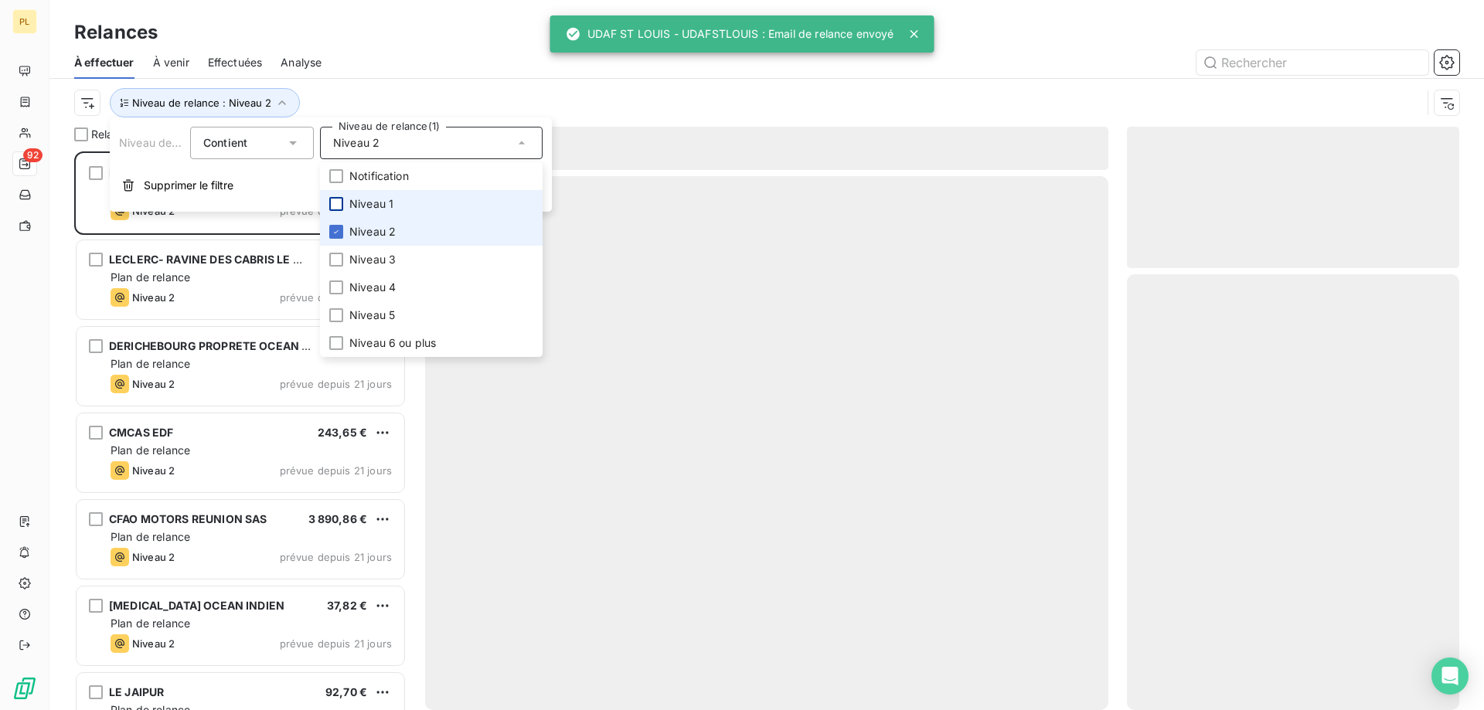
scroll to position [547, 321]
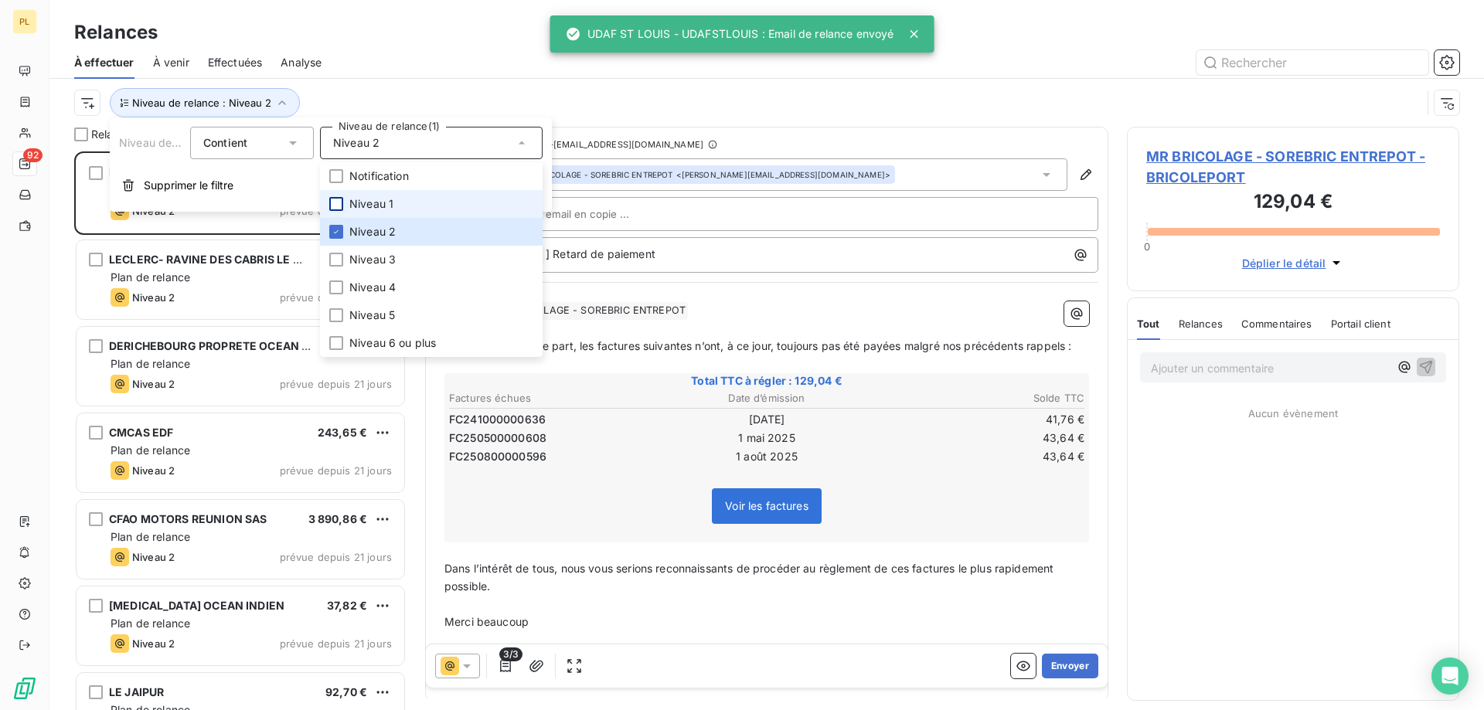
click at [496, 148] on div "Niveau 2" at bounding box center [431, 143] width 223 height 32
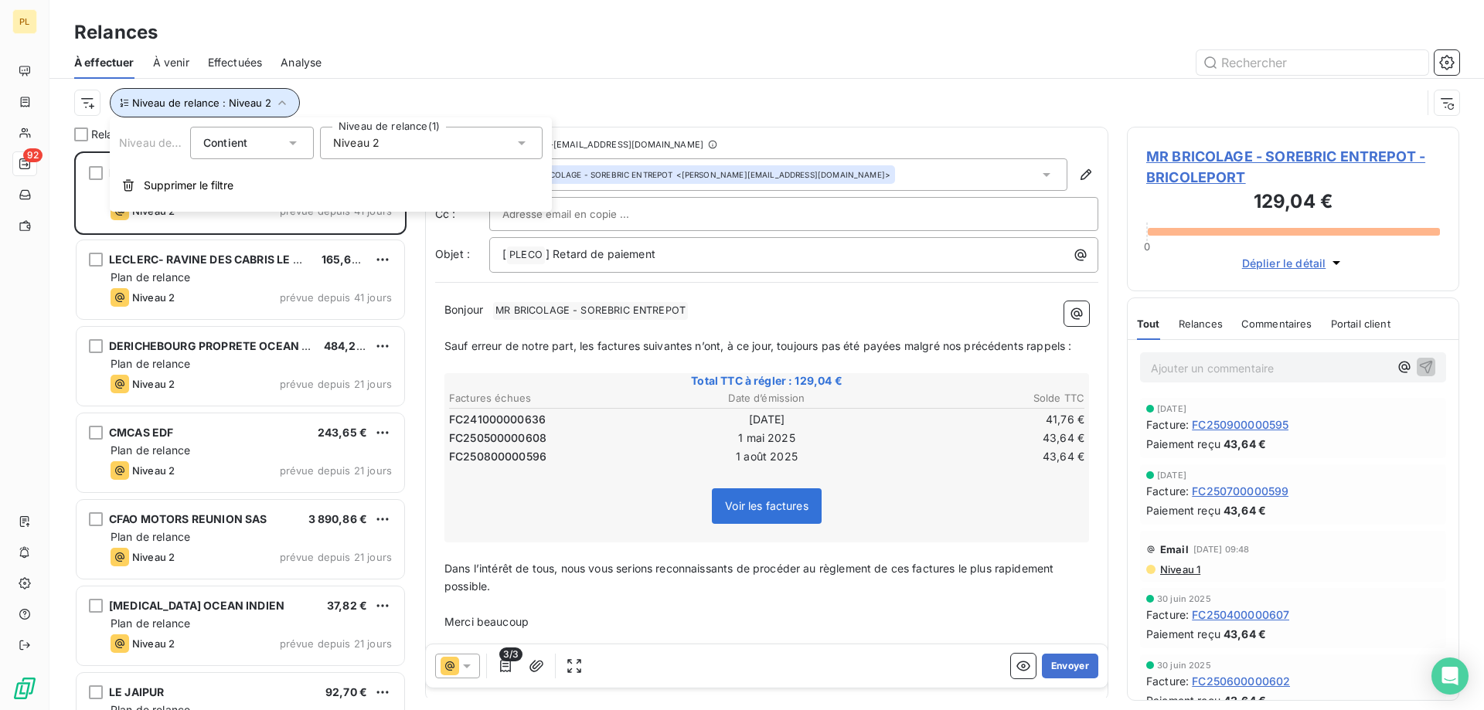
click at [268, 115] on button "Niveau de relance : Niveau 2" at bounding box center [205, 102] width 190 height 29
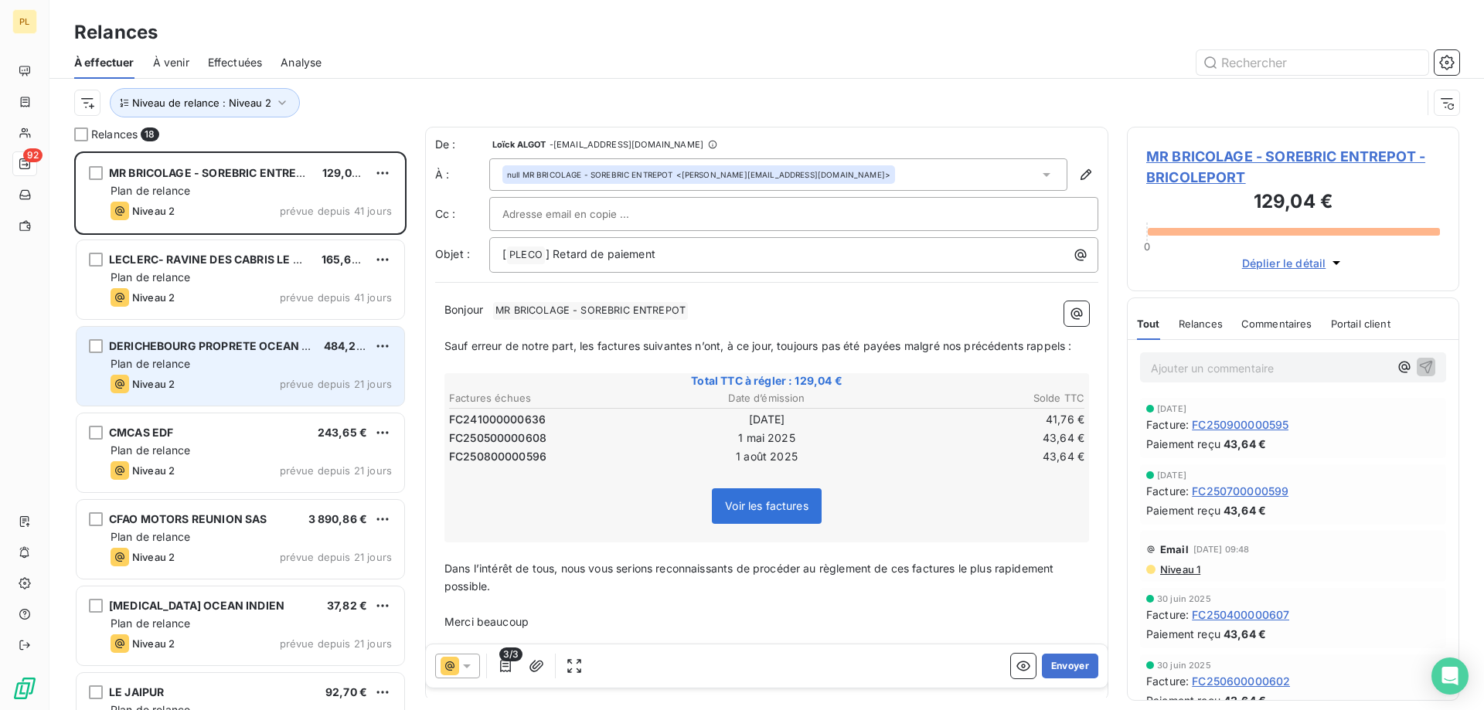
click at [284, 376] on div "Niveau 2 prévue depuis 21 jours" at bounding box center [251, 384] width 281 height 19
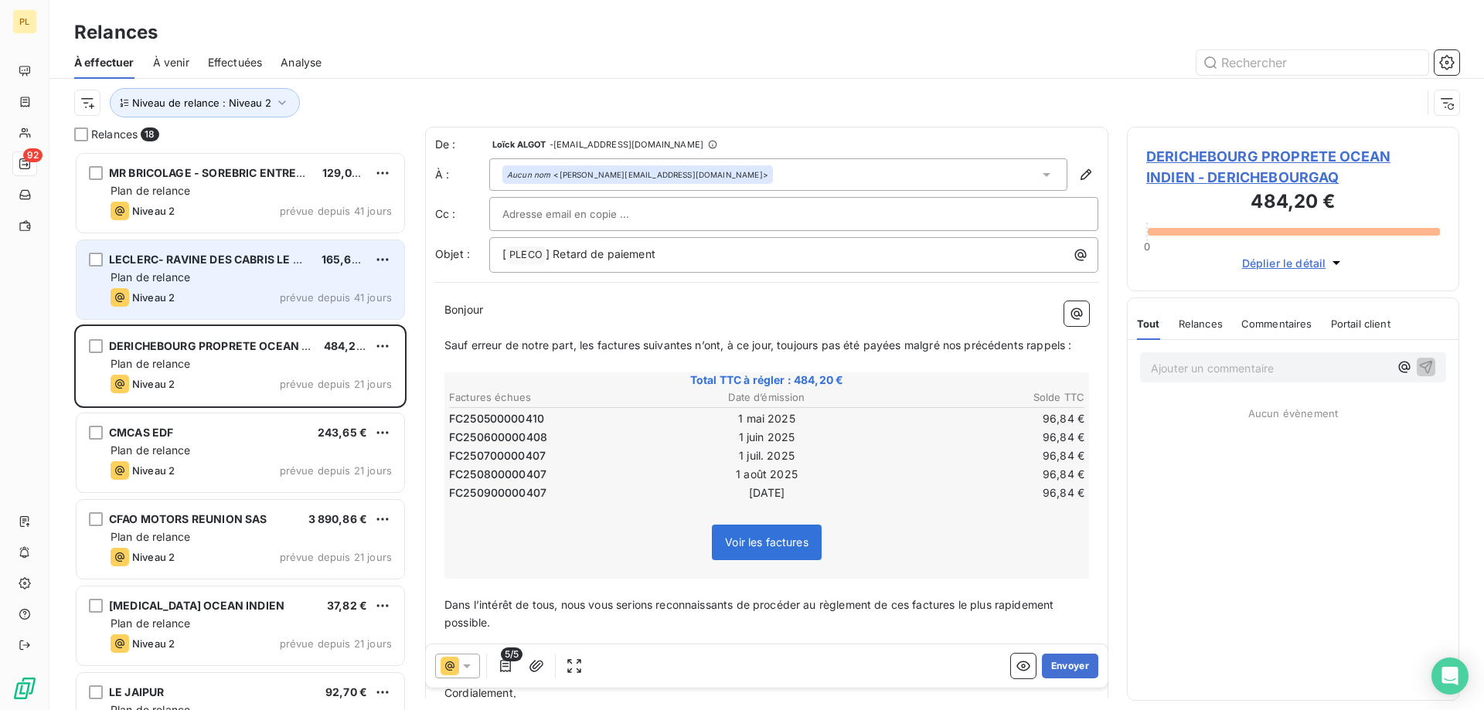
click at [283, 313] on div "LECLERC- RAVINE DES CABRIS LE GOL 165,66 € Plan de relance Niveau 2 prévue depu…" at bounding box center [241, 279] width 328 height 79
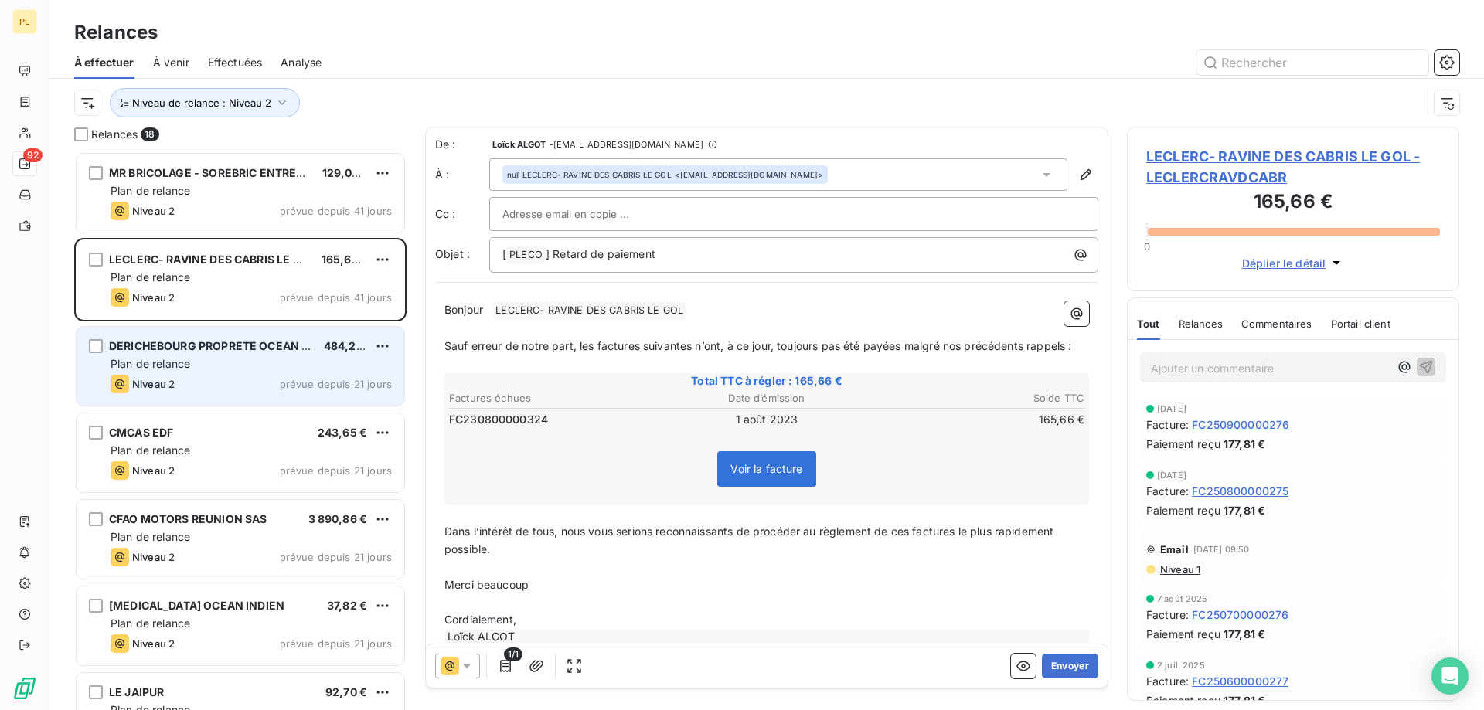
click at [277, 358] on div "Plan de relance" at bounding box center [251, 363] width 281 height 15
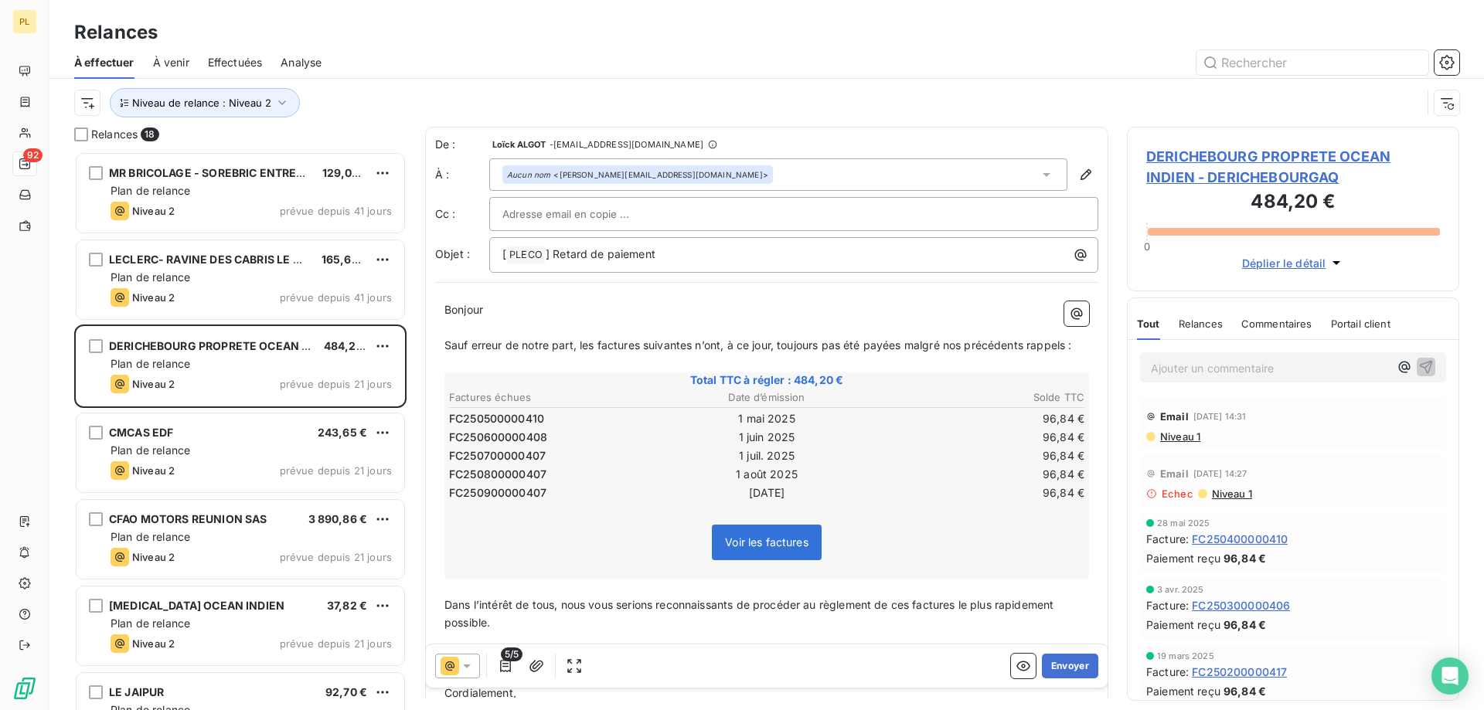
click at [761, 176] on div "Aucun nom <[PERSON_NAME][EMAIL_ADDRESS][DOMAIN_NAME]>" at bounding box center [778, 174] width 578 height 32
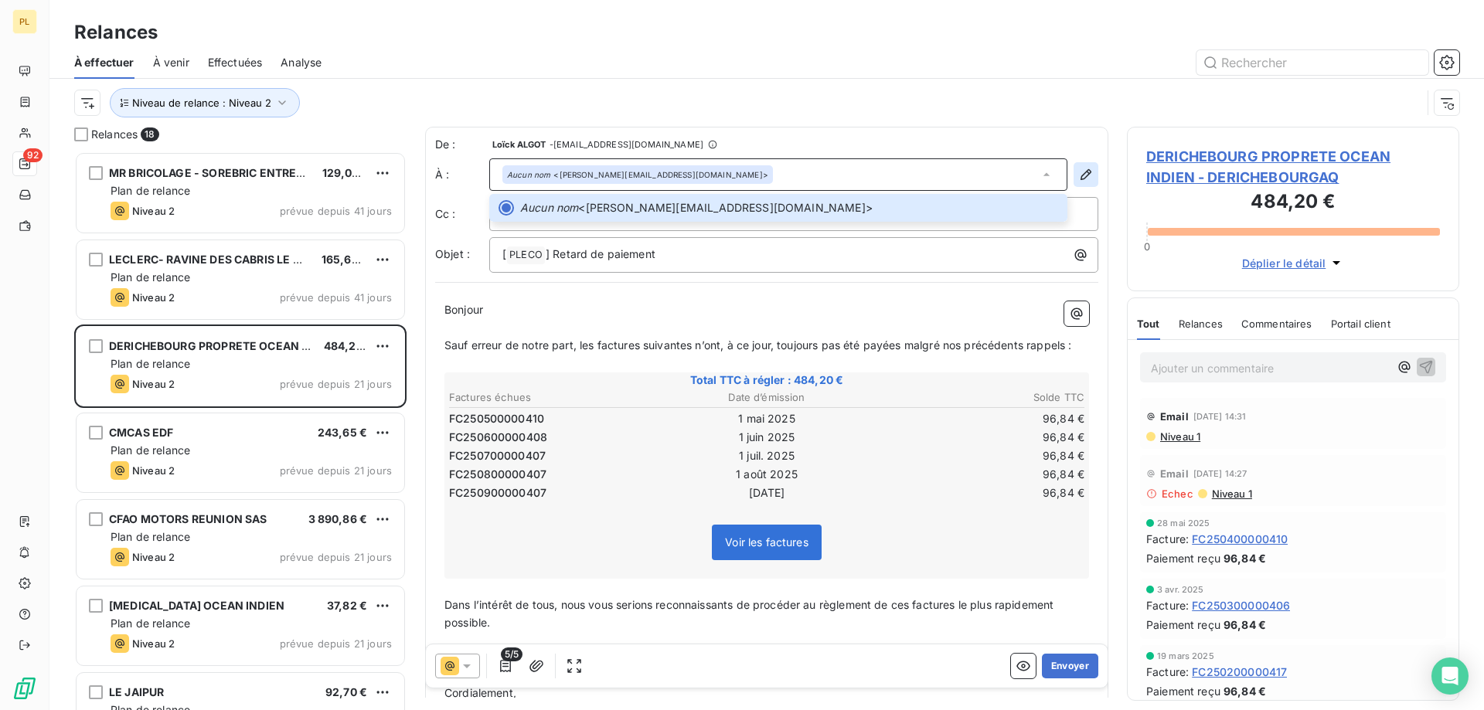
click at [1083, 172] on button "button" at bounding box center [1086, 174] width 25 height 25
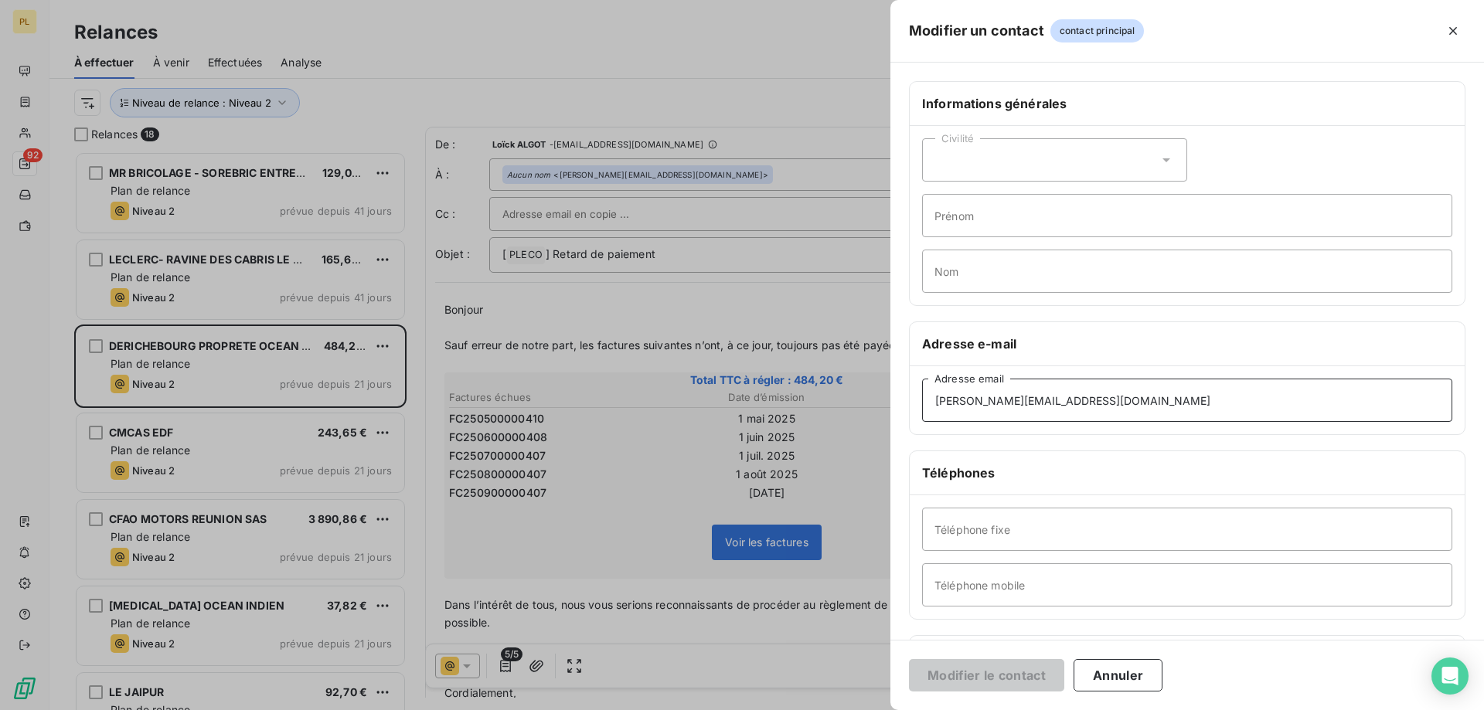
drag, startPoint x: 1208, startPoint y: 403, endPoint x: 574, endPoint y: 431, distance: 634.5
click at [604, 710] on div "Modifier un contact contact principal Informations générales Civilité Prénom No…" at bounding box center [742, 710] width 1484 height 0
paste input "r80compta.fournisseurs@saur"
type input "[EMAIL_ADDRESS][DOMAIN_NAME]"
click at [976, 677] on button "Modifier le contact" at bounding box center [986, 675] width 155 height 32
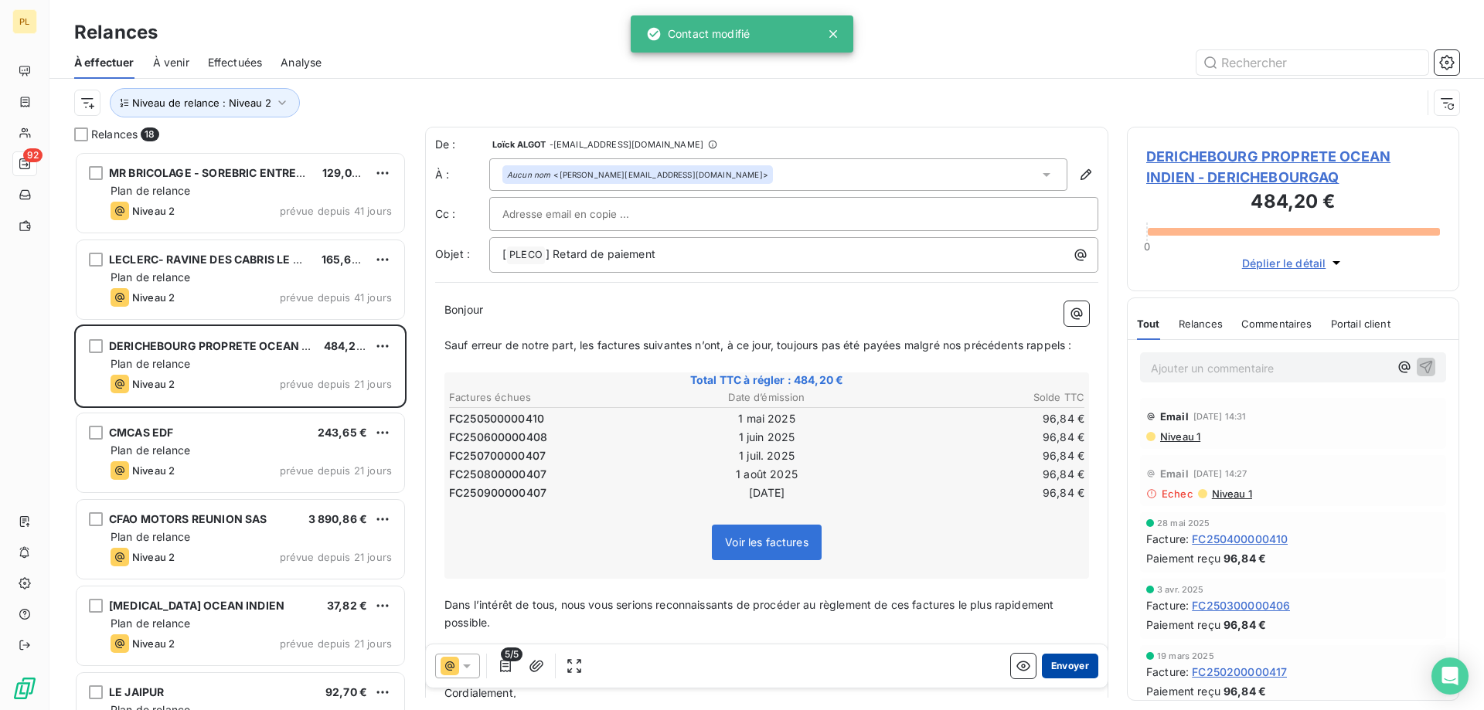
click at [1057, 663] on button "Envoyer" at bounding box center [1070, 666] width 56 height 25
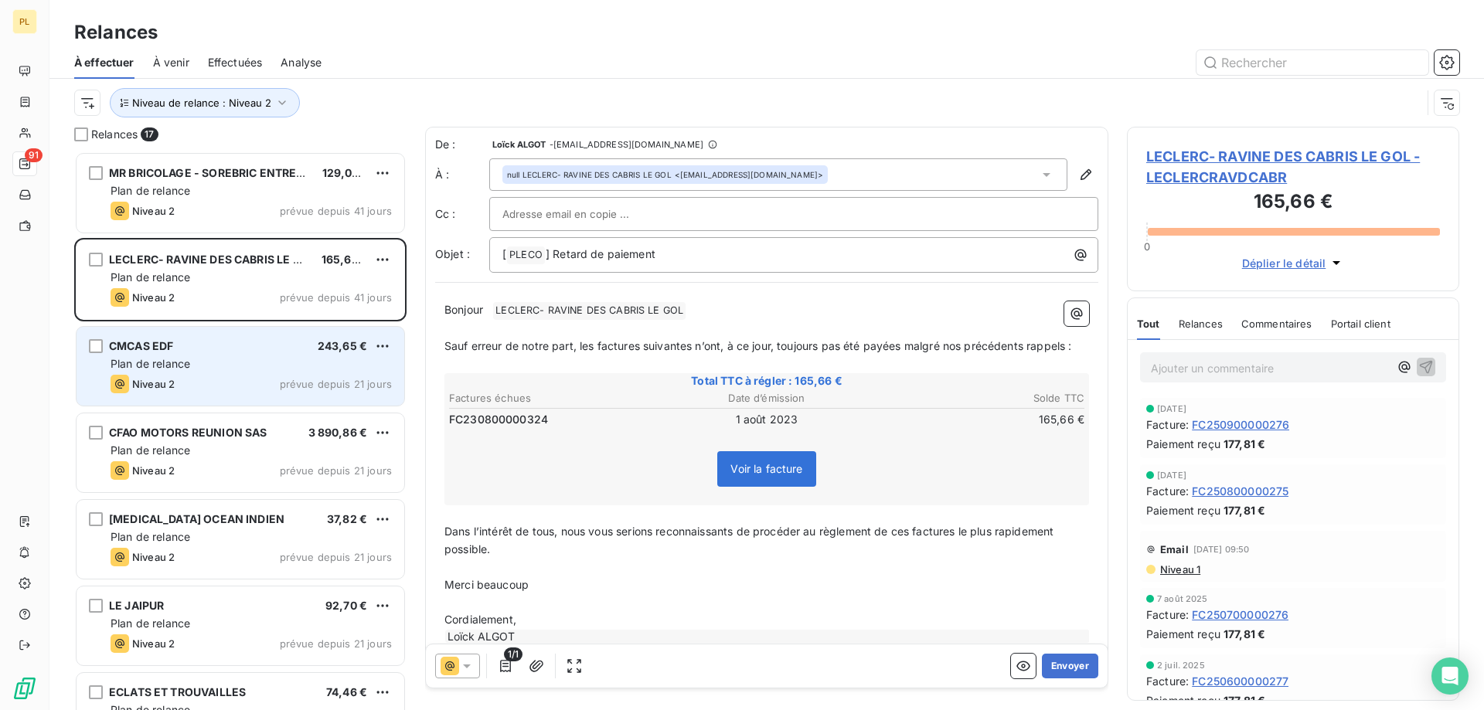
click at [170, 361] on span "Plan de relance" at bounding box center [151, 363] width 80 height 13
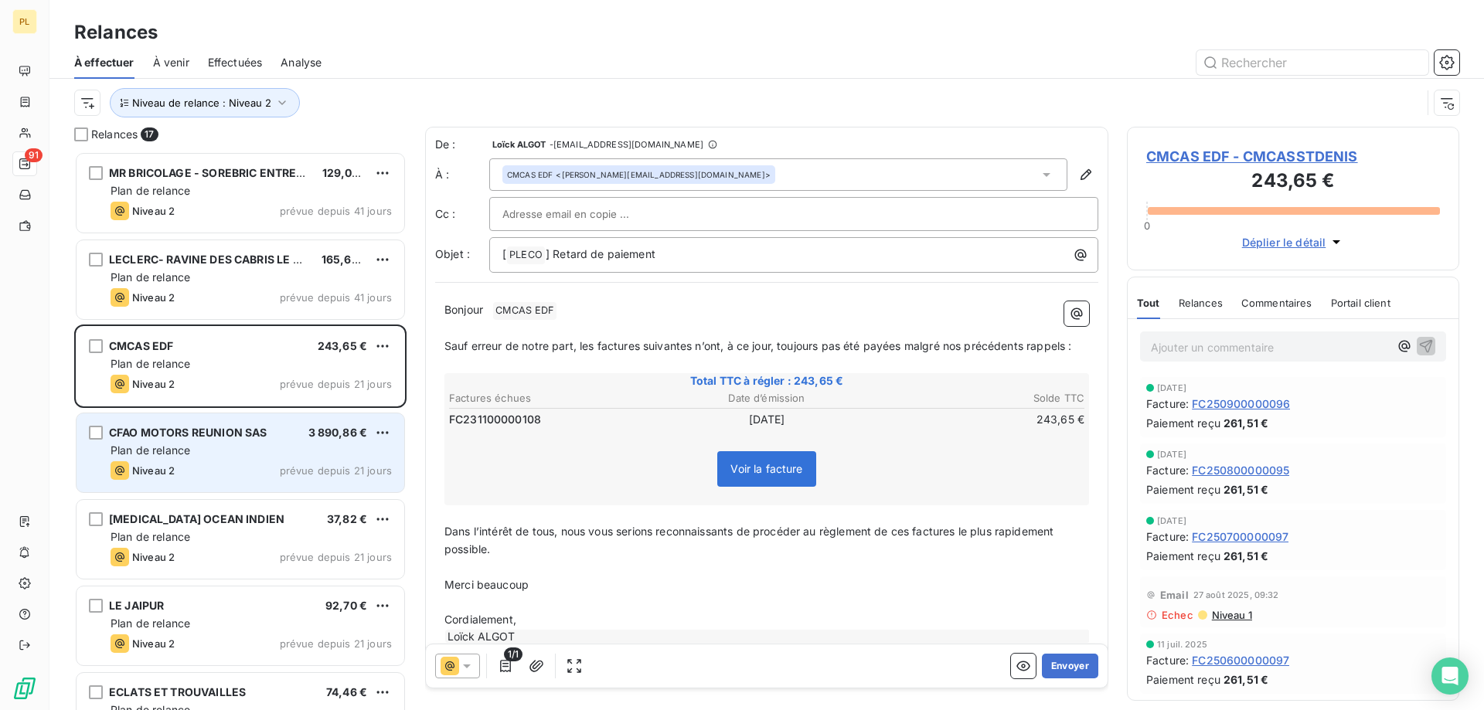
click at [226, 467] on div "Niveau 2 prévue depuis 21 jours" at bounding box center [251, 470] width 281 height 19
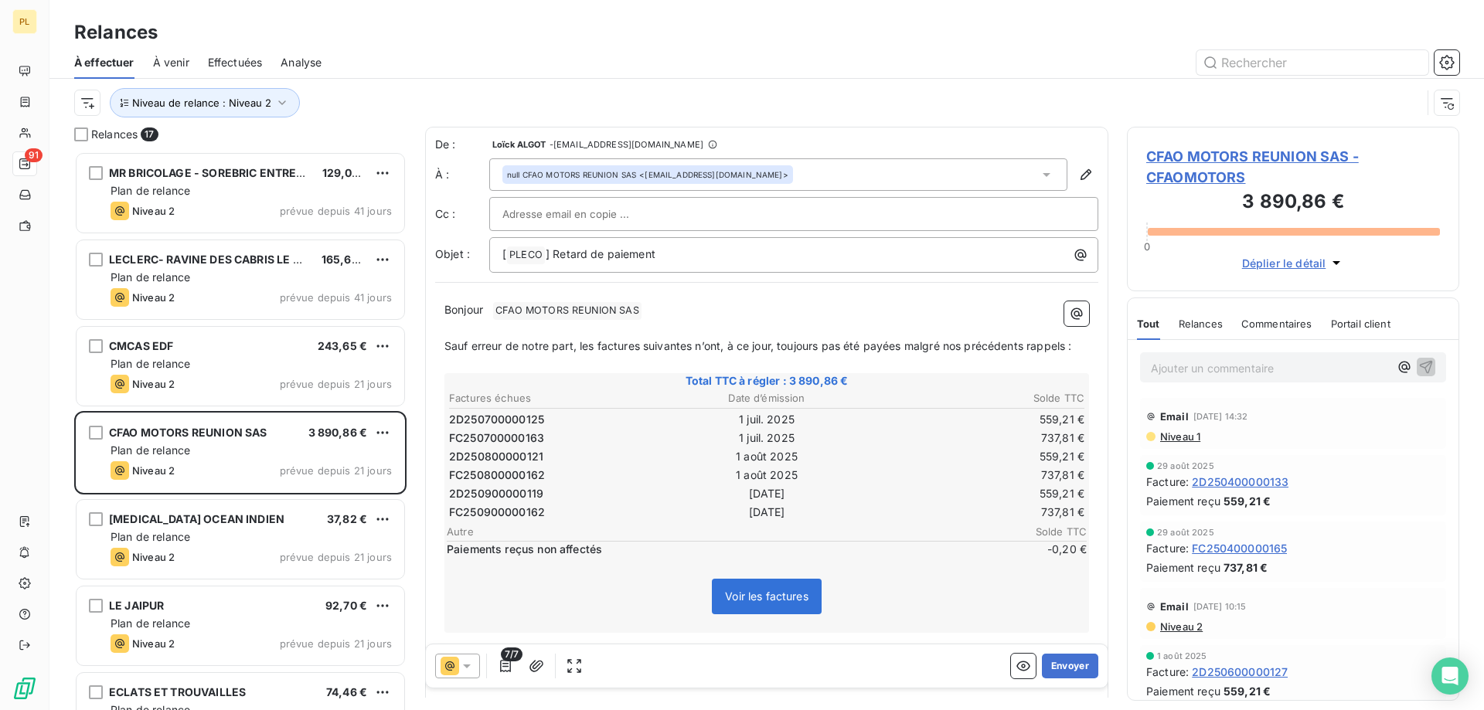
click at [1081, 652] on div "7/7 Envoyer" at bounding box center [767, 666] width 682 height 43
click at [1073, 659] on button "Envoyer" at bounding box center [1070, 666] width 56 height 25
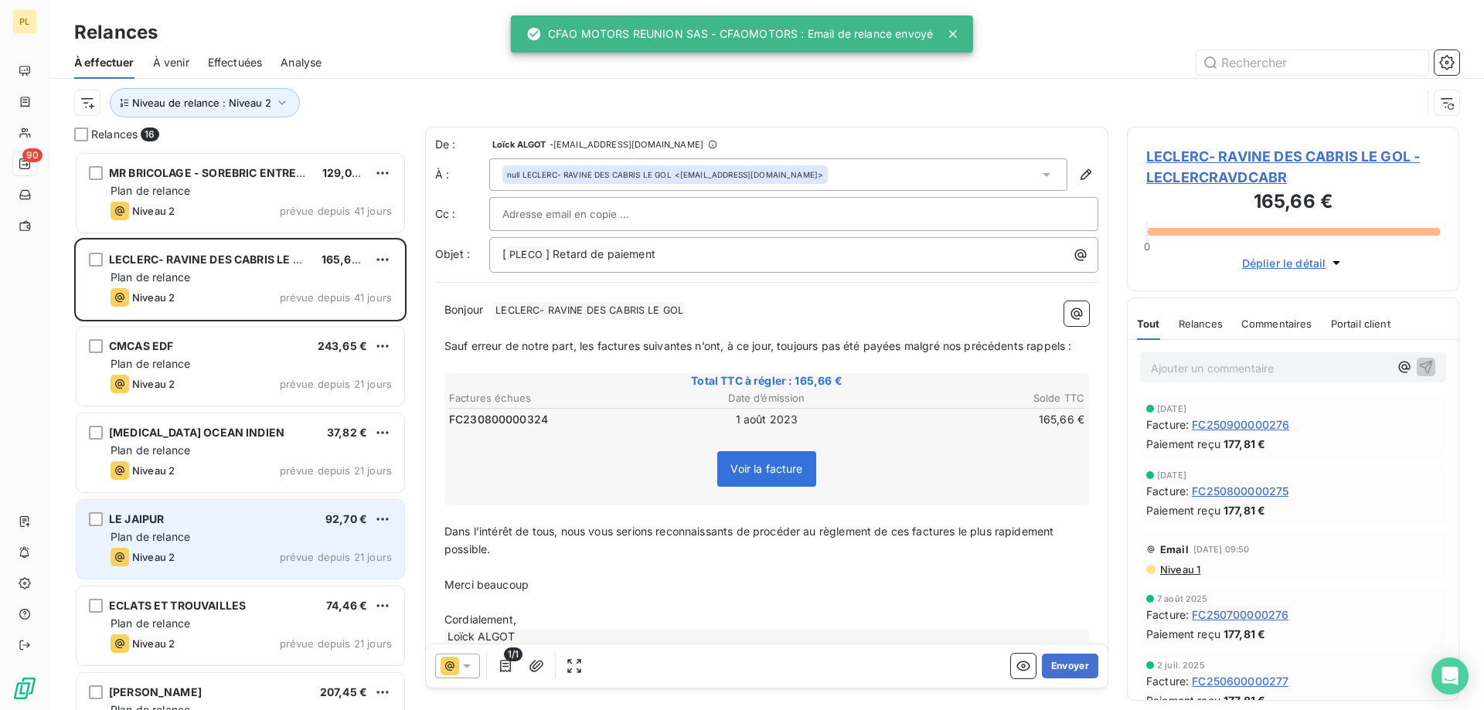
click at [254, 556] on div "Niveau 2 prévue depuis 21 jours" at bounding box center [251, 557] width 281 height 19
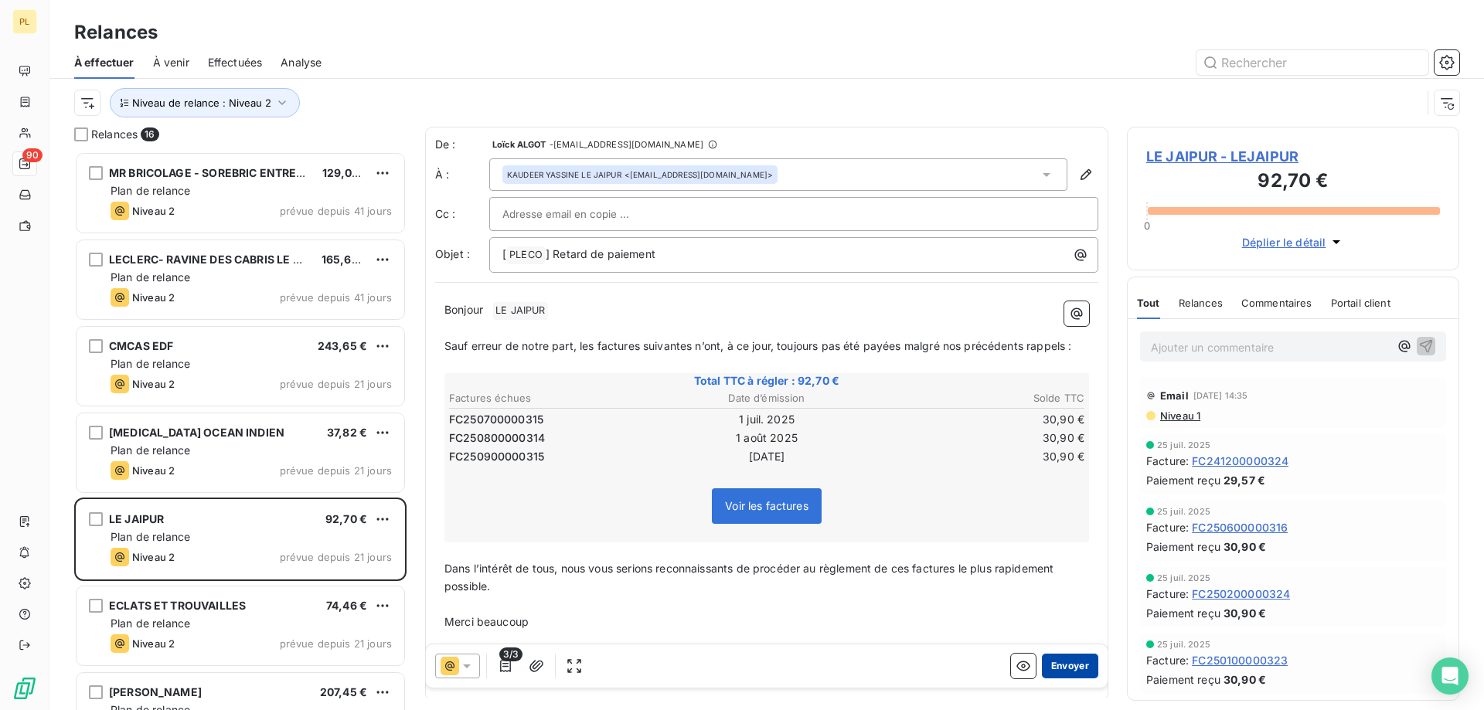
click at [1069, 671] on button "Envoyer" at bounding box center [1070, 666] width 56 height 25
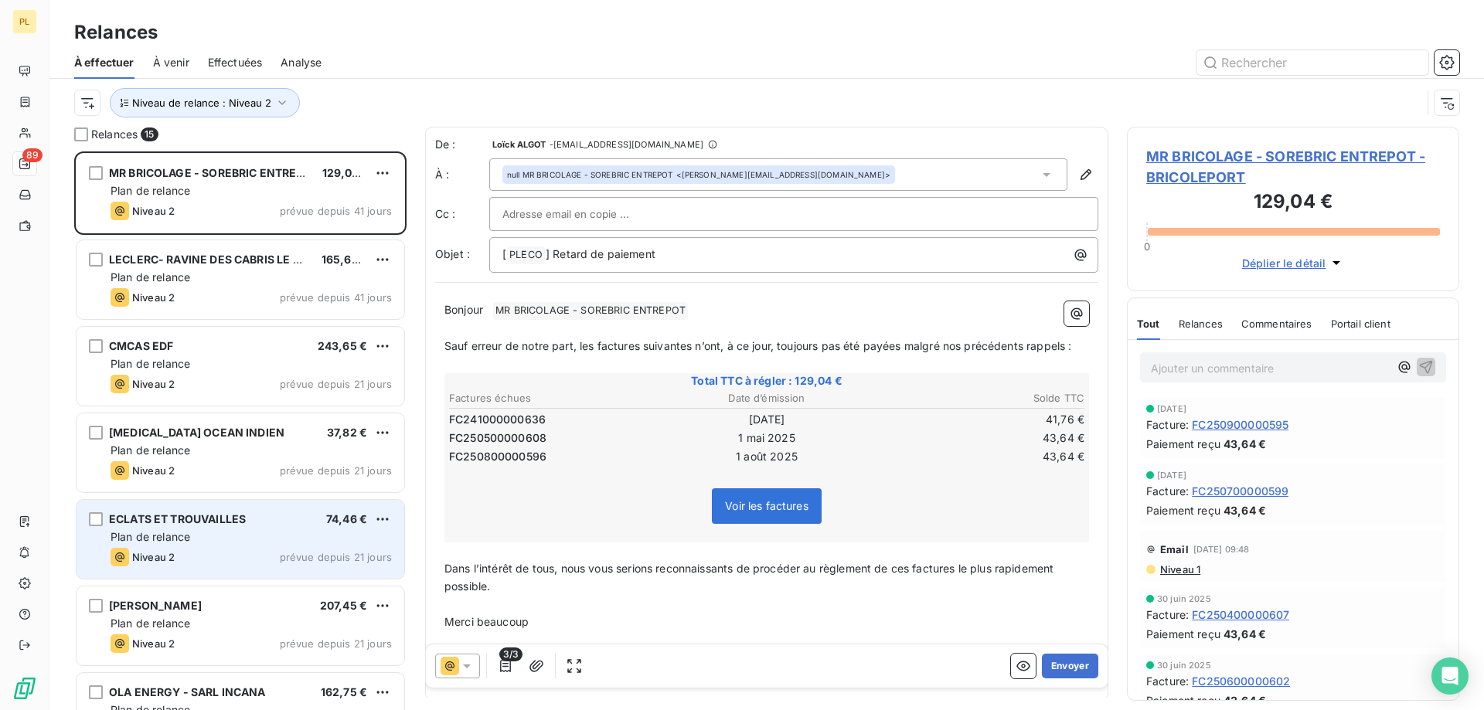
click at [185, 531] on span "Plan de relance" at bounding box center [151, 536] width 80 height 13
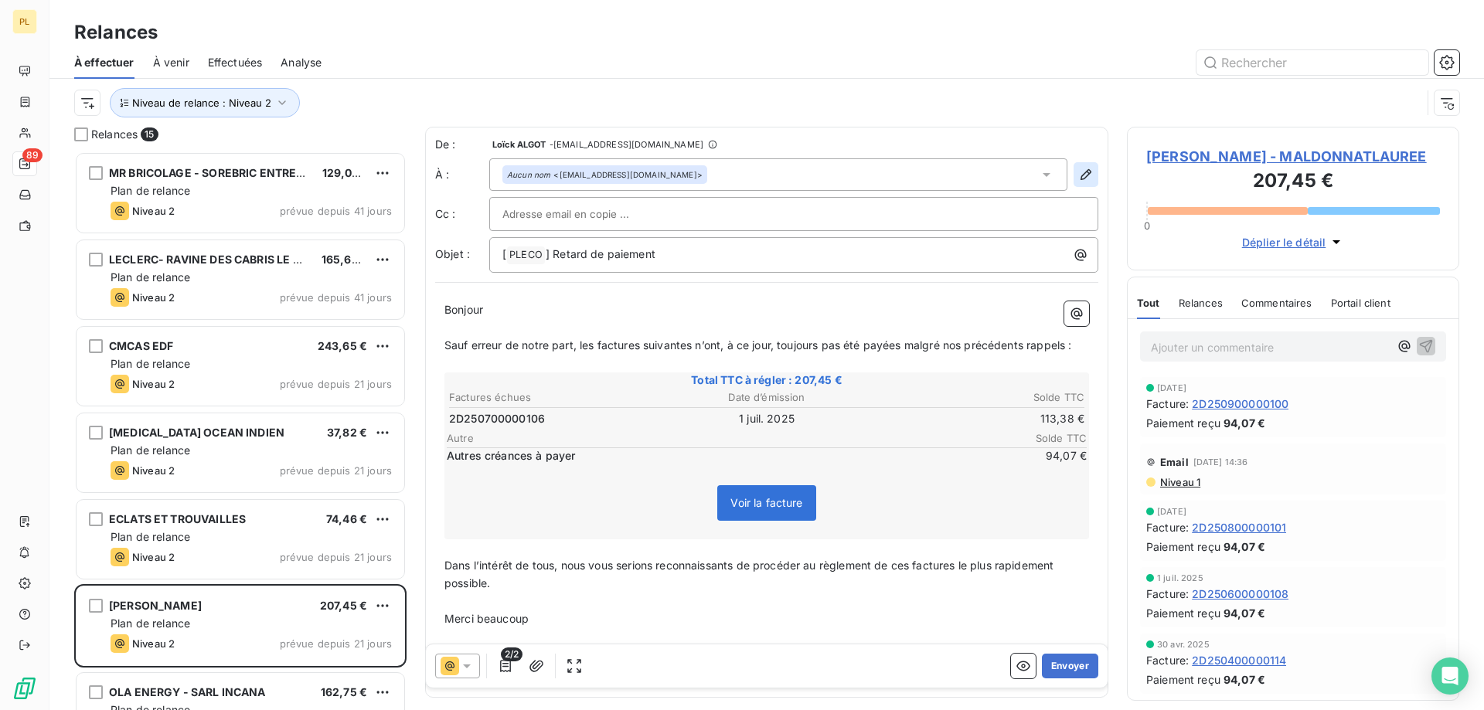
click at [1081, 179] on icon "button" at bounding box center [1086, 174] width 11 height 11
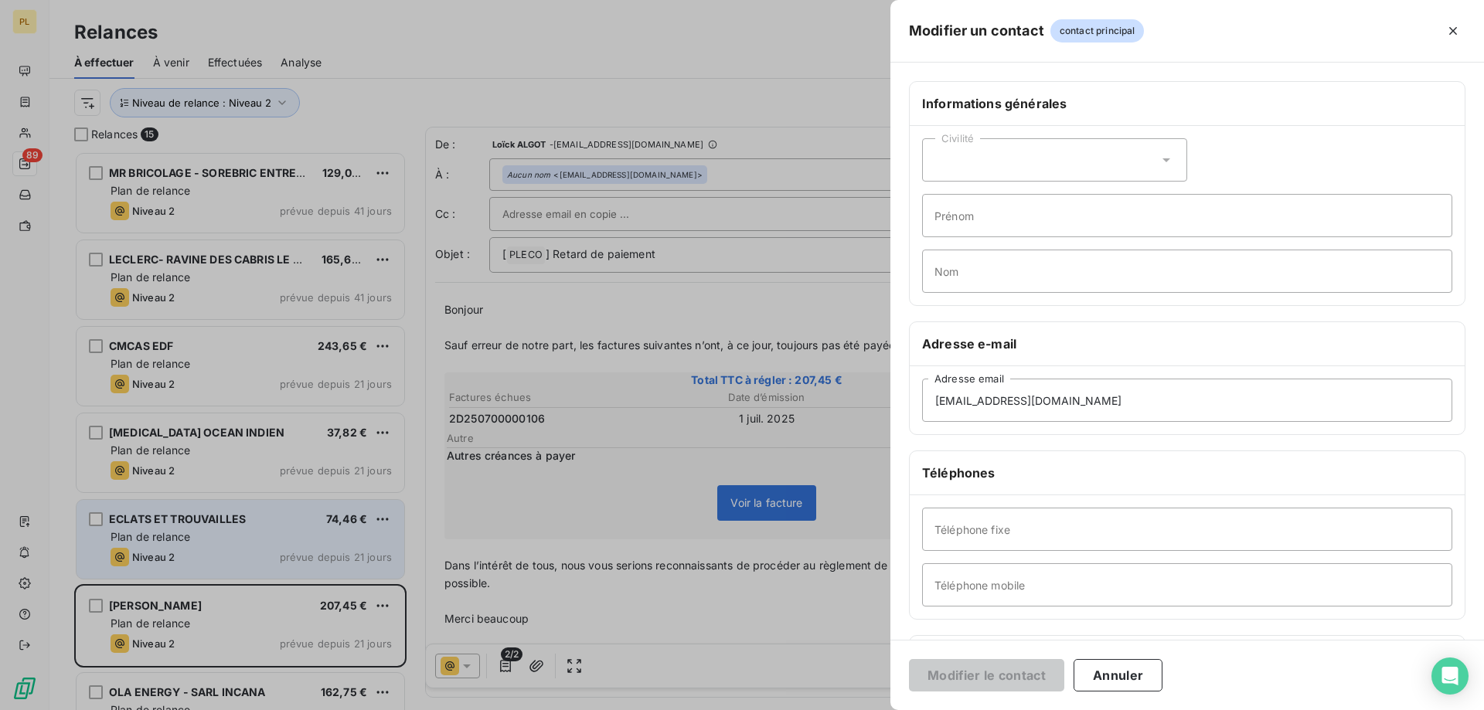
drag, startPoint x: 530, startPoint y: 470, endPoint x: 389, endPoint y: 507, distance: 146.2
click at [529, 470] on div at bounding box center [742, 355] width 1484 height 710
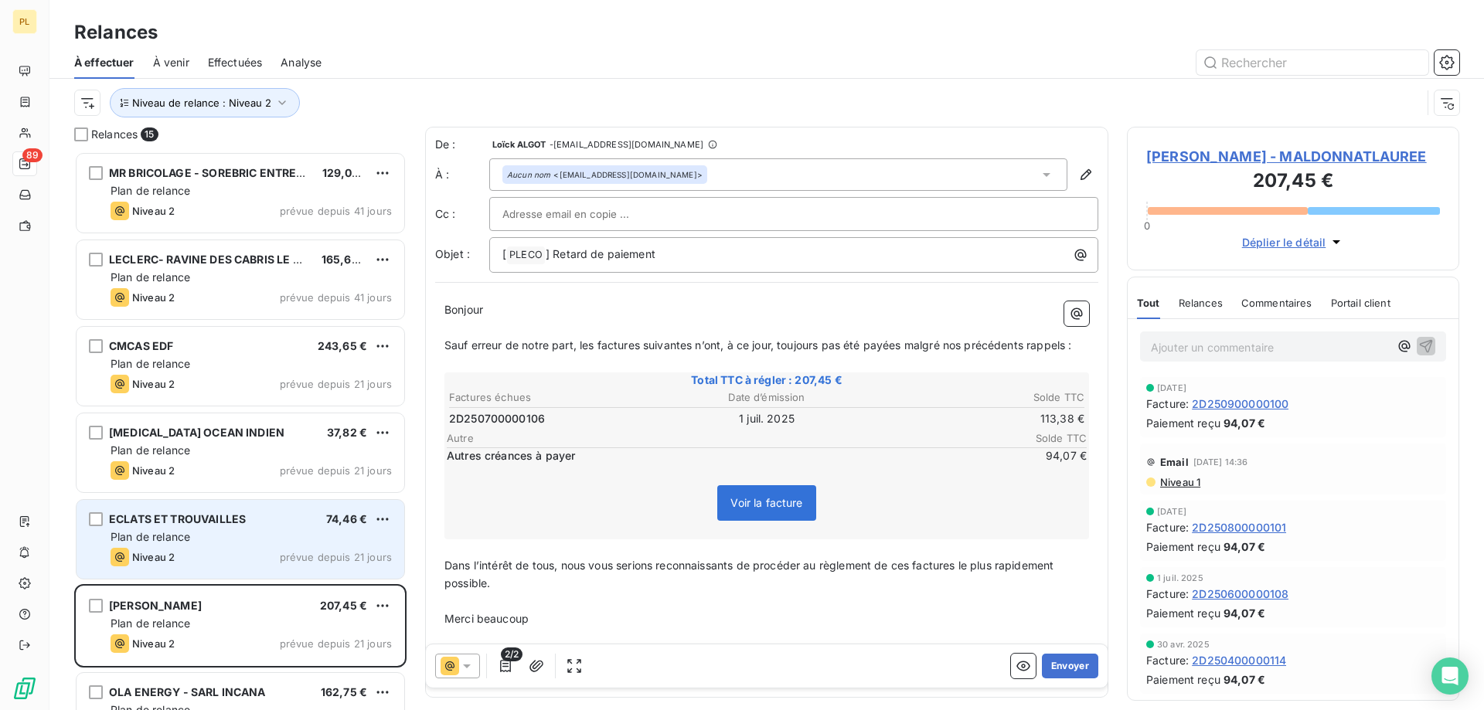
click at [227, 523] on span "ECLATS ET TROUVAILLES" at bounding box center [177, 518] width 137 height 13
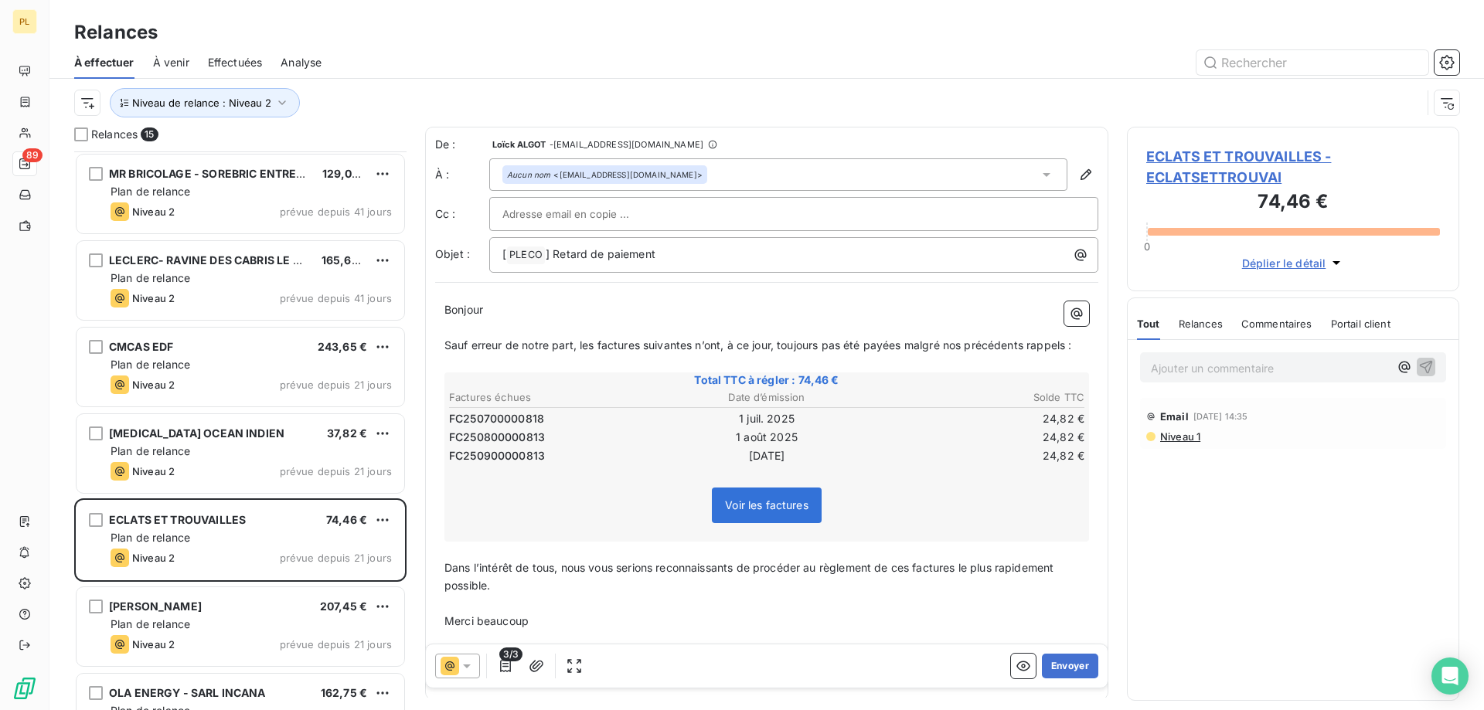
scroll to position [78, 0]
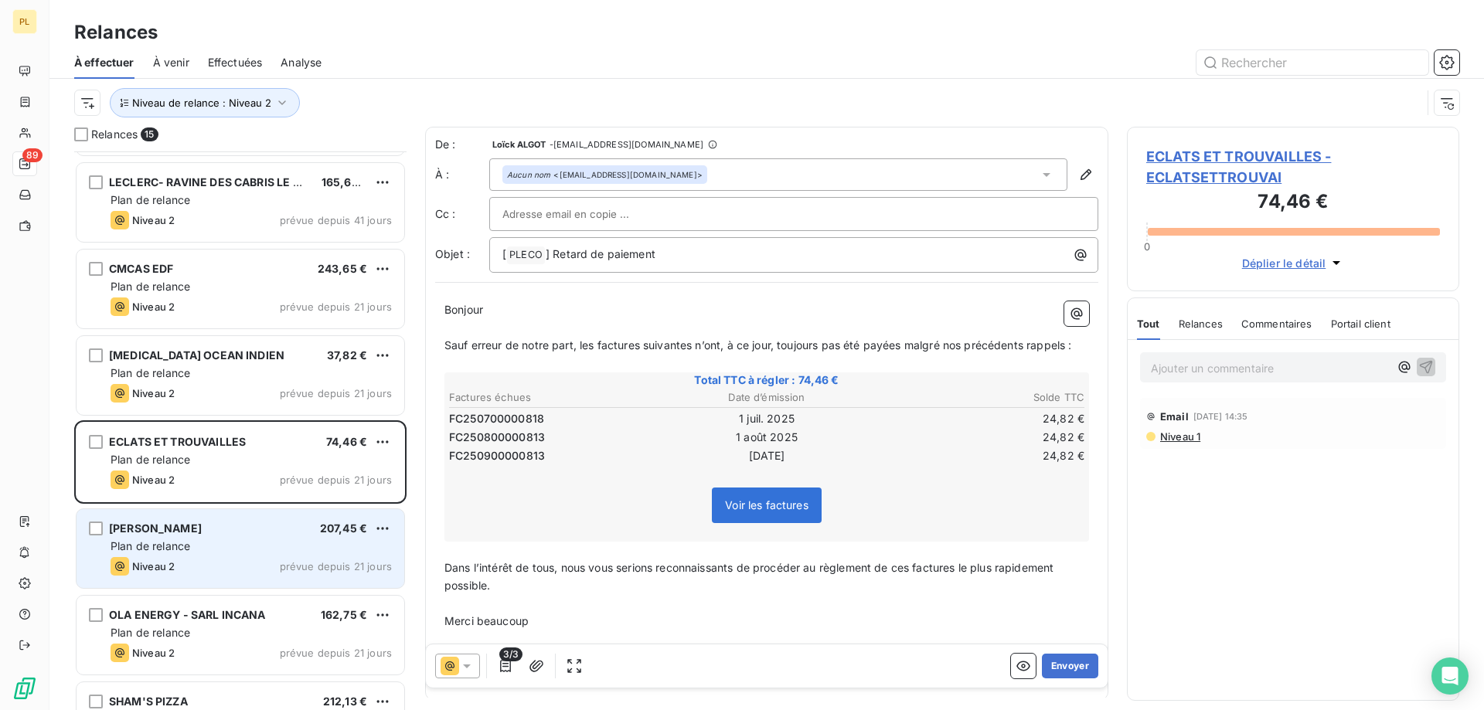
click at [257, 581] on div "[PERSON_NAME] 207,45 € Plan de relance Niveau 2 prévue depuis 21 jours" at bounding box center [241, 548] width 328 height 79
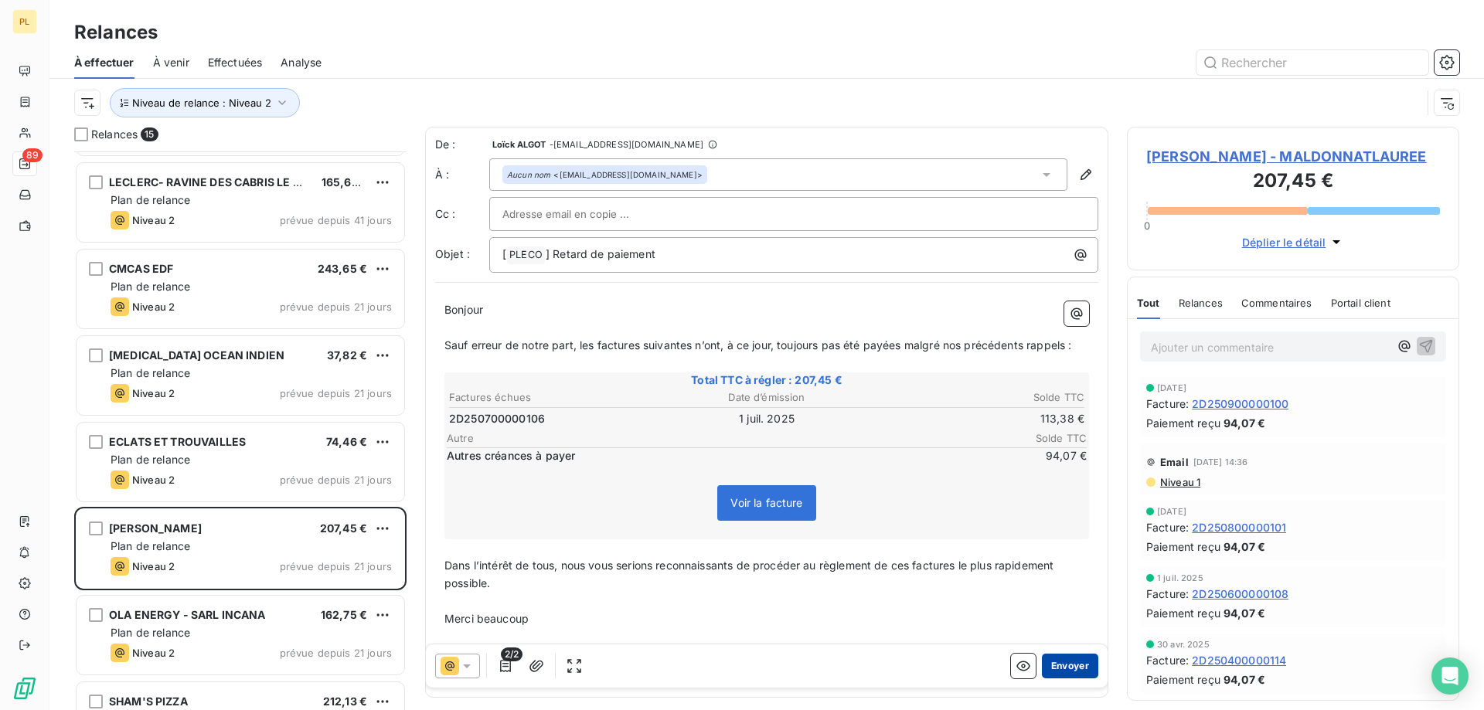
click at [1042, 666] on button "Envoyer" at bounding box center [1070, 666] width 56 height 25
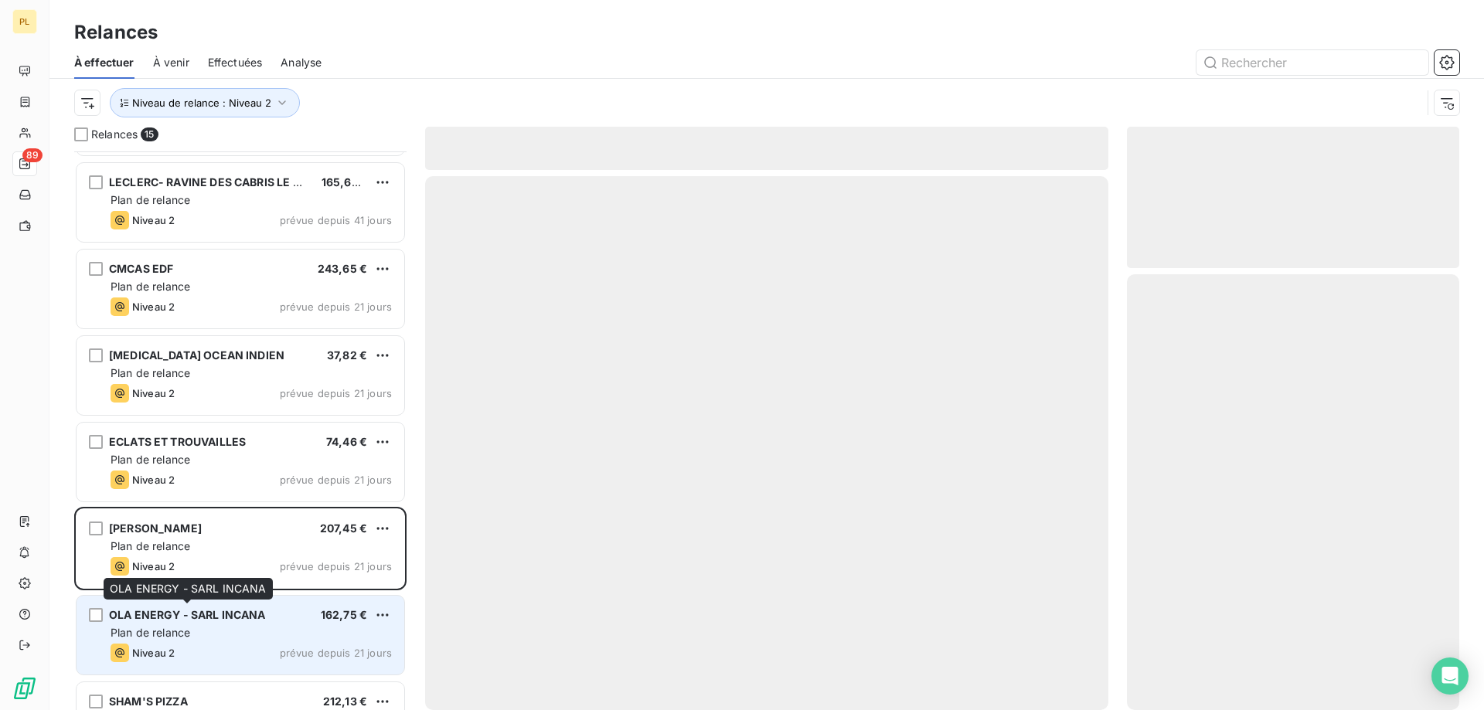
scroll to position [155, 0]
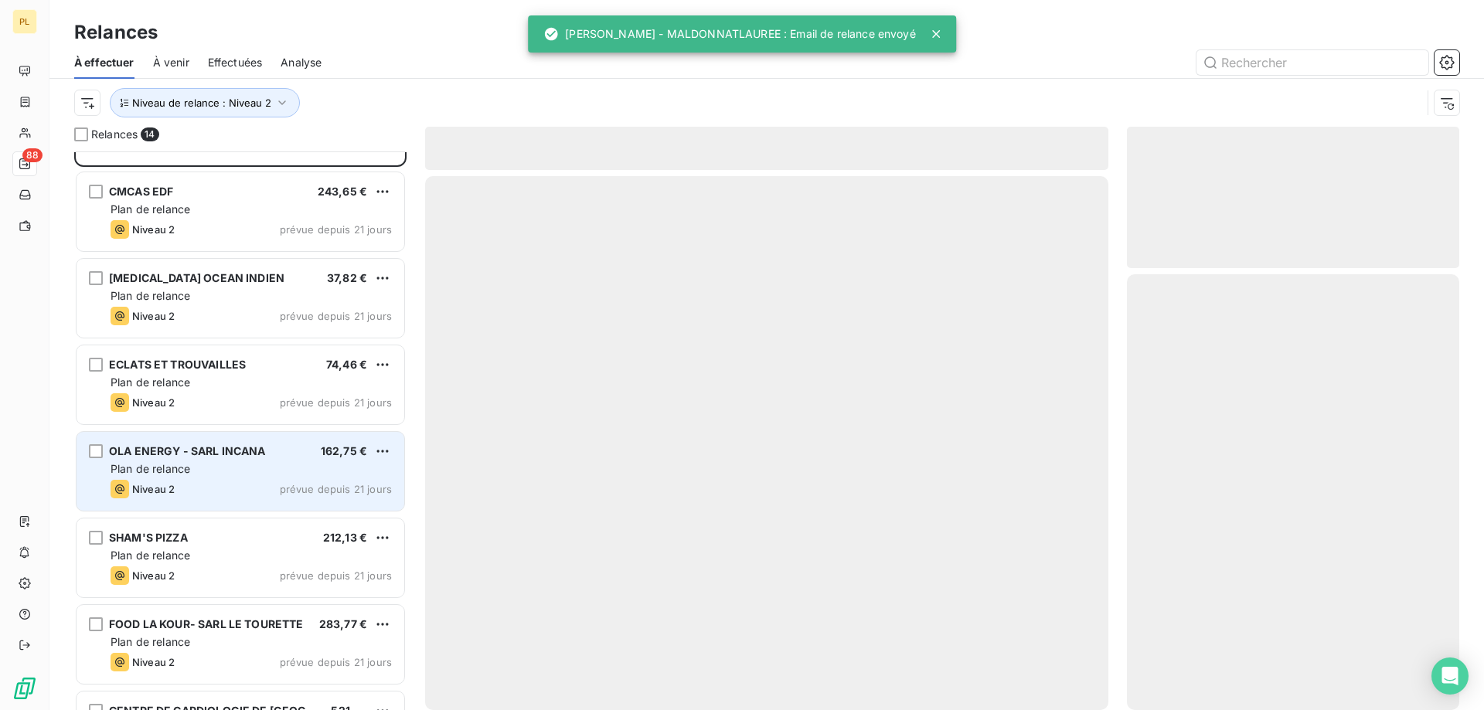
click at [242, 462] on div "Plan de relance" at bounding box center [251, 468] width 281 height 15
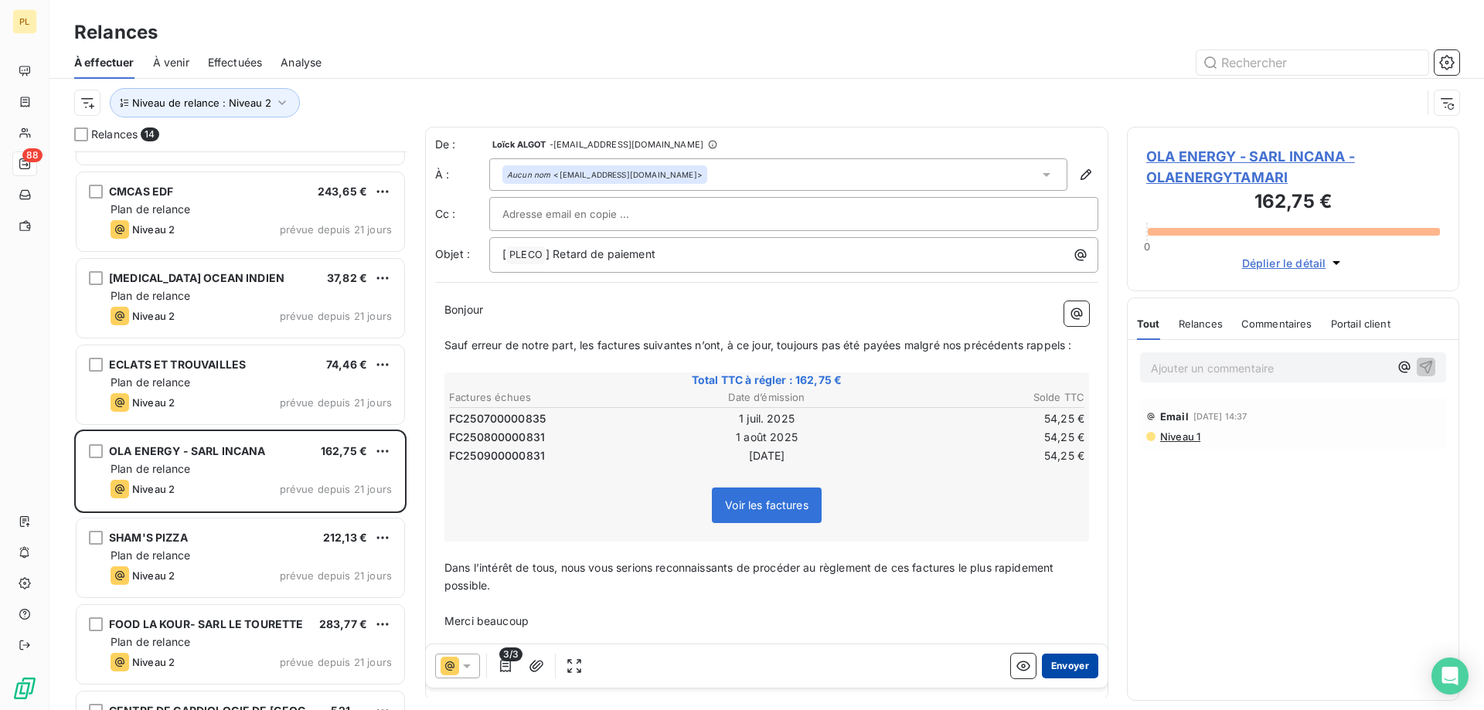
click at [1064, 670] on button "Envoyer" at bounding box center [1070, 666] width 56 height 25
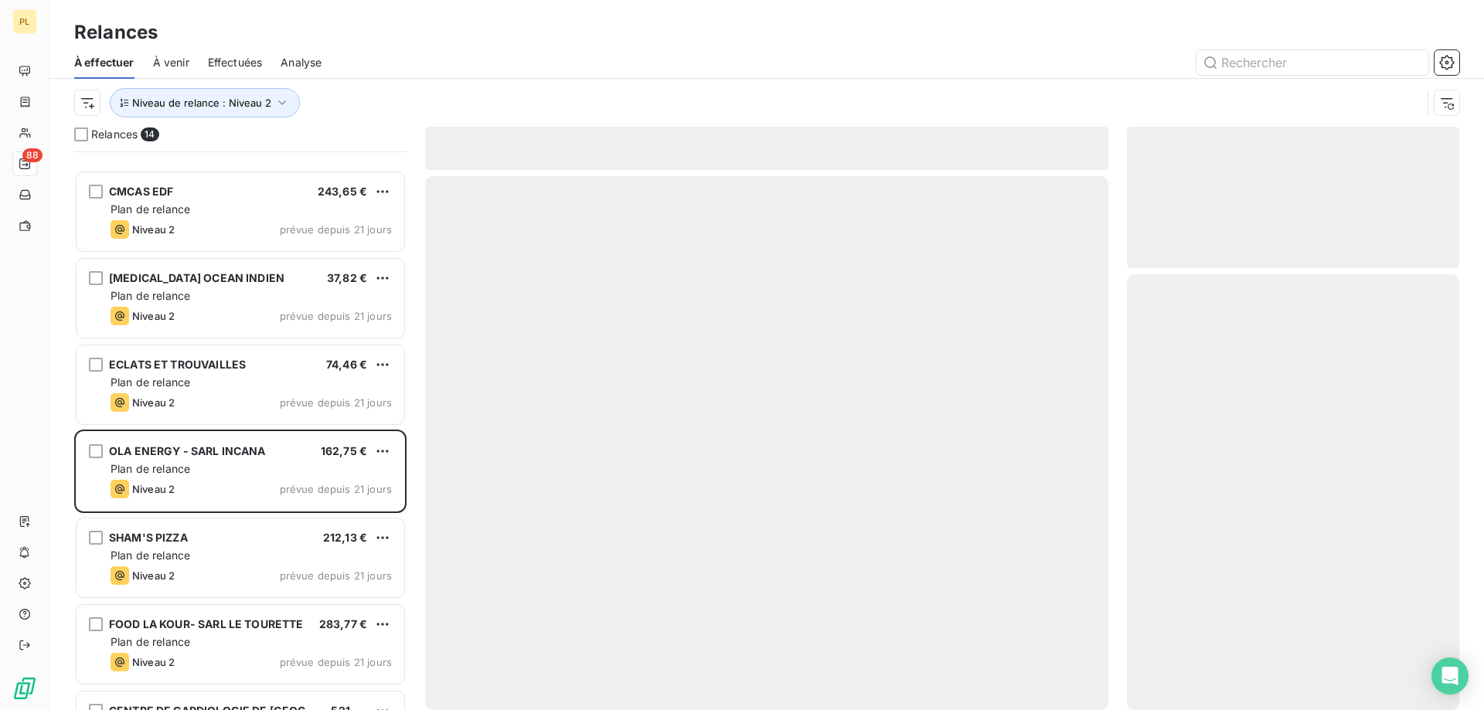
scroll to position [310, 0]
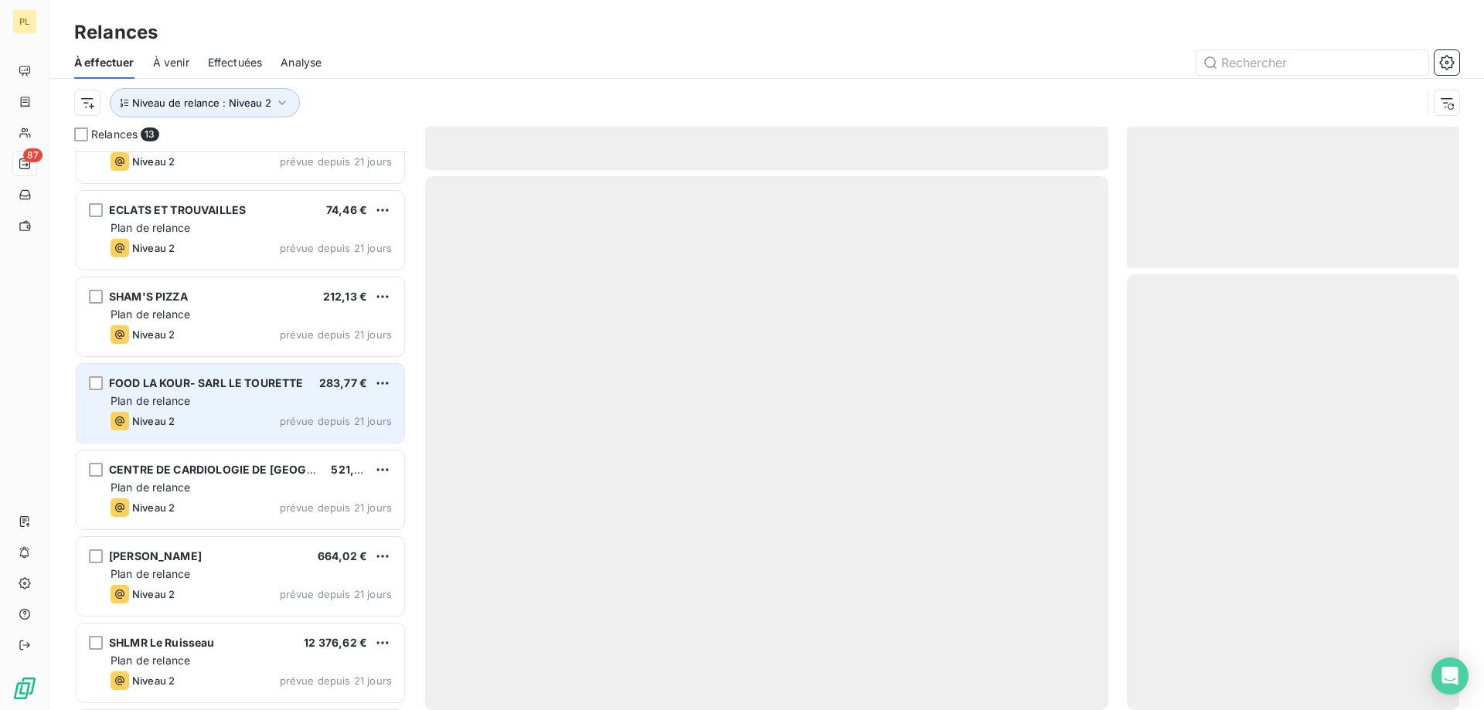
click at [197, 385] on span "FOOD LA KOUR- SARL LE TOURETTE" at bounding box center [206, 382] width 195 height 13
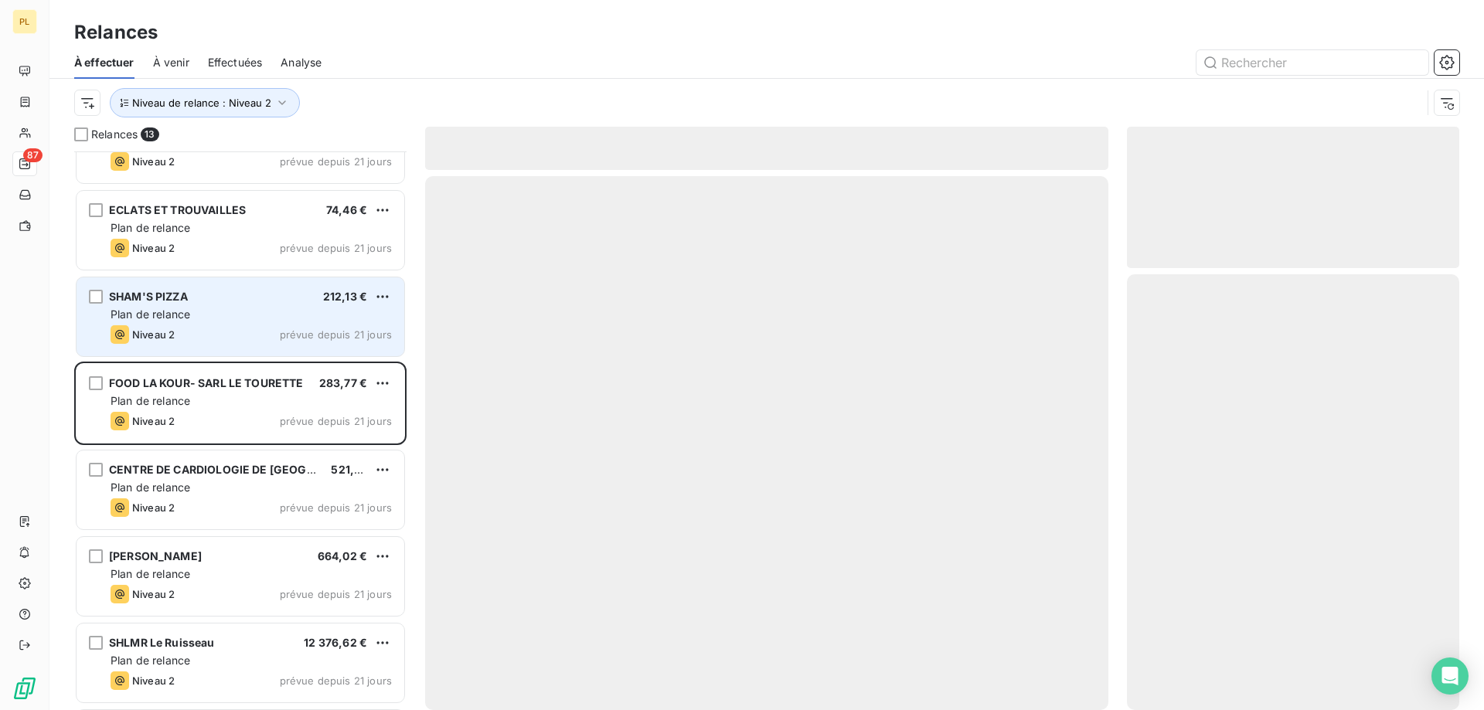
click at [182, 332] on div "Niveau 2 prévue depuis 21 jours" at bounding box center [251, 334] width 281 height 19
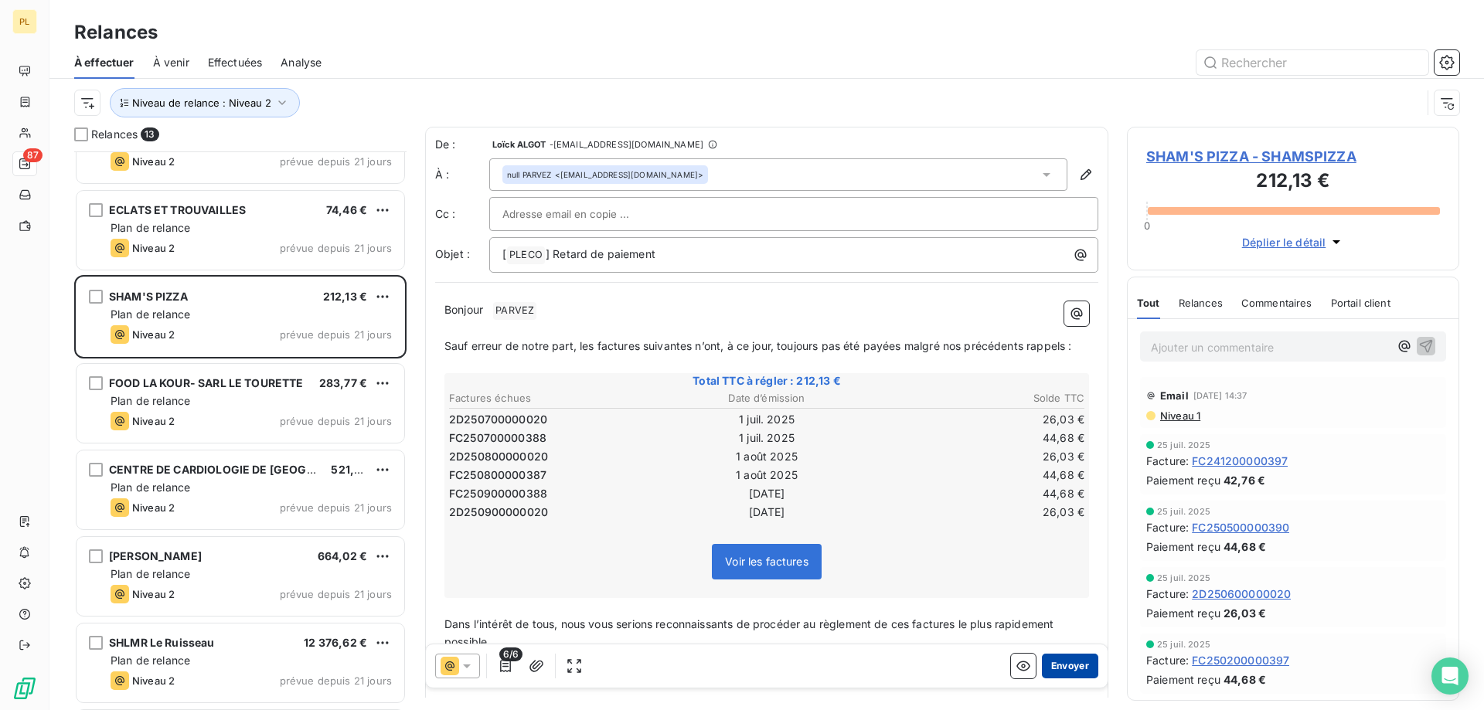
click at [1078, 671] on button "Envoyer" at bounding box center [1070, 666] width 56 height 25
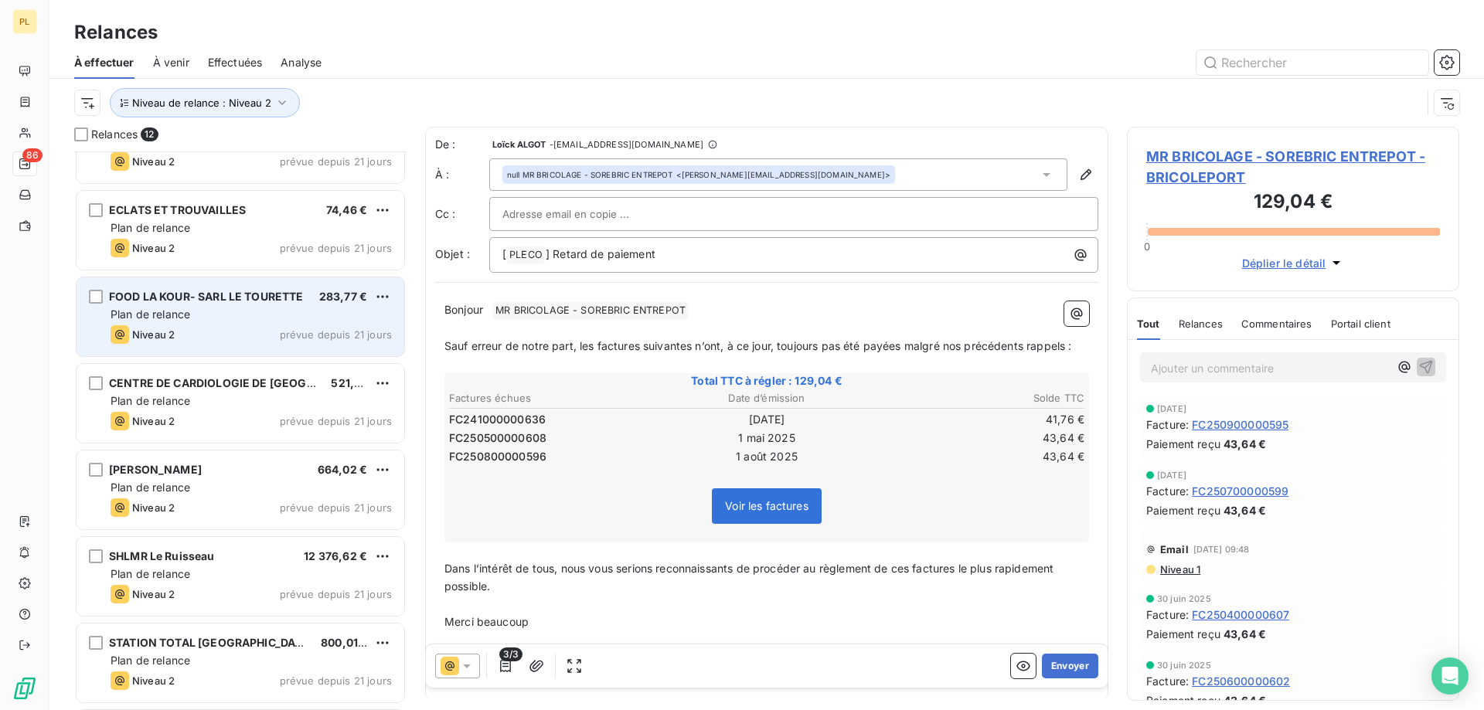
click at [218, 343] on div "Niveau 2 prévue depuis 21 jours" at bounding box center [251, 334] width 281 height 19
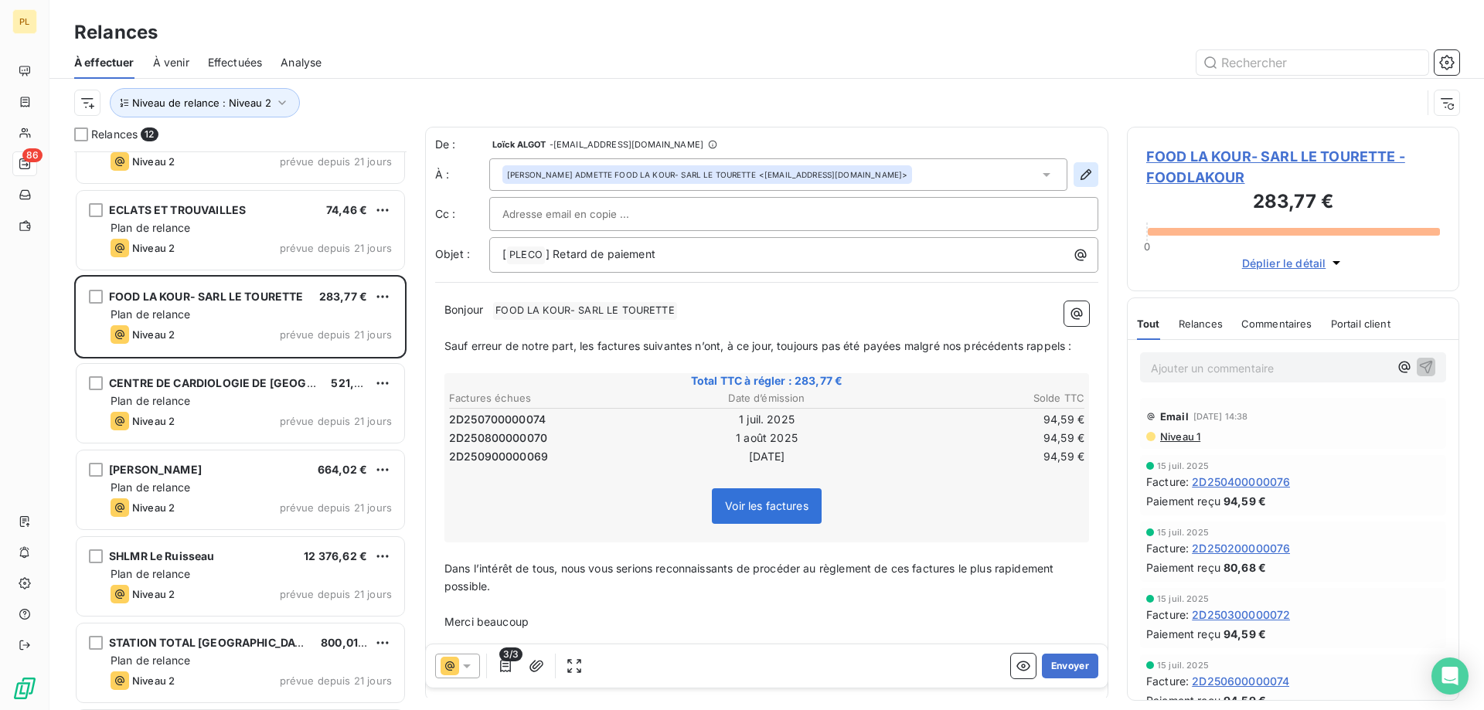
click at [1081, 176] on icon "button" at bounding box center [1086, 174] width 11 height 11
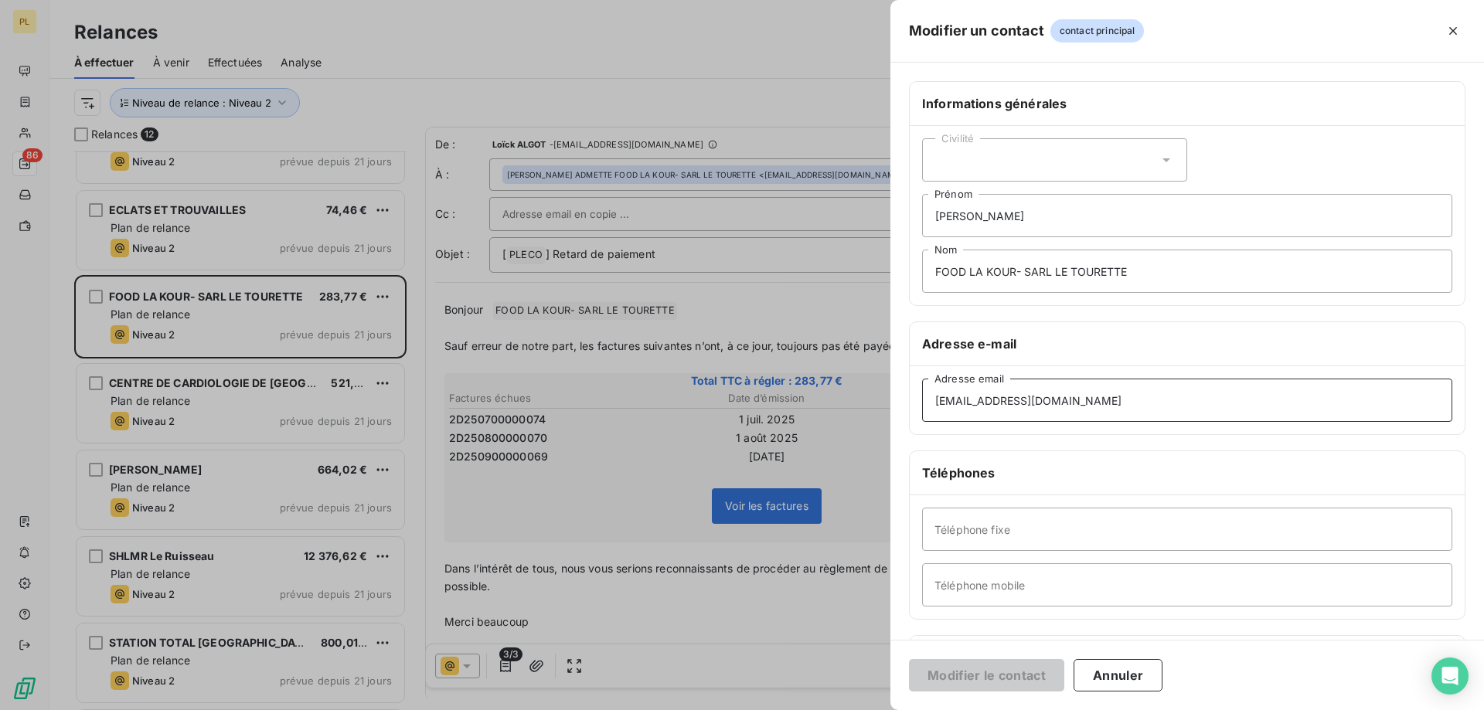
drag, startPoint x: 1116, startPoint y: 404, endPoint x: 555, endPoint y: 464, distance: 564.3
click at [555, 710] on div "Modifier un contact contact principal Informations générales Civilité FRANCK AD…" at bounding box center [742, 710] width 1484 height 0
paste input "[EMAIL_ADDRESS][DOMAIN_NAME]"
type input "[EMAIL_ADDRESS][DOMAIN_NAME]"
click at [1008, 687] on button "Modifier le contact" at bounding box center [986, 675] width 155 height 32
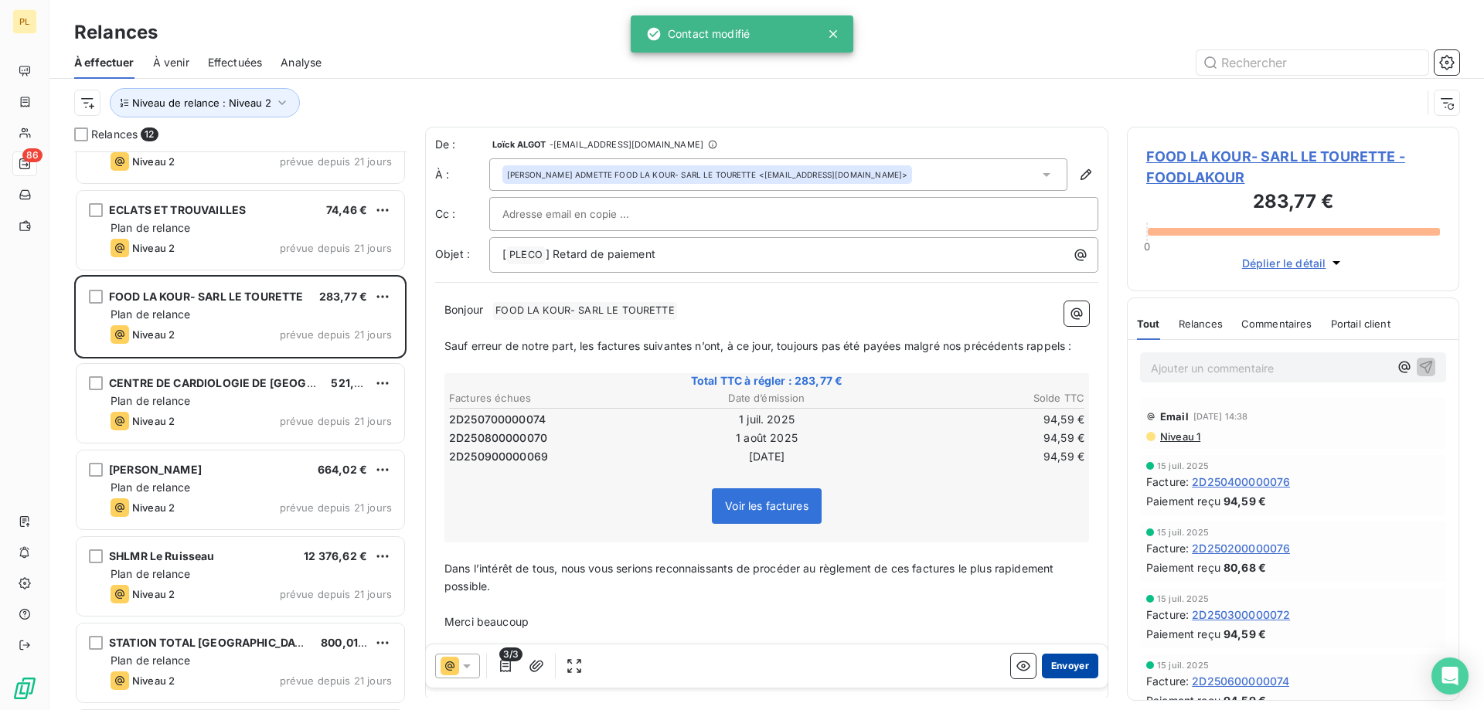
click at [1057, 672] on button "Envoyer" at bounding box center [1070, 666] width 56 height 25
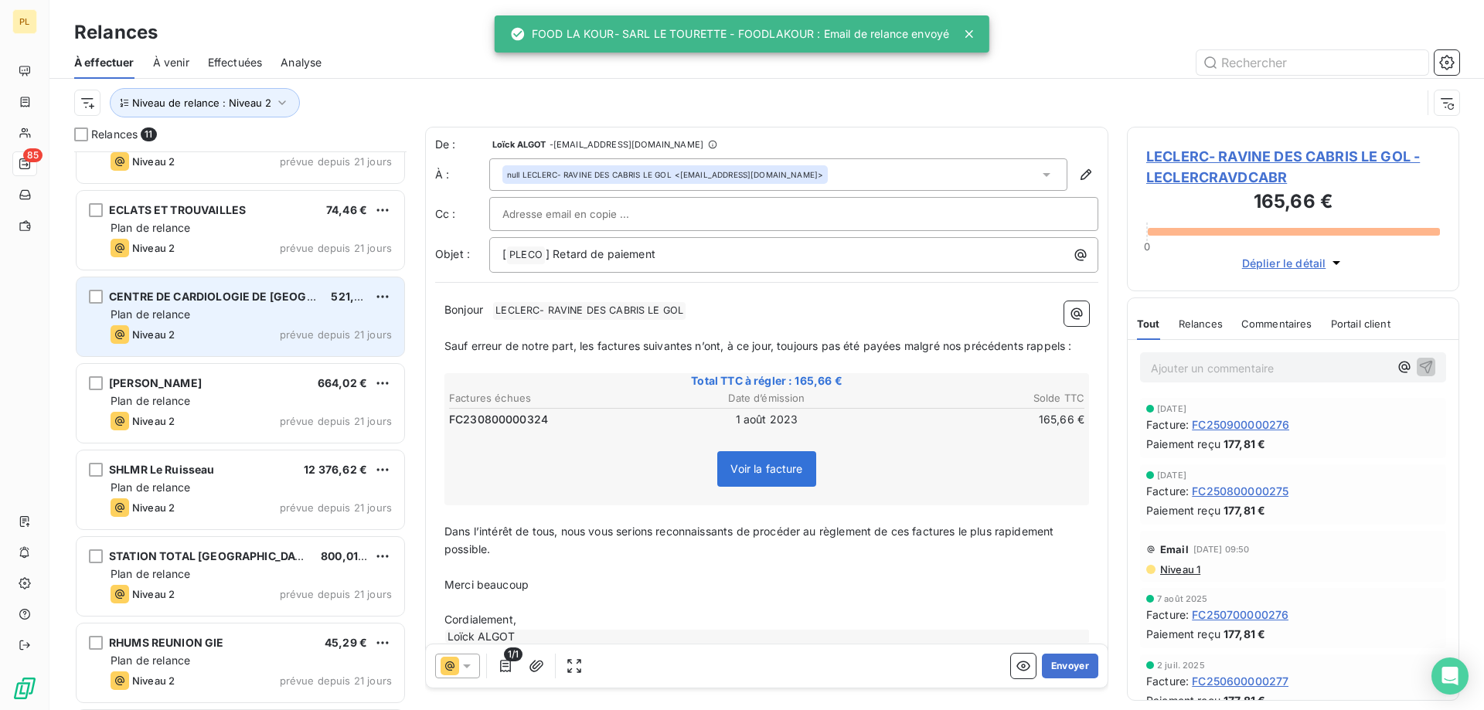
click at [280, 294] on span "CENTRE DE CARDIOLOGIE DE [GEOGRAPHIC_DATA]" at bounding box center [246, 296] width 275 height 13
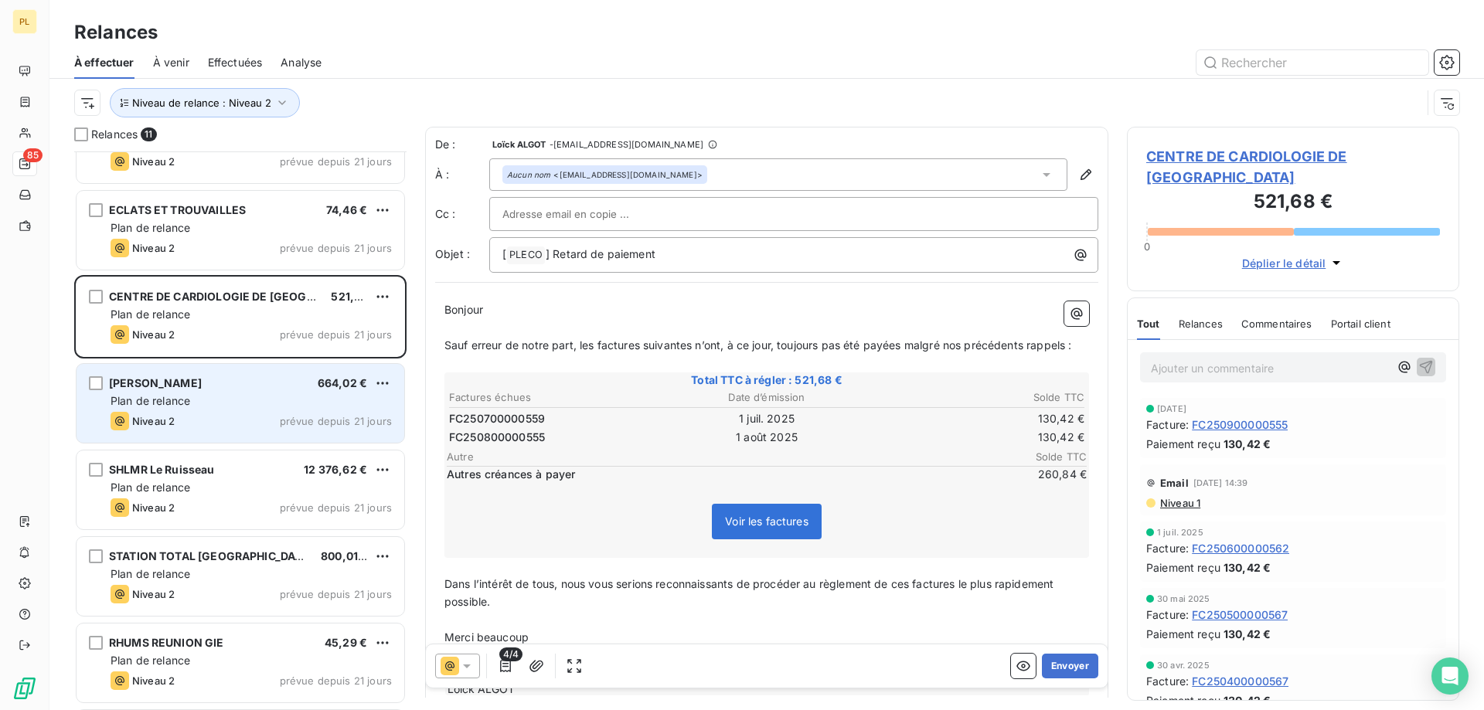
click at [213, 393] on div "Plan de relance" at bounding box center [251, 400] width 281 height 15
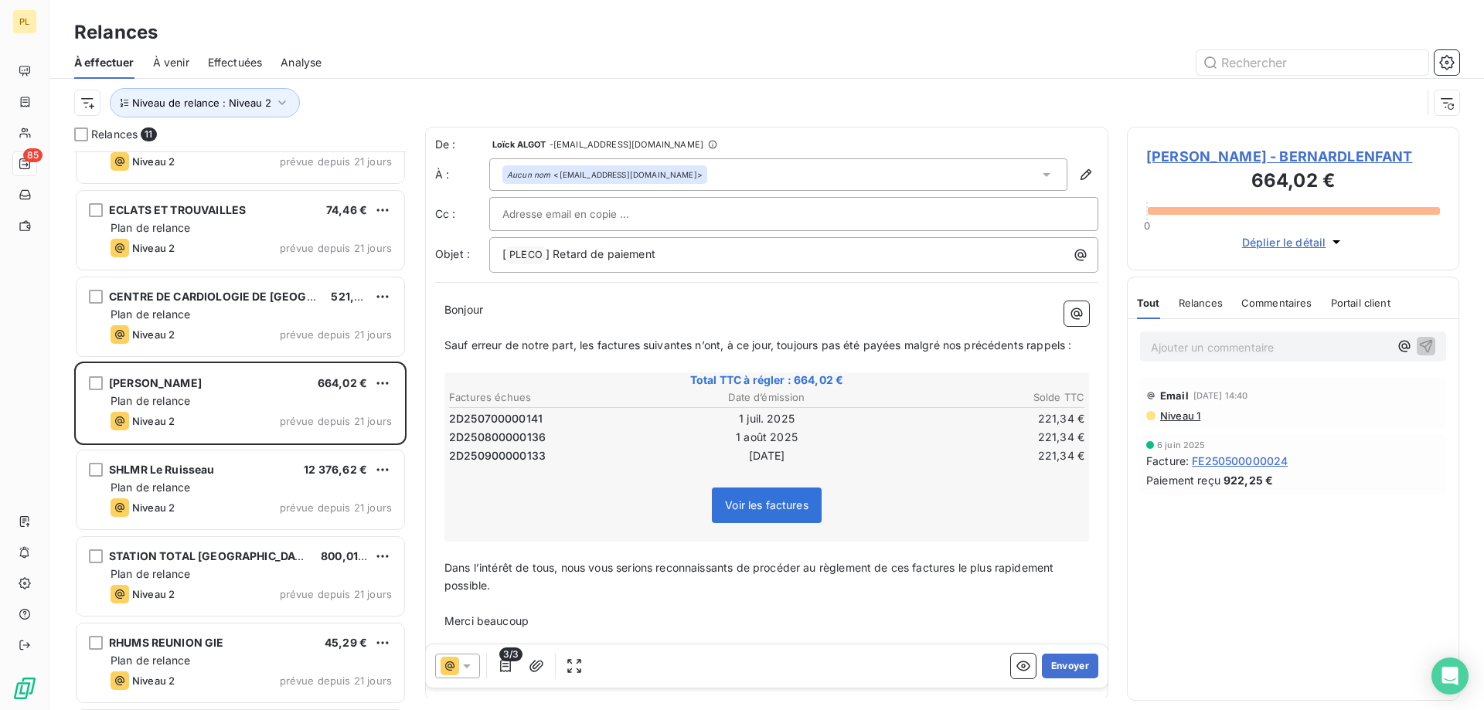
click at [611, 192] on div "De : [PERSON_NAME] - [EMAIL_ADDRESS][DOMAIN_NAME] À : Aucun nom <[EMAIL_ADDRESS…" at bounding box center [766, 205] width 663 height 136
click at [609, 212] on input "text" at bounding box center [585, 214] width 166 height 23
click at [609, 212] on input "text" at bounding box center [793, 214] width 583 height 23
type input "P"
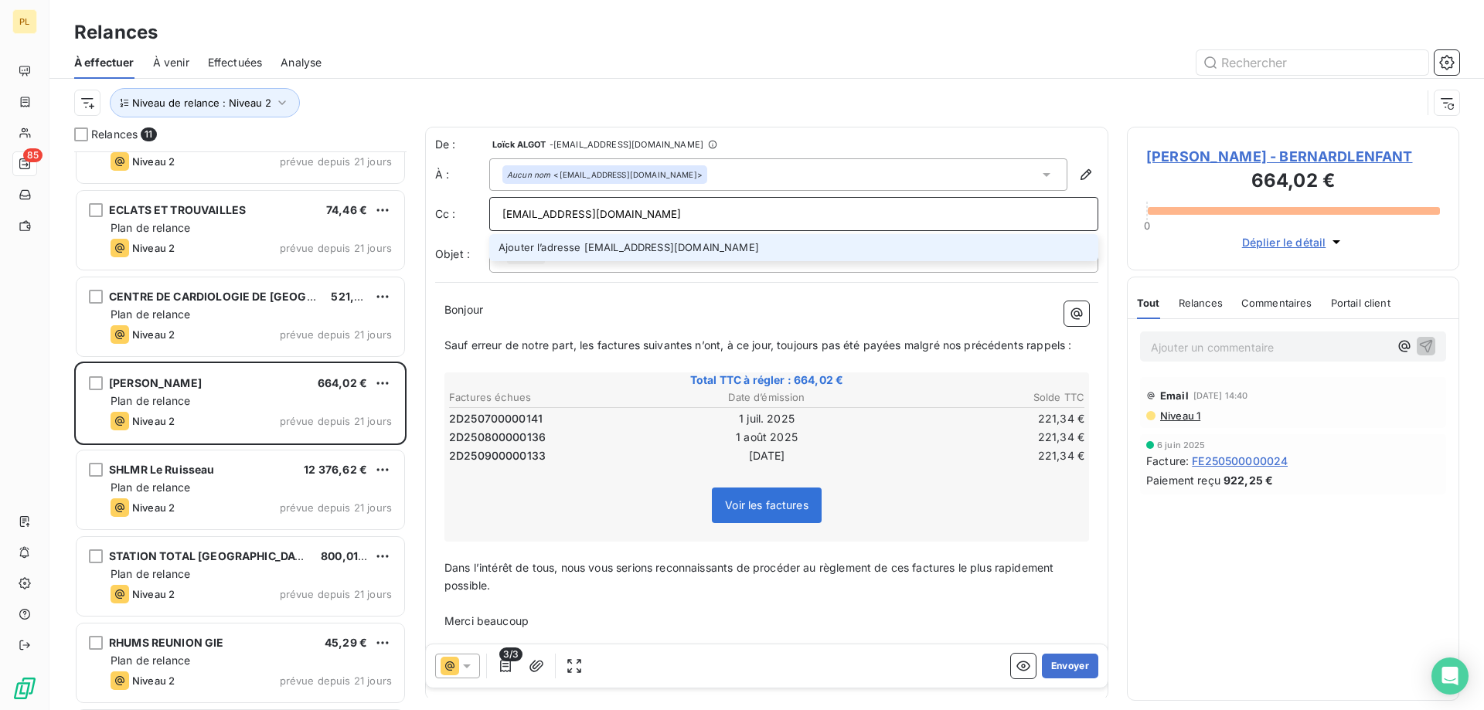
type input "[EMAIL_ADDRESS][DOMAIN_NAME]"
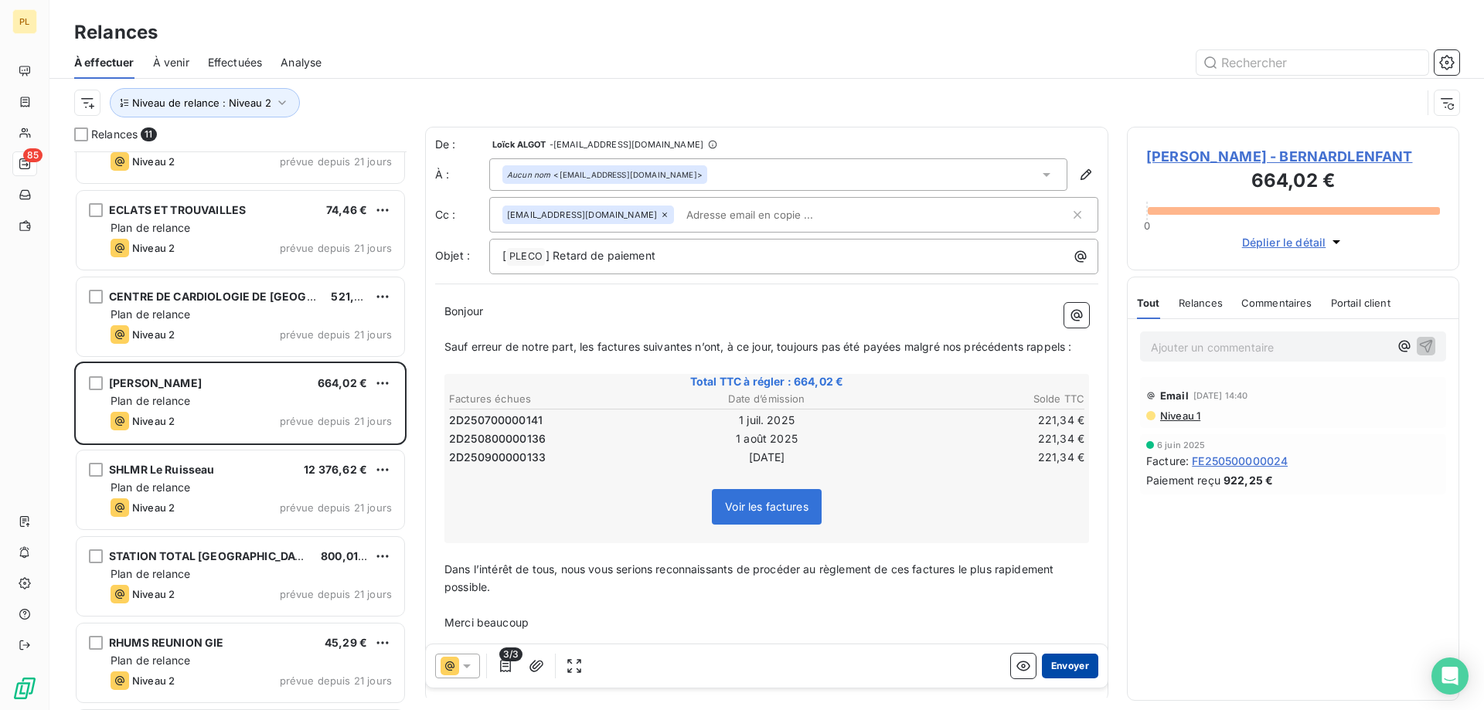
click at [1072, 670] on button "Envoyer" at bounding box center [1070, 666] width 56 height 25
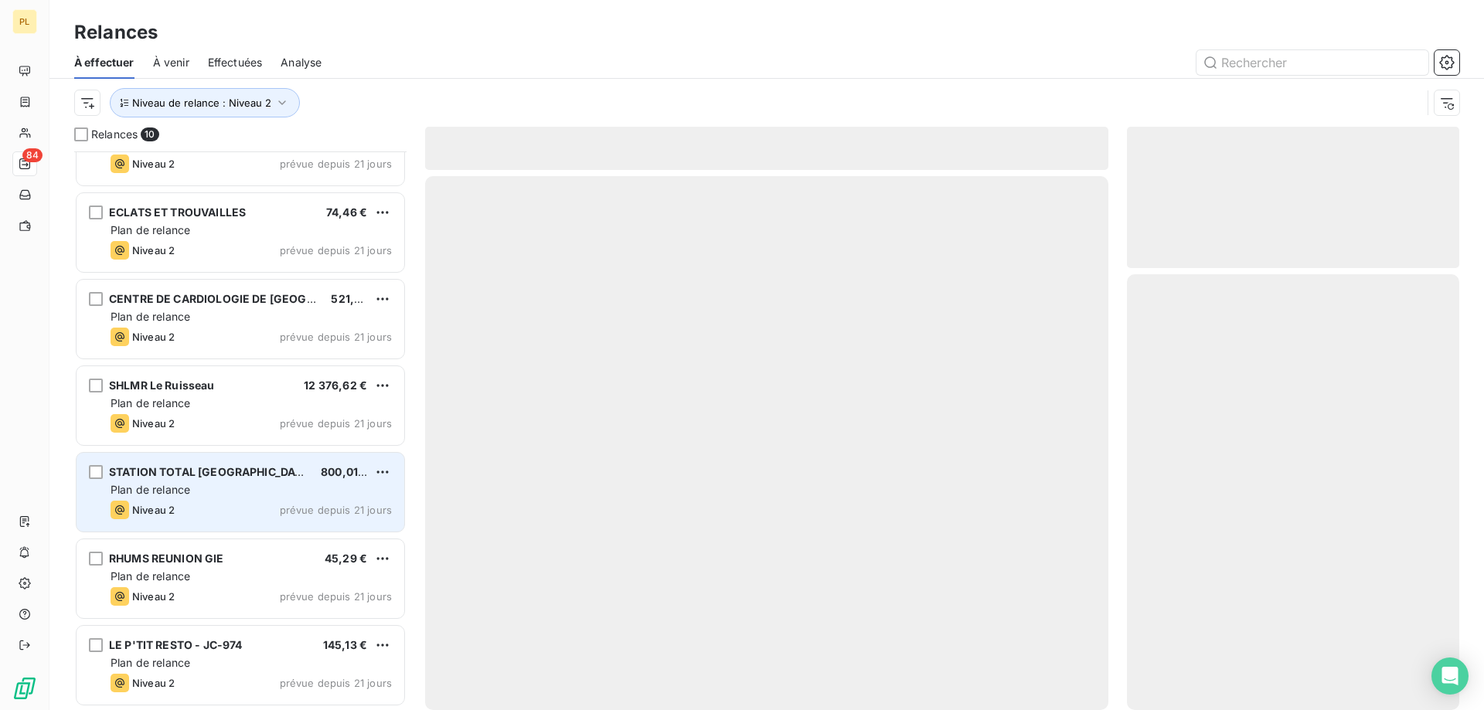
scroll to position [307, 0]
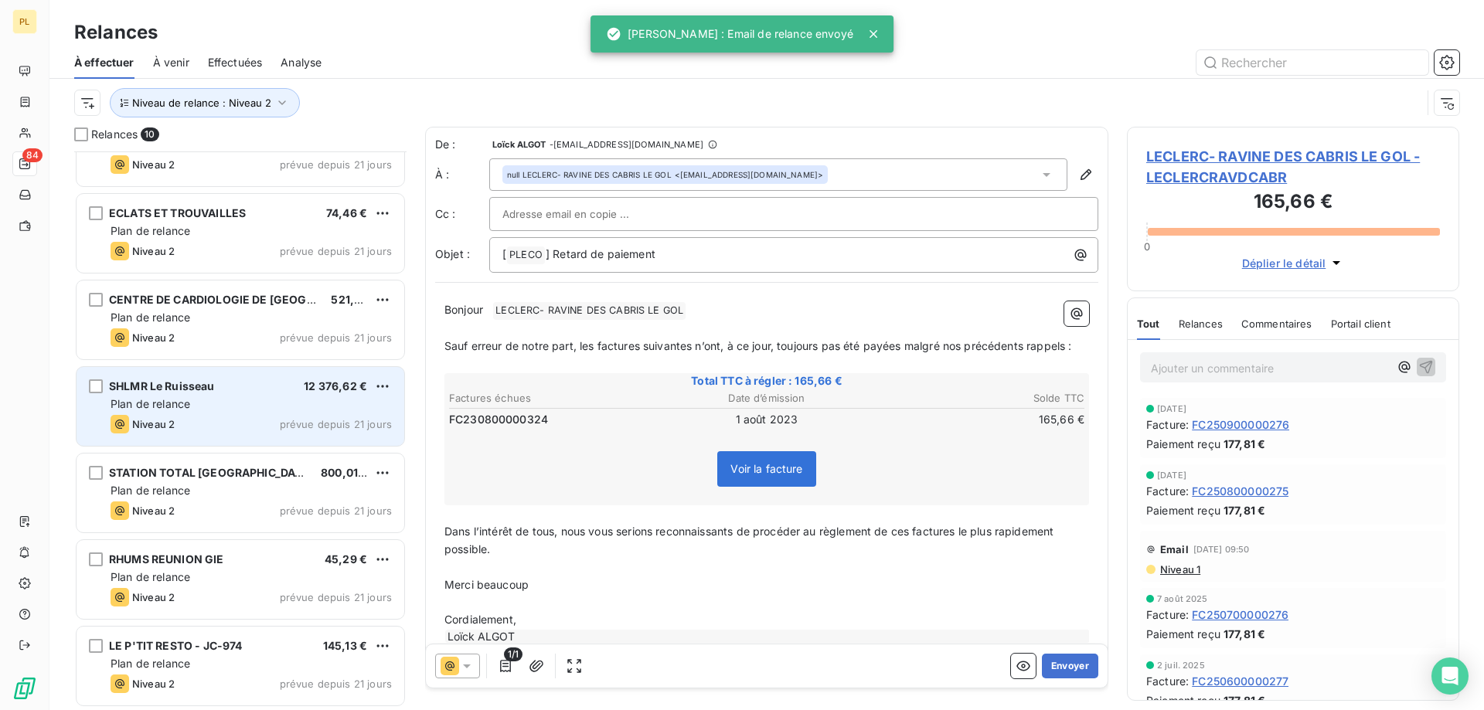
click at [183, 426] on div "Niveau 2 prévue depuis 21 jours" at bounding box center [251, 424] width 281 height 19
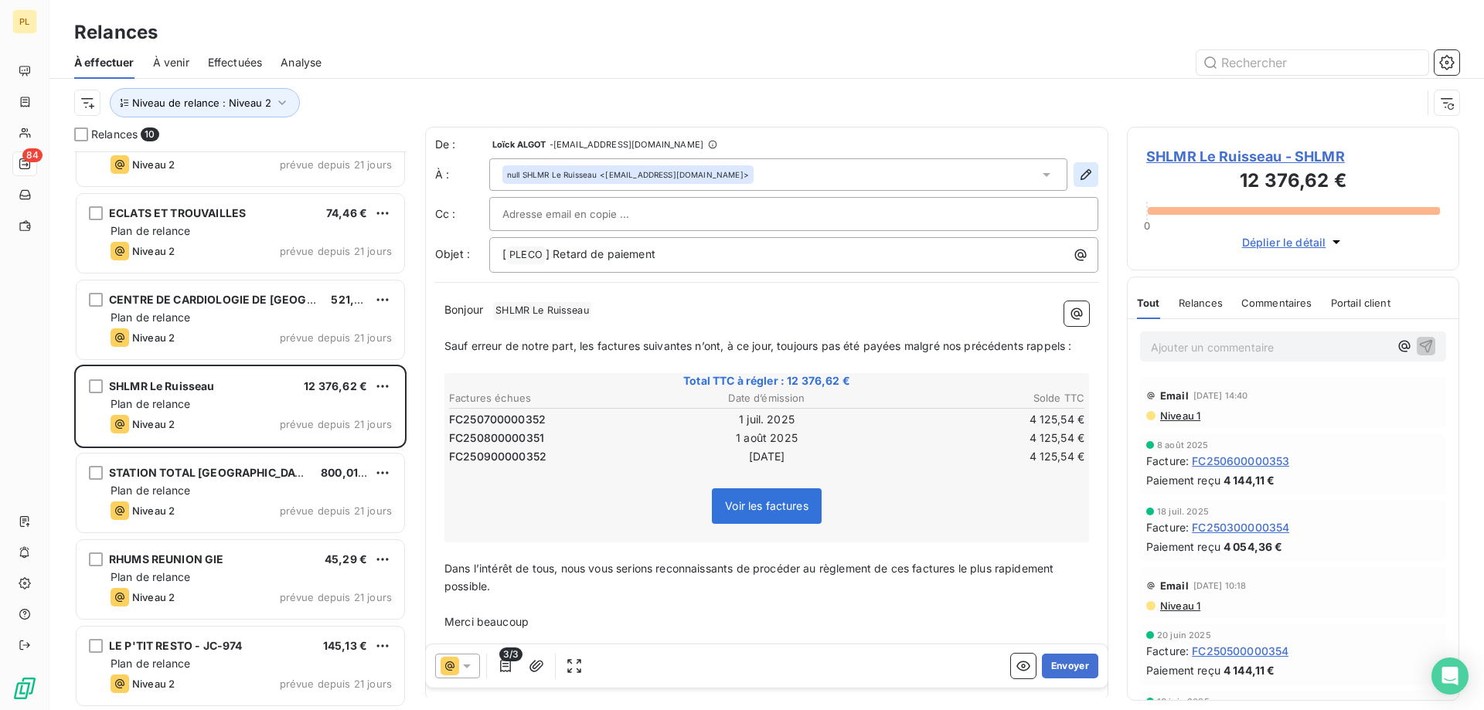
click at [1080, 170] on icon "button" at bounding box center [1085, 174] width 15 height 15
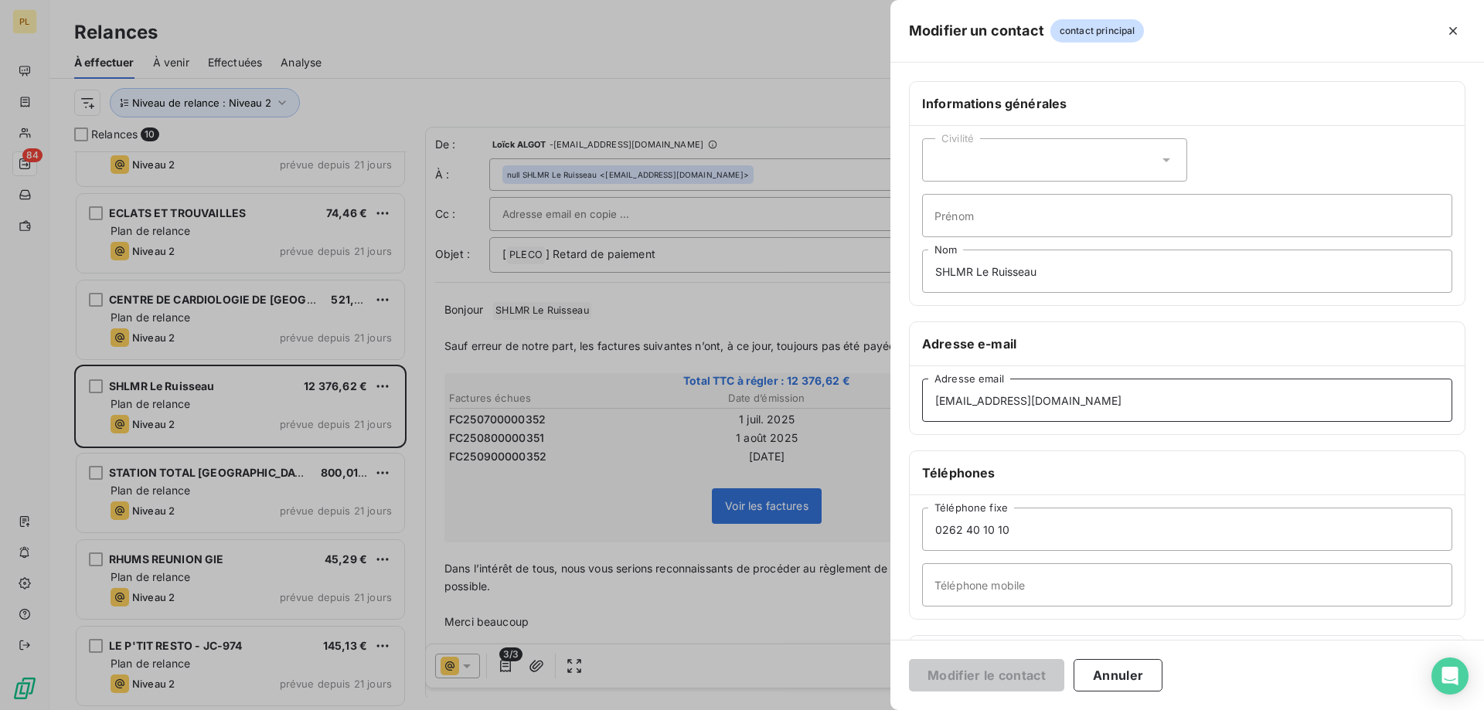
drag, startPoint x: 1047, startPoint y: 388, endPoint x: 758, endPoint y: 431, distance: 291.4
click at [758, 710] on div "Modifier un contact contact principal Informations générales Civilité Prénom SH…" at bounding box center [742, 710] width 1484 height 0
paste input "moyens.generaux"
type input "[EMAIL_ADDRESS][DOMAIN_NAME]"
click at [991, 672] on button "Modifier le contact" at bounding box center [986, 675] width 155 height 32
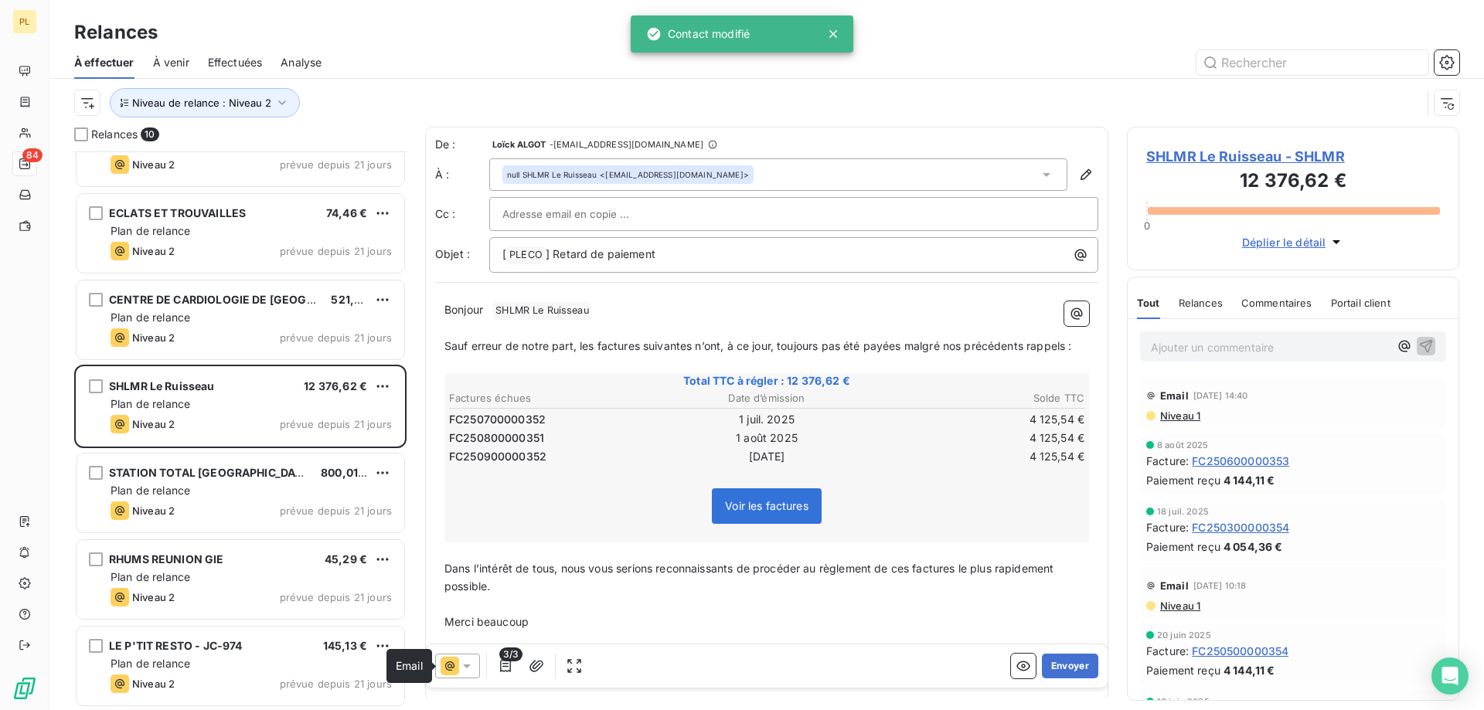
click at [444, 668] on icon at bounding box center [450, 666] width 19 height 19
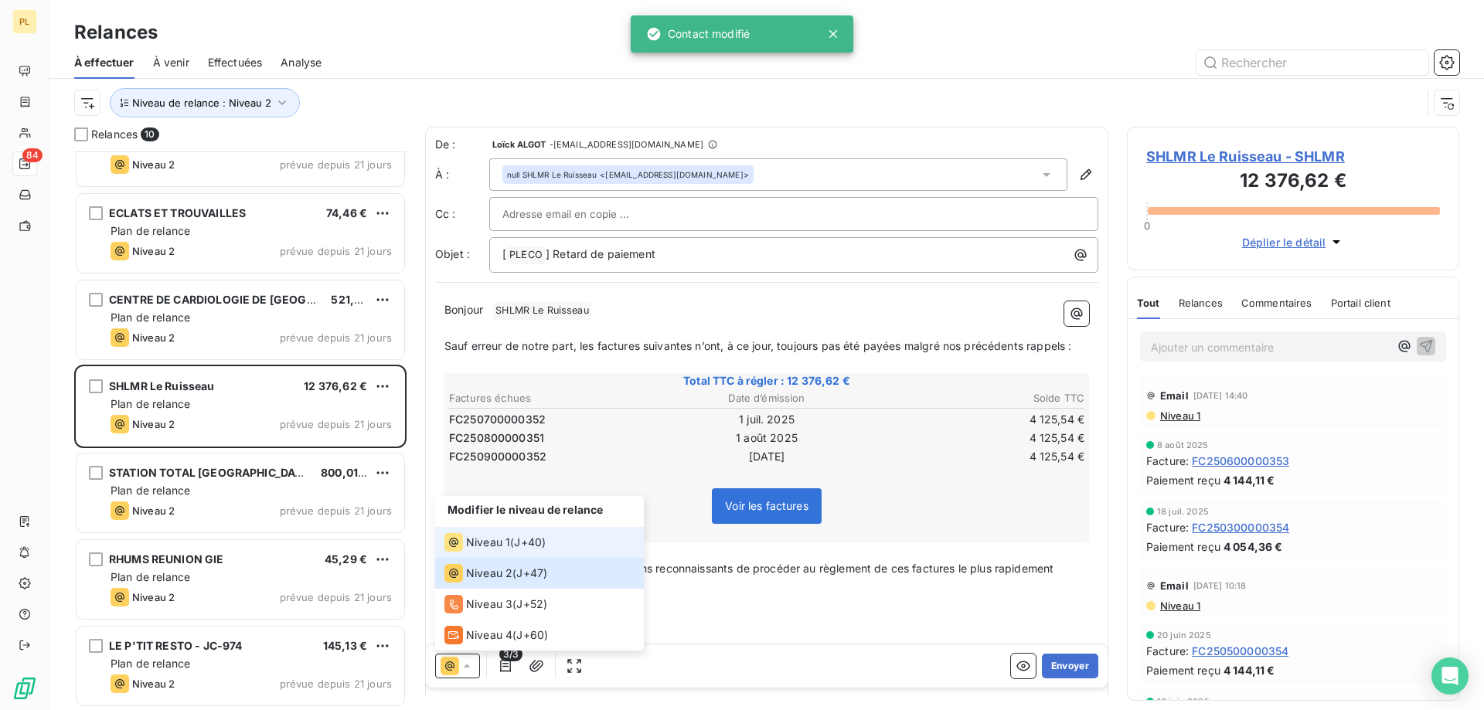
click at [501, 551] on div "Niveau 1" at bounding box center [477, 542] width 66 height 19
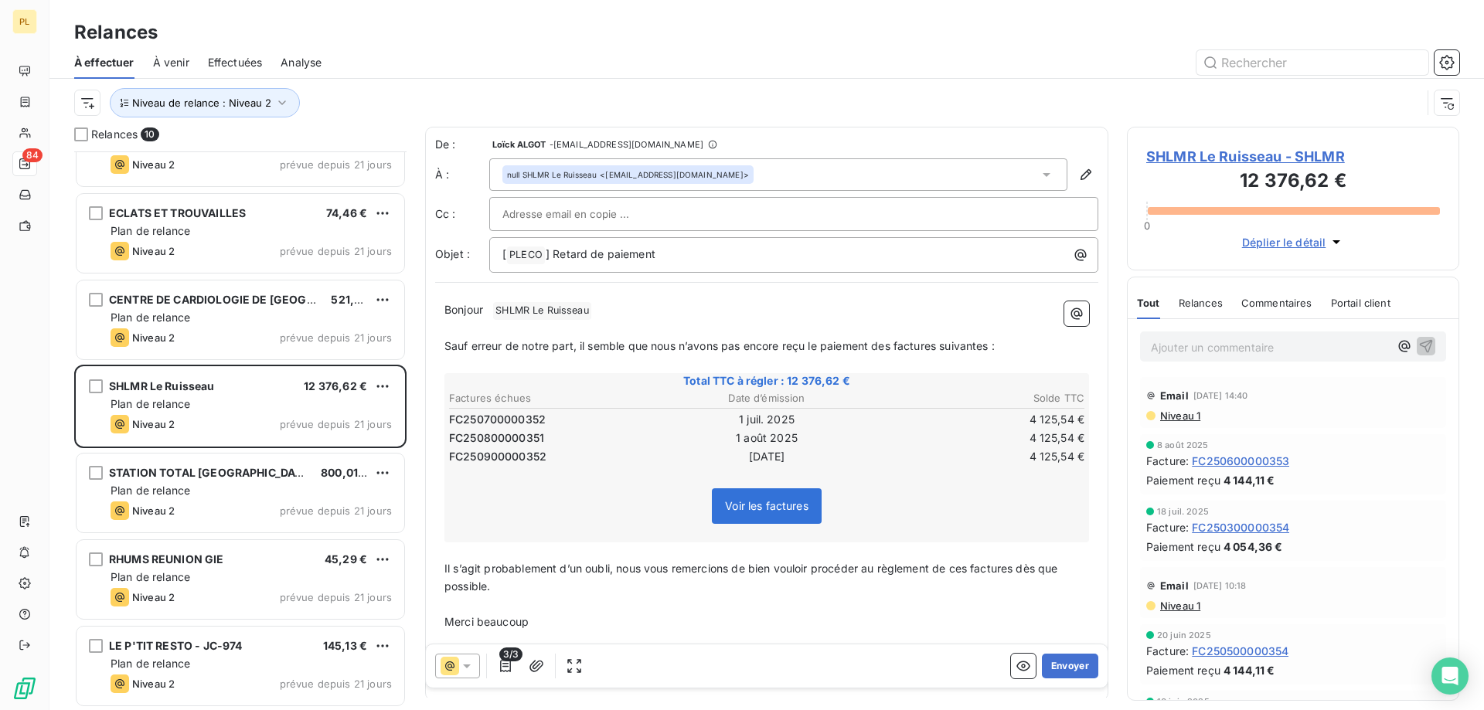
click at [727, 182] on div "null SHLMR Le Ruisseau <[EMAIL_ADDRESS][DOMAIN_NAME]>" at bounding box center [778, 174] width 578 height 32
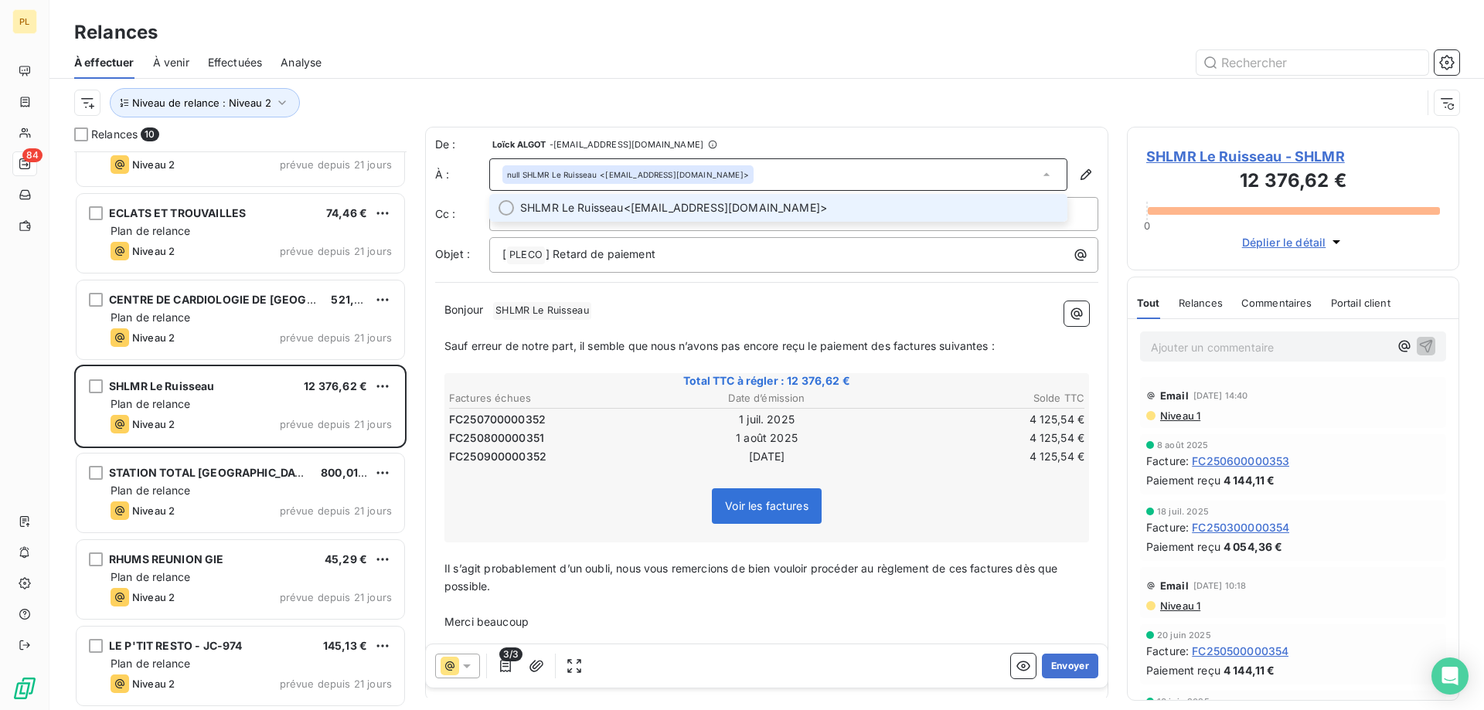
click at [758, 213] on span "SHLMR Le Ruisseau <[EMAIL_ADDRESS][DOMAIN_NAME]>" at bounding box center [789, 207] width 538 height 15
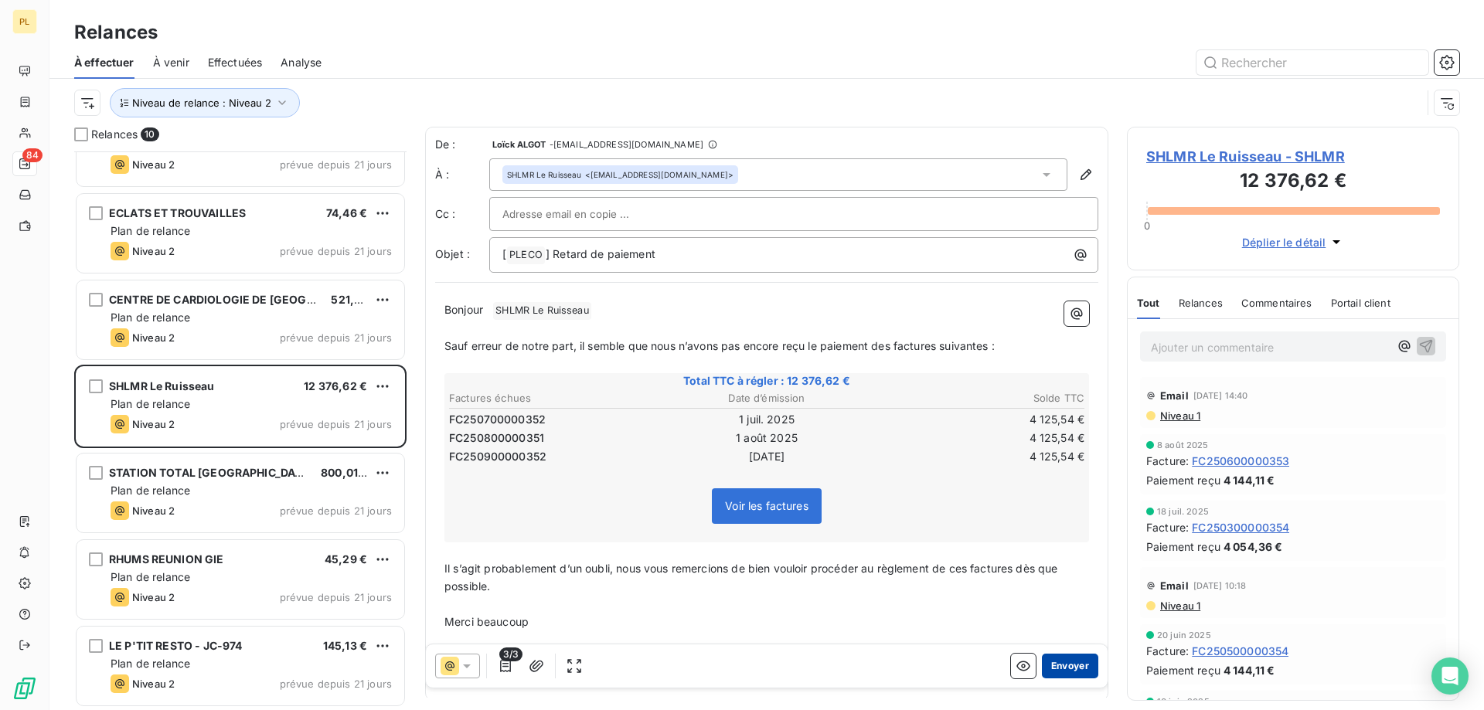
click at [1081, 668] on button "Envoyer" at bounding box center [1070, 666] width 56 height 25
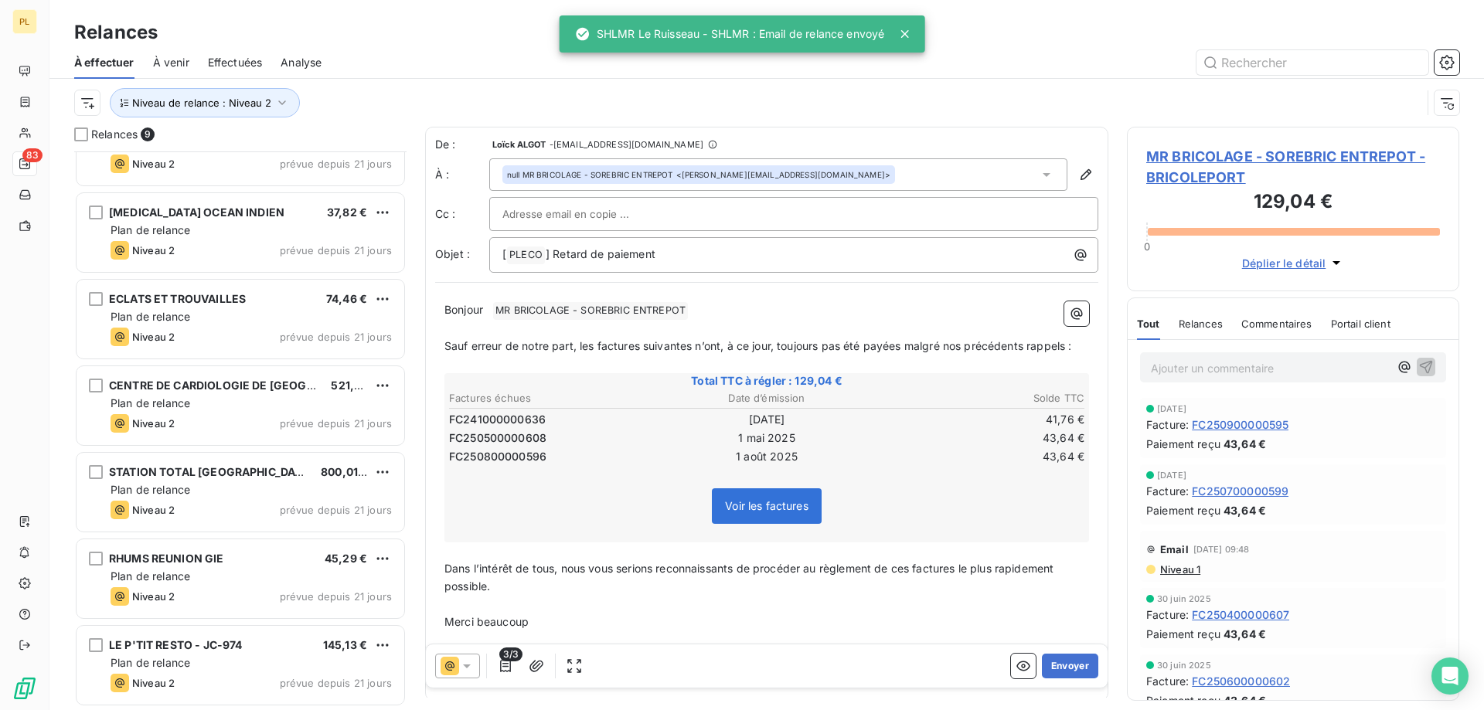
scroll to position [220, 0]
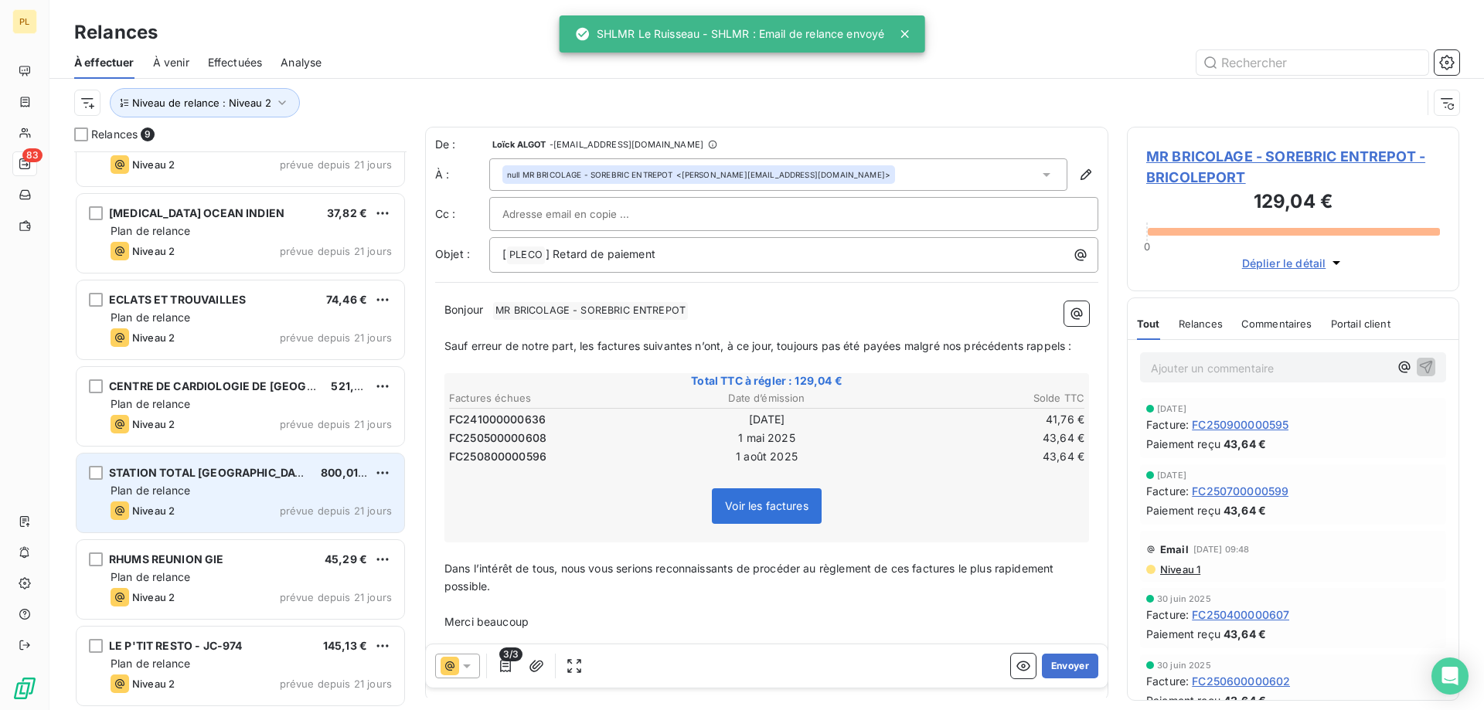
click at [175, 468] on span "STATION TOTAL [GEOGRAPHIC_DATA]" at bounding box center [211, 472] width 204 height 13
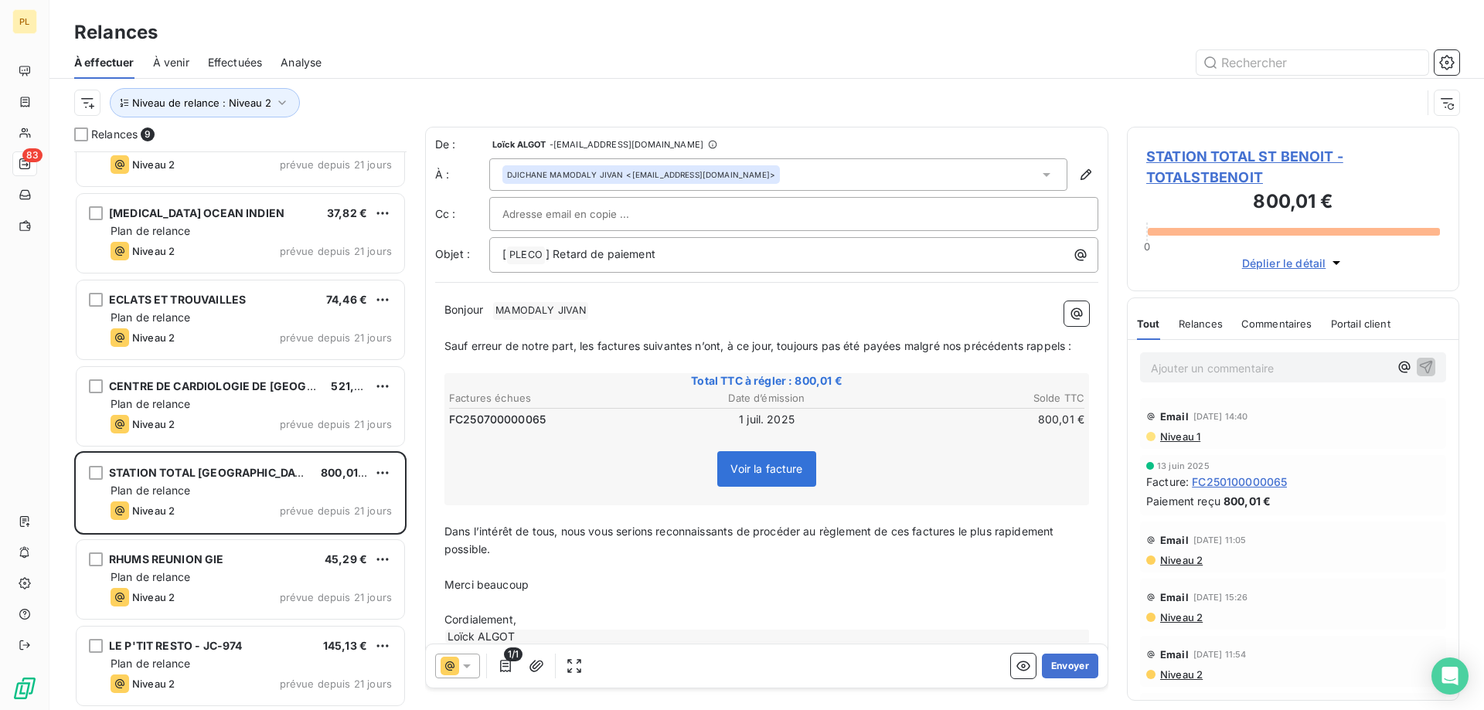
click at [470, 669] on icon at bounding box center [466, 666] width 15 height 15
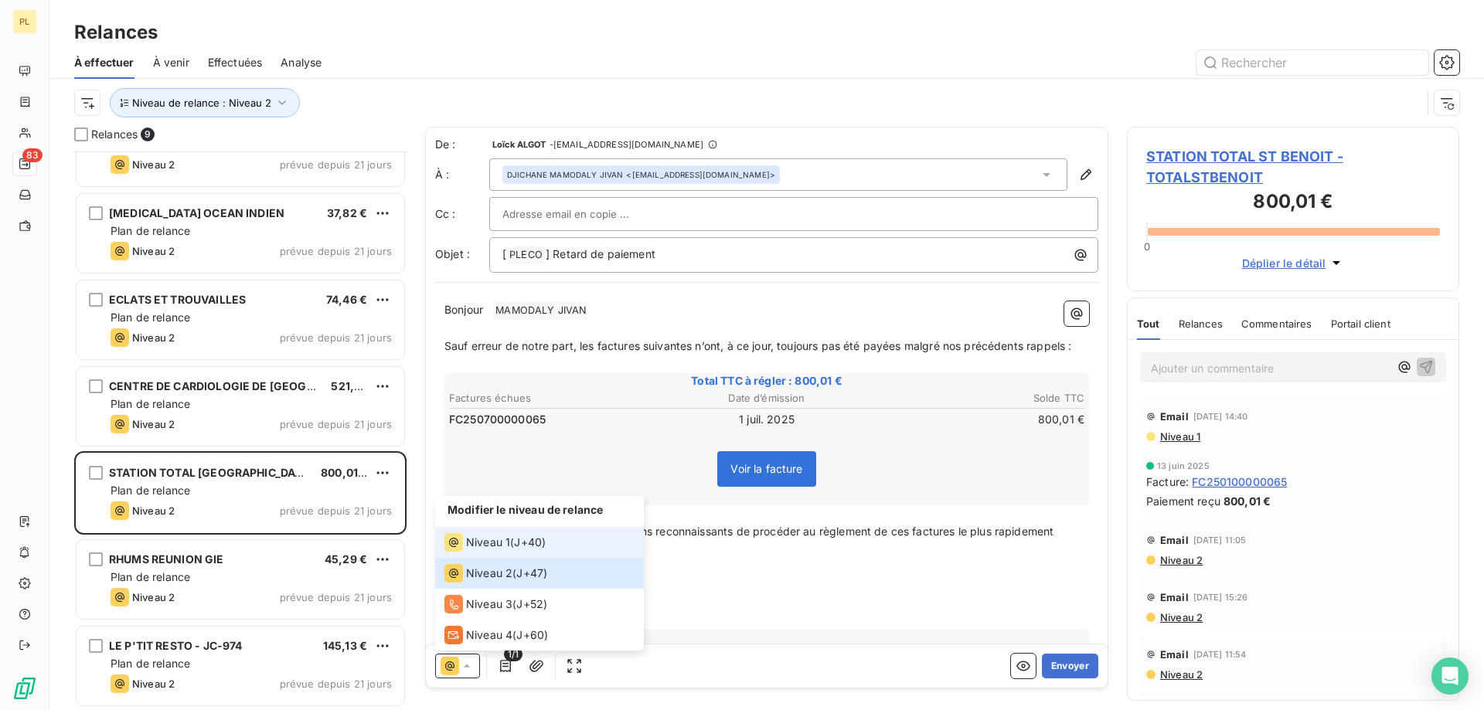
click at [526, 552] on li "Niveau 1 ( J+40 )" at bounding box center [539, 542] width 209 height 31
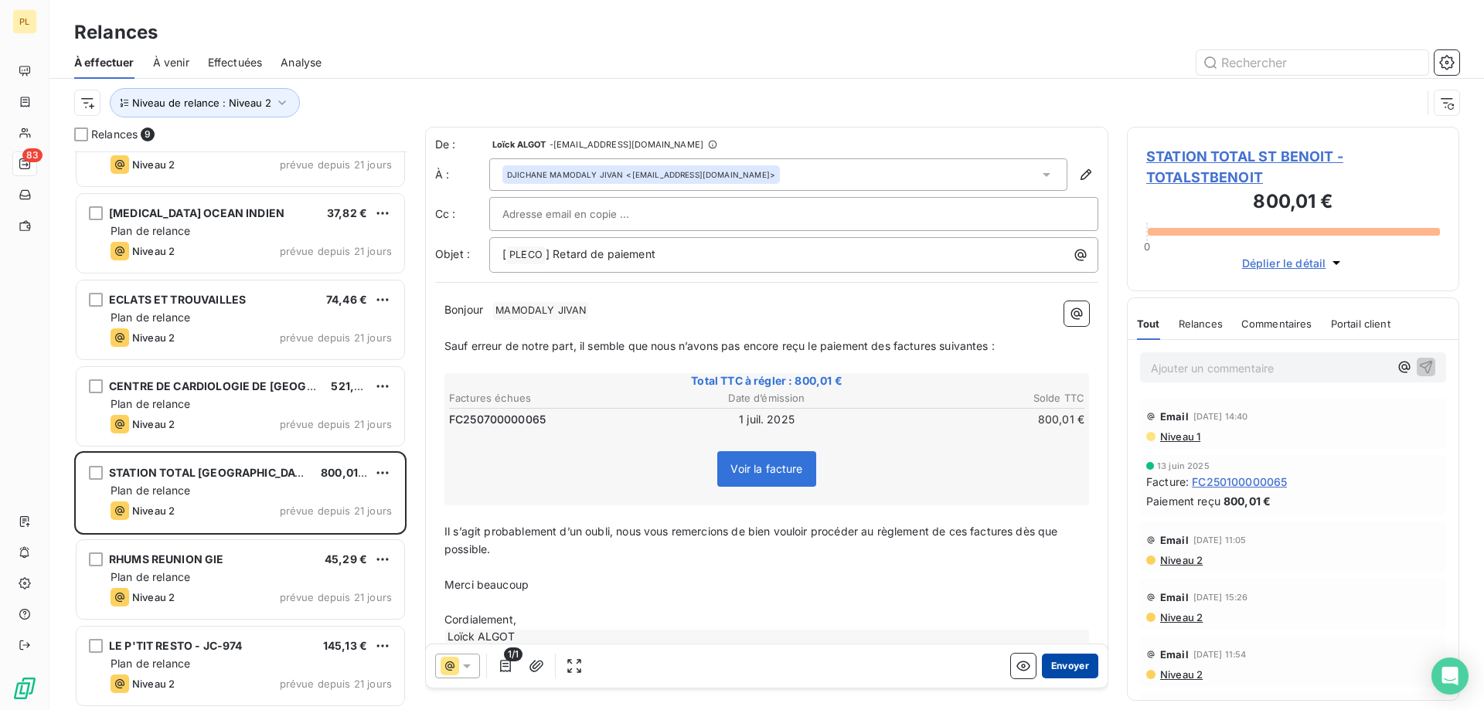
click at [1065, 667] on button "Envoyer" at bounding box center [1070, 666] width 56 height 25
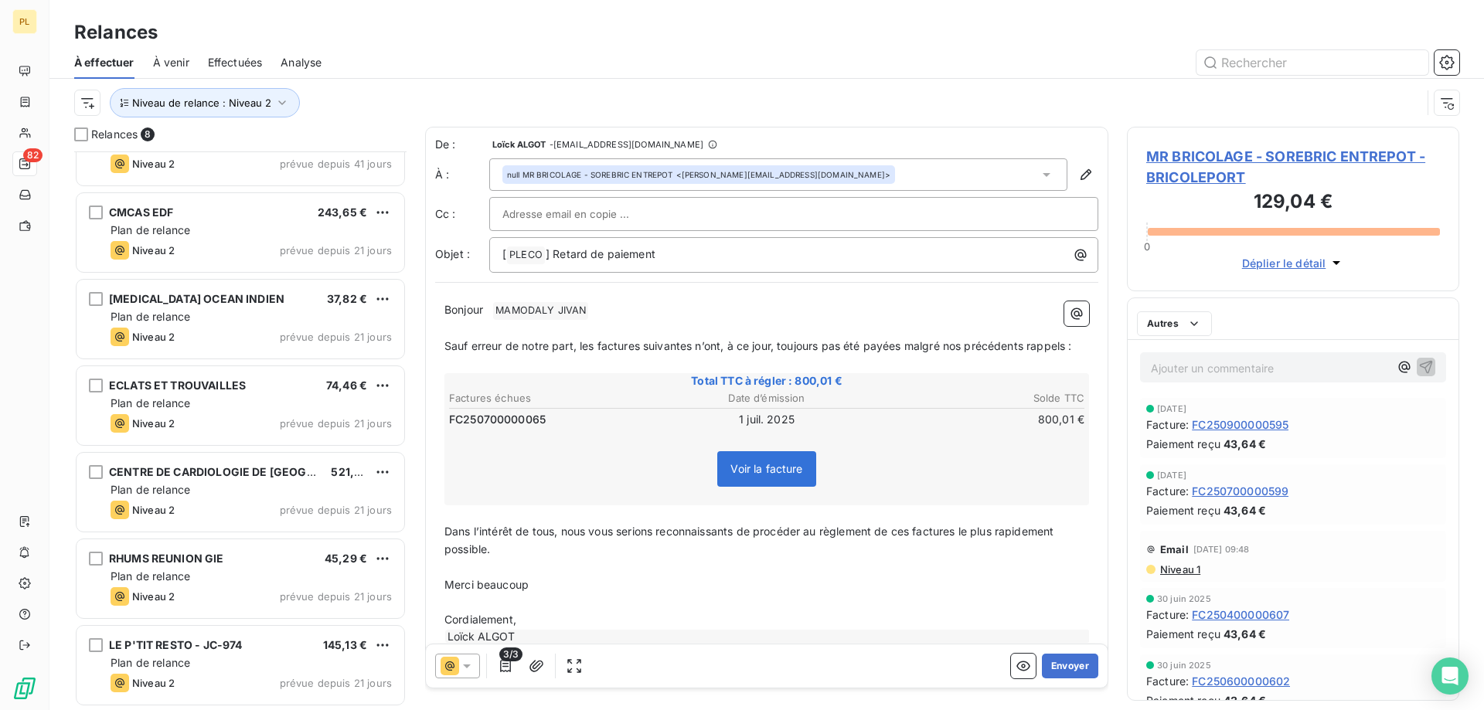
scroll to position [134, 0]
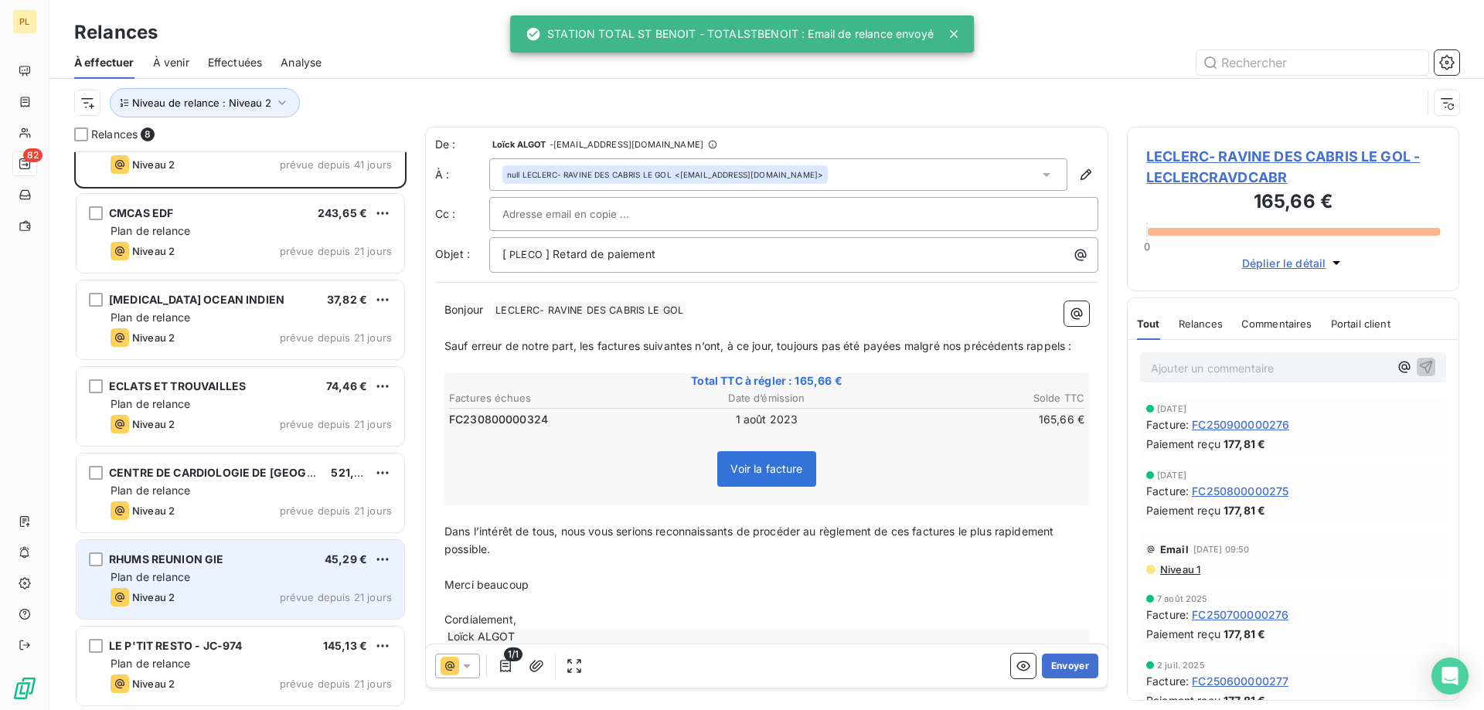
click at [114, 578] on span "Plan de relance" at bounding box center [151, 576] width 80 height 13
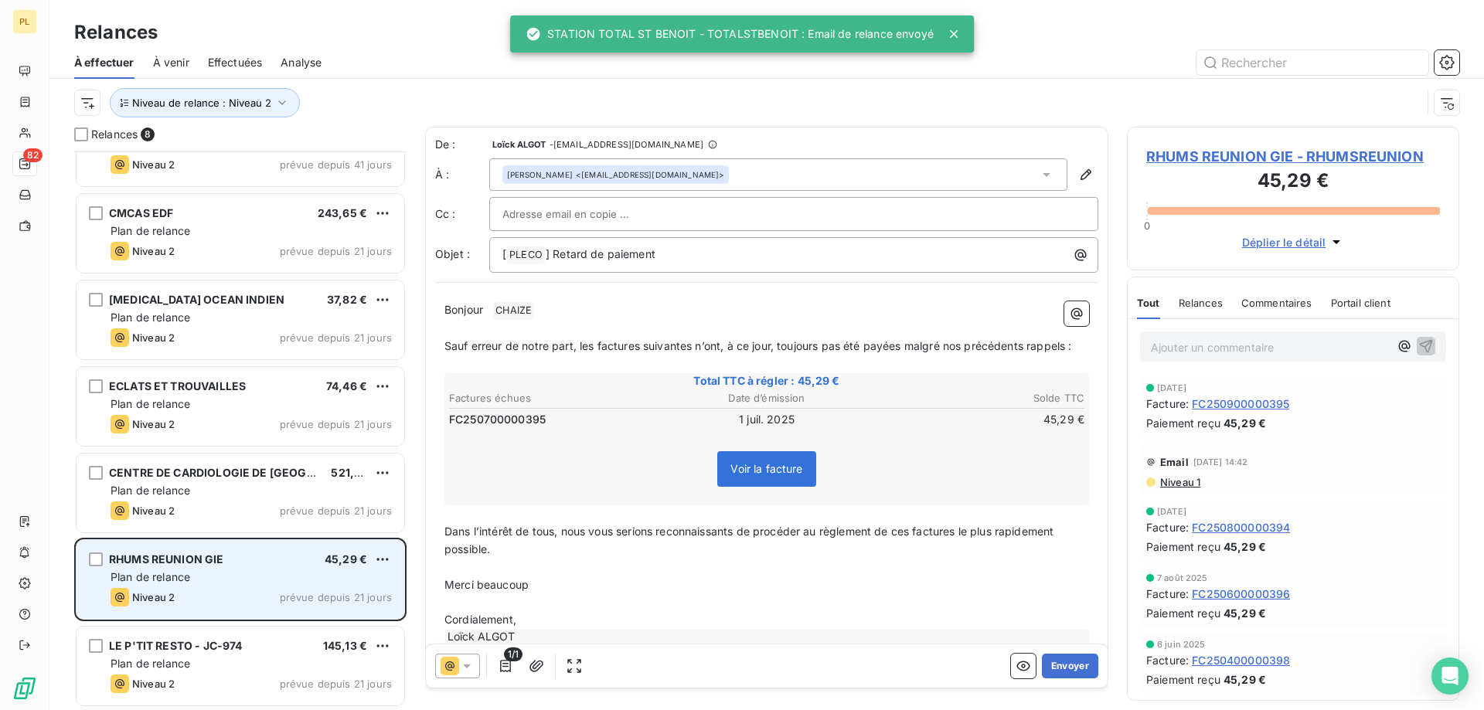
scroll to position [134, 0]
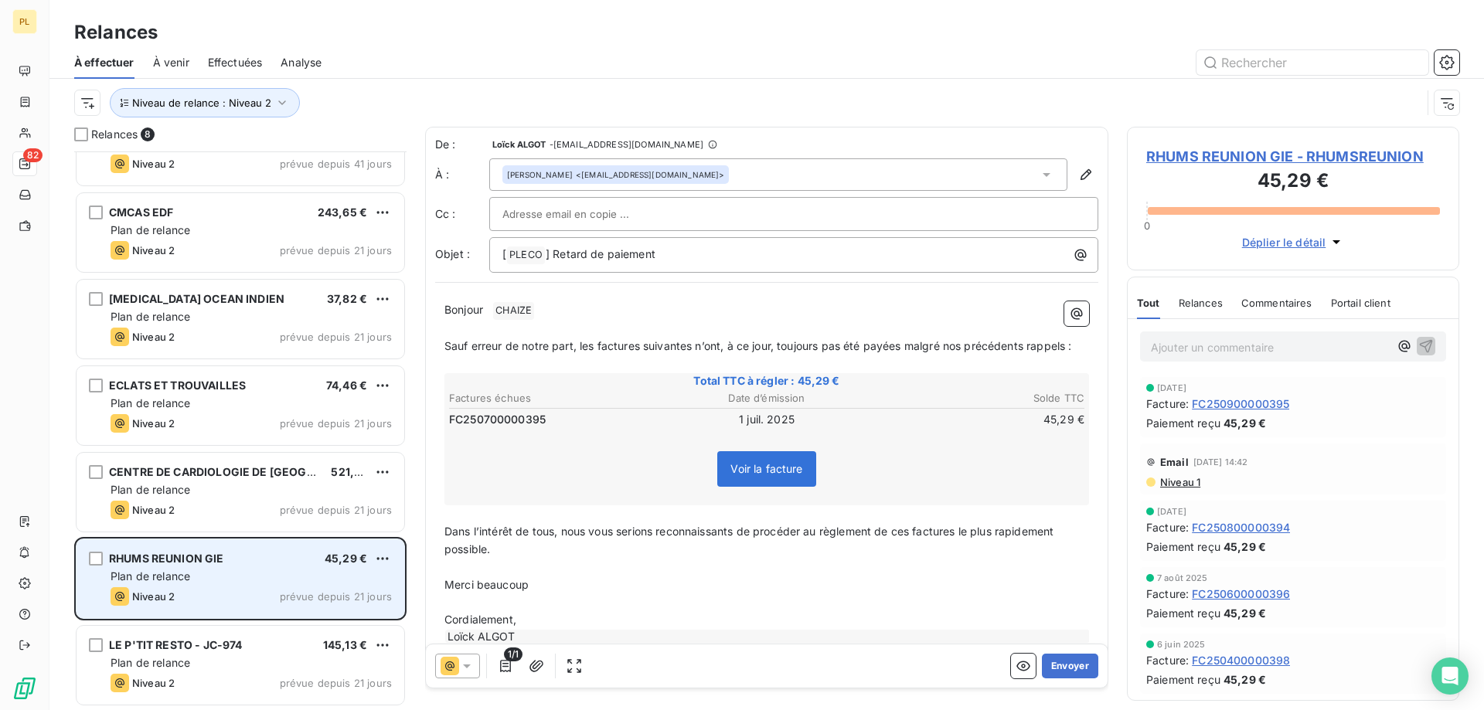
click at [260, 578] on div "Plan de relance" at bounding box center [251, 576] width 281 height 15
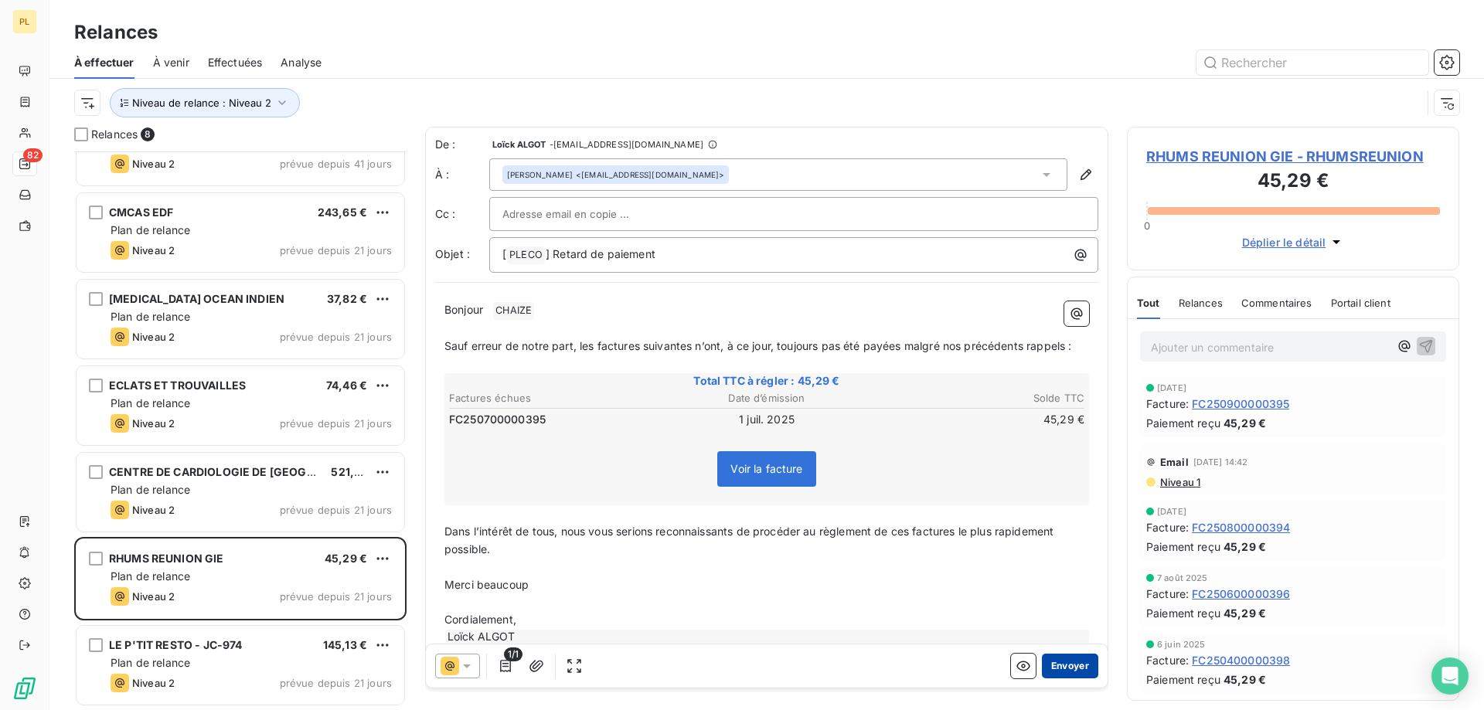
click at [1042, 662] on button "Envoyer" at bounding box center [1070, 666] width 56 height 25
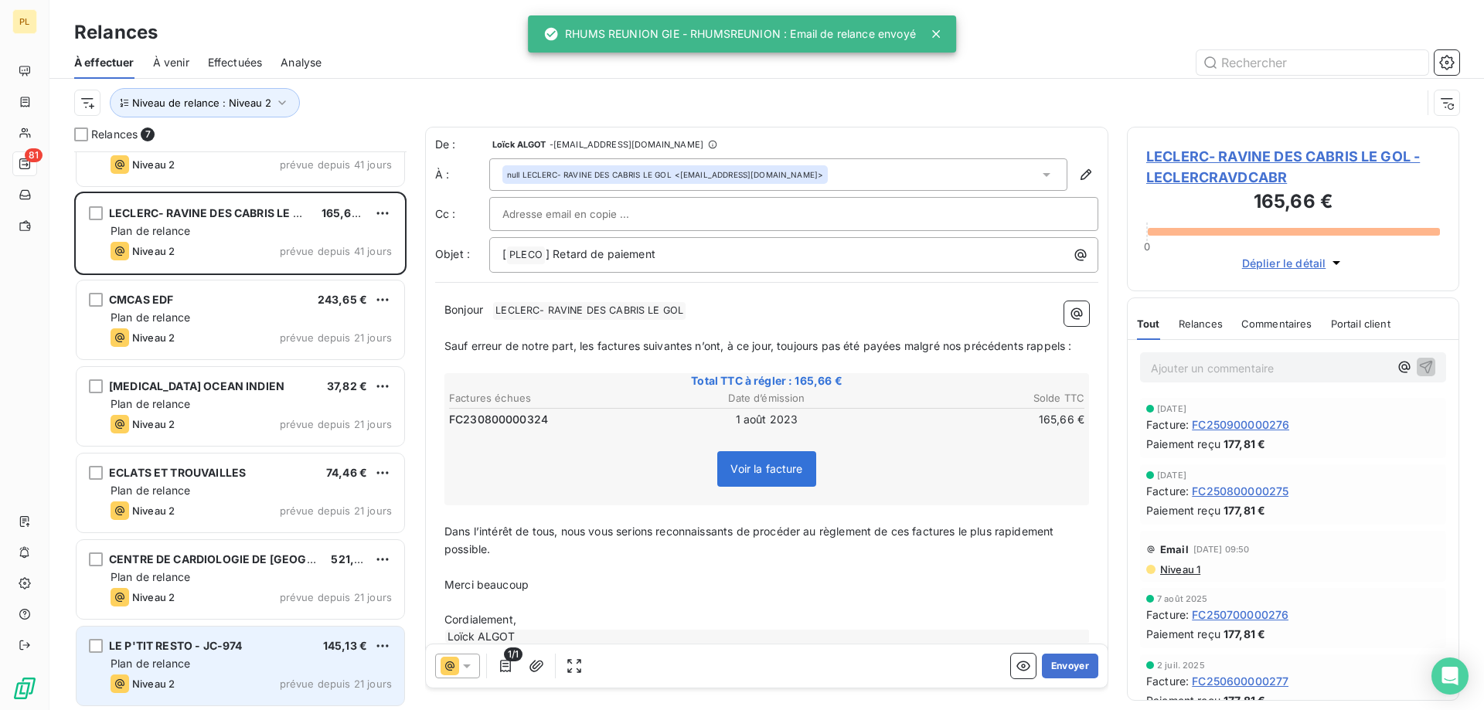
click at [251, 662] on div "MR BRICOLAGE - SOREBRIC ENTREPOT 129,04 € Plan de relance Niveau 2 prévue depui…" at bounding box center [240, 431] width 332 height 559
click at [219, 679] on div "Niveau 2 prévue depuis 21 jours" at bounding box center [251, 683] width 281 height 19
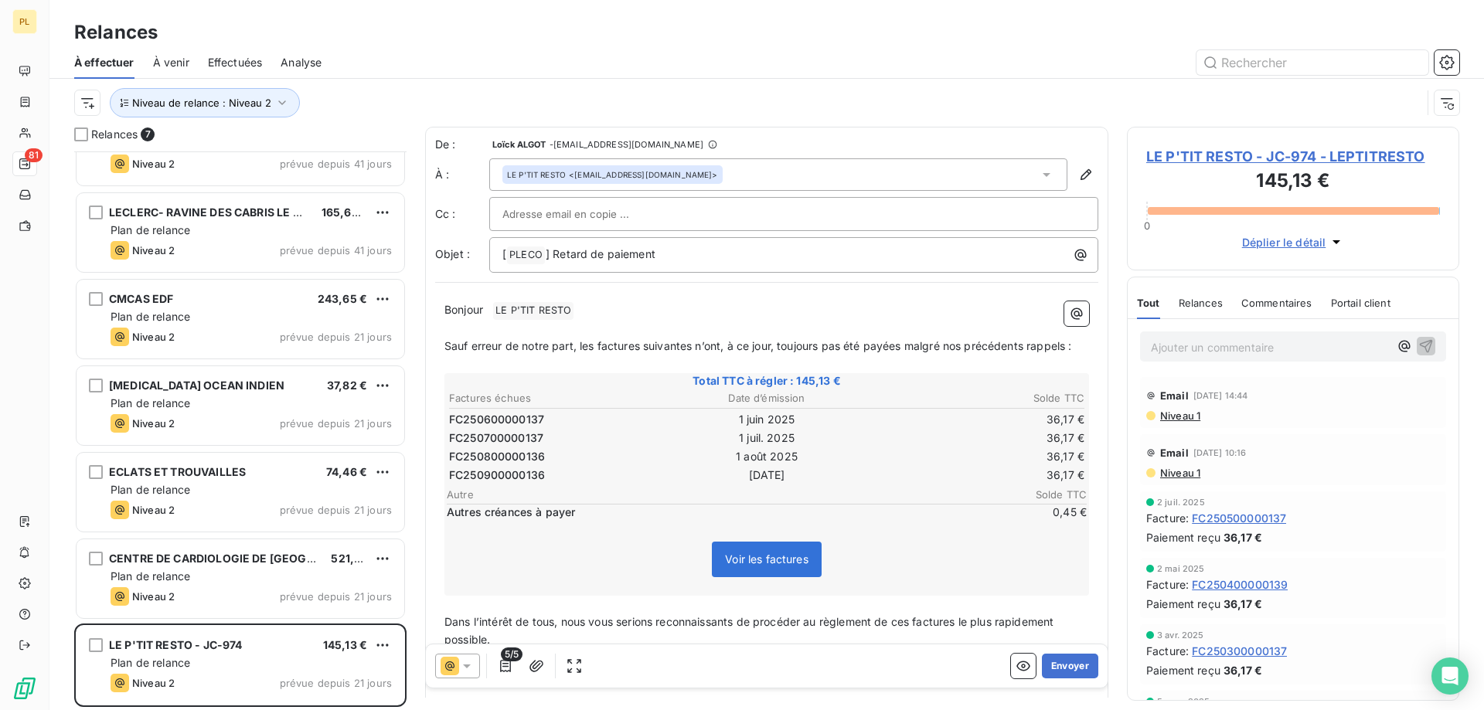
click at [455, 672] on icon at bounding box center [450, 666] width 19 height 19
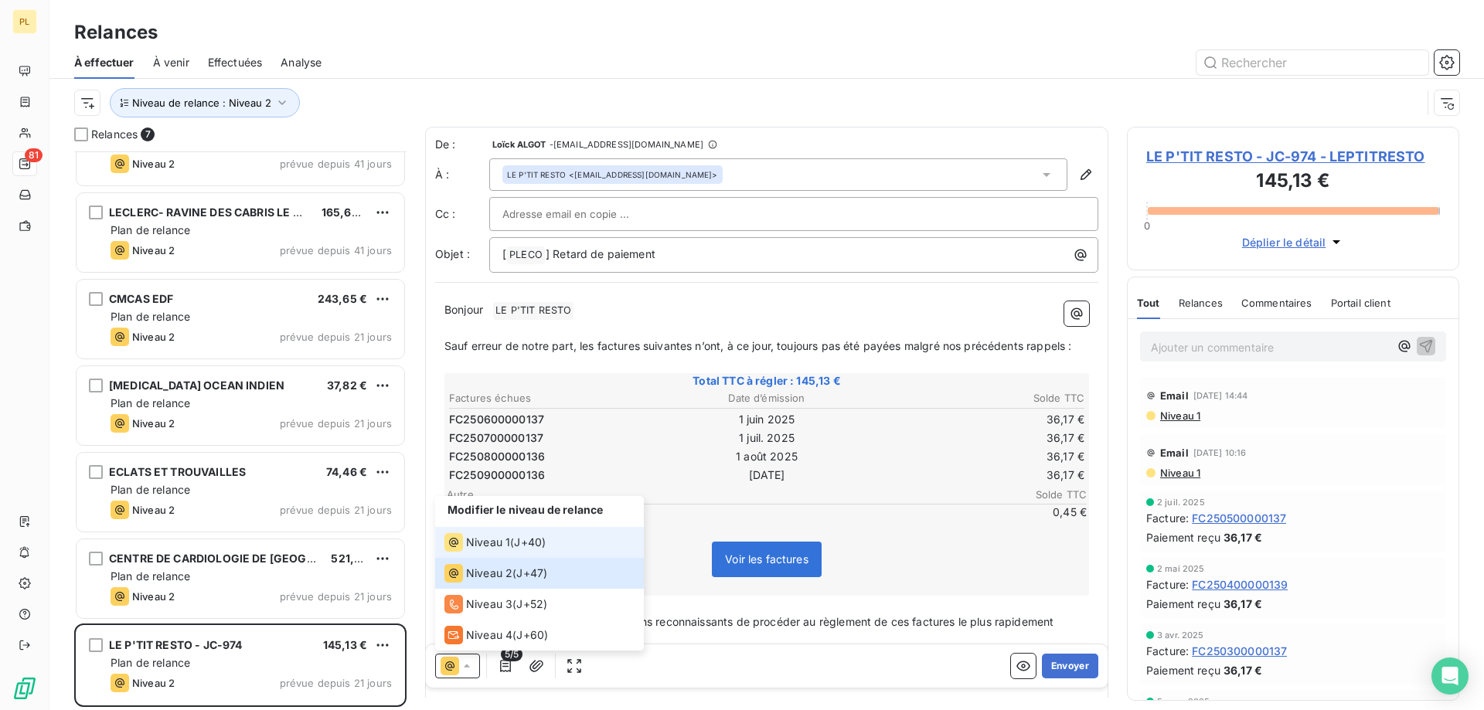
click at [485, 547] on span "Niveau 1" at bounding box center [488, 542] width 44 height 15
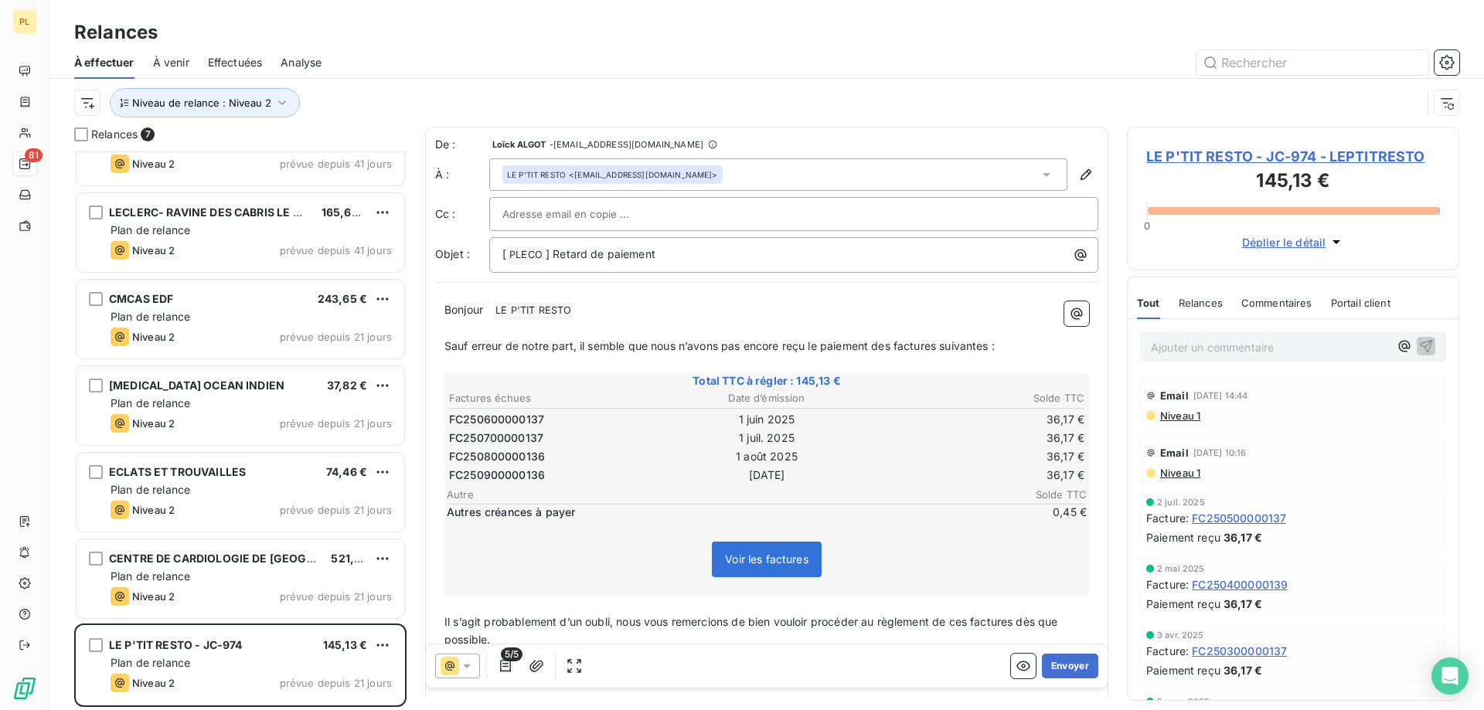
click at [1055, 664] on button "Envoyer" at bounding box center [1070, 666] width 56 height 25
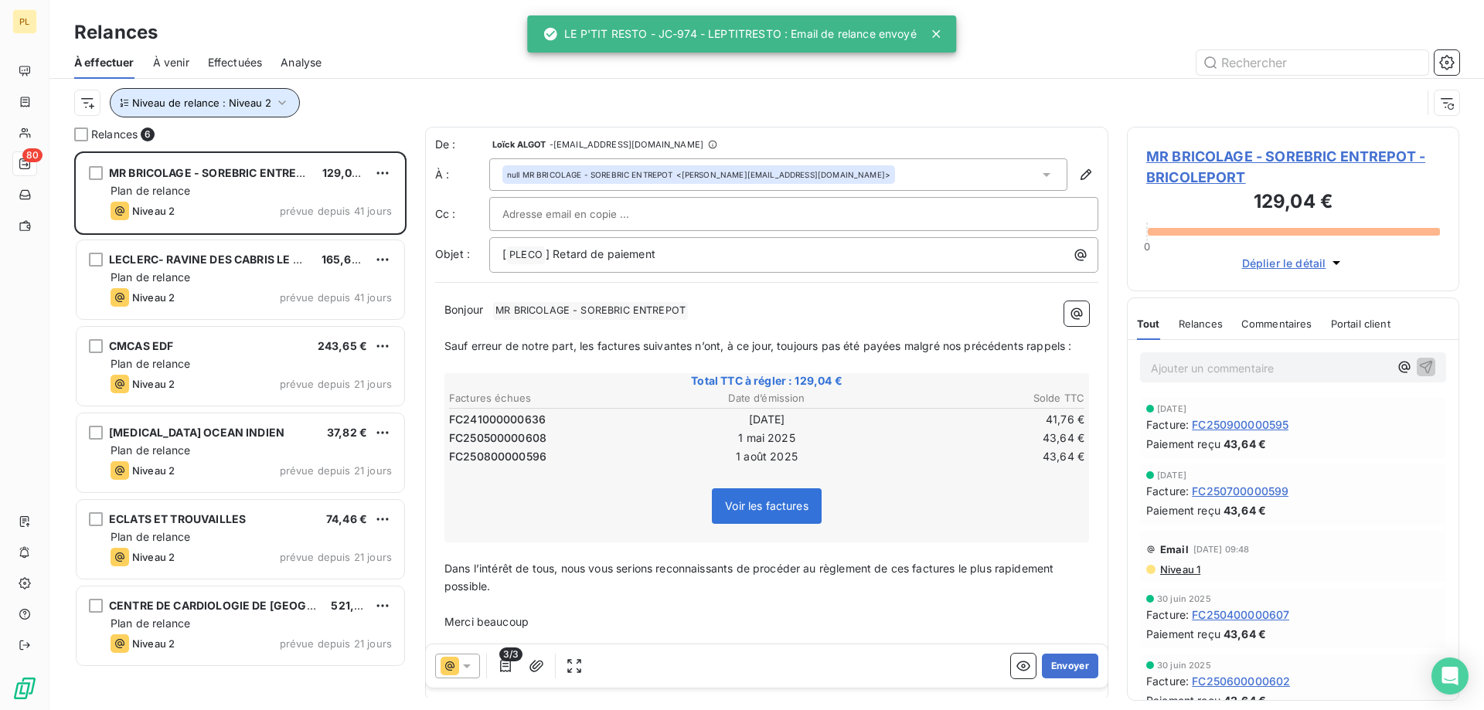
click at [231, 113] on button "Niveau de relance : Niveau 2" at bounding box center [205, 102] width 190 height 29
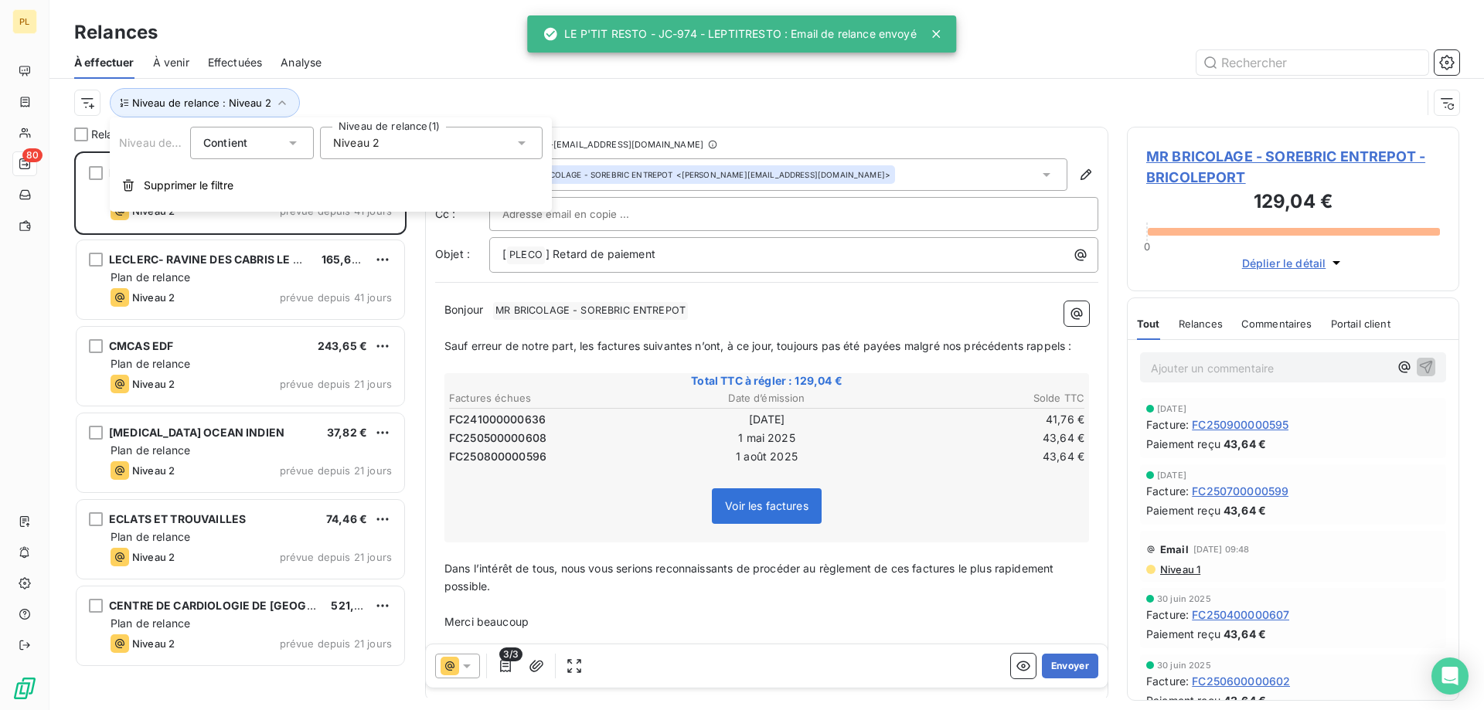
drag, startPoint x: 391, startPoint y: 145, endPoint x: 372, endPoint y: 156, distance: 22.1
click at [391, 146] on div "Niveau 2" at bounding box center [431, 143] width 223 height 32
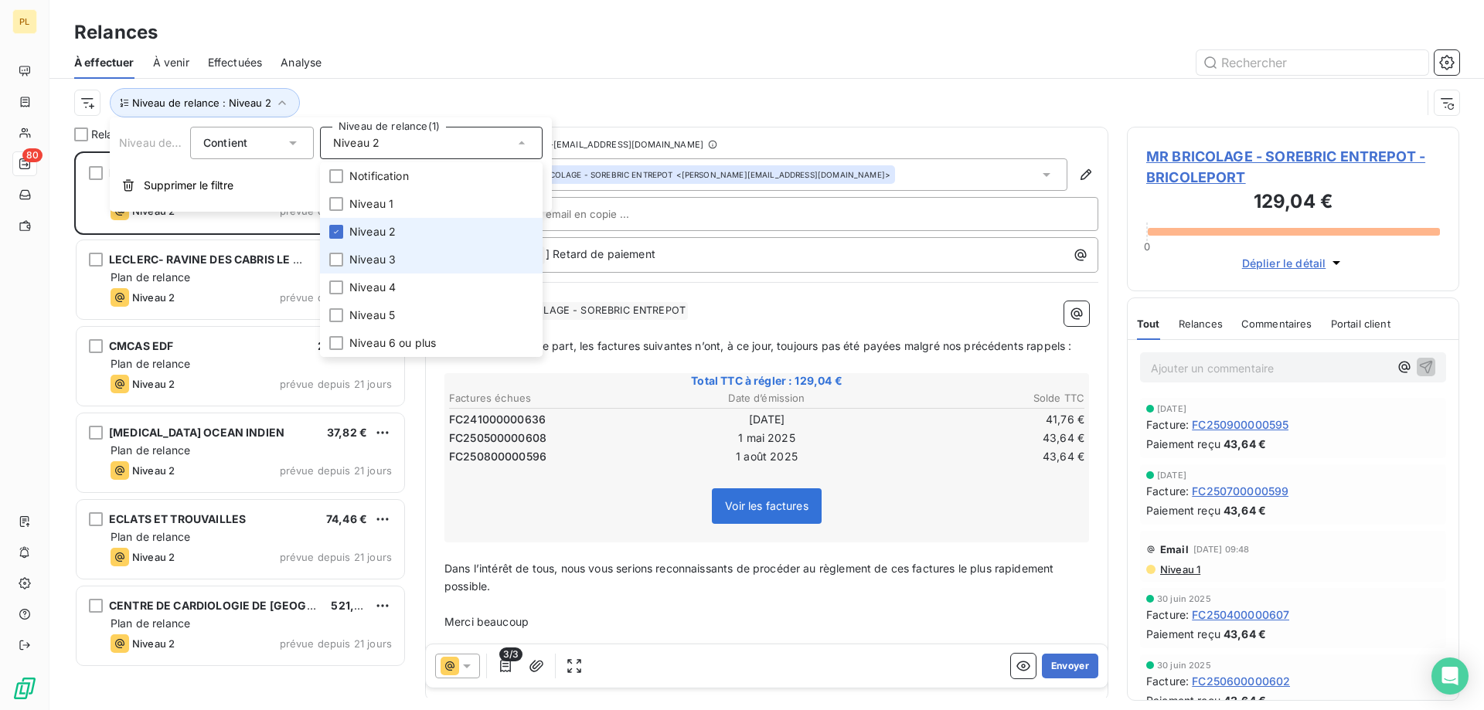
drag, startPoint x: 336, startPoint y: 230, endPoint x: 346, endPoint y: 257, distance: 28.9
click at [336, 231] on icon at bounding box center [336, 231] width 9 height 9
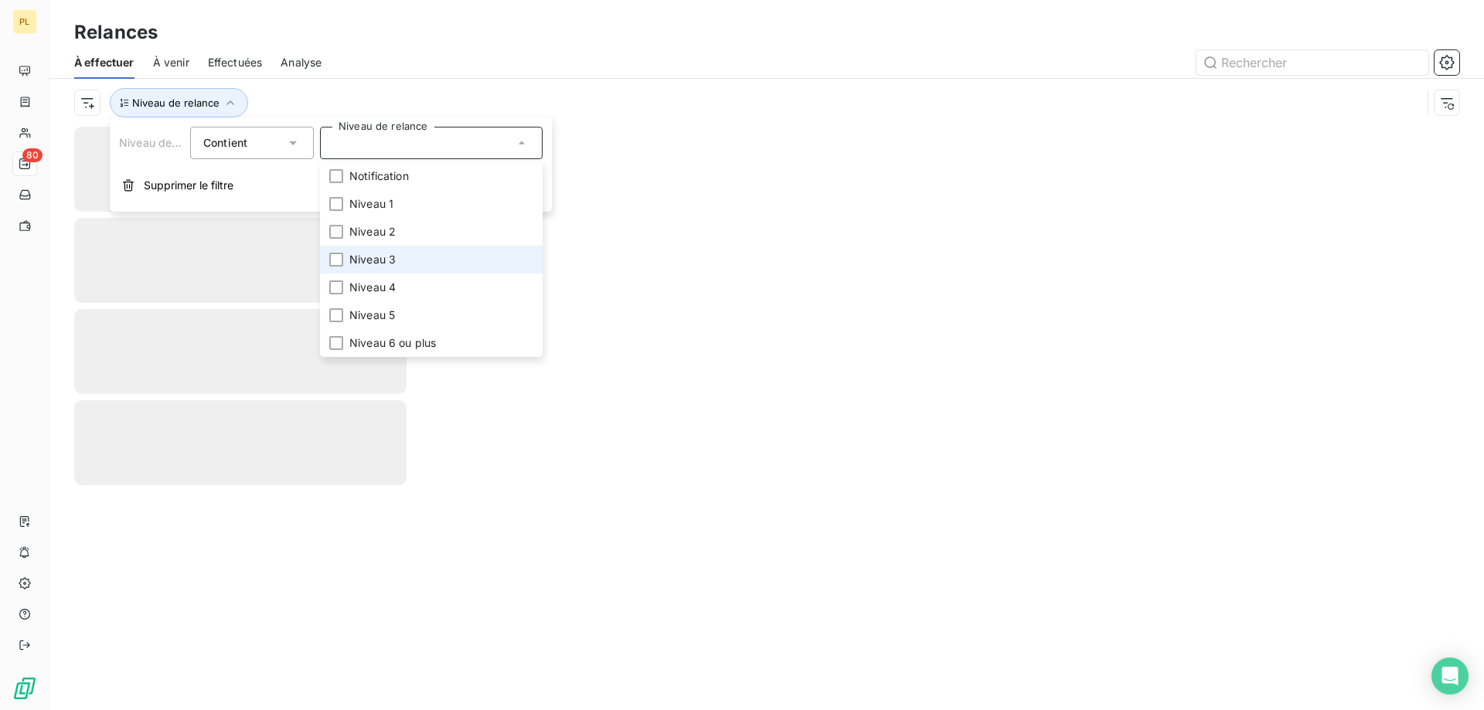
click at [348, 259] on li "Niveau 3" at bounding box center [431, 260] width 223 height 28
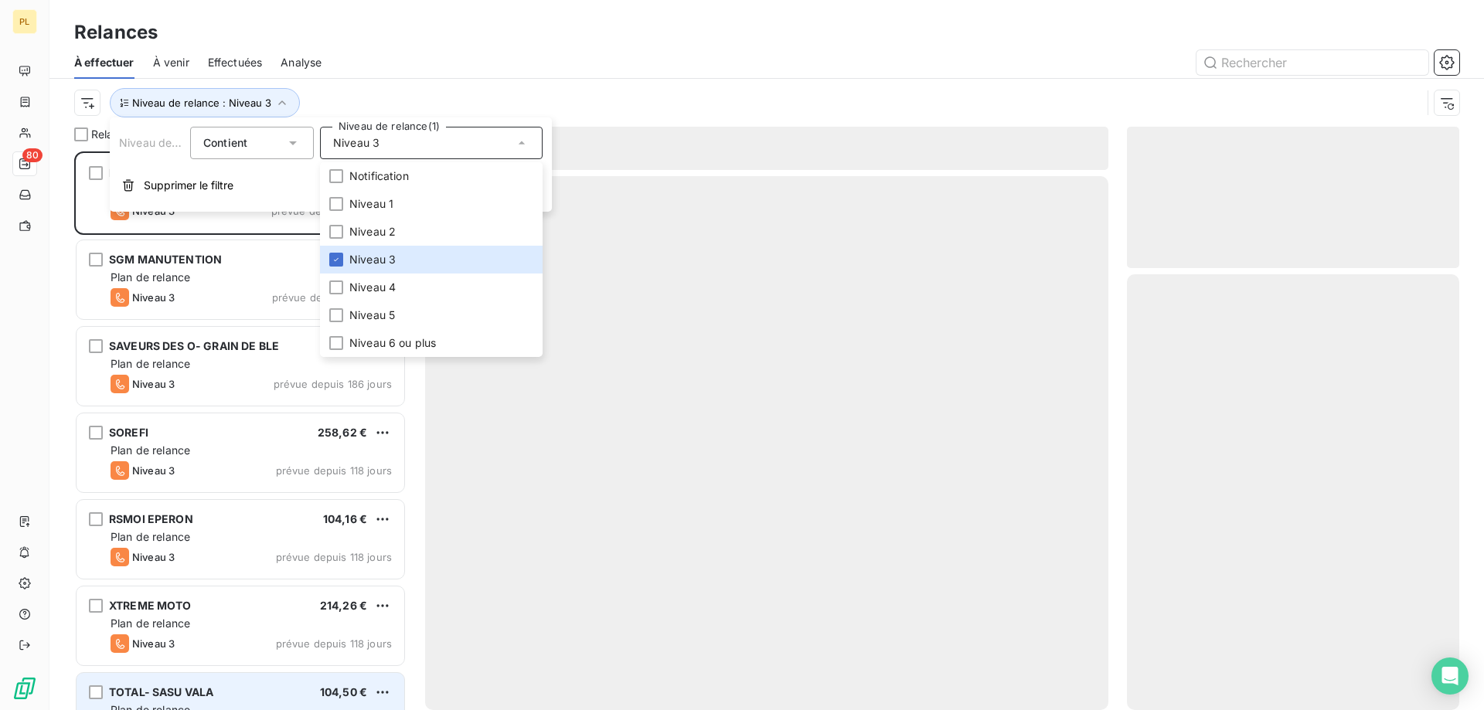
scroll to position [547, 321]
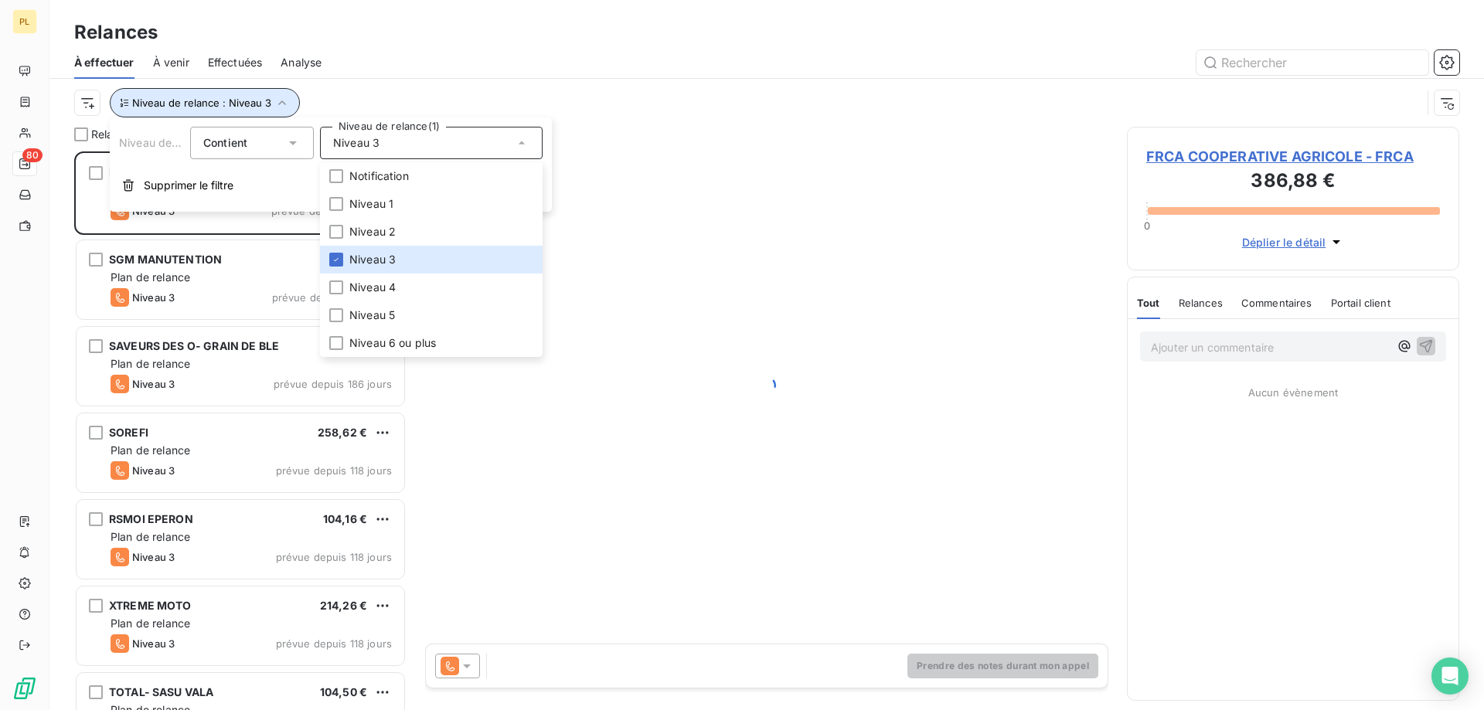
drag, startPoint x: 257, startPoint y: 100, endPoint x: 326, endPoint y: 203, distance: 123.1
click at [257, 100] on span "Niveau de relance : Niveau 3" at bounding box center [201, 103] width 139 height 12
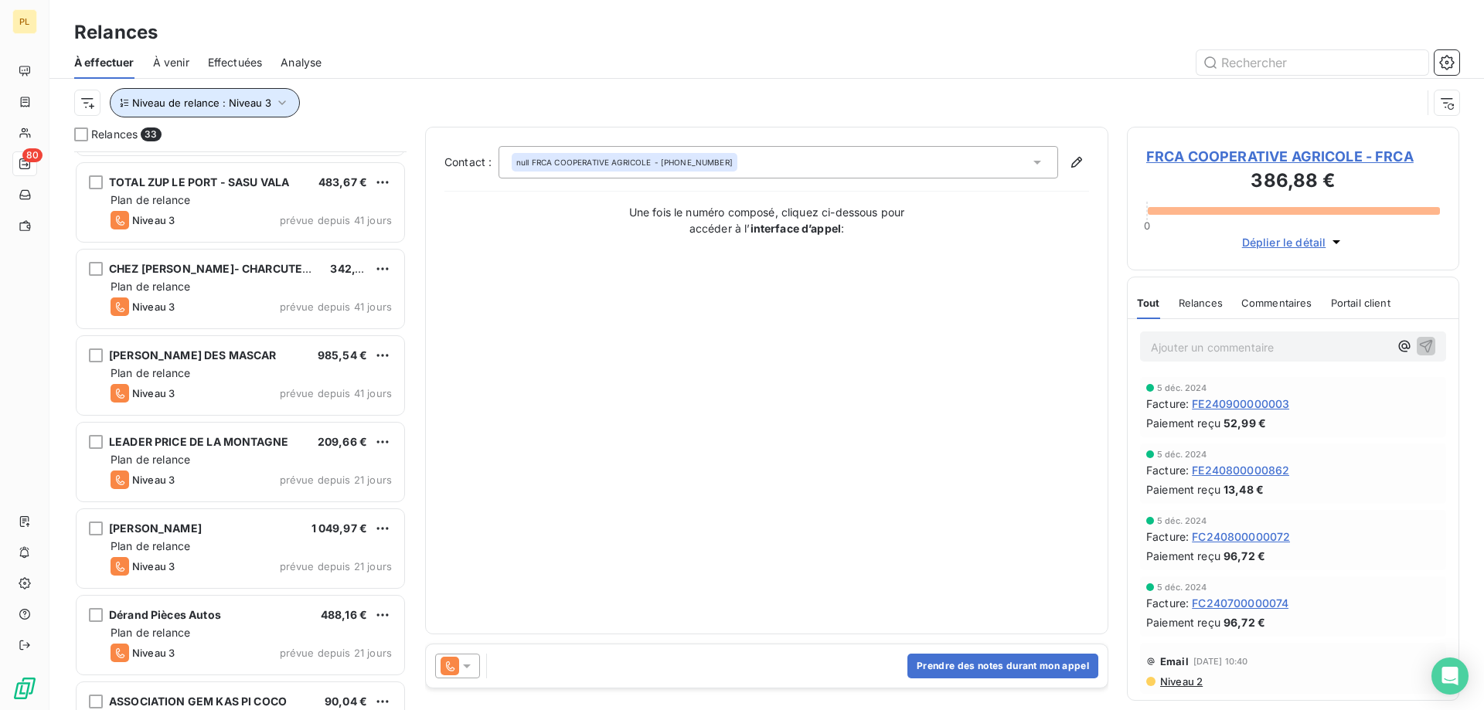
scroll to position [2299, 0]
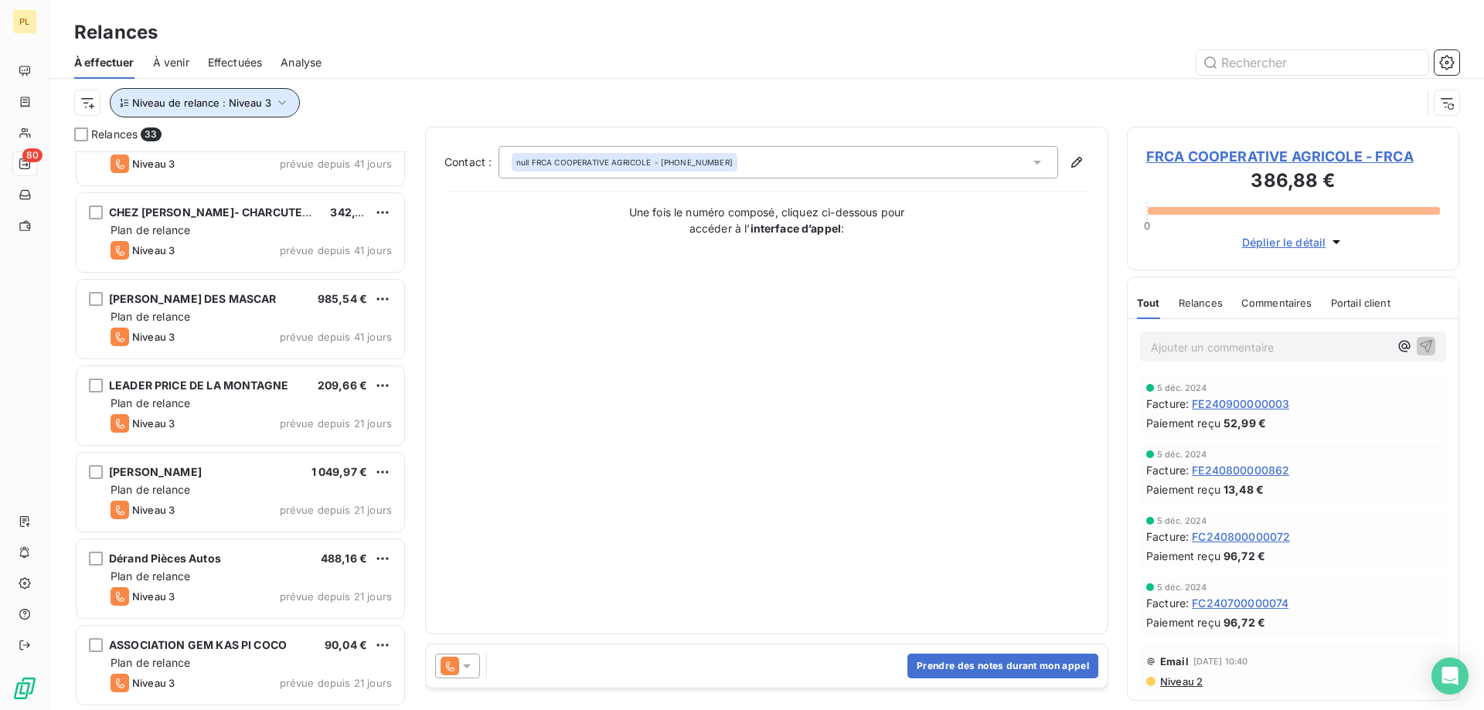
click at [202, 100] on span "Niveau de relance : Niveau 3" at bounding box center [201, 103] width 139 height 12
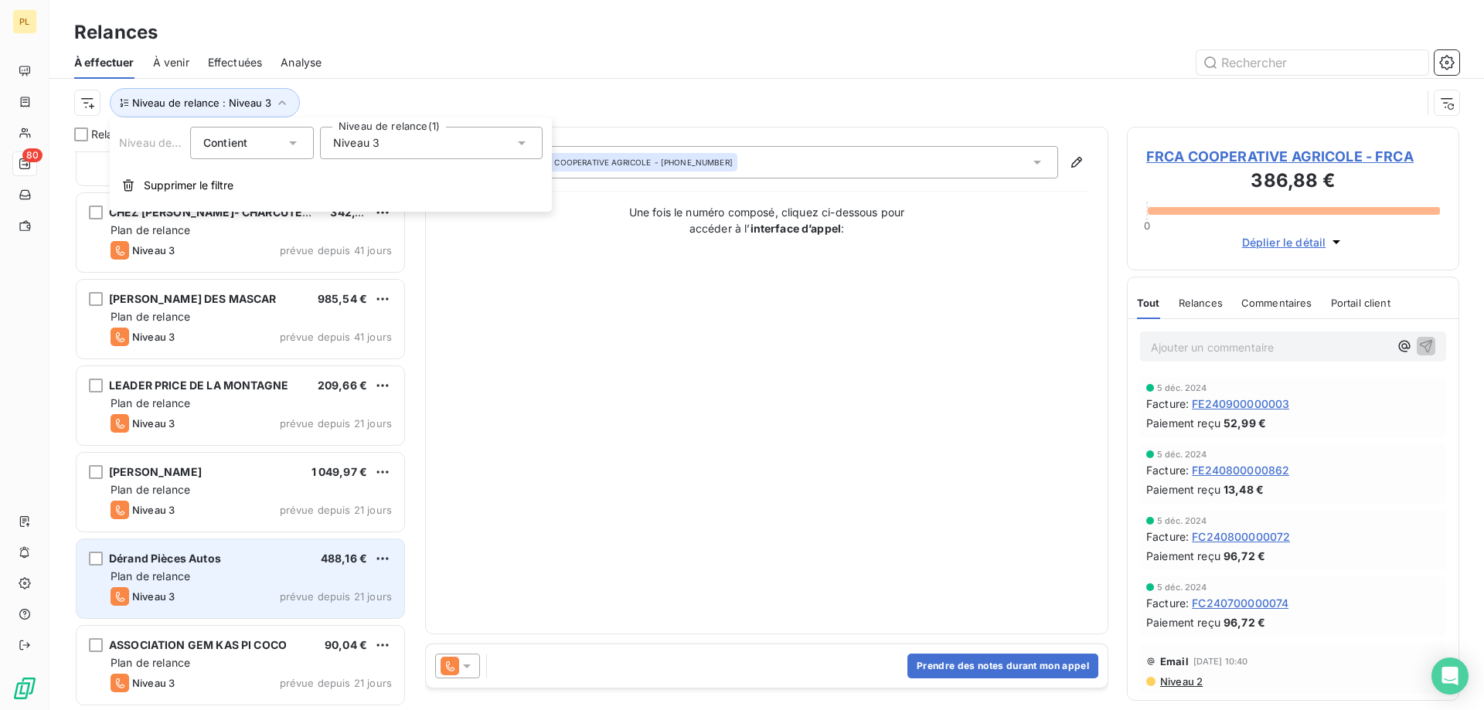
click at [194, 594] on div "Niveau 3 prévue depuis 21 jours" at bounding box center [251, 596] width 281 height 19
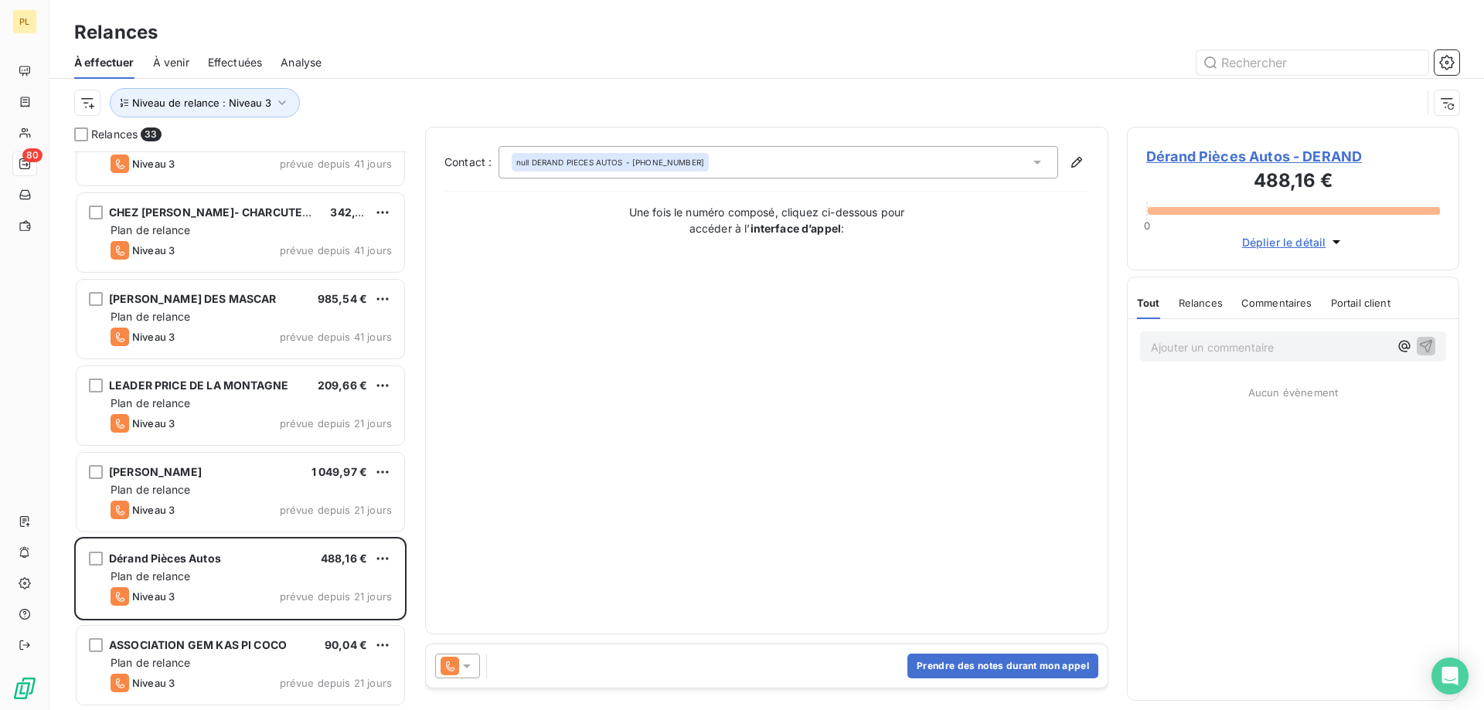
click at [448, 662] on icon at bounding box center [450, 666] width 19 height 19
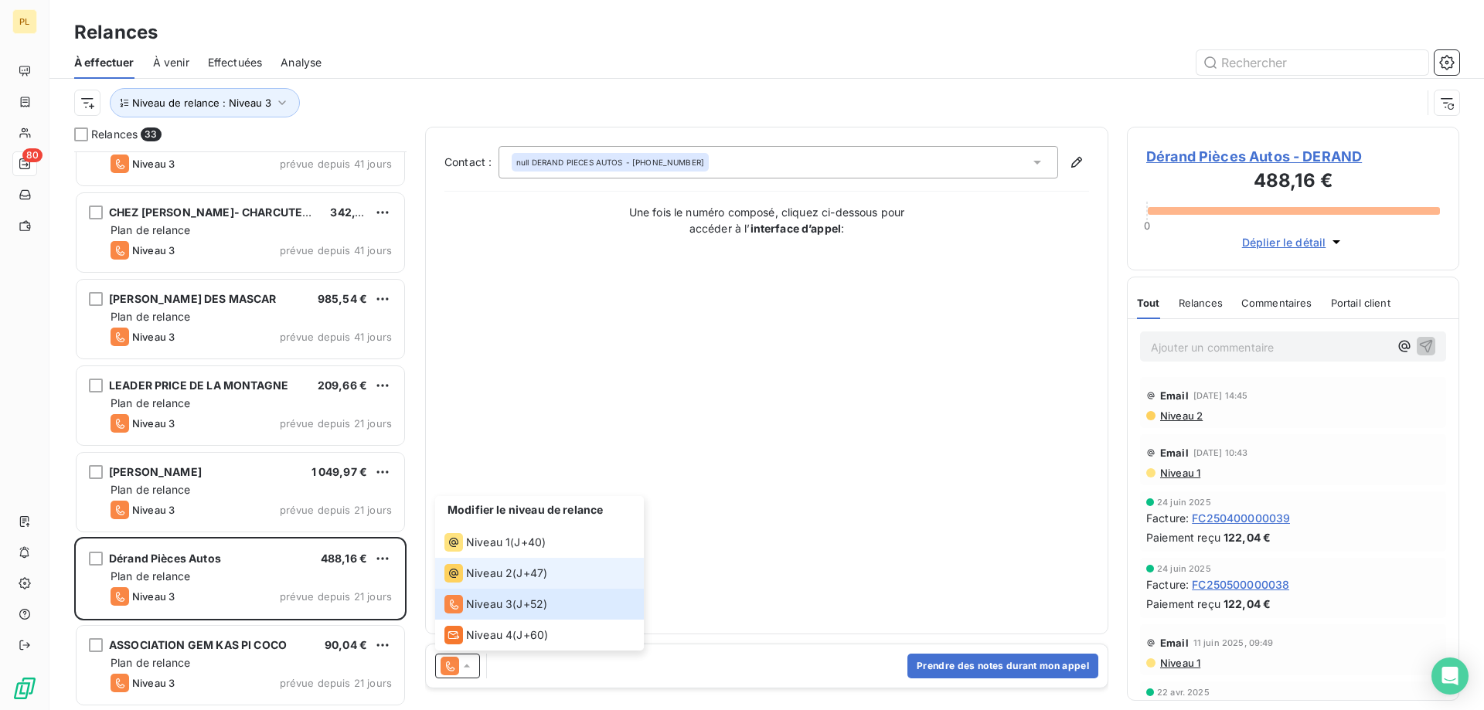
click at [529, 562] on li "Niveau 2 ( J+47 )" at bounding box center [539, 573] width 209 height 31
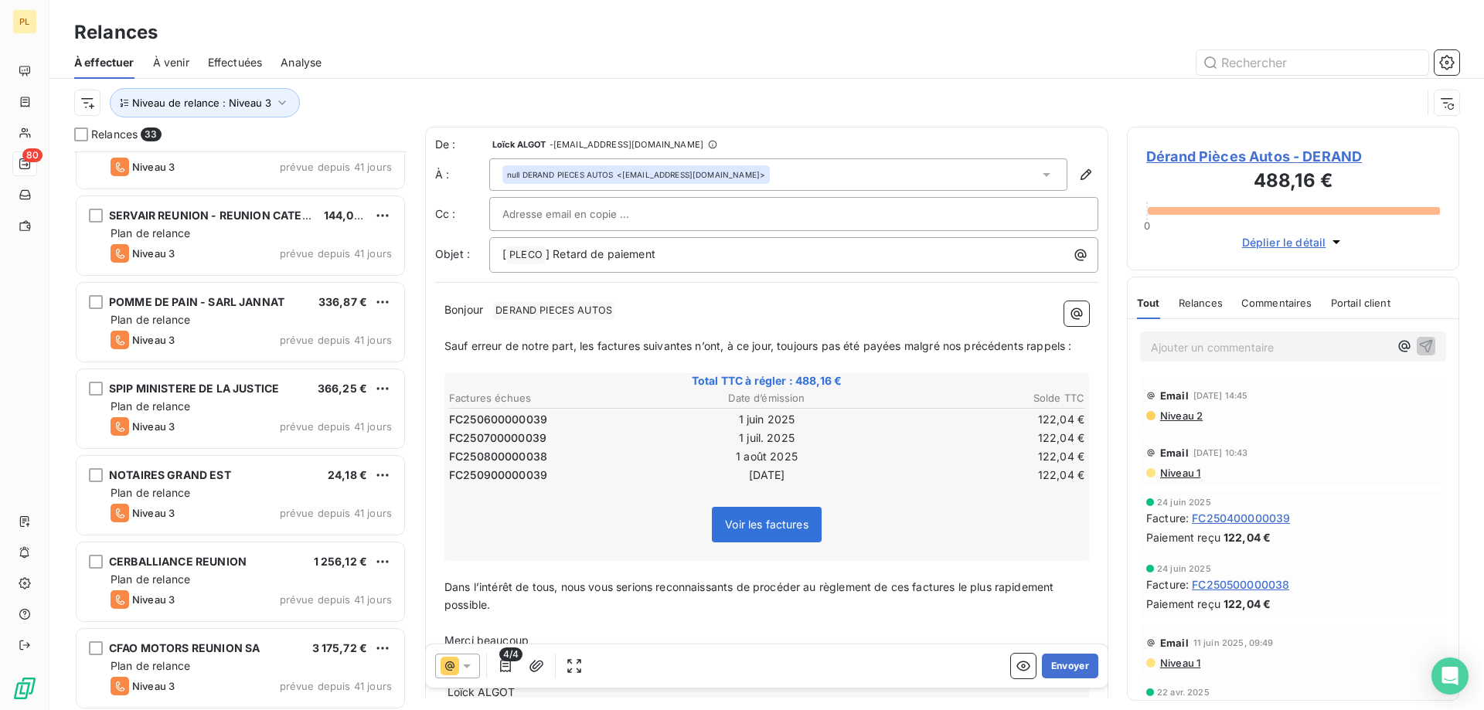
scroll to position [985, 0]
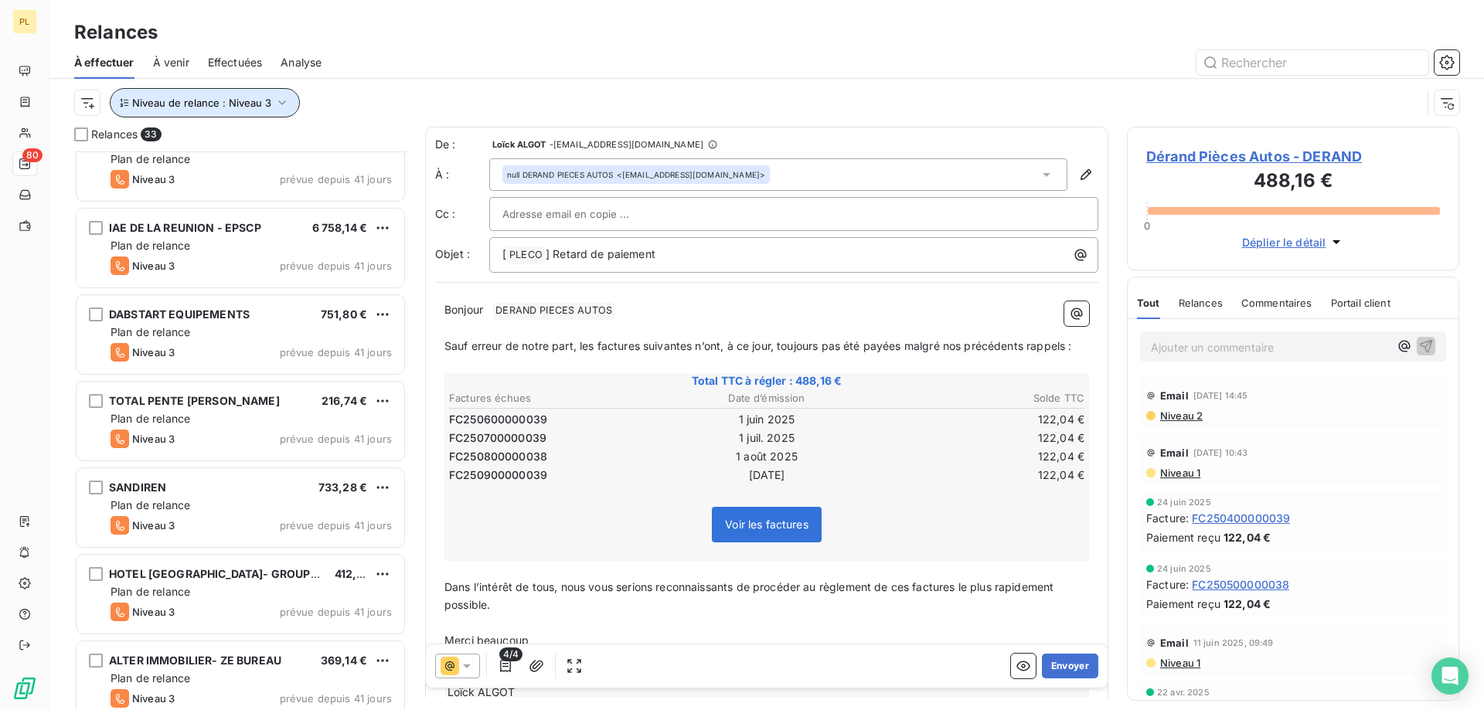
click at [227, 100] on span "Niveau de relance : Niveau 3" at bounding box center [201, 103] width 139 height 12
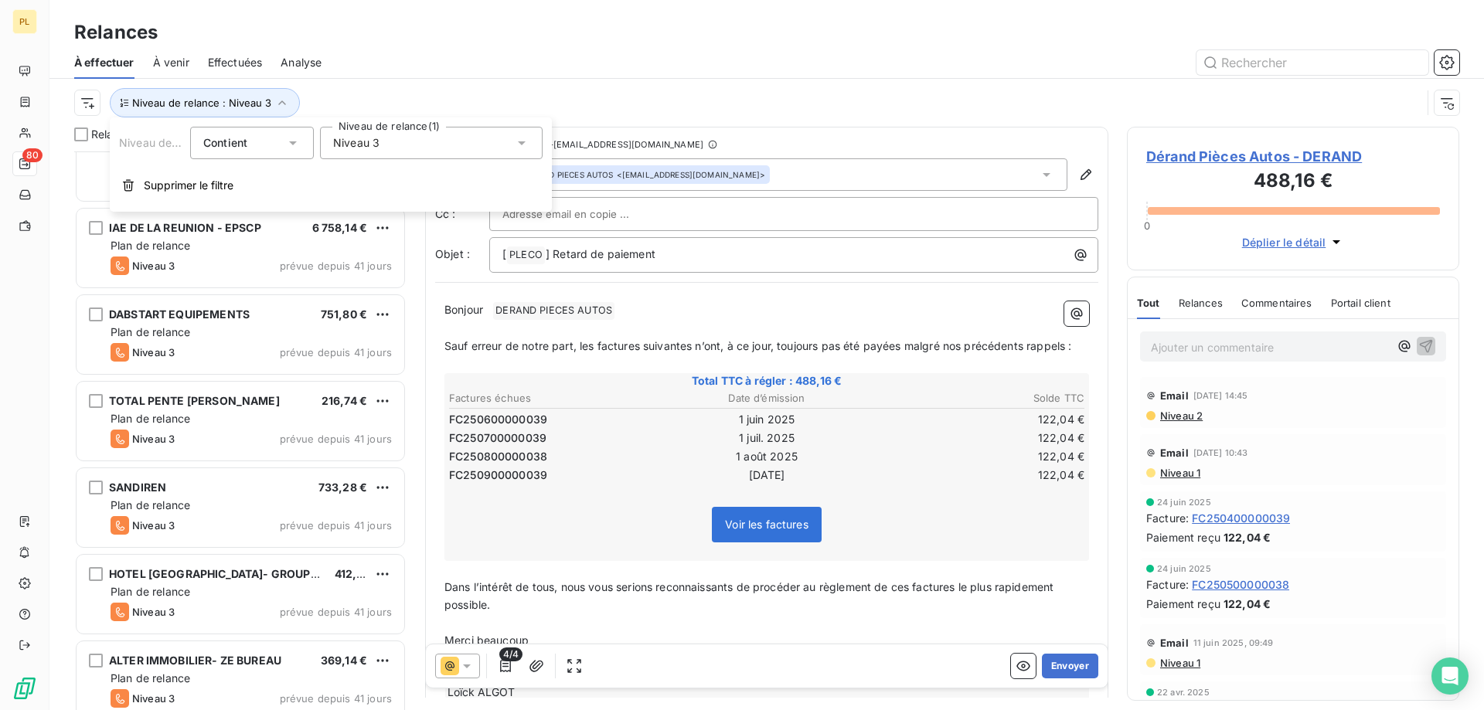
click at [349, 158] on div "Niveau 3" at bounding box center [431, 143] width 223 height 32
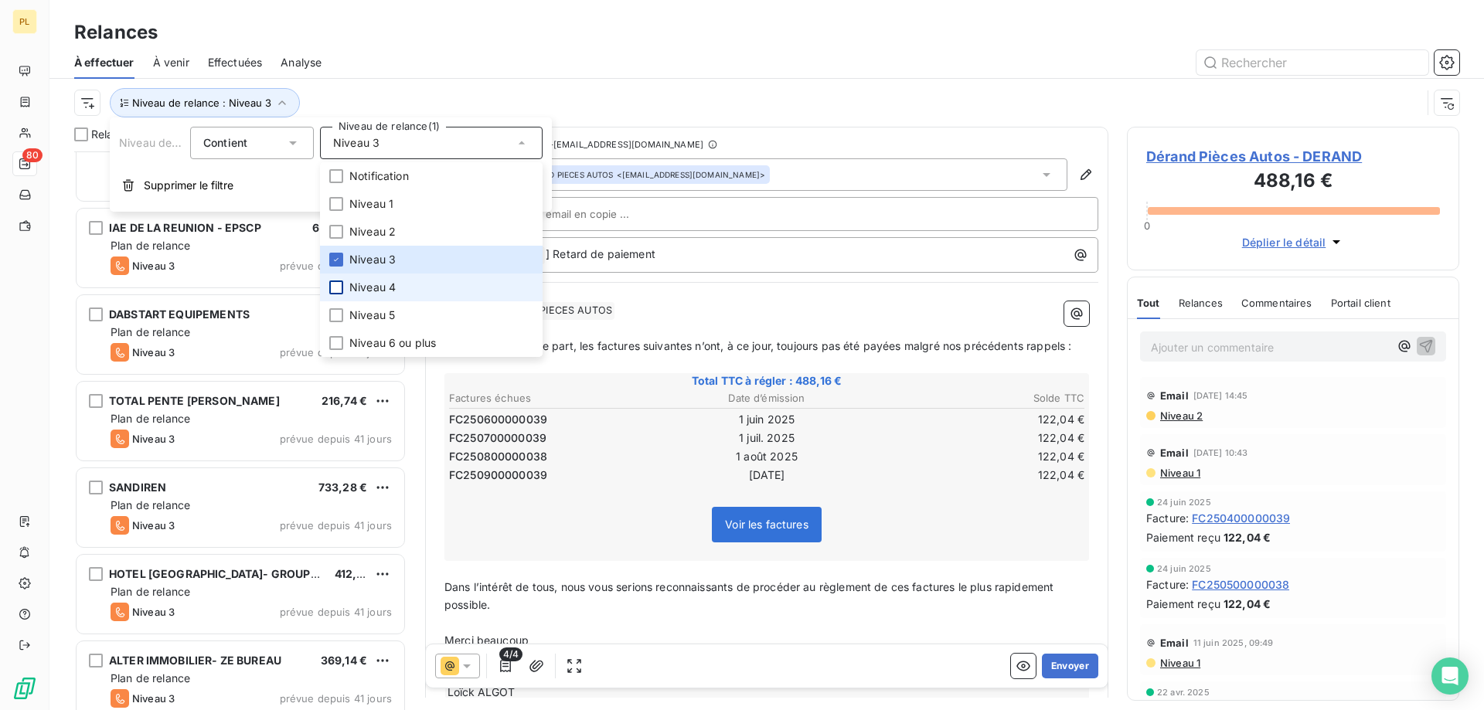
click at [339, 284] on div at bounding box center [336, 288] width 14 height 14
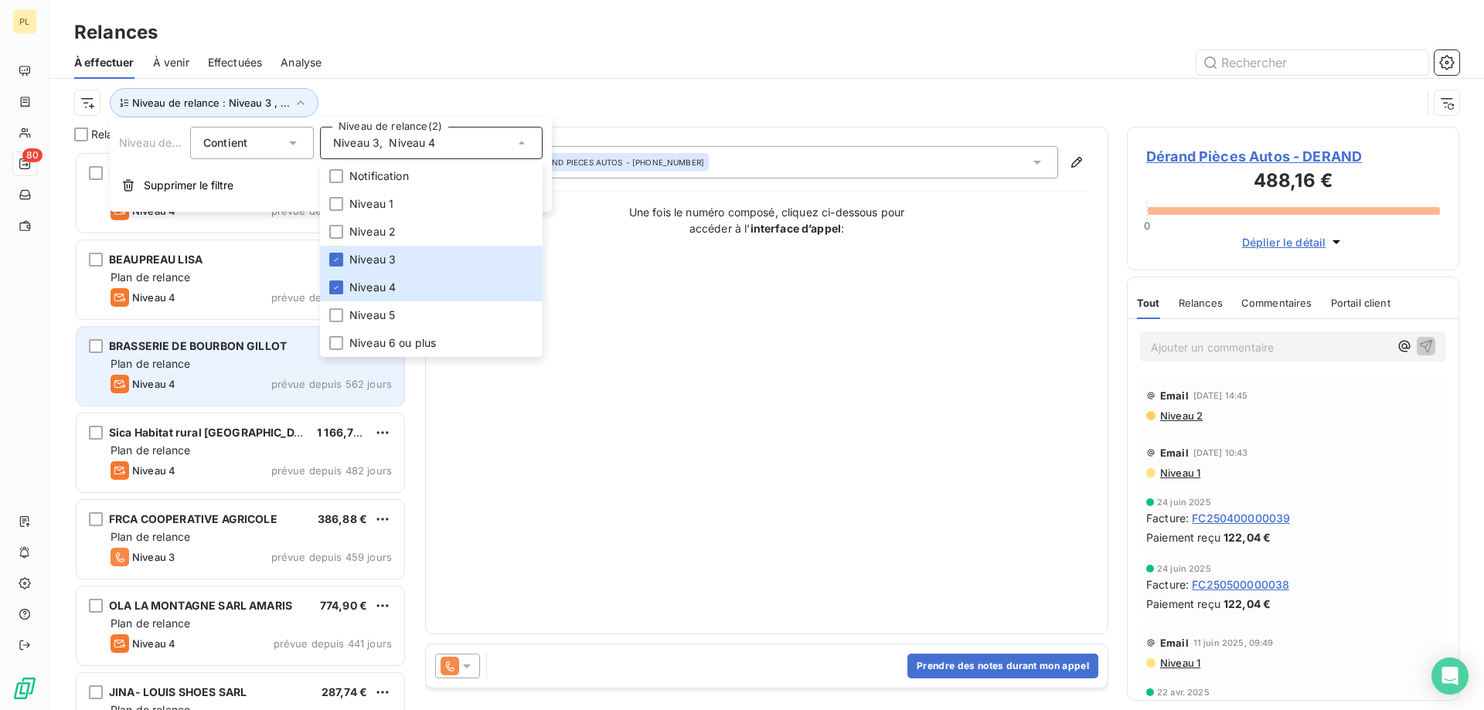
scroll to position [547, 321]
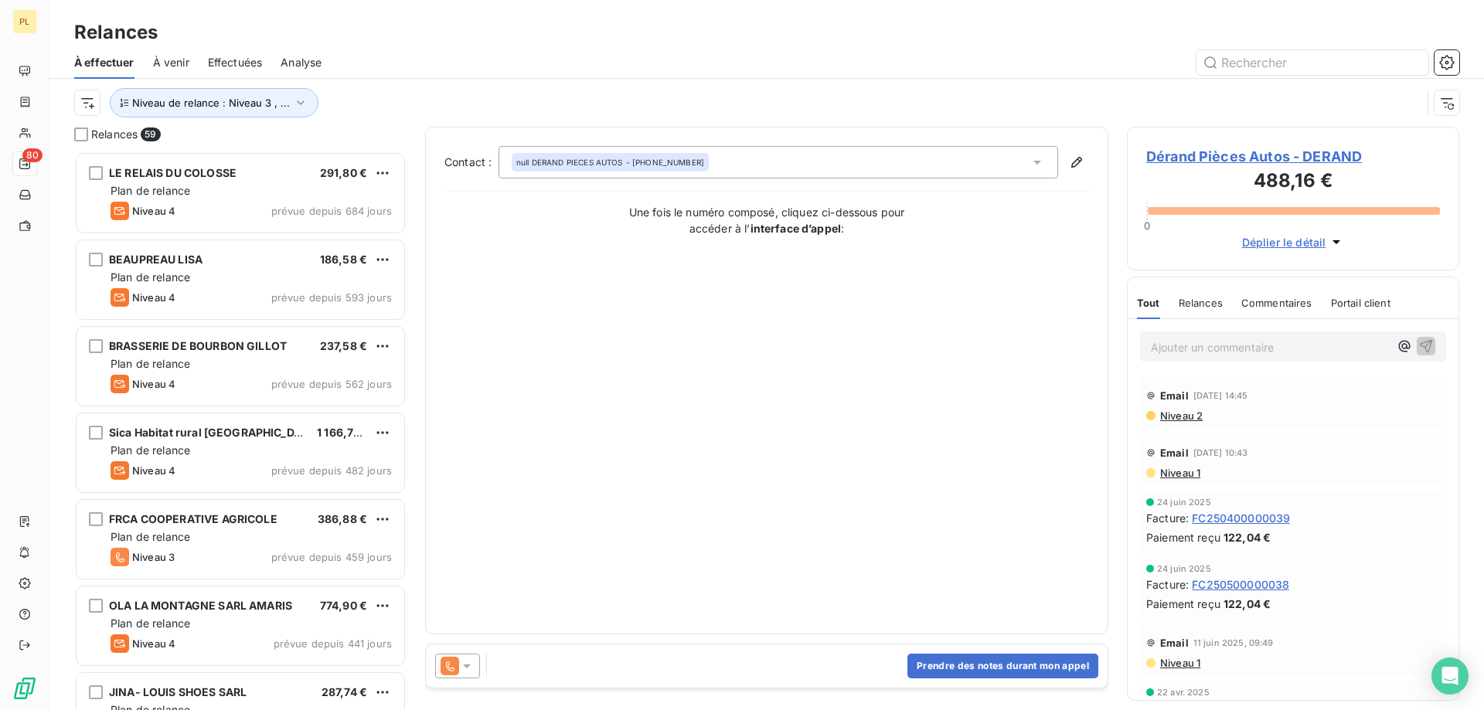
click at [708, 604] on div "Contact : null DERAND PIECES AUTOS - [PHONE_NUMBER] Une fois le numéro composé,…" at bounding box center [766, 380] width 645 height 469
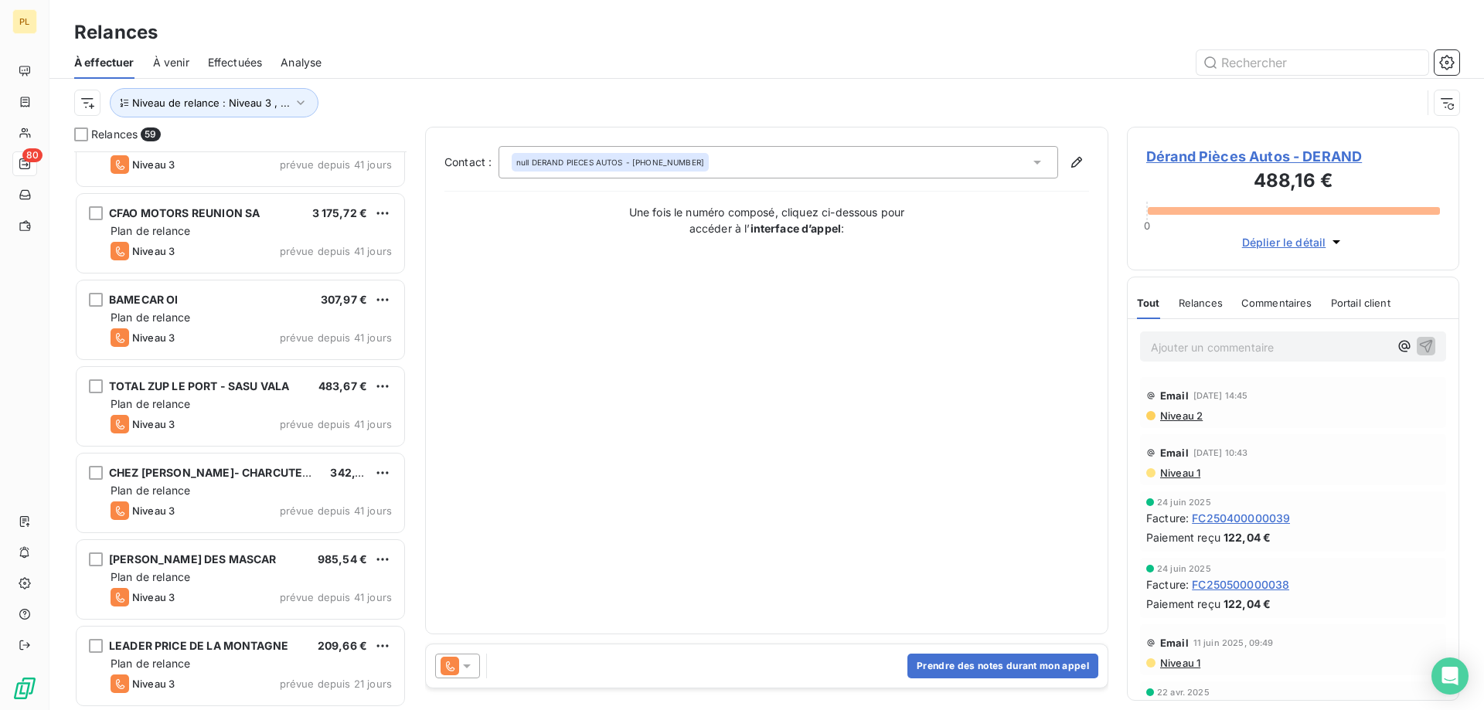
scroll to position [4550, 0]
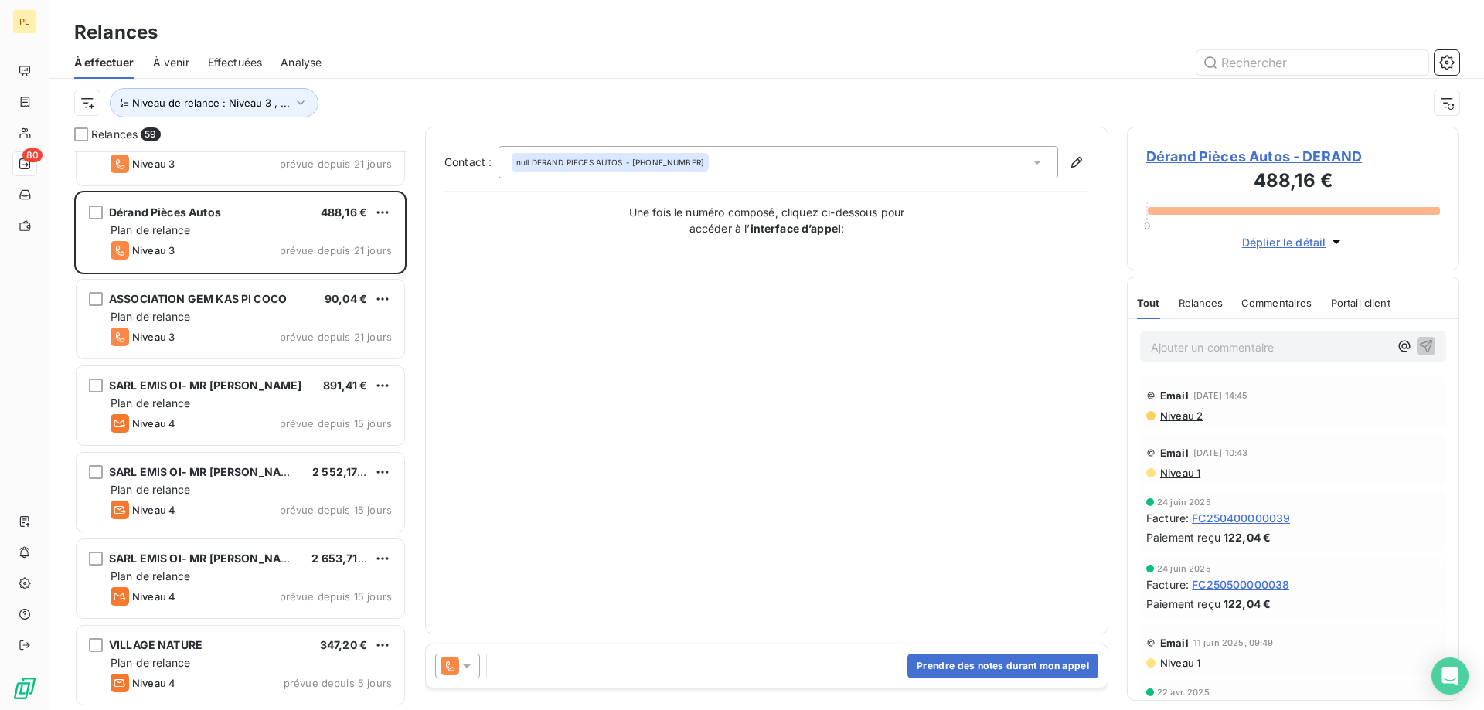
click at [82, 61] on span "À effectuer" at bounding box center [104, 62] width 60 height 15
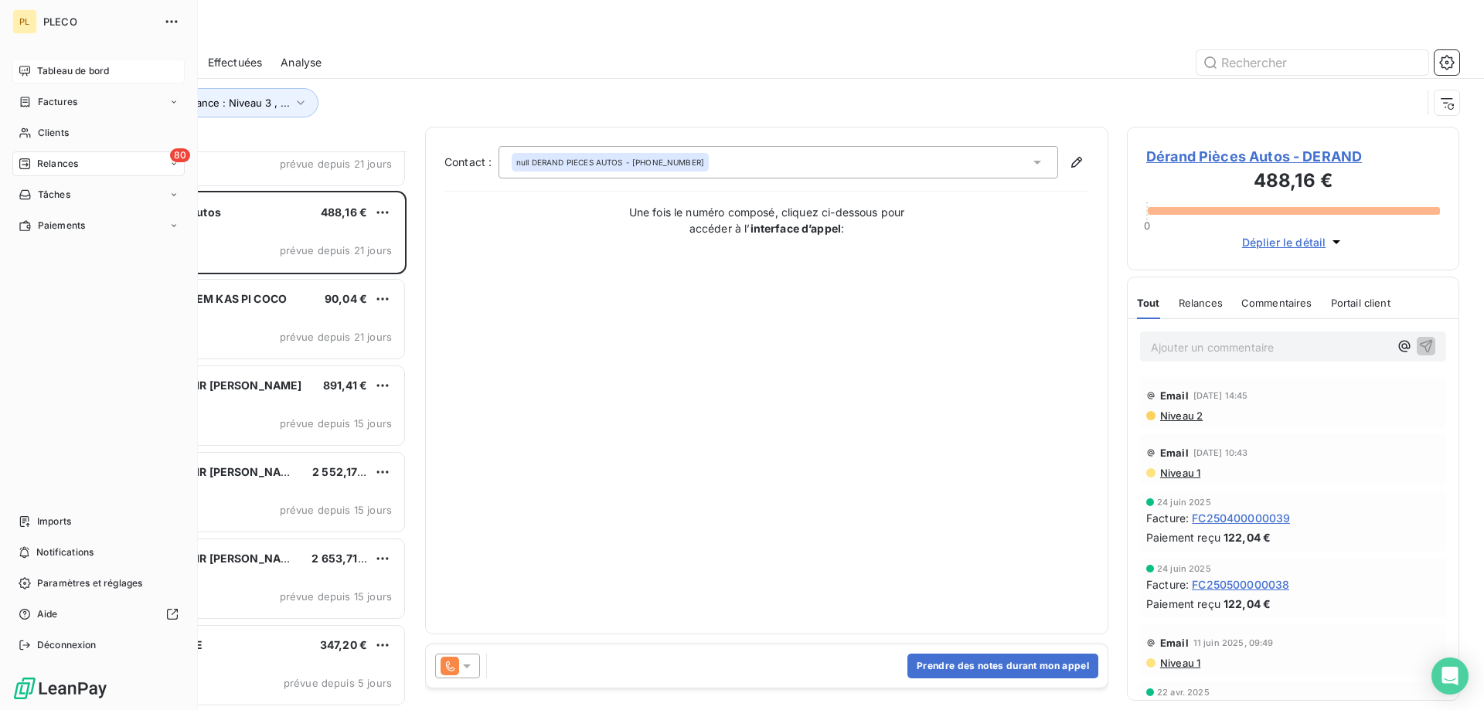
click at [33, 70] on div "Tableau de bord" at bounding box center [98, 71] width 172 height 25
